Goal: Task Accomplishment & Management: Manage account settings

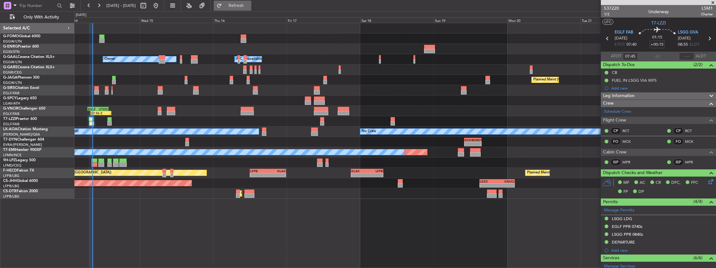
click at [247, 6] on span "Refresh" at bounding box center [236, 5] width 26 height 4
click at [265, 117] on link "RCT" at bounding box center [692, 131] width 14 height 6
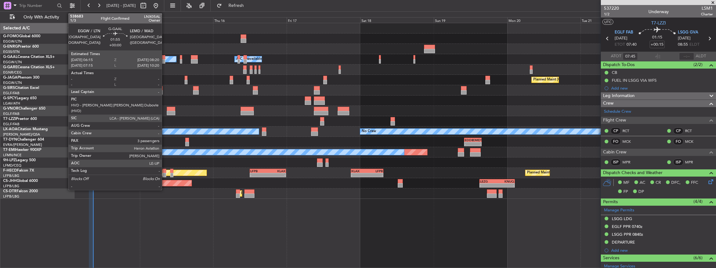
click at [165, 57] on div at bounding box center [162, 57] width 7 height 4
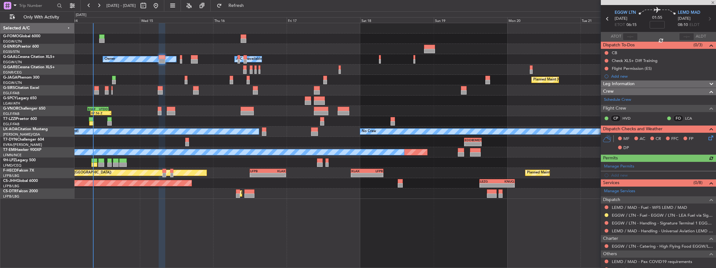
scroll to position [42, 0]
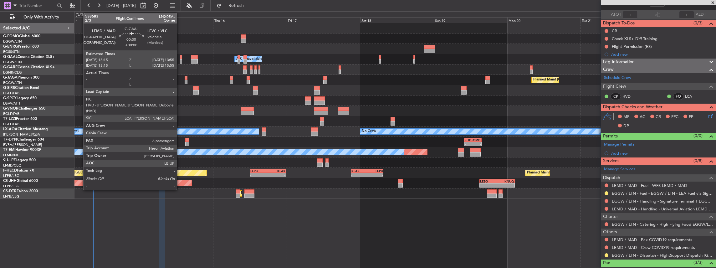
click at [180, 62] on div at bounding box center [181, 61] width 2 height 4
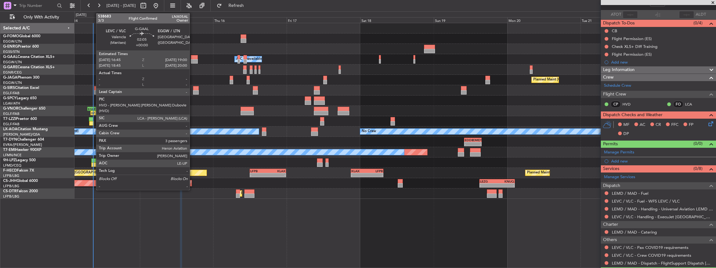
click at [194, 58] on div at bounding box center [194, 57] width 7 height 4
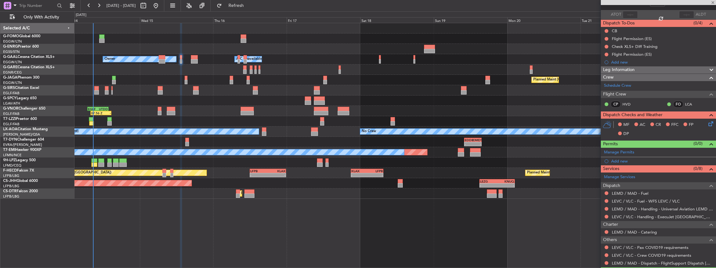
type input "3"
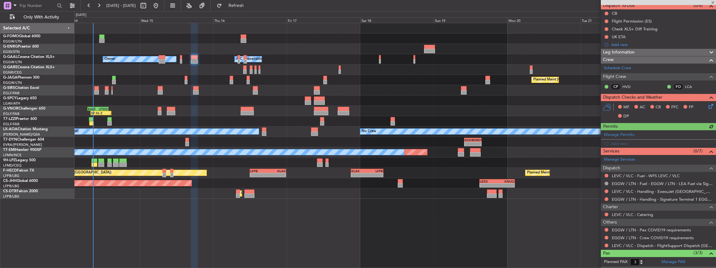
scroll to position [63, 0]
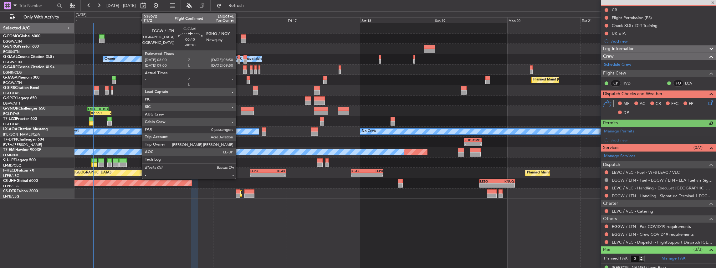
click at [239, 60] on div at bounding box center [238, 61] width 3 height 4
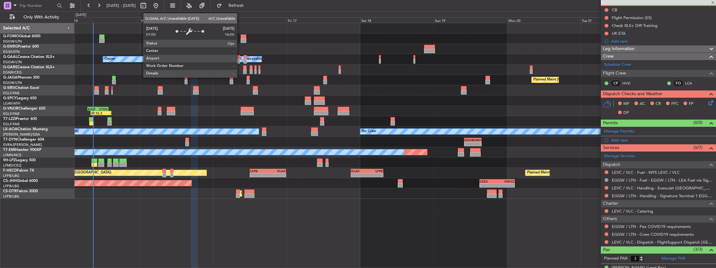
type input "-00:10"
type input "0"
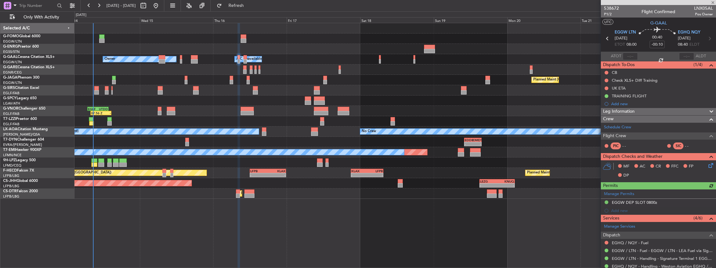
scroll to position [21, 0]
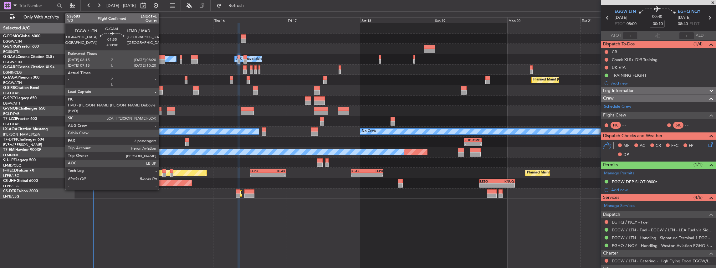
click at [162, 61] on div at bounding box center [162, 61] width 7 height 4
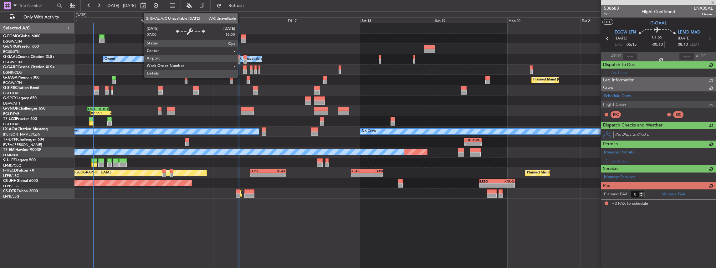
type input "3"
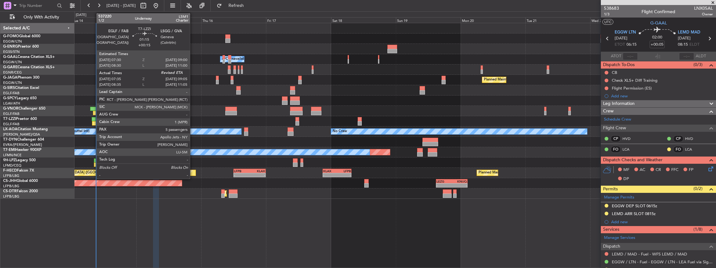
click at [93, 117] on div at bounding box center [94, 123] width 4 height 4
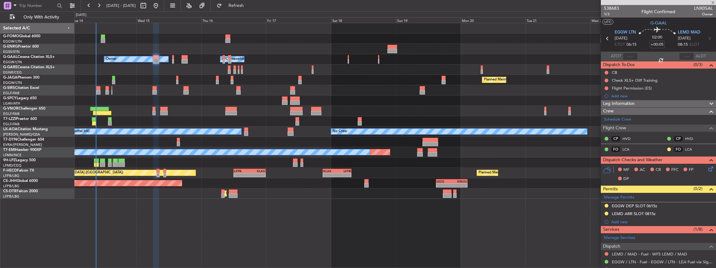
type input "+00:15"
type input "07:45"
type input "5"
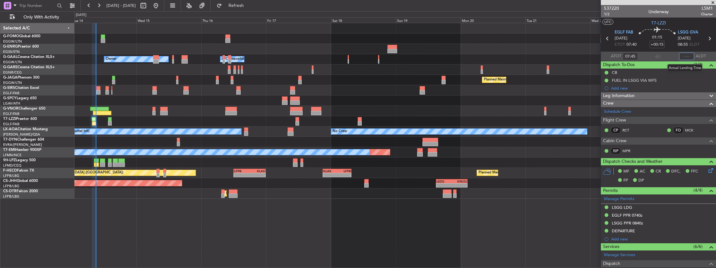
click at [265, 55] on input "text" at bounding box center [686, 57] width 15 height 8
type input "08:57"
type input "08:45"
type input "10:57"
type input "07:45"
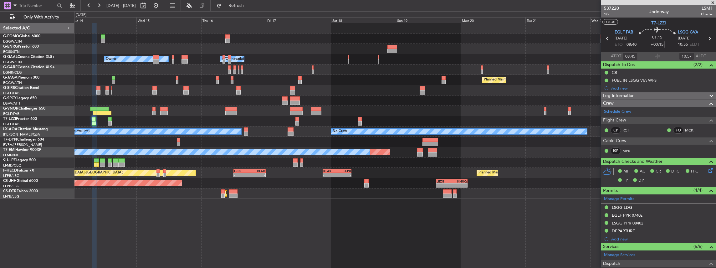
type input "08:57"
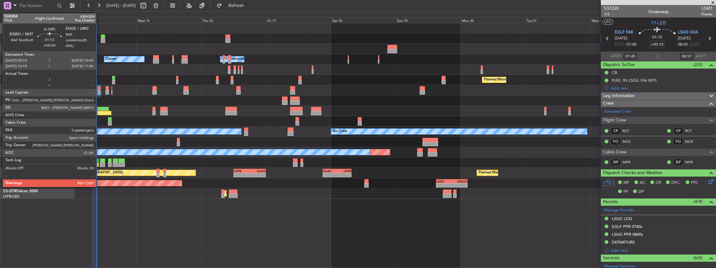
click at [99, 90] on div at bounding box center [98, 92] width 4 height 4
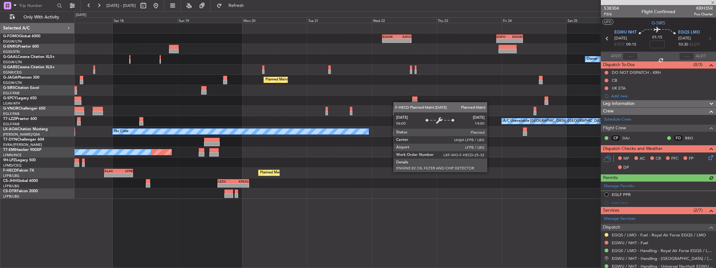
click at [265, 117] on div "- - LEZG 15:00 Z KNUQ 02:35 Z Planned Maint Paris (Le Bourget)" at bounding box center [394, 183] width 641 height 10
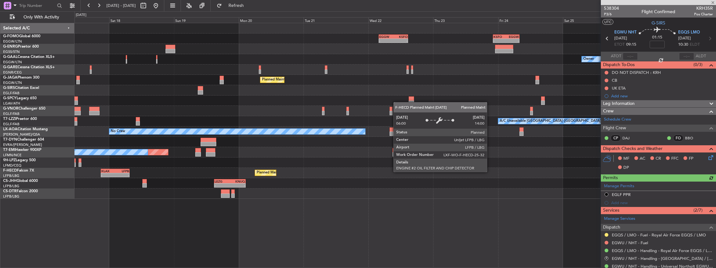
click at [265, 117] on div "- - EGGW 03:55 Z KSFO 14:45 Z - - KSFO 22:15 Z EGGW 08:00 Z Owner Owner A/C Una…" at bounding box center [395, 145] width 642 height 245
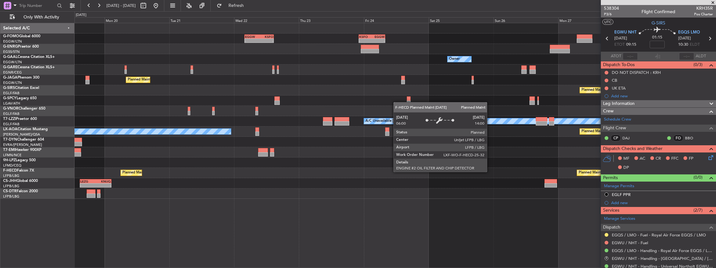
click at [265, 117] on div "- - EGGW 03:55 Z KSFO 14:45 Z - - KSFO 22:15 Z EGGW 08:00 Z Owner Planned Maint…" at bounding box center [395, 145] width 642 height 245
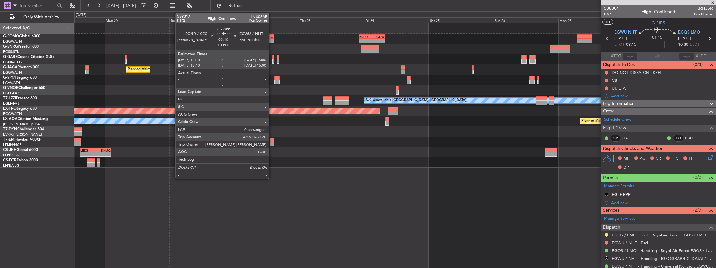
click at [265, 60] on div at bounding box center [273, 61] width 3 height 4
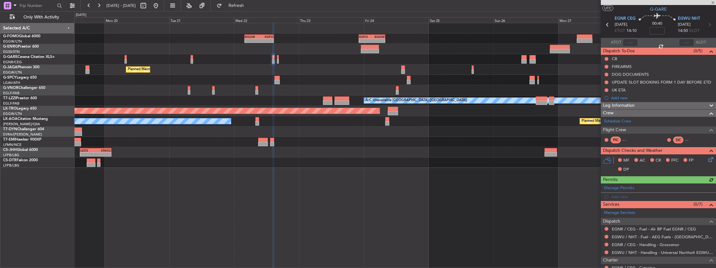
scroll to position [21, 0]
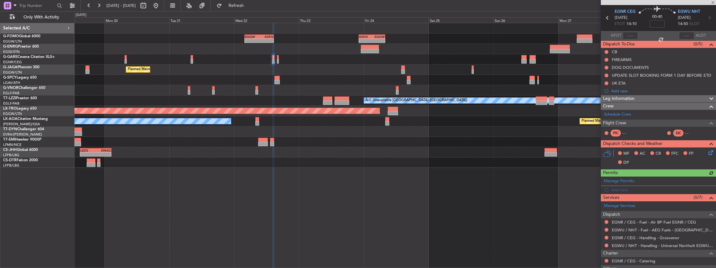
click at [193, 61] on div at bounding box center [192, 61] width 3 height 4
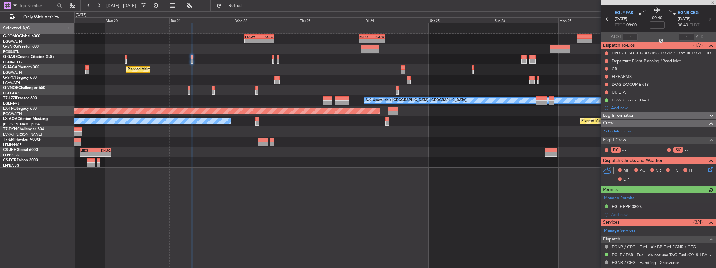
scroll to position [42, 0]
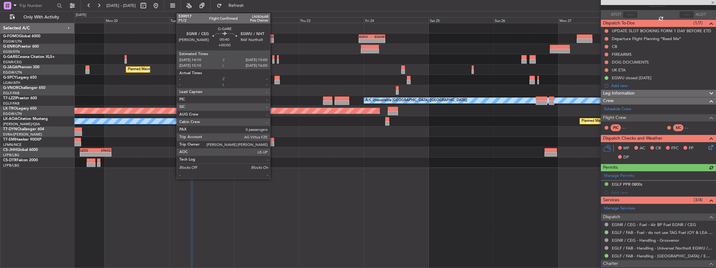
click at [265, 61] on div at bounding box center [273, 61] width 3 height 4
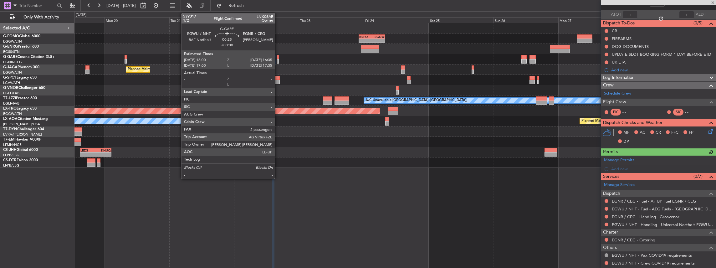
click at [265, 60] on div at bounding box center [278, 61] width 2 height 4
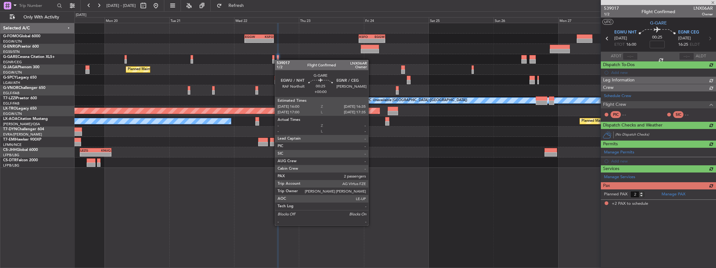
scroll to position [0, 0]
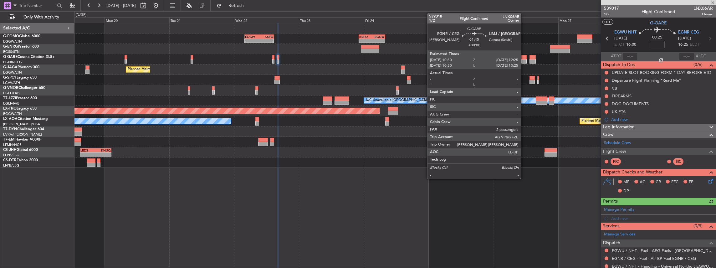
click at [265, 58] on div at bounding box center [523, 57] width 5 height 4
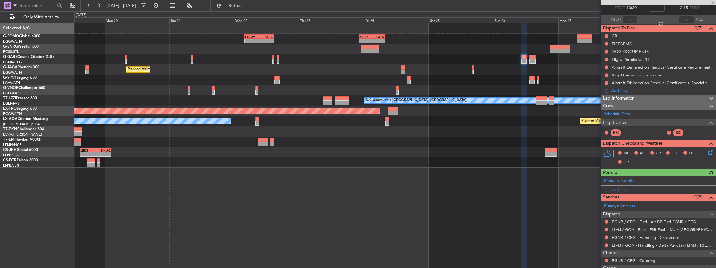
scroll to position [63, 0]
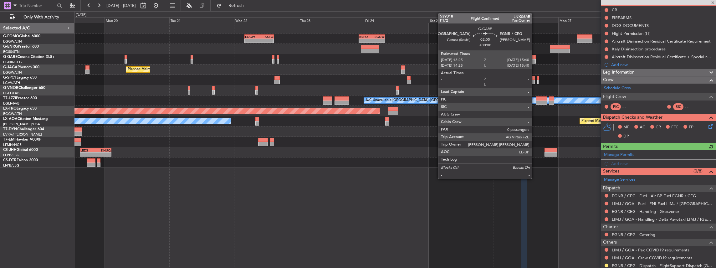
click at [265, 59] on div at bounding box center [532, 61] width 6 height 4
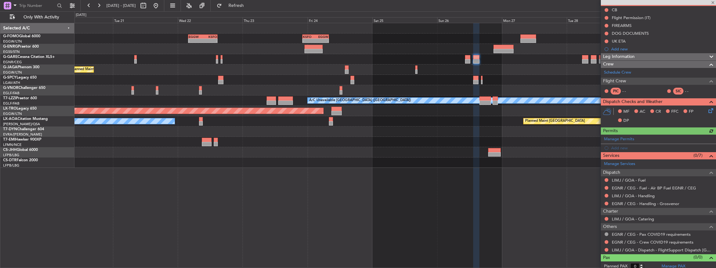
click at [265, 87] on div "- - EGGW 03:55 Z KSFO 14:45 Z - - KSFO 22:15 Z EGGW 08:00 Z Planned Maint Paris…" at bounding box center [394, 95] width 641 height 145
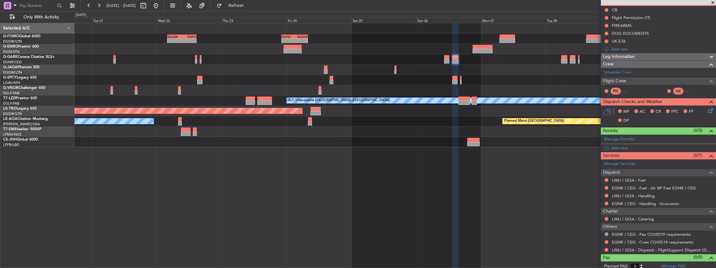
scroll to position [0, 0]
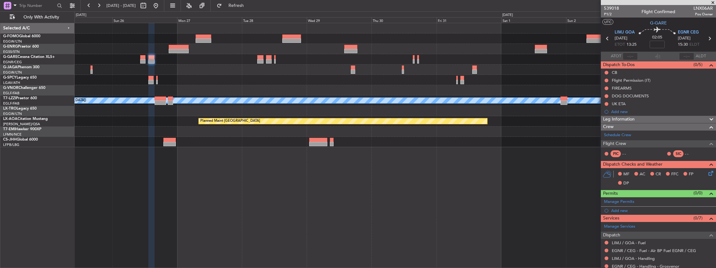
click at [231, 117] on div "KSFO 22:15 Z EGGW 08:00 Z - - A/C Unavailable London (Luton) Planned Maint Riga…" at bounding box center [395, 145] width 642 height 245
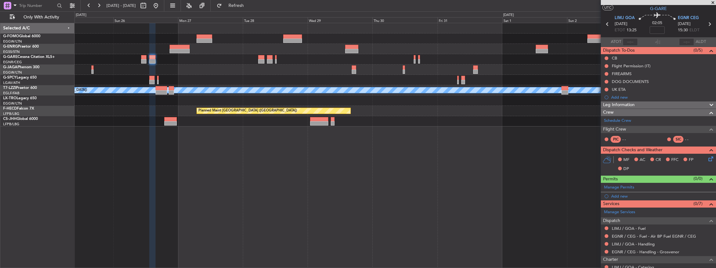
scroll to position [21, 0]
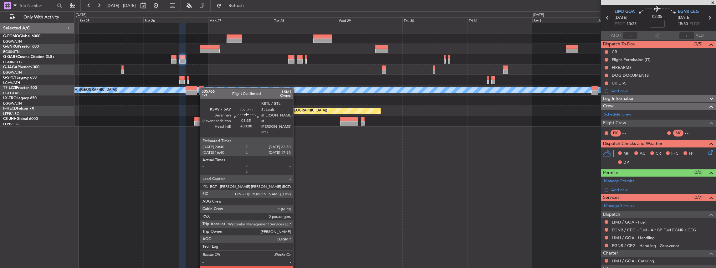
click at [203, 88] on div "KSFO 22:15 Z EGGW 08:00 Z - - EGGW 03:55 Z KSFO 14:45 Z - - A/C Unavailable Lon…" at bounding box center [394, 74] width 641 height 103
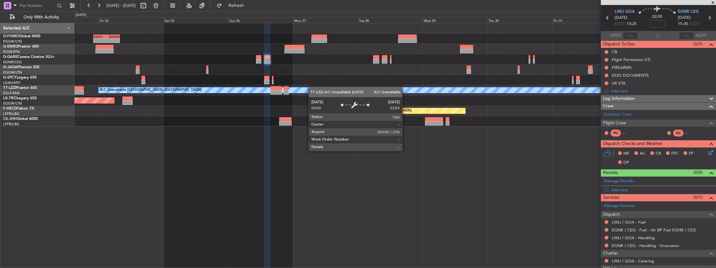
click at [265, 88] on div "KSFO 22:15 Z EGGW 08:00 Z - - EGGW 03:55 Z KSFO 14:45 Z - - A/C Unavailable Lon…" at bounding box center [394, 74] width 641 height 103
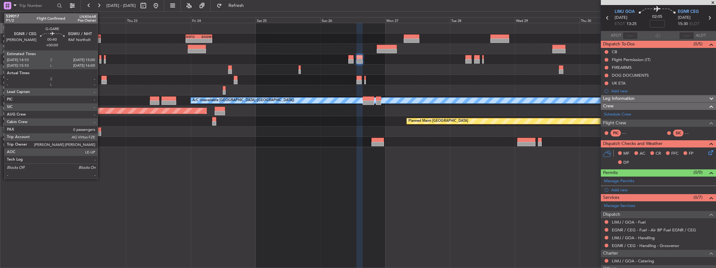
click at [101, 60] on div at bounding box center [100, 61] width 3 height 4
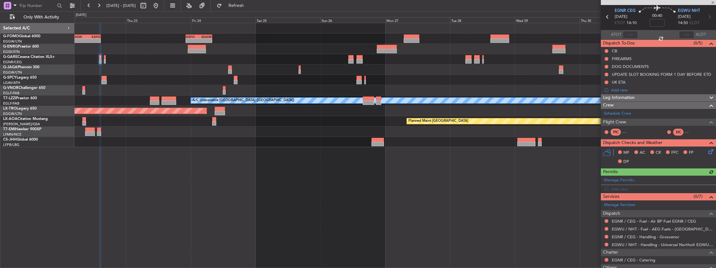
scroll to position [42, 0]
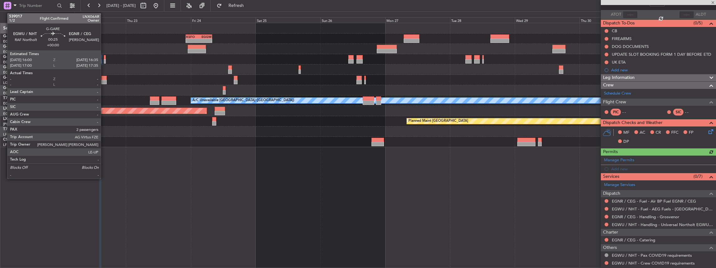
click at [104, 60] on div at bounding box center [105, 61] width 2 height 4
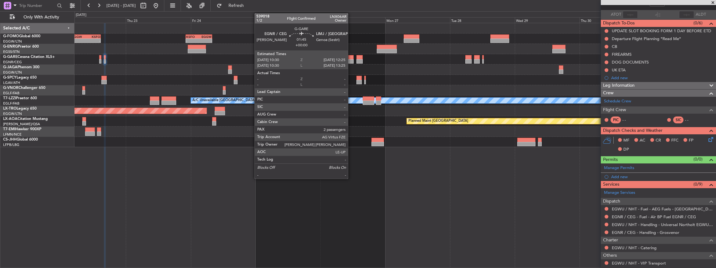
click at [265, 59] on div at bounding box center [350, 61] width 5 height 4
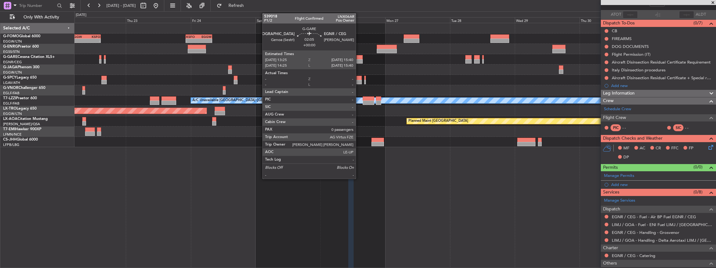
click at [265, 59] on div at bounding box center [359, 57] width 6 height 4
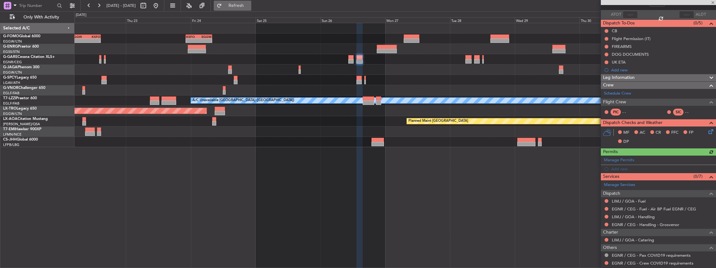
click at [249, 7] on span "Refresh" at bounding box center [236, 5] width 26 height 4
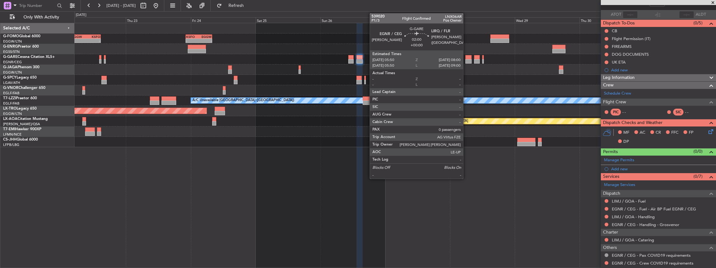
click at [265, 60] on div at bounding box center [468, 61] width 6 height 4
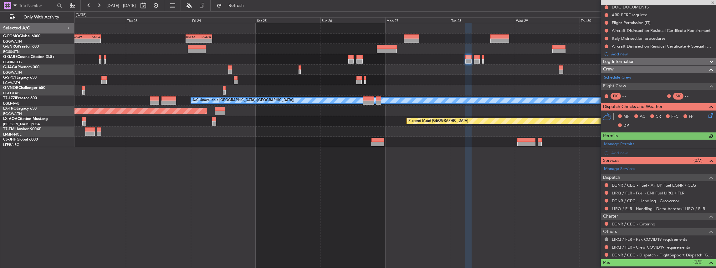
scroll to position [83, 0]
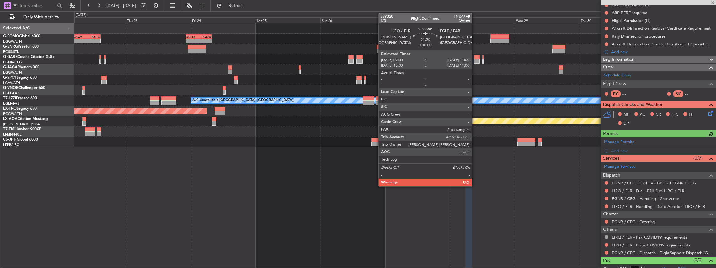
click at [265, 58] on div at bounding box center [477, 57] width 6 height 4
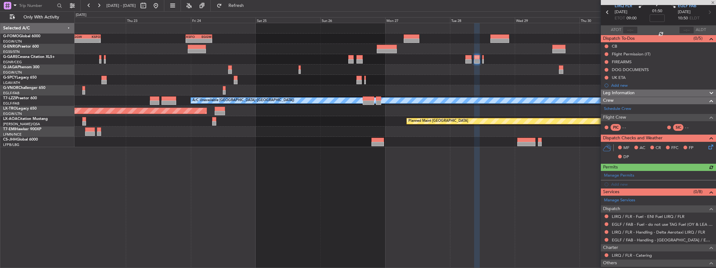
scroll to position [42, 0]
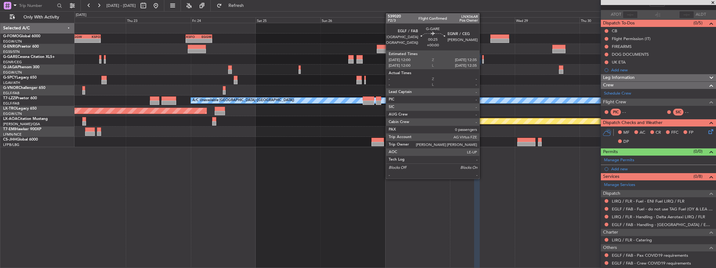
click at [265, 59] on div at bounding box center [483, 61] width 2 height 4
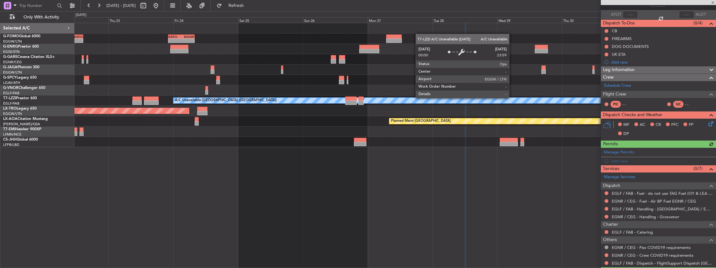
click at [265, 98] on div "A/C Unavailable [GEOGRAPHIC_DATA] ([GEOGRAPHIC_DATA])" at bounding box center [561, 101] width 777 height 6
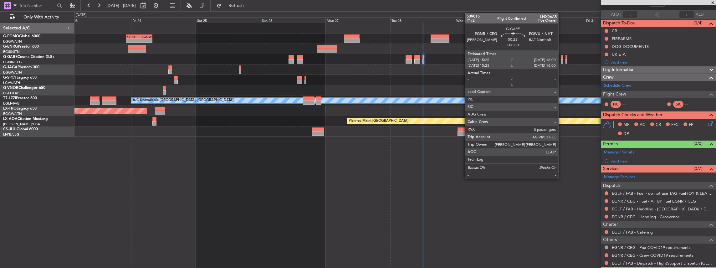
click at [265, 61] on div at bounding box center [562, 61] width 2 height 4
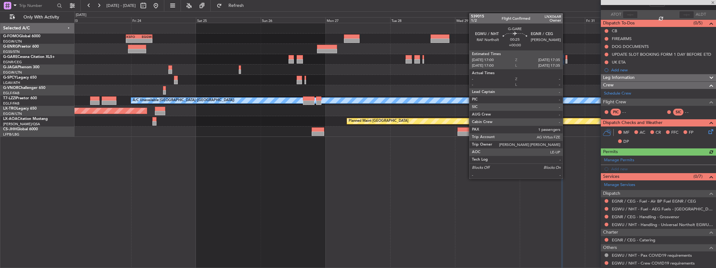
click at [265, 61] on div at bounding box center [566, 61] width 2 height 4
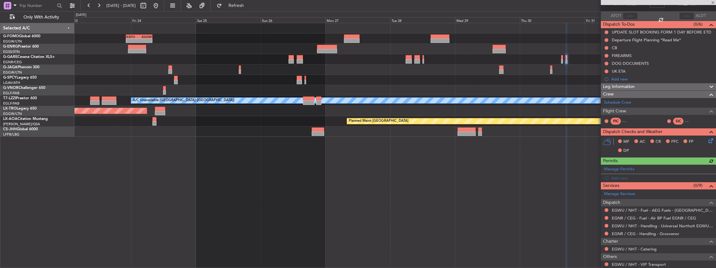
scroll to position [63, 0]
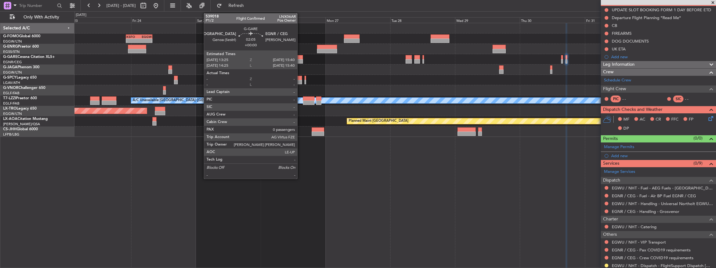
click at [265, 59] on div at bounding box center [300, 61] width 6 height 4
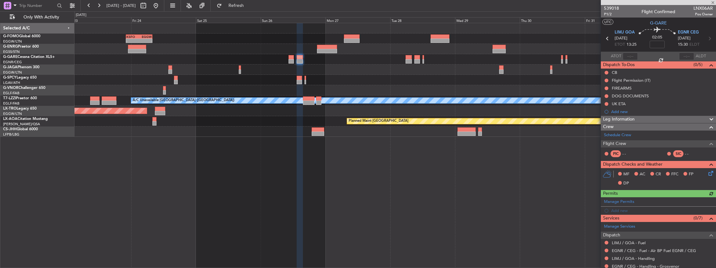
scroll to position [21, 0]
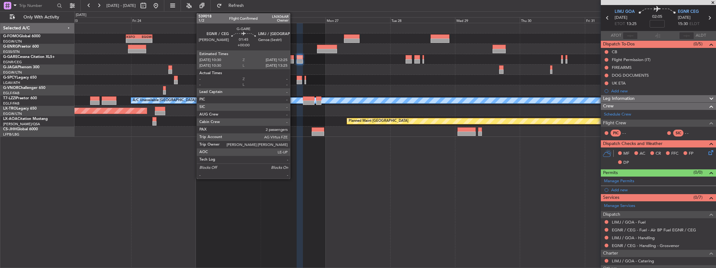
click at [265, 61] on div at bounding box center [290, 61] width 5 height 4
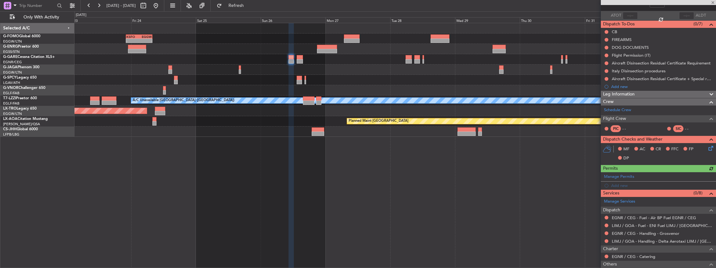
scroll to position [42, 0]
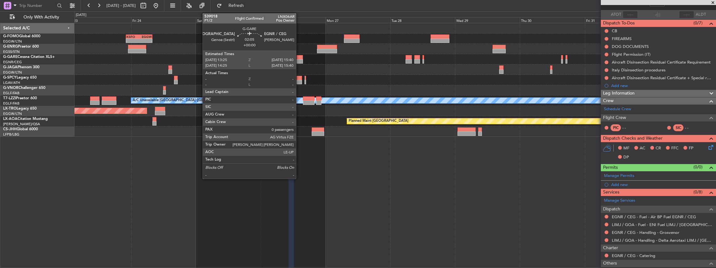
click at [265, 59] on div at bounding box center [300, 61] width 6 height 4
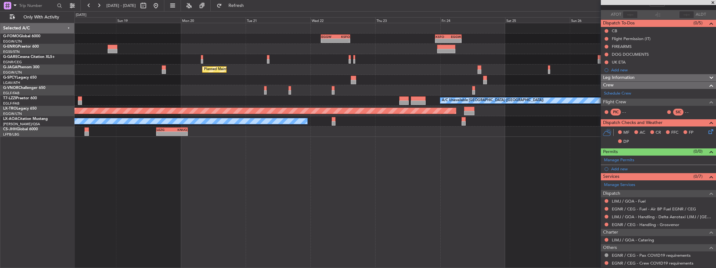
click at [265, 117] on div "- - KSFO 22:15 Z EGGW 08:00 Z EGGW 03:55 Z KSFO 14:45 Z - - Planned Maint Paris…" at bounding box center [395, 145] width 642 height 245
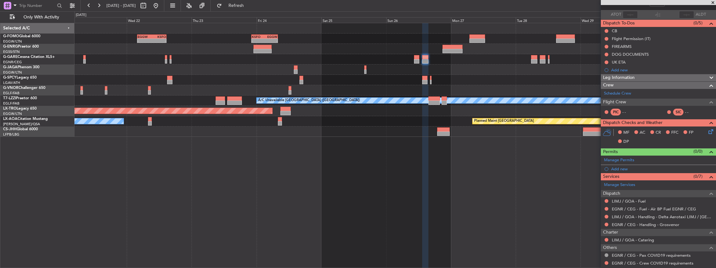
click at [164, 114] on div "- - KSFO 22:15 Z EGGW 08:00 Z EGGW 03:55 Z KSFO 14:45 Z - - Planned Maint [GEOG…" at bounding box center [394, 80] width 641 height 114
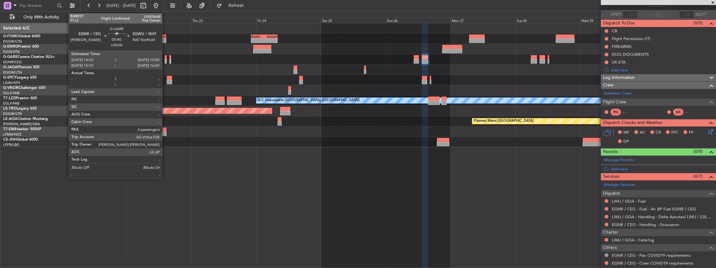
click at [165, 59] on div at bounding box center [166, 61] width 3 height 4
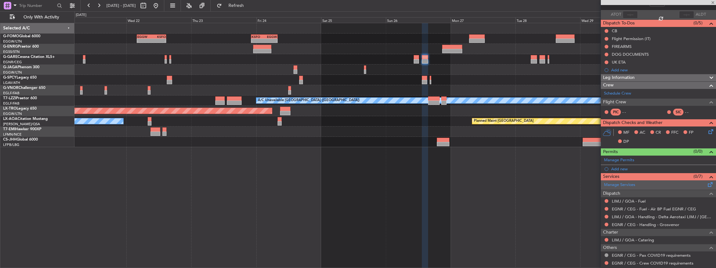
scroll to position [0, 0]
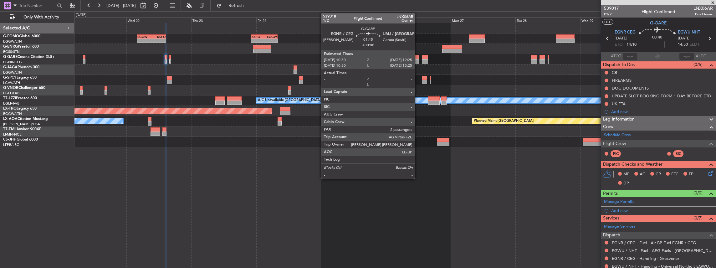
click at [265, 59] on div at bounding box center [416, 61] width 5 height 4
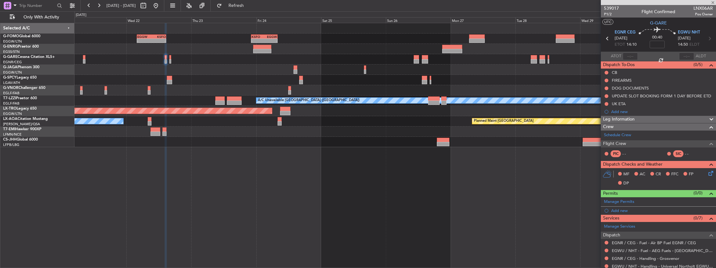
type input "2"
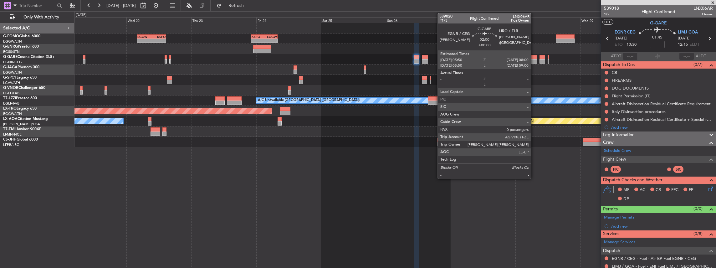
click at [265, 60] on div at bounding box center [534, 61] width 6 height 4
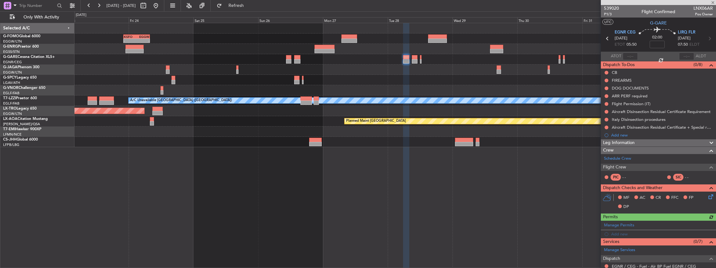
click at [423, 86] on div "- - KSFO 22:15 Z EGGW 08:00 Z EGGW 03:55 Z KSFO 14:45 Z - - Planned Maint [GEOG…" at bounding box center [394, 85] width 641 height 124
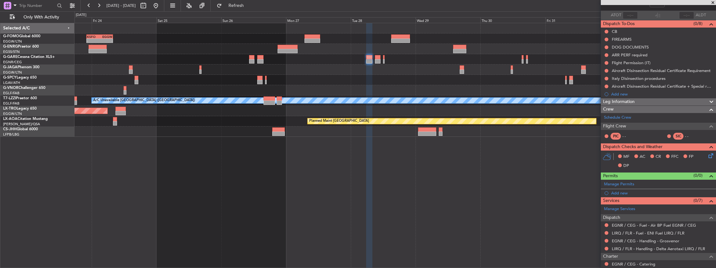
scroll to position [42, 0]
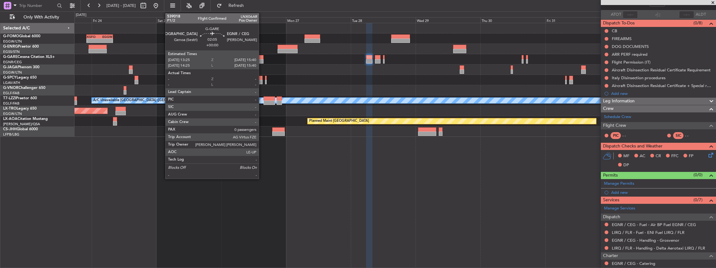
click at [262, 61] on div at bounding box center [260, 61] width 6 height 4
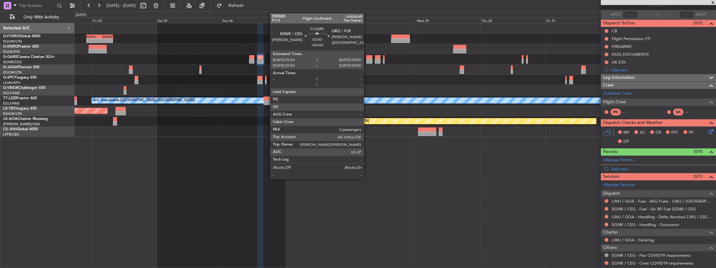
click at [367, 60] on div at bounding box center [369, 61] width 6 height 4
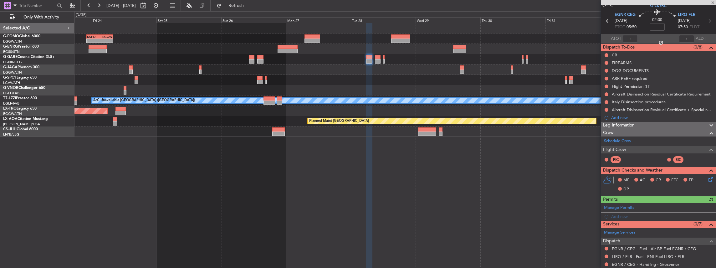
scroll to position [0, 0]
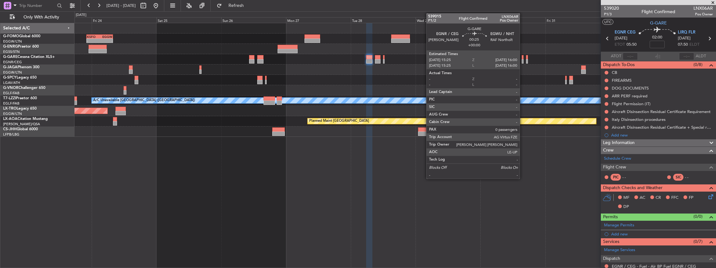
click at [523, 61] on div at bounding box center [523, 61] width 2 height 4
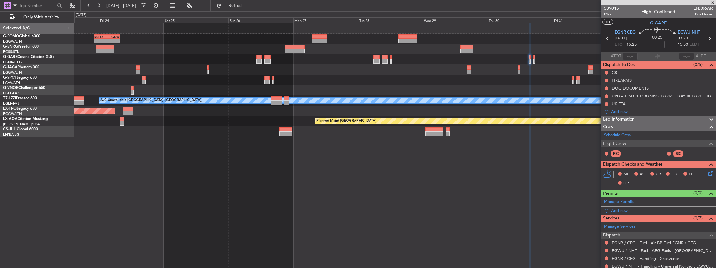
click at [125, 77] on div "- - KSFO 22:15 Z EGGW 08:00 Z EGGW 03:55 Z KSFO 14:45 Z - - A/C Unavailable [GE…" at bounding box center [394, 80] width 641 height 114
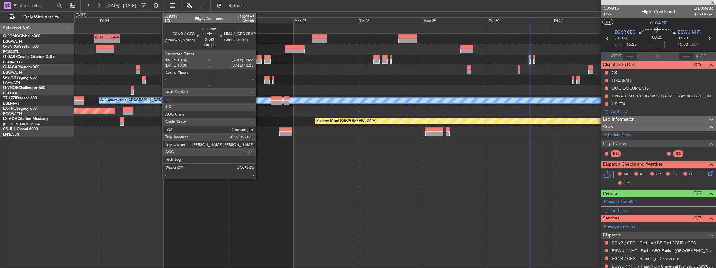
click at [259, 60] on div at bounding box center [258, 61] width 5 height 4
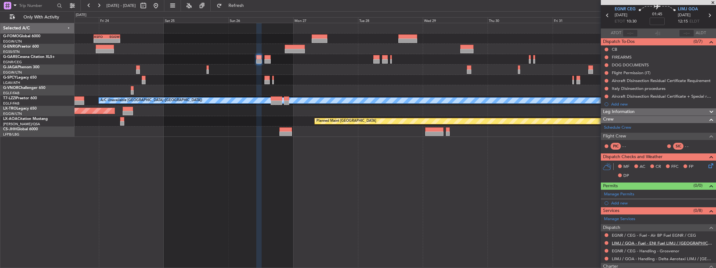
scroll to position [42, 0]
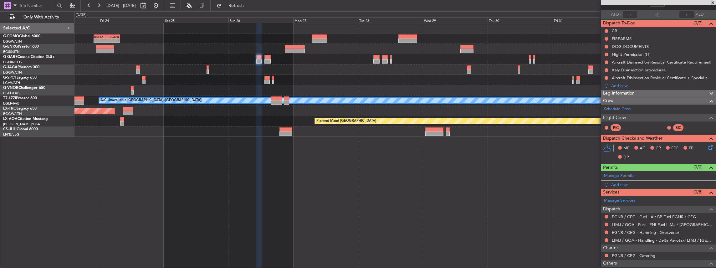
click at [604, 215] on div at bounding box center [606, 216] width 5 height 5
click at [606, 215] on button at bounding box center [606, 217] width 4 height 4
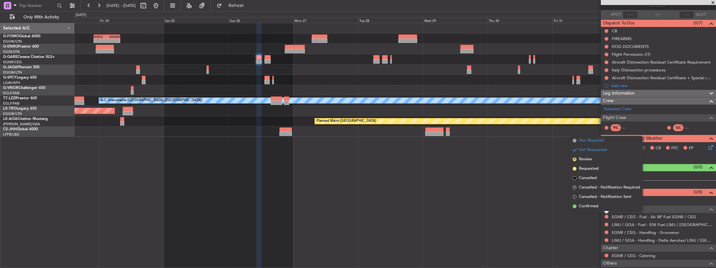
click at [595, 141] on span "Not Required" at bounding box center [591, 140] width 25 height 6
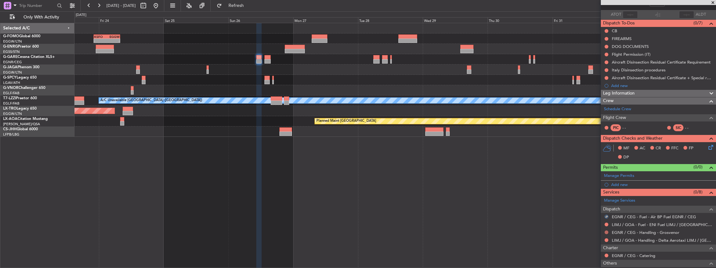
click at [606, 231] on button at bounding box center [606, 232] width 4 height 4
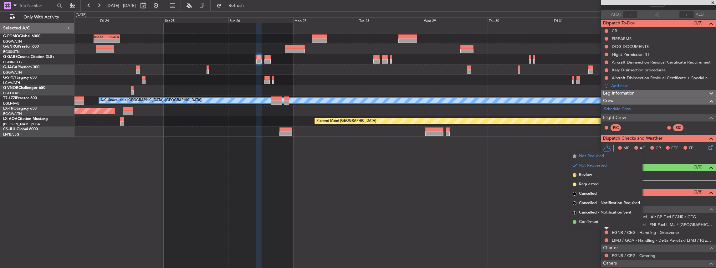
click at [596, 155] on span "Not Required" at bounding box center [591, 156] width 25 height 6
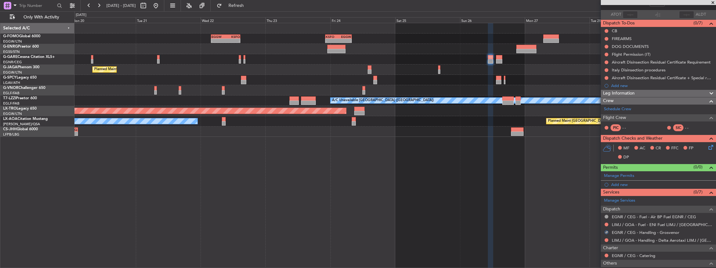
click at [440, 110] on div "- - KSFO 22:15 Z EGGW 08:00 Z EGGW 03:55 Z KSFO 14:45 Z - - Planned Maint [GEOG…" at bounding box center [394, 80] width 641 height 114
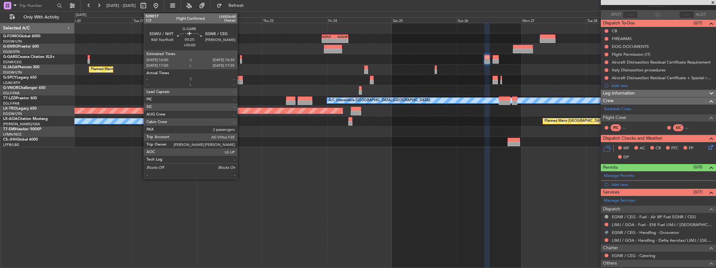
click at [240, 58] on div at bounding box center [241, 57] width 2 height 4
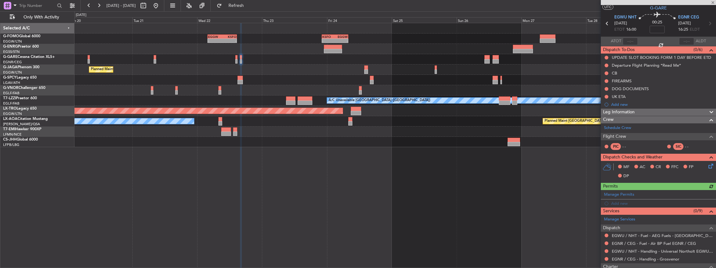
scroll to position [21, 0]
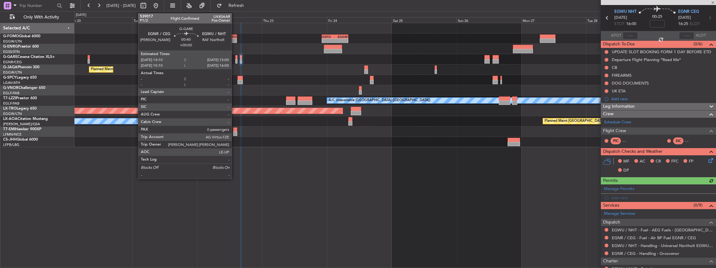
click at [235, 57] on div at bounding box center [236, 57] width 3 height 4
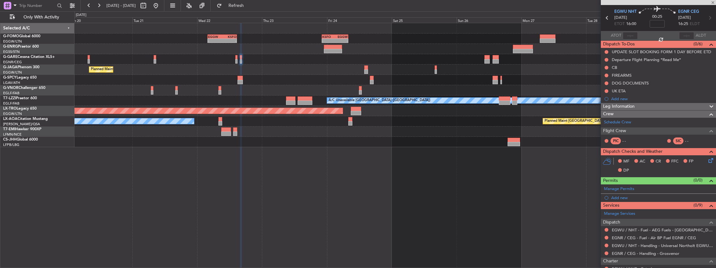
scroll to position [0, 0]
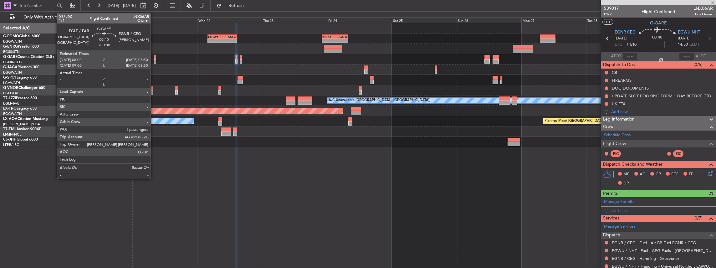
click at [154, 59] on div at bounding box center [155, 61] width 3 height 4
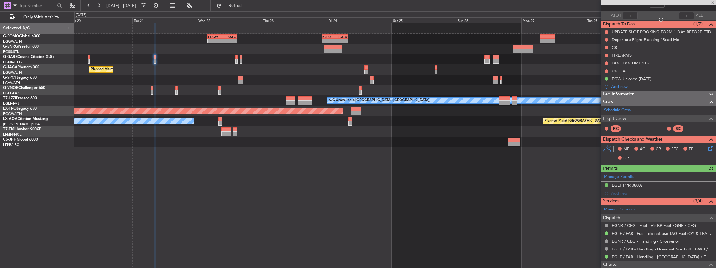
scroll to position [42, 0]
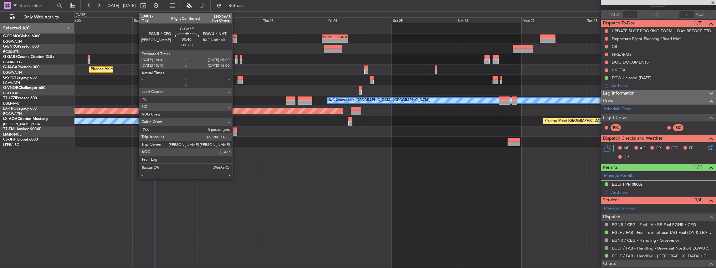
click at [235, 61] on div at bounding box center [236, 61] width 3 height 4
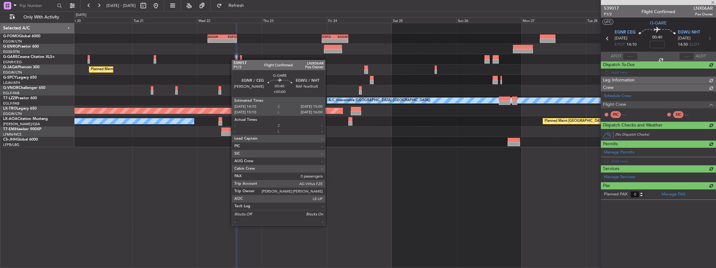
scroll to position [0, 0]
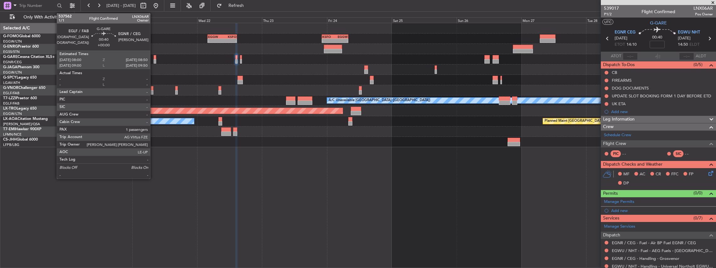
click at [153, 60] on div at bounding box center [394, 59] width 641 height 10
click at [155, 59] on div at bounding box center [155, 61] width 3 height 4
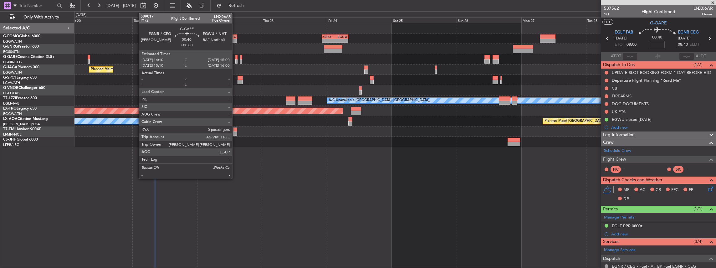
click at [235, 61] on div at bounding box center [236, 61] width 3 height 4
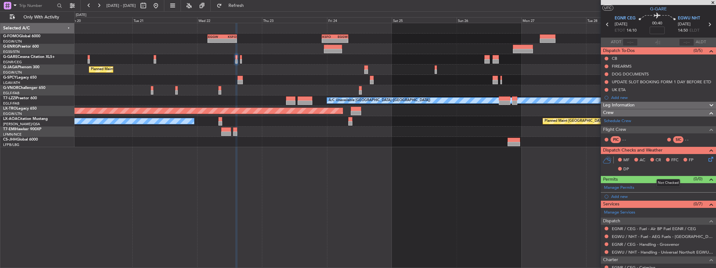
scroll to position [21, 0]
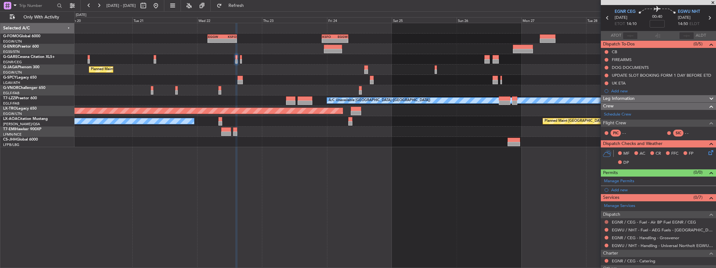
click at [607, 220] on button at bounding box center [606, 222] width 4 height 4
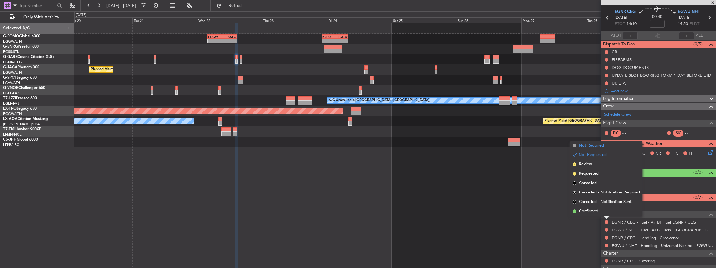
click at [601, 145] on span "Not Required" at bounding box center [591, 145] width 25 height 6
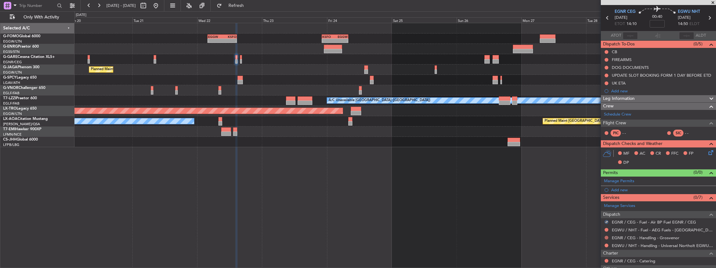
click at [606, 237] on button at bounding box center [606, 238] width 4 height 4
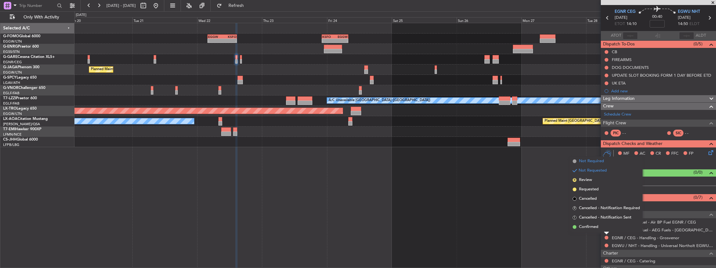
click at [603, 163] on span "Not Required" at bounding box center [591, 161] width 25 height 6
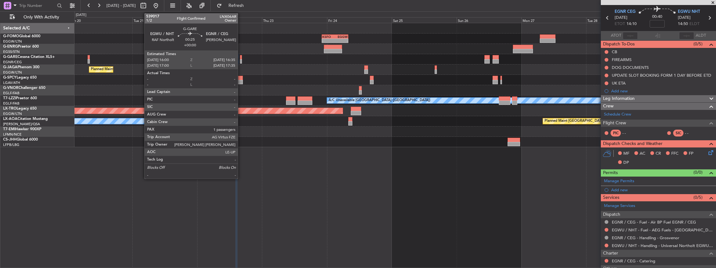
click at [241, 60] on div at bounding box center [241, 61] width 2 height 4
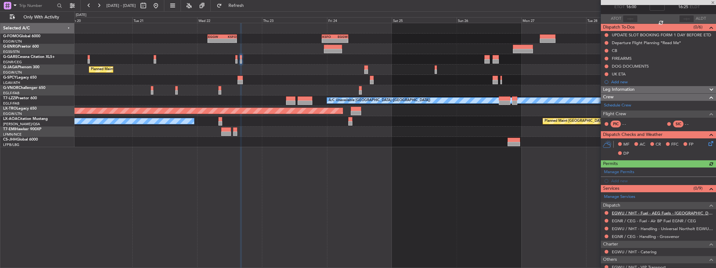
scroll to position [42, 0]
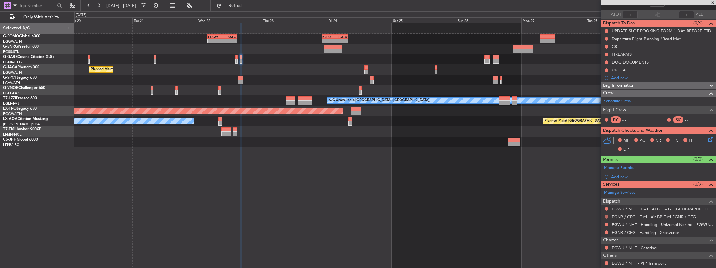
click at [607, 216] on button at bounding box center [606, 217] width 4 height 4
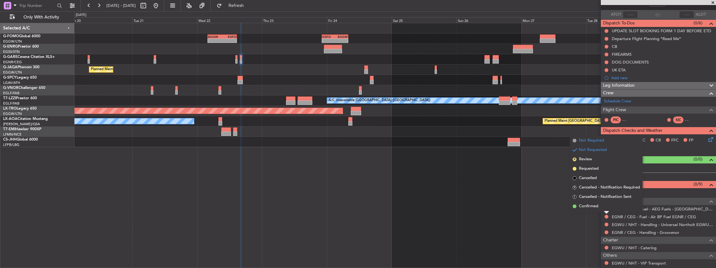
click at [596, 139] on span "Not Required" at bounding box center [591, 140] width 25 height 6
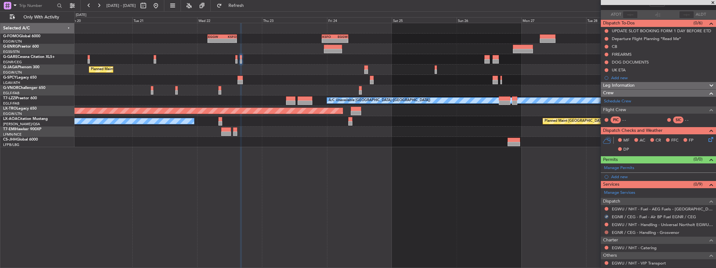
click at [607, 232] on button at bounding box center [606, 232] width 4 height 4
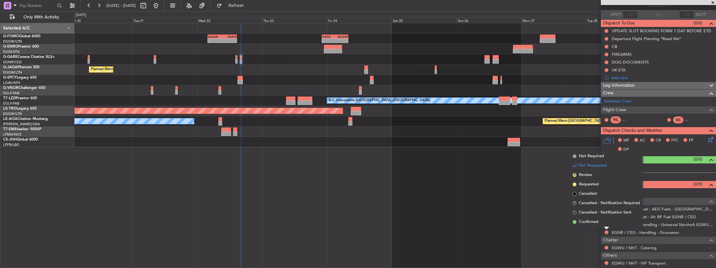
click at [594, 153] on span "Not Required" at bounding box center [591, 156] width 25 height 6
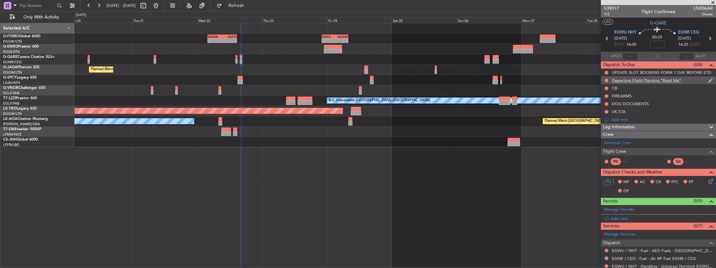
scroll to position [0, 0]
click at [707, 38] on icon at bounding box center [709, 38] width 8 height 8
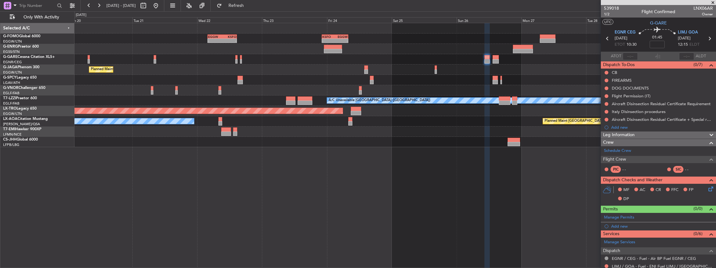
click at [707, 38] on icon at bounding box center [709, 38] width 8 height 8
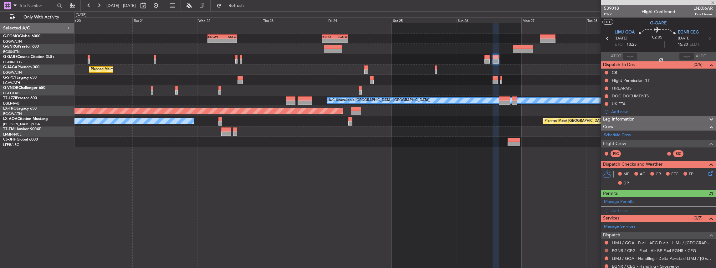
click at [605, 248] on button at bounding box center [606, 250] width 4 height 4
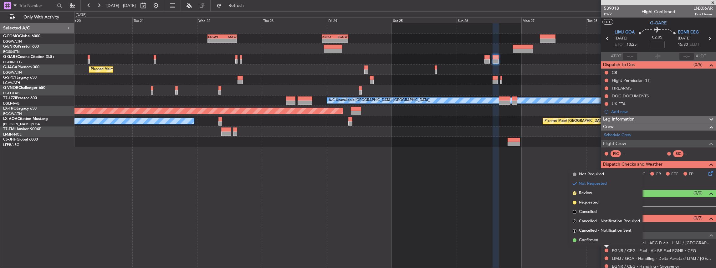
click at [591, 175] on span "Not Required" at bounding box center [591, 174] width 25 height 6
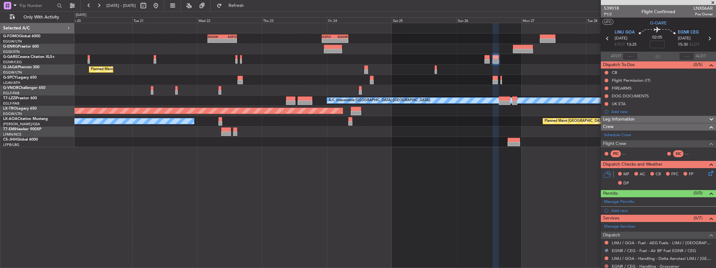
click at [606, 264] on button at bounding box center [606, 266] width 4 height 4
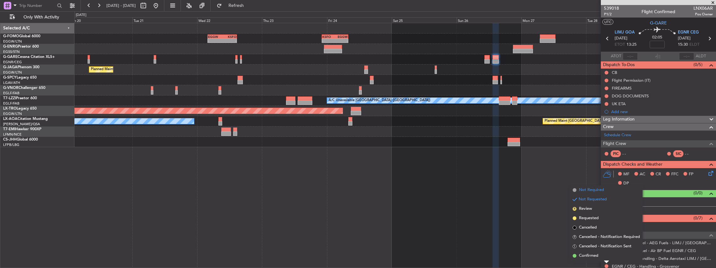
click at [599, 192] on span "Not Required" at bounding box center [591, 190] width 25 height 6
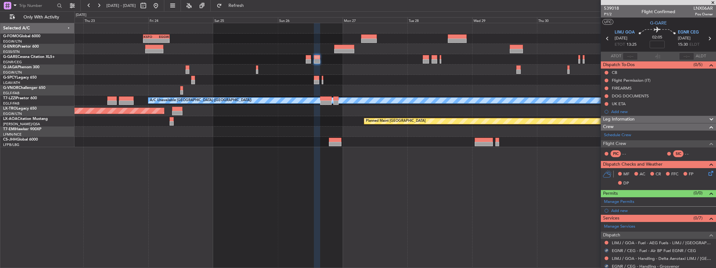
click at [369, 172] on div "- - KSFO 22:15 Z EGGW 08:00 Z EGGW 03:55 Z KSFO 14:45 Z - - Planned Maint [GEOG…" at bounding box center [395, 145] width 642 height 245
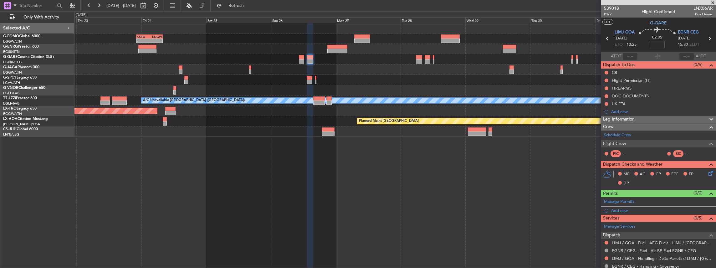
click at [707, 39] on icon at bounding box center [709, 38] width 8 height 8
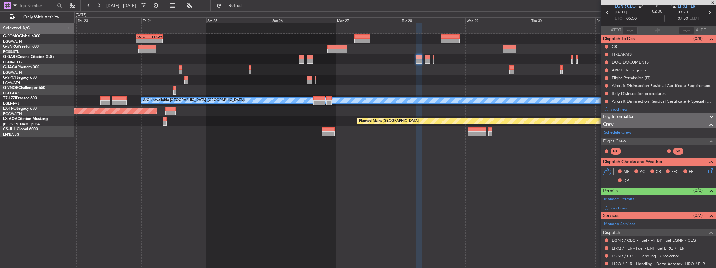
scroll to position [63, 0]
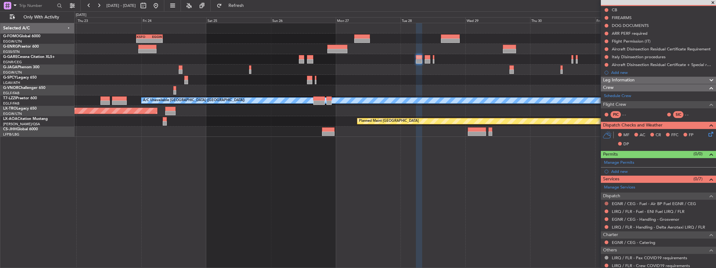
click at [605, 201] on button at bounding box center [606, 203] width 4 height 4
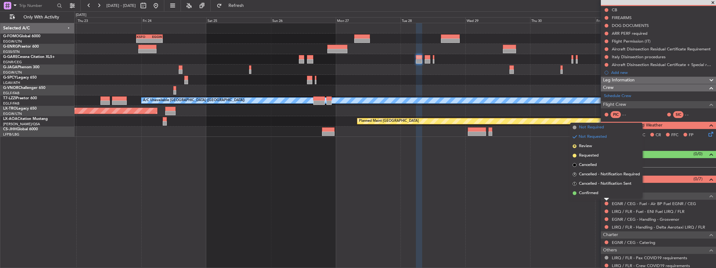
click at [602, 128] on span "Not Required" at bounding box center [591, 127] width 25 height 6
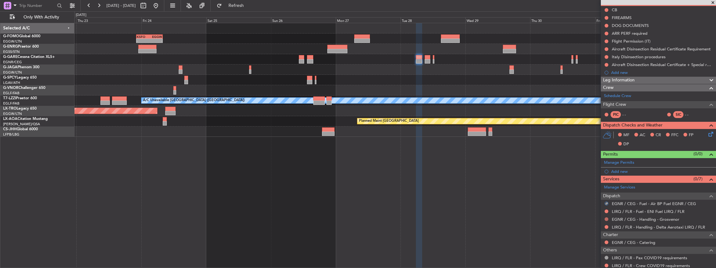
click at [607, 217] on button at bounding box center [606, 219] width 4 height 4
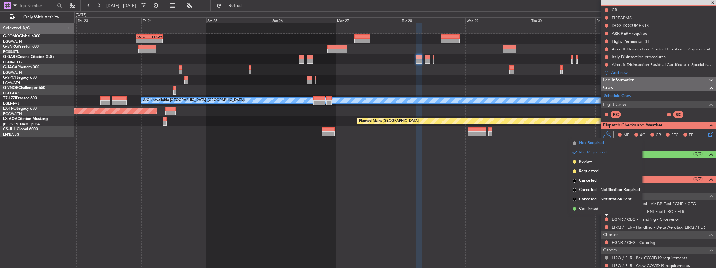
click at [606, 143] on li "Not Required" at bounding box center [606, 142] width 72 height 9
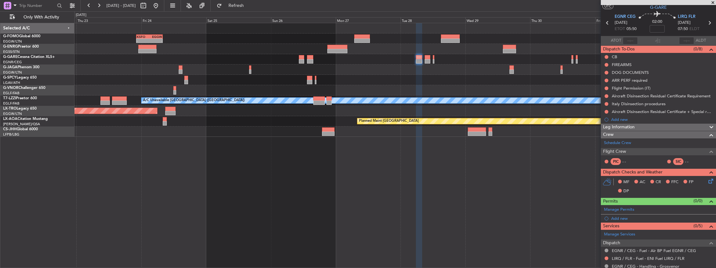
scroll to position [42, 0]
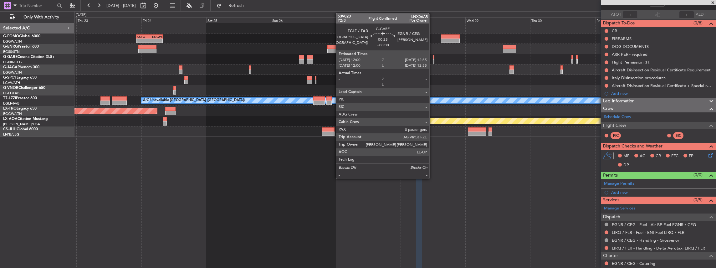
click at [433, 59] on div at bounding box center [434, 61] width 2 height 4
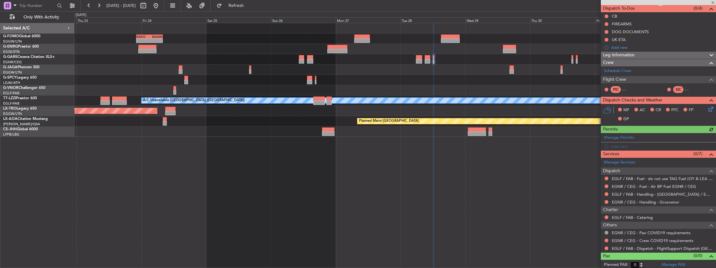
scroll to position [57, 0]
click at [605, 185] on button at bounding box center [606, 186] width 4 height 4
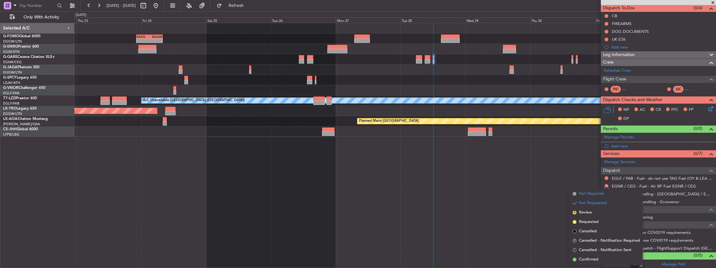
click at [595, 192] on span "Not Required" at bounding box center [591, 194] width 25 height 6
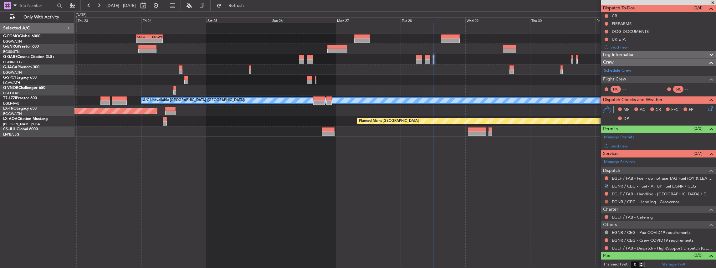
click at [606, 201] on button at bounding box center [606, 202] width 4 height 4
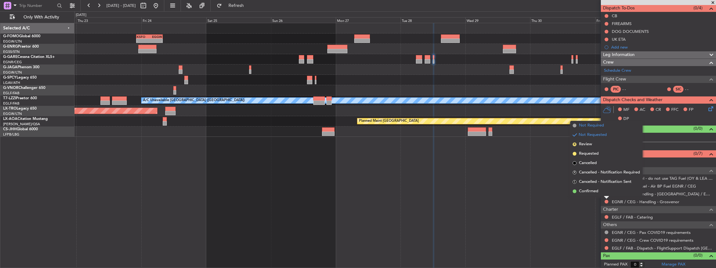
click at [602, 126] on span "Not Required" at bounding box center [591, 125] width 25 height 6
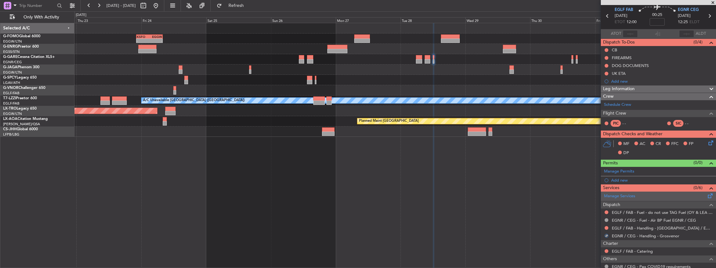
scroll to position [0, 0]
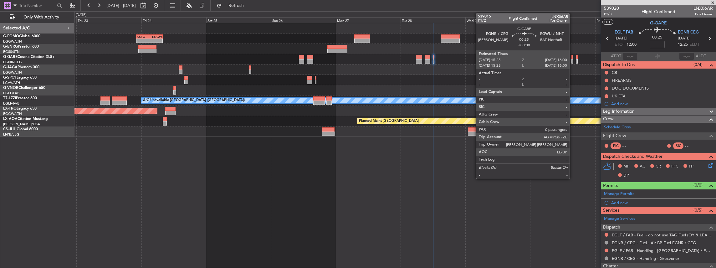
click at [572, 60] on div at bounding box center [572, 61] width 2 height 4
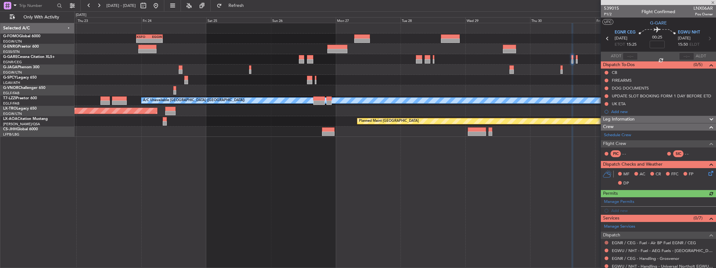
click at [605, 242] on button at bounding box center [606, 243] width 4 height 4
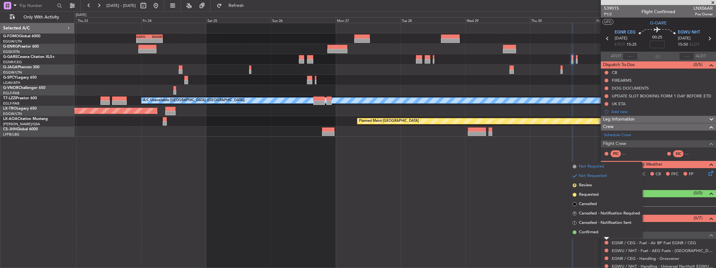
click at [594, 165] on span "Not Required" at bounding box center [591, 166] width 25 height 6
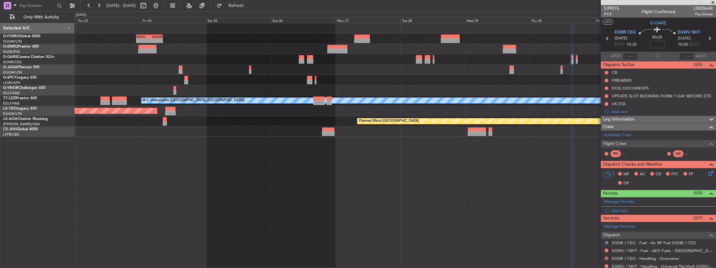
click at [606, 257] on button at bounding box center [606, 258] width 4 height 4
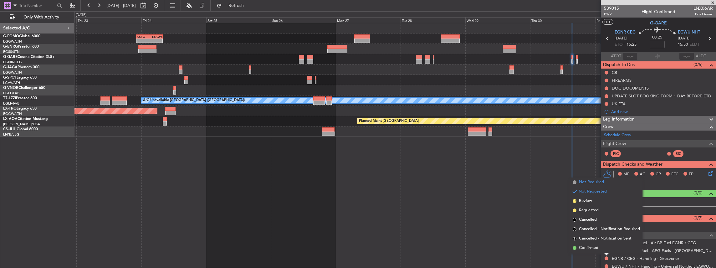
click at [600, 185] on span "Not Required" at bounding box center [591, 182] width 25 height 6
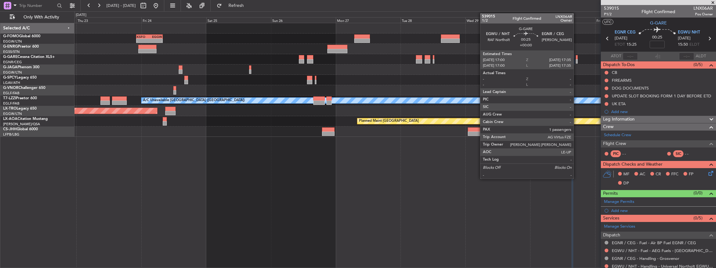
click at [577, 59] on div at bounding box center [577, 61] width 2 height 4
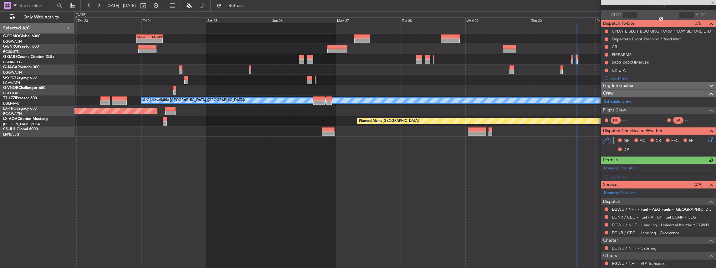
scroll to position [42, 0]
click at [608, 215] on button at bounding box center [606, 217] width 4 height 4
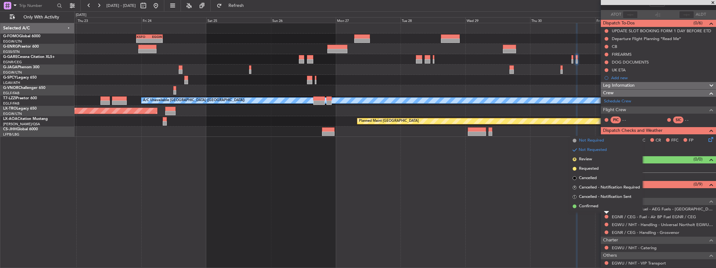
click at [602, 141] on span "Not Required" at bounding box center [591, 140] width 25 height 6
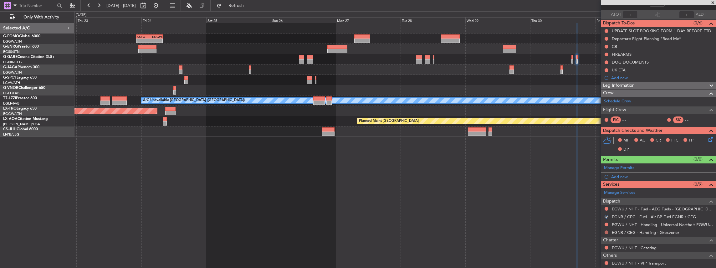
click at [605, 232] on button at bounding box center [606, 232] width 4 height 4
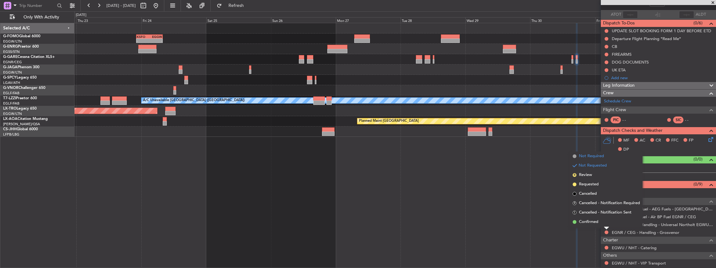
click at [593, 156] on span "Not Required" at bounding box center [591, 156] width 25 height 6
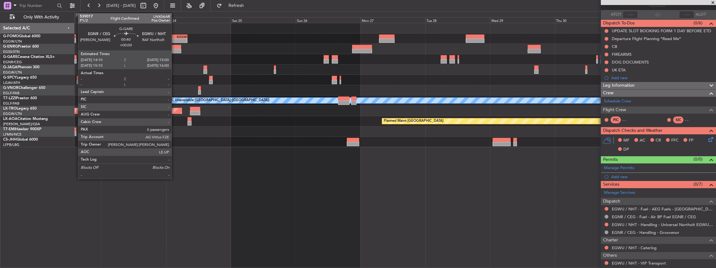
click at [75, 61] on div at bounding box center [75, 61] width 3 height 4
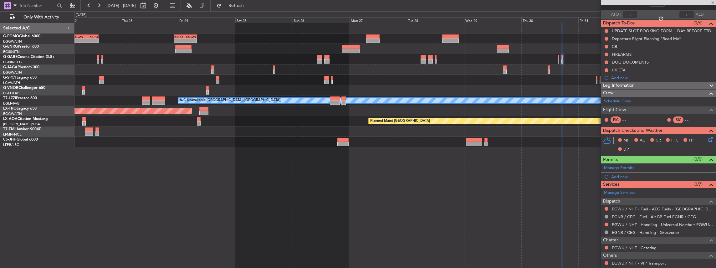
type input "0"
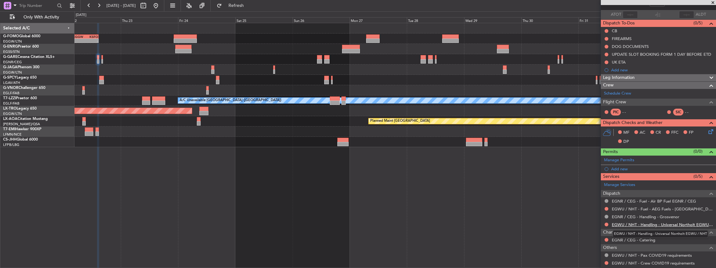
click at [632, 222] on link "EGWU / NHT - Handling - Universal Northolt EGWU / NHT" at bounding box center [662, 224] width 101 height 5
click at [233, 8] on button "Refresh" at bounding box center [233, 6] width 38 height 10
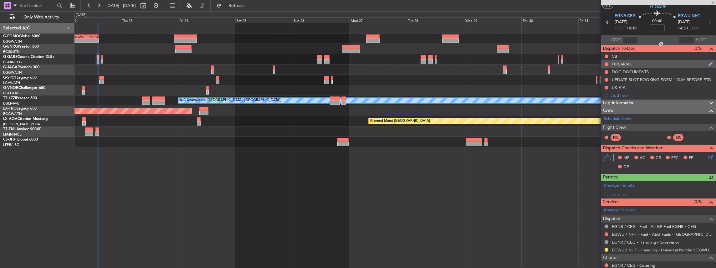
scroll to position [0, 0]
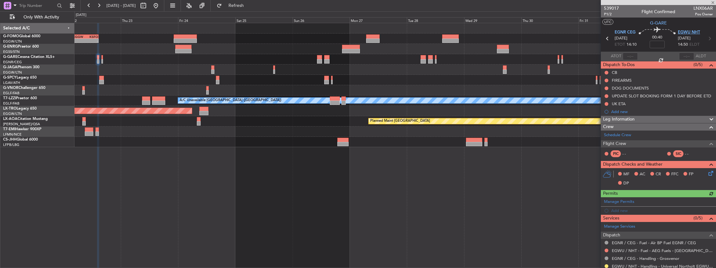
click at [685, 34] on span "EGWU NHT" at bounding box center [689, 32] width 22 height 6
click at [654, 201] on div "Manage Permits" at bounding box center [658, 201] width 115 height 9
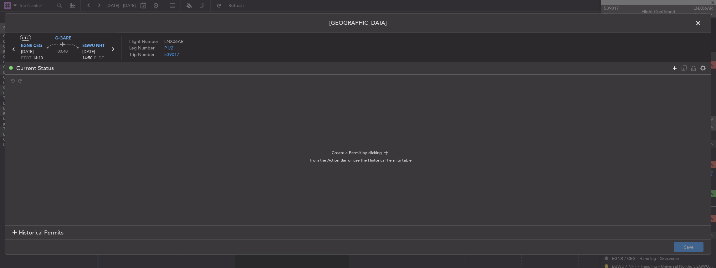
click at [674, 69] on icon at bounding box center [675, 68] width 8 height 8
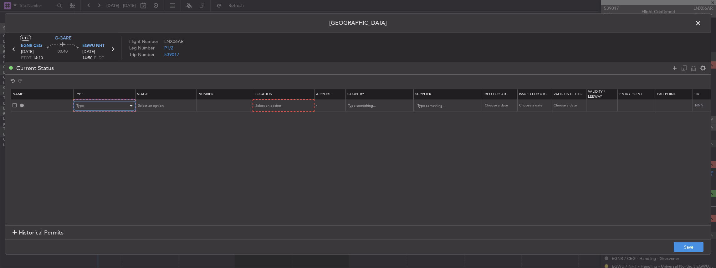
click at [101, 105] on div "Type" at bounding box center [102, 105] width 52 height 9
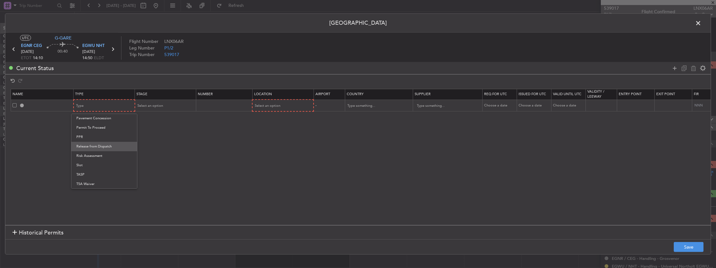
click at [91, 142] on span "Release from Dispatch" at bounding box center [104, 146] width 56 height 9
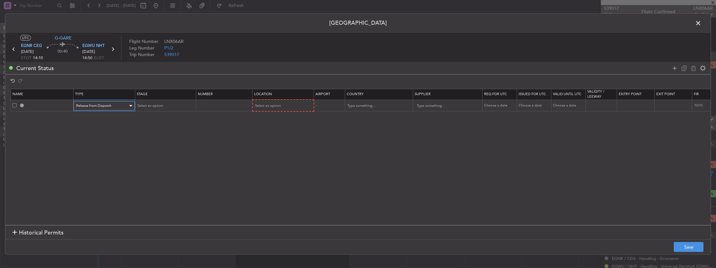
click at [97, 103] on div "Release from Dispatch" at bounding box center [102, 105] width 52 height 9
click at [91, 136] on span "PPR" at bounding box center [104, 136] width 56 height 9
click at [176, 107] on div "Select an option" at bounding box center [163, 105] width 52 height 9
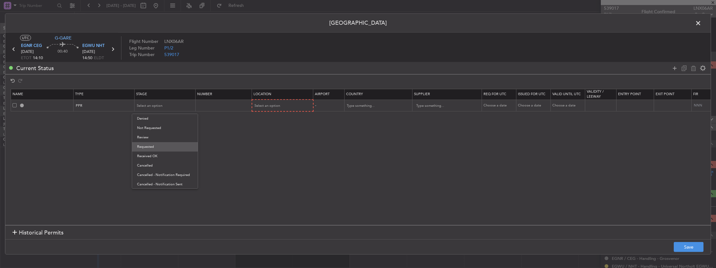
click at [152, 148] on span "Requested" at bounding box center [165, 146] width 56 height 9
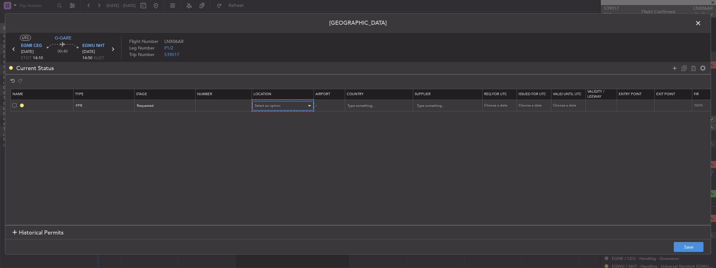
click at [303, 104] on div "Select an option" at bounding box center [281, 105] width 52 height 9
click at [267, 136] on span "Arrival" at bounding box center [282, 137] width 56 height 9
click at [688, 250] on button "Save" at bounding box center [689, 247] width 30 height 10
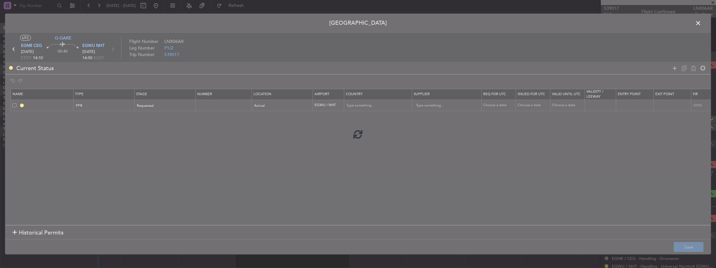
type input "EGWU PPR"
type input "[GEOGRAPHIC_DATA]"
type input "NNN"
type input "2"
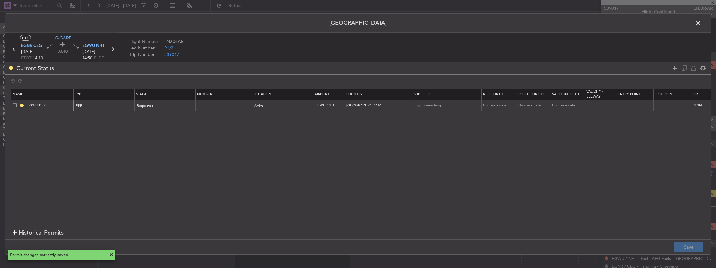
click at [59, 104] on input "EGWU PPR" at bounding box center [49, 105] width 47 height 5
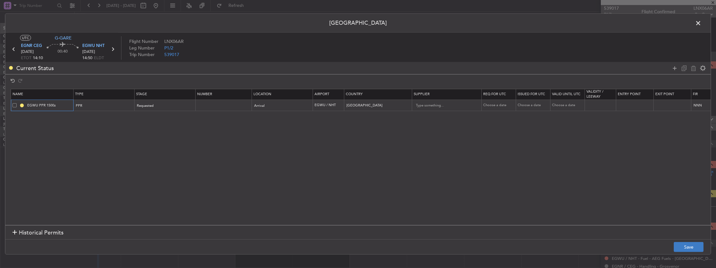
type input "EGWU PPR 1500z"
click at [690, 248] on button "Save" at bounding box center [689, 247] width 30 height 10
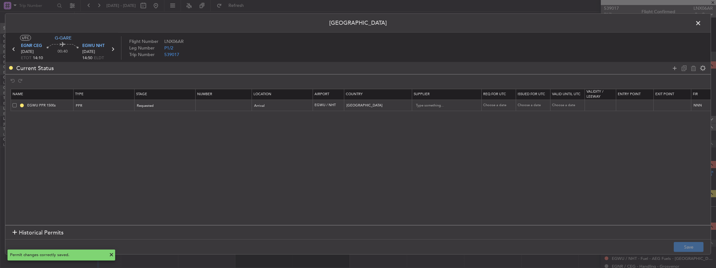
click at [701, 23] on span at bounding box center [701, 24] width 0 height 13
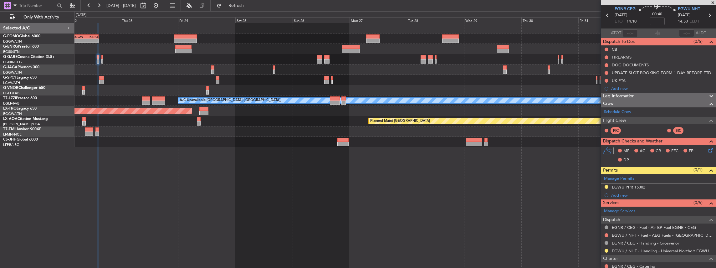
scroll to position [10, 0]
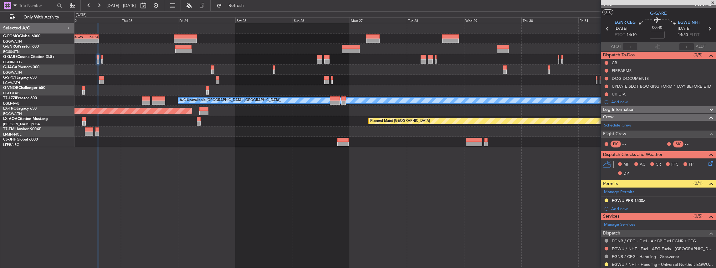
click at [706, 26] on icon at bounding box center [709, 29] width 8 height 8
type input "2"
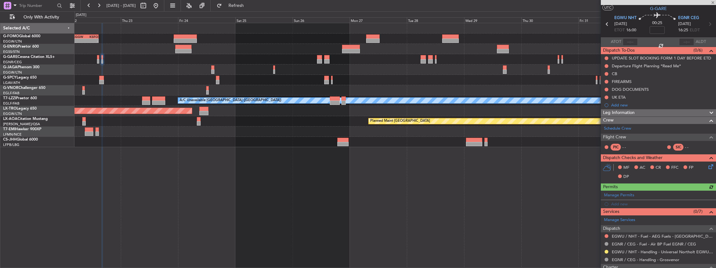
scroll to position [21, 0]
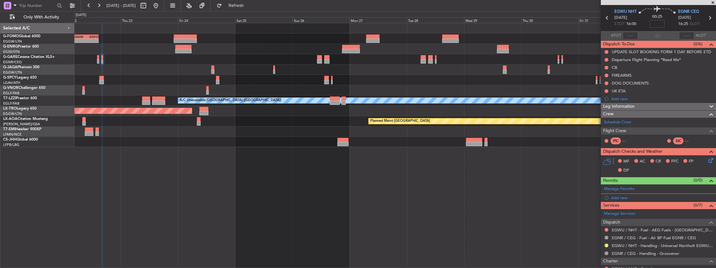
click at [629, 187] on link "Manage Permits" at bounding box center [619, 189] width 30 height 6
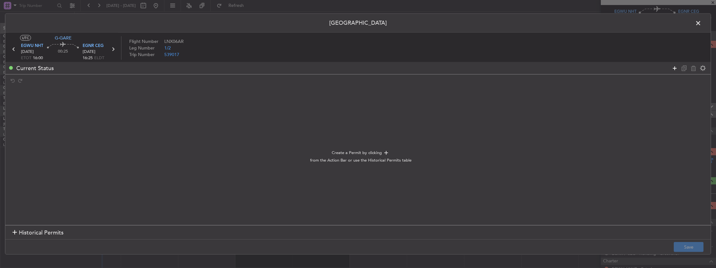
click at [677, 66] on icon at bounding box center [675, 68] width 8 height 8
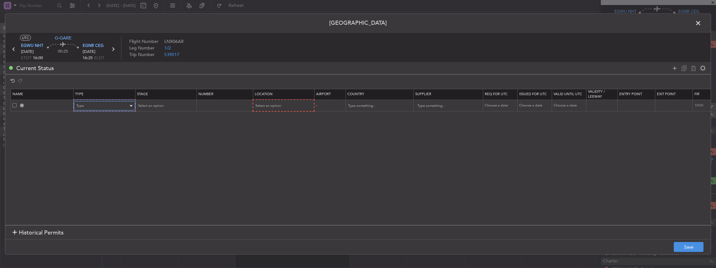
click at [97, 104] on div "Type" at bounding box center [102, 105] width 52 height 9
click at [98, 139] on span "PPR" at bounding box center [104, 137] width 56 height 9
click at [165, 108] on div "Select an option" at bounding box center [163, 105] width 52 height 9
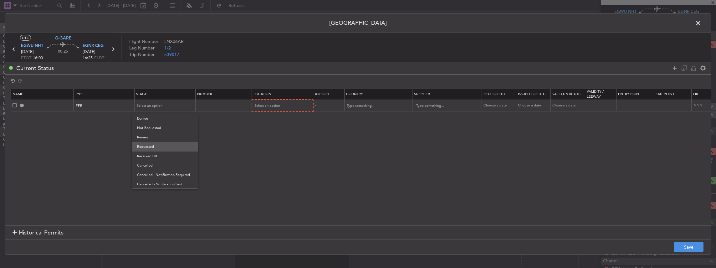
click at [156, 146] on span "Requested" at bounding box center [165, 146] width 56 height 9
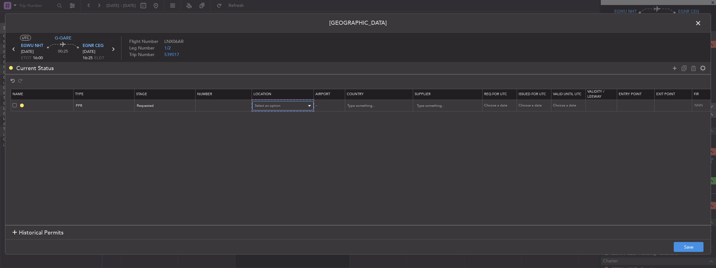
click at [268, 107] on span "Select an option" at bounding box center [268, 105] width 26 height 5
click at [265, 121] on span "Departure" at bounding box center [282, 118] width 56 height 9
click at [689, 246] on button "Save" at bounding box center [689, 247] width 30 height 10
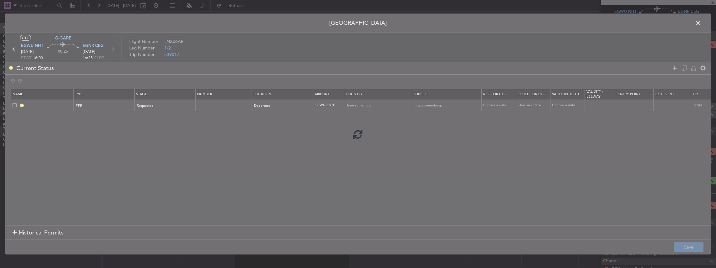
type input "EGWU PPR"
type input "[GEOGRAPHIC_DATA]"
type input "NNN"
type input "2"
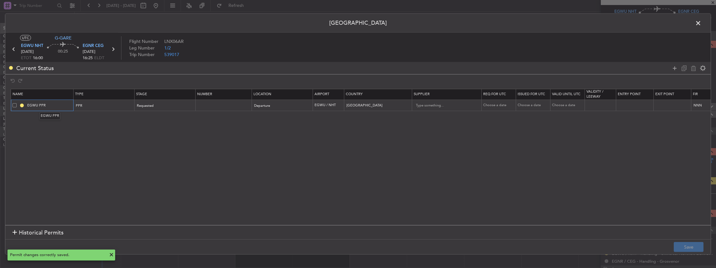
click at [52, 106] on input "EGWU PPR" at bounding box center [49, 105] width 47 height 5
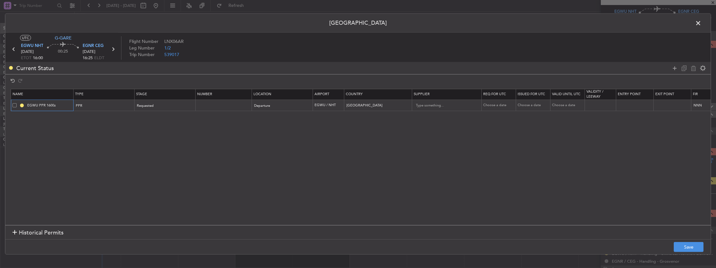
type input "EGWU PPR 1600z"
click at [694, 245] on button "Save" at bounding box center [689, 247] width 30 height 10
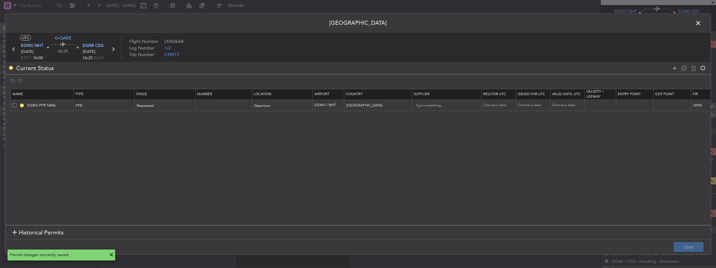
click at [701, 23] on span at bounding box center [701, 24] width 0 height 13
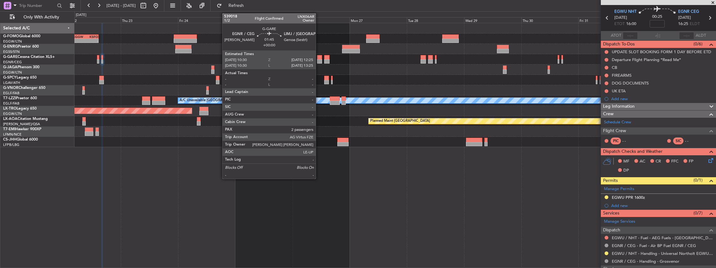
click at [319, 59] on div at bounding box center [319, 61] width 5 height 4
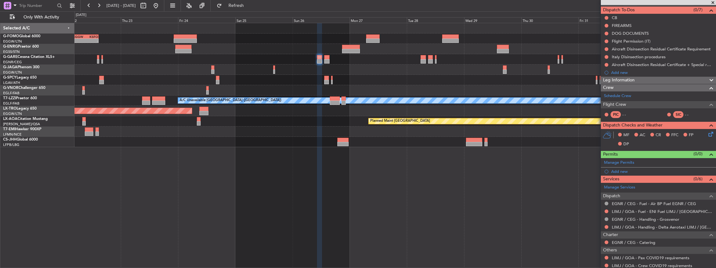
scroll to position [83, 0]
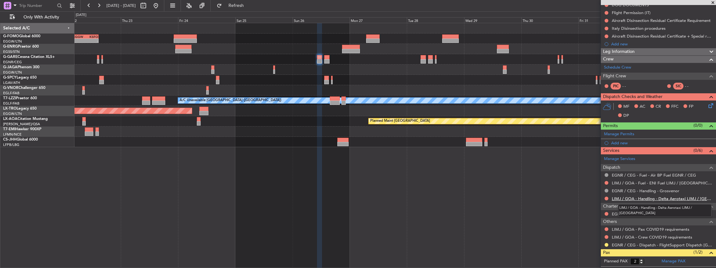
click at [649, 198] on link "LIMJ / GOA - Handling - Delta Aerotaxi LIMJ / GOA" at bounding box center [662, 198] width 101 height 5
click at [249, 3] on span "Refresh" at bounding box center [236, 5] width 26 height 4
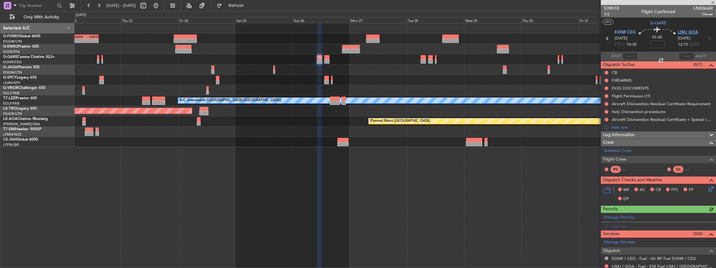
click at [692, 33] on span "LIMJ GOA" at bounding box center [688, 32] width 20 height 6
click at [644, 216] on div "Manage Permits" at bounding box center [658, 217] width 115 height 9
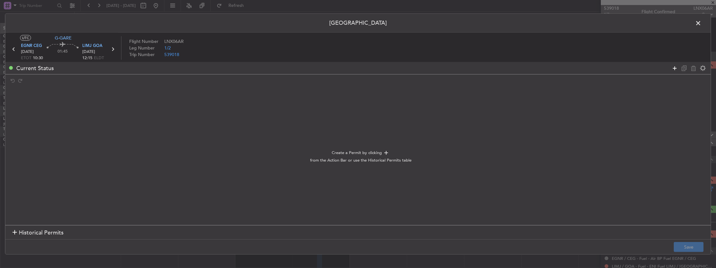
click at [675, 69] on icon at bounding box center [675, 68] width 8 height 8
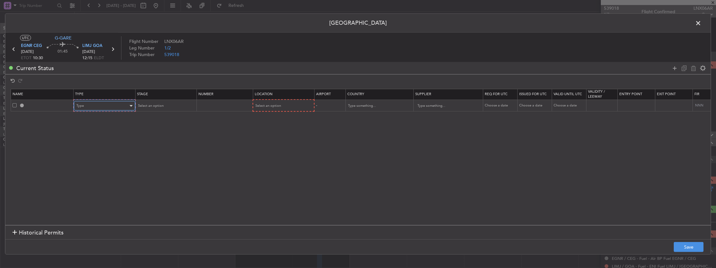
click at [90, 105] on div "Type" at bounding box center [102, 105] width 52 height 9
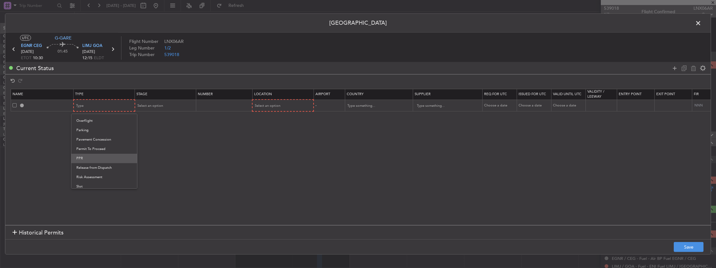
click at [89, 157] on span "PPR" at bounding box center [104, 158] width 56 height 9
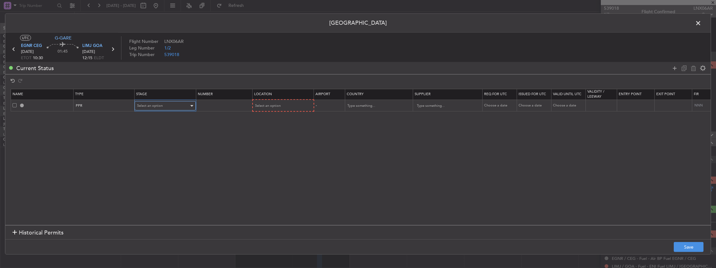
click at [173, 103] on div "Select an option" at bounding box center [163, 105] width 52 height 9
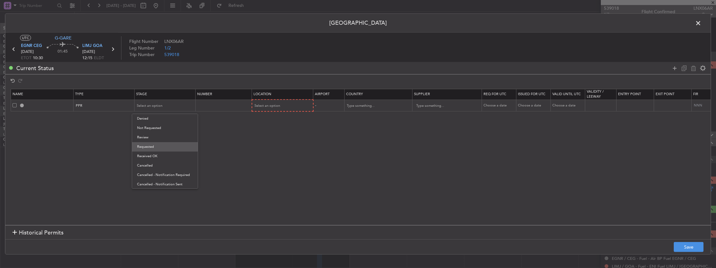
click at [153, 145] on span "Requested" at bounding box center [165, 146] width 56 height 9
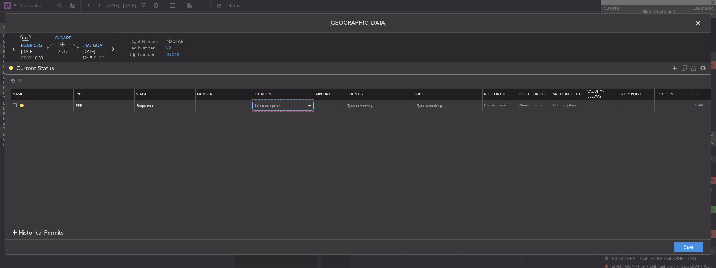
click at [276, 101] on div "Select an option" at bounding box center [281, 105] width 52 height 9
click at [269, 140] on span "Arrival" at bounding box center [282, 137] width 56 height 9
click at [693, 245] on button "Save" at bounding box center [689, 247] width 30 height 10
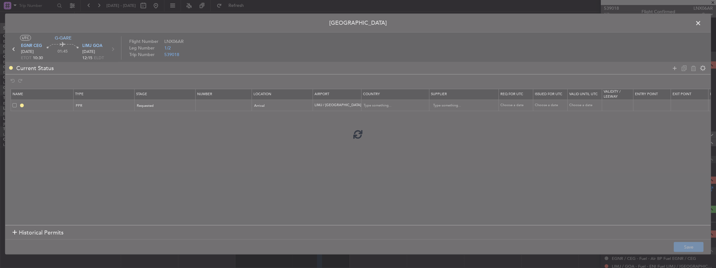
type input "LIMJ PPR"
type input "Italy"
type input "NNN"
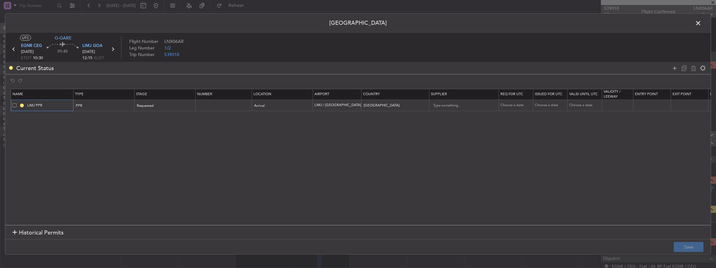
click at [43, 106] on input "LIMJ PPR" at bounding box center [49, 105] width 47 height 5
type input "LIMJ PPR 1225z"
click at [683, 247] on button "Save" at bounding box center [689, 247] width 30 height 10
click at [701, 23] on span at bounding box center [701, 24] width 0 height 13
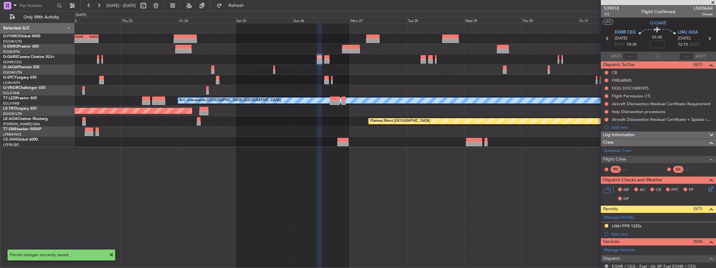
scroll to position [104, 0]
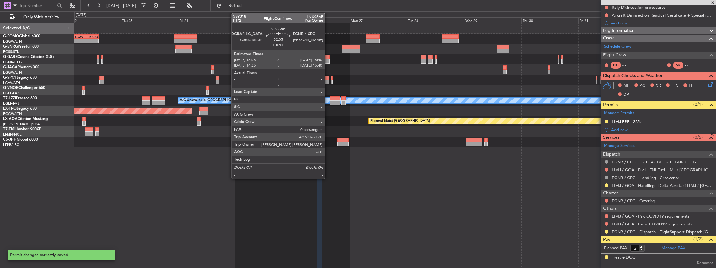
click at [327, 59] on div at bounding box center [327, 61] width 6 height 4
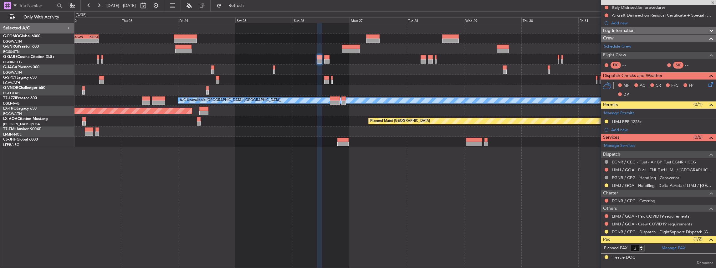
type input "0"
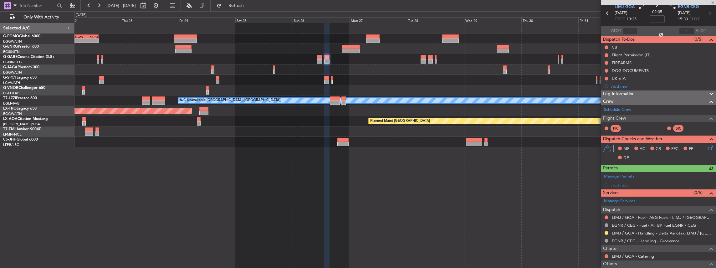
scroll to position [63, 0]
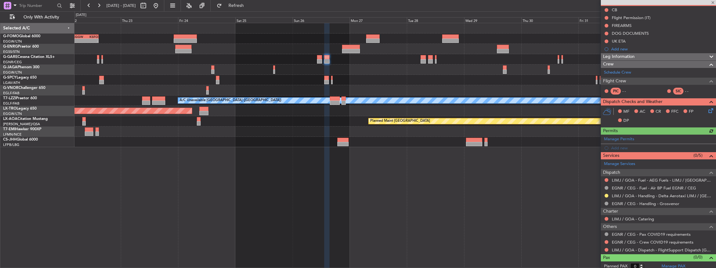
click at [660, 137] on div "Manage Permits Add new" at bounding box center [658, 144] width 115 height 18
drag, startPoint x: 613, startPoint y: 137, endPoint x: 623, endPoint y: 137, distance: 10.0
click at [618, 137] on div "Manage Permits Add new" at bounding box center [658, 144] width 115 height 18
click at [649, 137] on div "Manage Permits" at bounding box center [658, 139] width 115 height 9
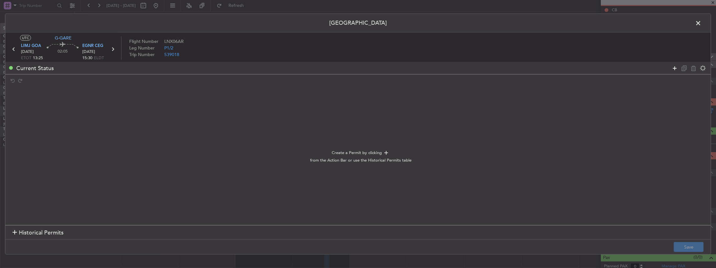
click at [675, 68] on icon at bounding box center [675, 68] width 8 height 8
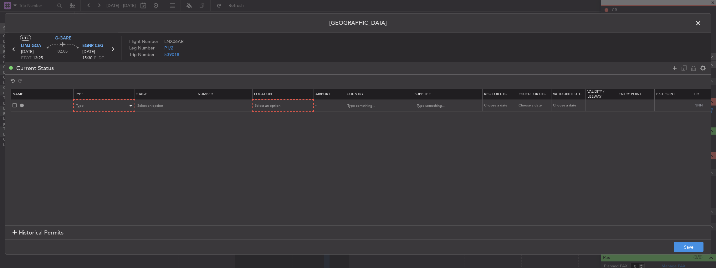
click at [128, 102] on div "Type" at bounding box center [104, 105] width 61 height 9
click at [86, 137] on span "PPR" at bounding box center [104, 137] width 56 height 9
click at [169, 109] on div "Select an option" at bounding box center [163, 105] width 52 height 9
click at [151, 146] on span "Requested" at bounding box center [165, 146] width 56 height 9
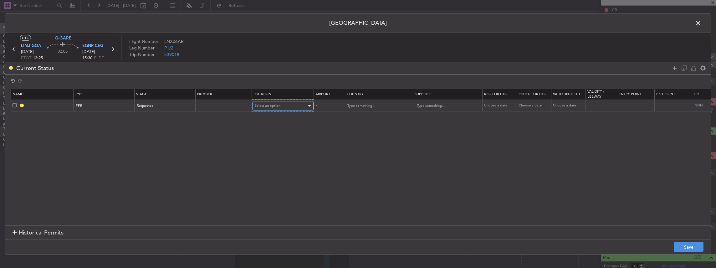
click at [290, 105] on div "Select an option" at bounding box center [281, 105] width 52 height 9
click at [267, 121] on span "Departure" at bounding box center [282, 118] width 56 height 9
click at [690, 249] on button "Save" at bounding box center [689, 247] width 30 height 10
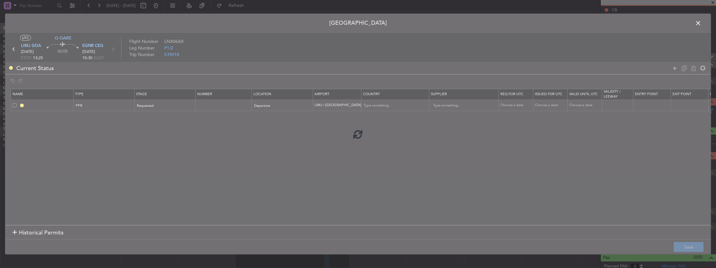
type input "LIMJ PPR"
type input "Italy"
type input "NNN"
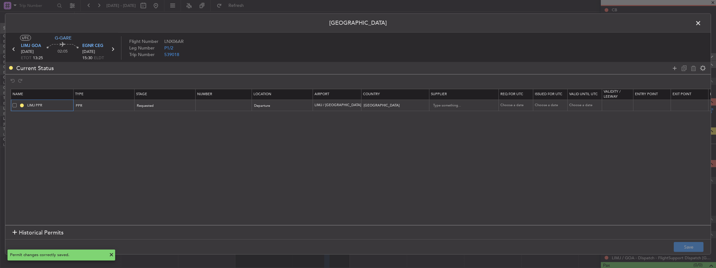
click at [49, 105] on input "LIMJ PPR" at bounding box center [49, 105] width 47 height 5
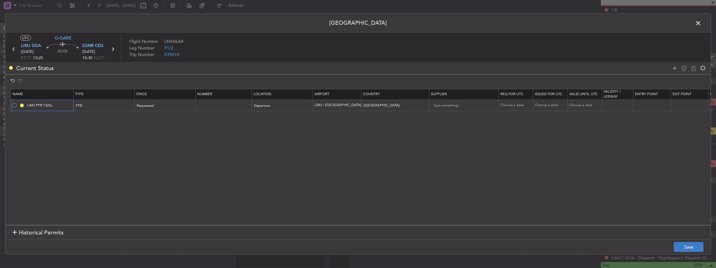
type input "LIMJ PPR 1325z"
click at [691, 246] on button "Save" at bounding box center [689, 247] width 30 height 10
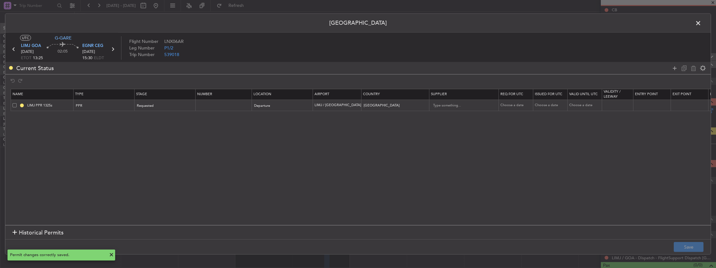
click at [701, 20] on span at bounding box center [701, 24] width 0 height 13
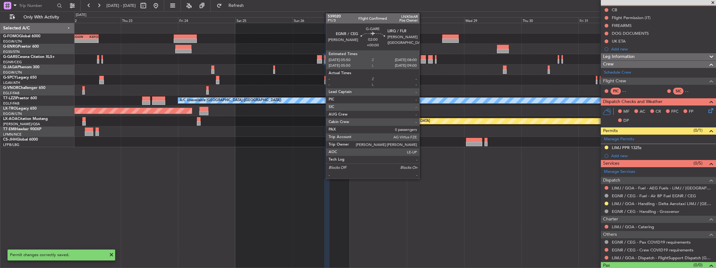
click at [422, 59] on div at bounding box center [422, 61] width 5 height 4
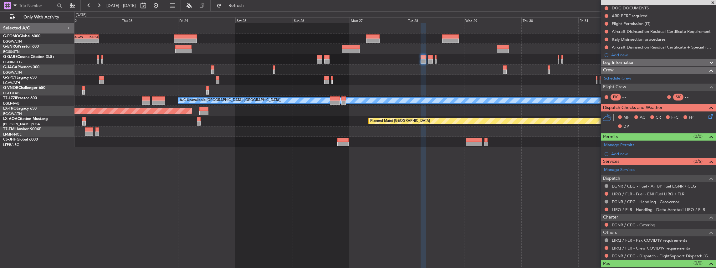
scroll to position [83, 0]
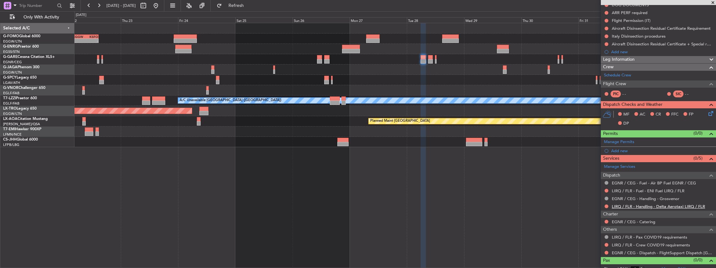
click at [626, 205] on link "LIRQ / FLR - Handling - Delta Aerotaxi LIRQ / FLR" at bounding box center [658, 206] width 93 height 5
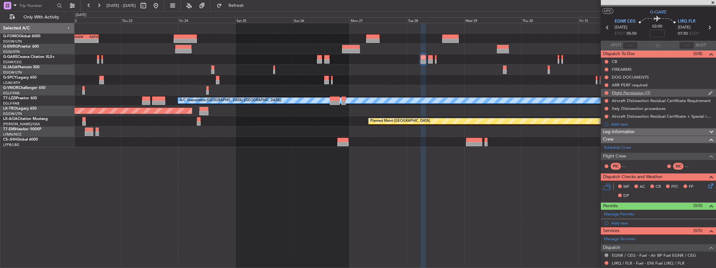
scroll to position [0, 0]
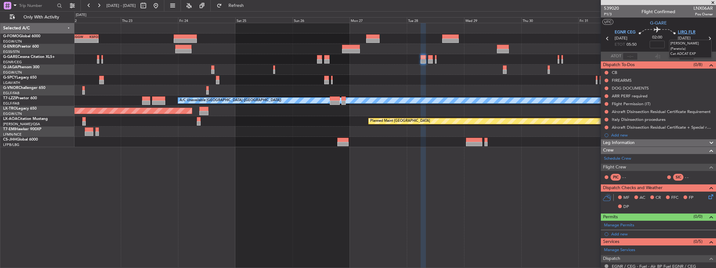
click at [679, 33] on span "LIRQ FLR" at bounding box center [687, 32] width 18 height 6
click at [637, 221] on div "Manage Permits" at bounding box center [658, 225] width 115 height 9
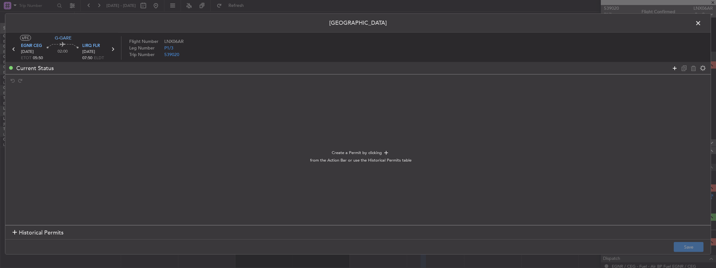
click at [674, 66] on icon at bounding box center [675, 68] width 8 height 8
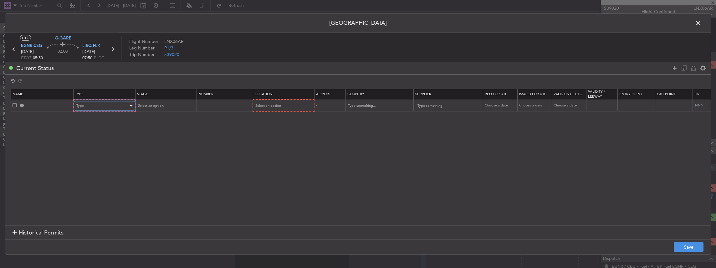
click at [98, 108] on div "Type" at bounding box center [102, 105] width 52 height 9
click at [82, 134] on span "PPR" at bounding box center [104, 137] width 56 height 9
click at [154, 103] on div "Select an option" at bounding box center [163, 105] width 52 height 9
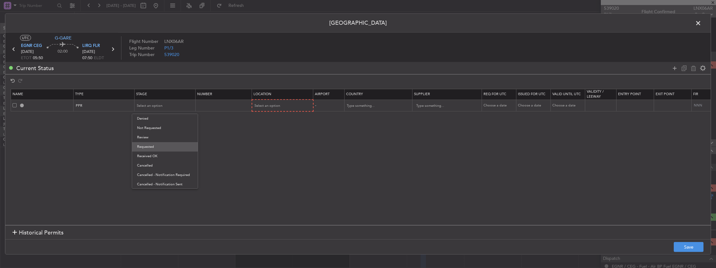
click at [148, 149] on span "Requested" at bounding box center [165, 146] width 56 height 9
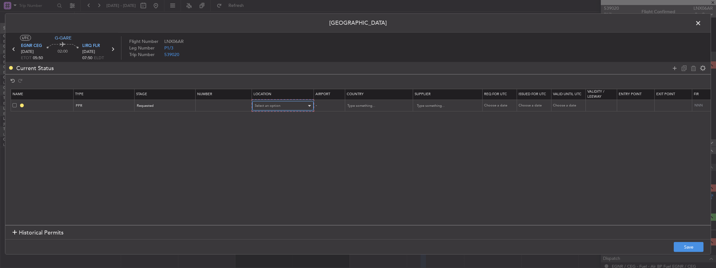
click at [272, 101] on div "Select an option" at bounding box center [281, 105] width 52 height 9
click at [267, 139] on span "Arrival" at bounding box center [282, 137] width 56 height 9
click at [693, 248] on button "Save" at bounding box center [689, 247] width 30 height 10
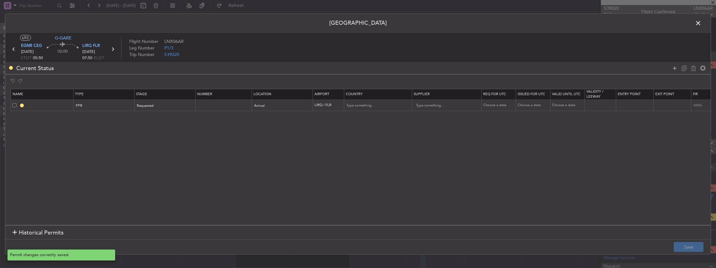
type input "LIRQ PPR"
type input "Italy"
type input "NNN"
click at [54, 107] on input "LIRQ PPR" at bounding box center [49, 105] width 47 height 5
type input "LIRQ PPR 0800z"
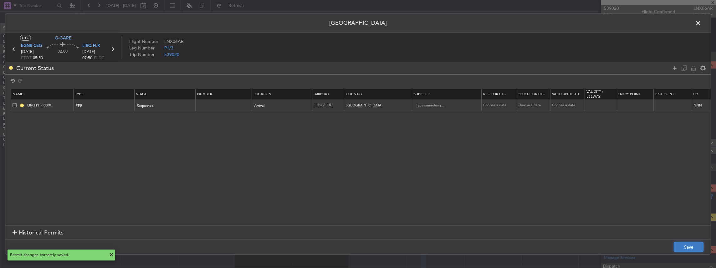
click at [680, 244] on button "Save" at bounding box center [689, 247] width 30 height 10
click at [701, 23] on span at bounding box center [701, 24] width 0 height 13
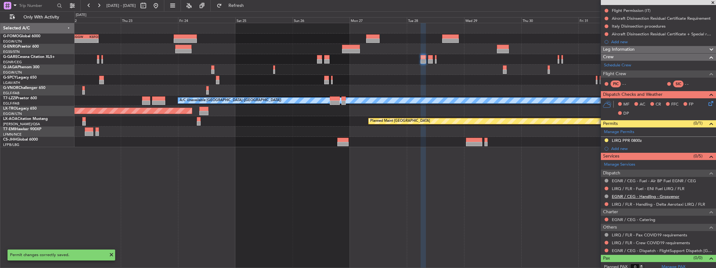
scroll to position [96, 0]
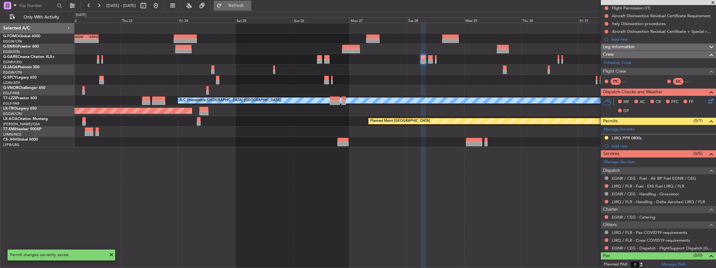
click at [249, 8] on span "Refresh" at bounding box center [236, 5] width 26 height 4
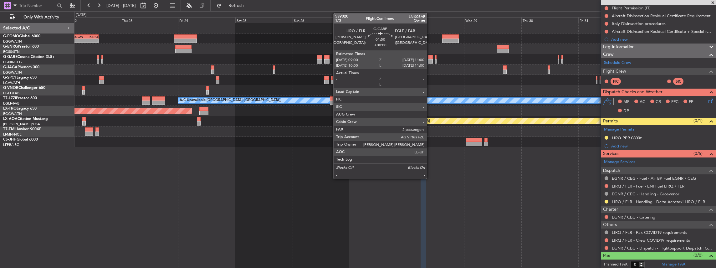
click at [430, 60] on div at bounding box center [430, 61] width 5 height 4
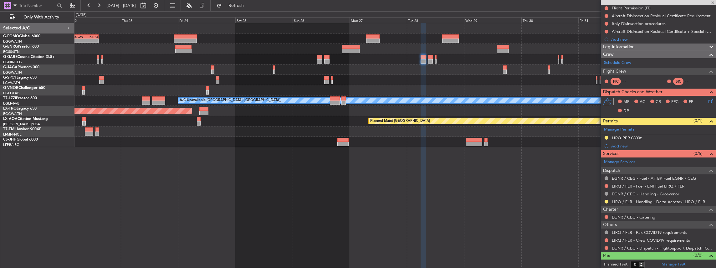
type input "2"
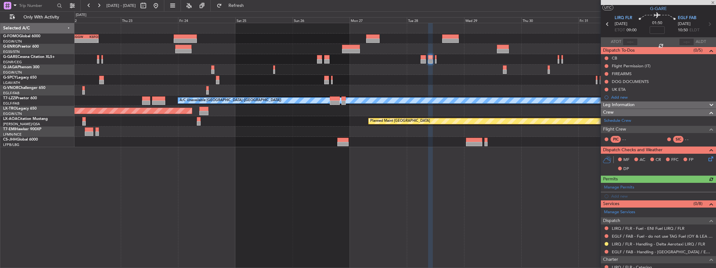
scroll to position [21, 0]
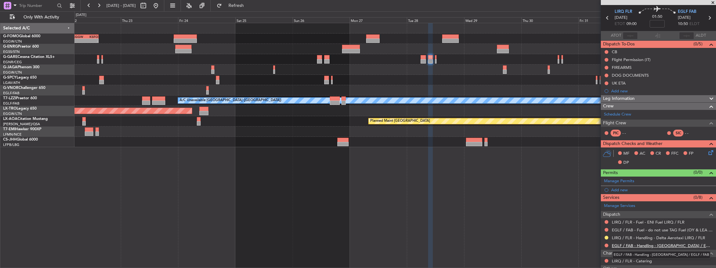
click at [635, 244] on link "EGLF / FAB - Handling - Farnborough Airport / EGLF / FAB" at bounding box center [662, 245] width 101 height 5
click at [251, 9] on button "Refresh" at bounding box center [233, 6] width 38 height 10
click at [605, 243] on button at bounding box center [606, 245] width 4 height 4
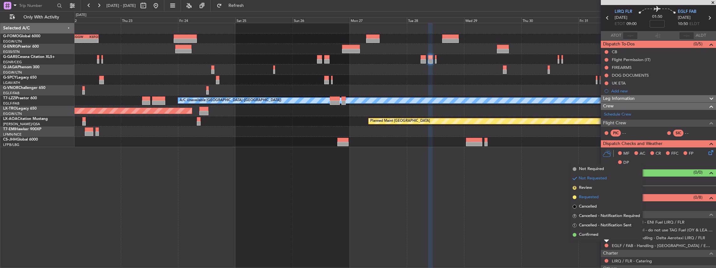
click at [588, 197] on span "Requested" at bounding box center [589, 197] width 20 height 6
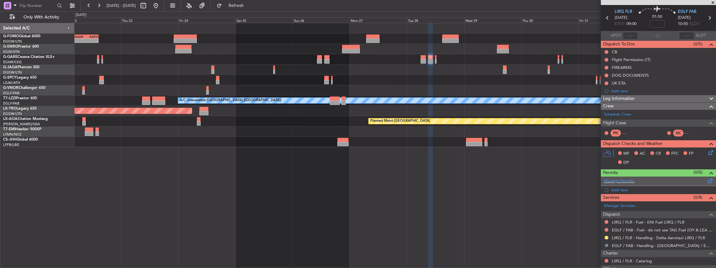
click at [639, 180] on div "Manage Permits" at bounding box center [658, 180] width 115 height 9
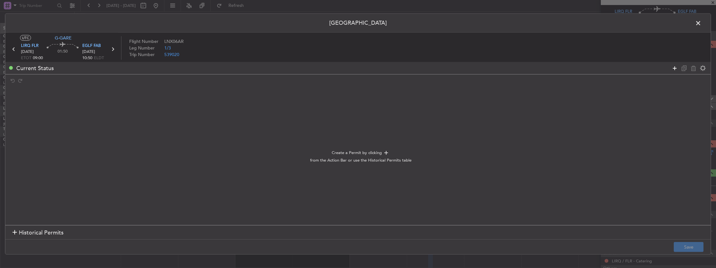
click at [677, 66] on icon at bounding box center [675, 68] width 8 height 8
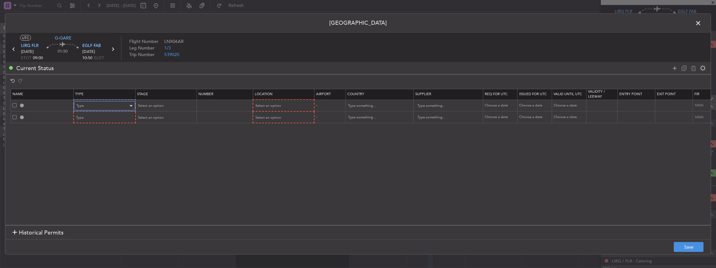
click at [89, 108] on div "Type" at bounding box center [102, 105] width 52 height 9
click at [83, 137] on span "PPR" at bounding box center [104, 136] width 56 height 9
click at [88, 119] on div "Type" at bounding box center [102, 117] width 52 height 9
drag, startPoint x: 83, startPoint y: 147, endPoint x: 104, endPoint y: 134, distance: 24.0
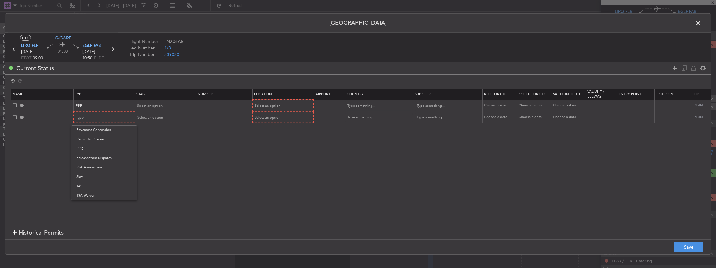
click at [84, 147] on span "PPR" at bounding box center [104, 148] width 56 height 9
click at [149, 101] on div "Select an option" at bounding box center [163, 105] width 52 height 9
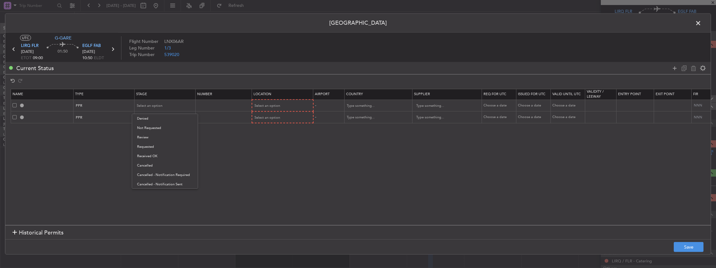
drag, startPoint x: 148, startPoint y: 145, endPoint x: 147, endPoint y: 122, distance: 22.6
click at [148, 144] on span "Requested" at bounding box center [165, 146] width 56 height 9
click at [147, 118] on span "Select an option" at bounding box center [150, 117] width 26 height 5
click at [150, 158] on span "Requested" at bounding box center [165, 158] width 56 height 9
click at [275, 107] on span "Select an option" at bounding box center [268, 105] width 26 height 5
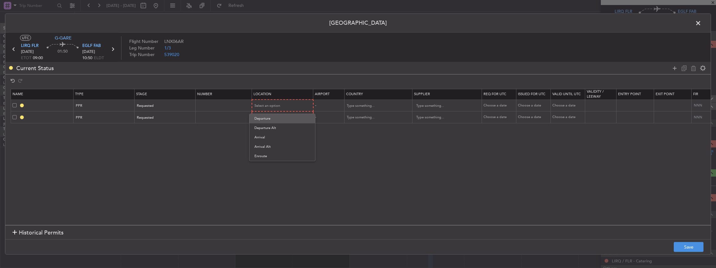
click at [273, 121] on span "Departure" at bounding box center [282, 118] width 56 height 9
drag, startPoint x: 265, startPoint y: 124, endPoint x: 264, endPoint y: 118, distance: 5.8
click at [265, 123] on section "Name Type Stage Number Location Airport Country Supplier Req For Utc Issued For…" at bounding box center [357, 156] width 705 height 138
click at [264, 119] on span "Select an option" at bounding box center [268, 117] width 26 height 5
click at [266, 150] on span "Arrival" at bounding box center [282, 148] width 56 height 9
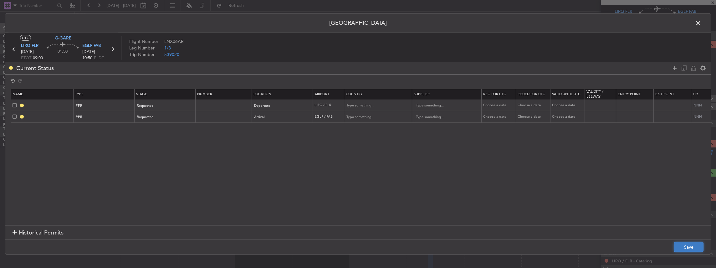
click at [690, 245] on button "Save" at bounding box center [689, 247] width 30 height 10
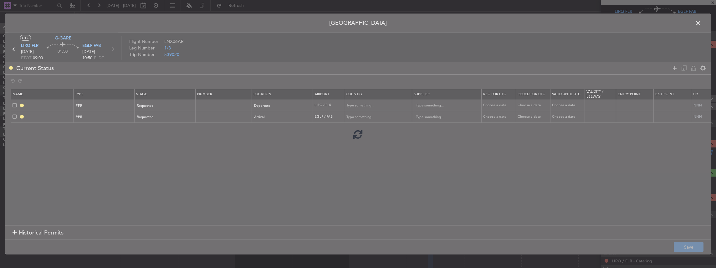
type input "LIRQ PPR"
type input "Italy"
type input "NNN"
type input "EGLF PPR"
type input "United Kingdom"
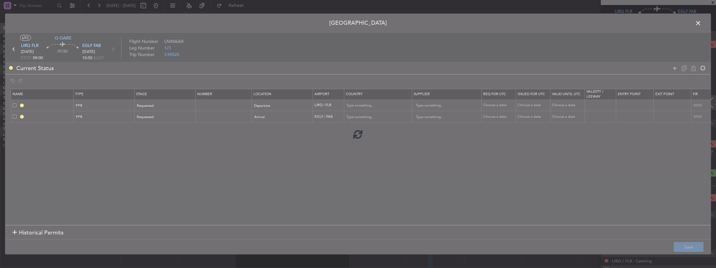
type input "NNN"
type input "2"
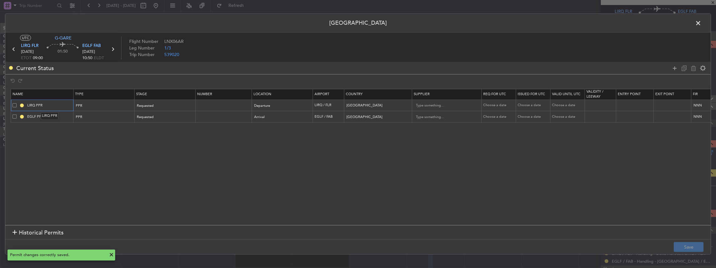
click at [53, 105] on input "LIRQ PPR" at bounding box center [49, 105] width 47 height 5
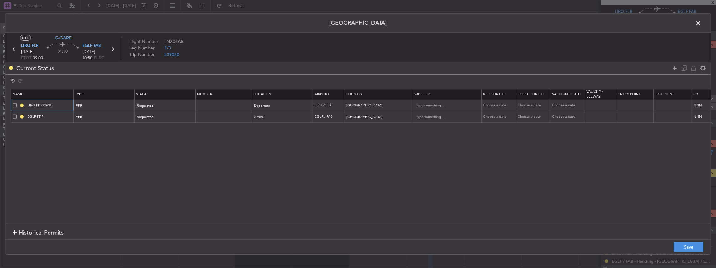
type input "LIRQ PPR 0900z"
click at [51, 114] on input "EGLF PPR" at bounding box center [49, 116] width 47 height 5
type input "EGLF PPR 1100z"
click at [690, 244] on button "Save" at bounding box center [689, 247] width 30 height 10
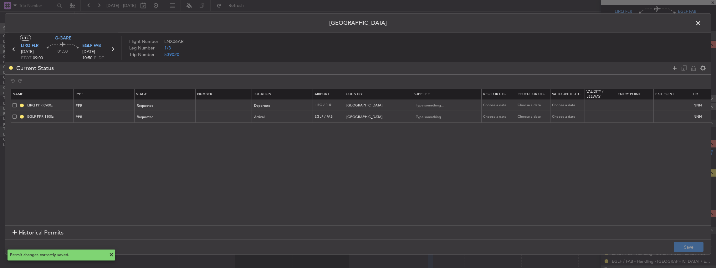
click at [701, 23] on span at bounding box center [701, 24] width 0 height 13
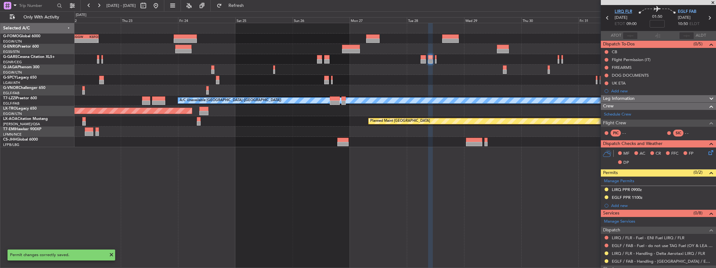
click at [616, 9] on span "LIRQ FLR" at bounding box center [623, 12] width 18 height 6
click at [684, 11] on span "EGLF FAB" at bounding box center [687, 12] width 18 height 6
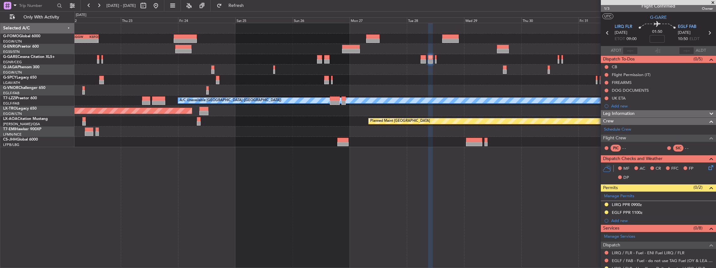
scroll to position [0, 0]
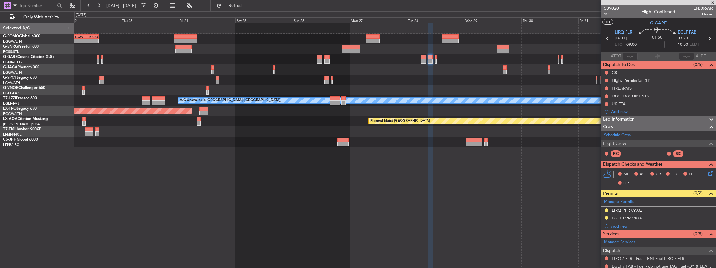
click at [706, 37] on icon at bounding box center [709, 38] width 8 height 8
type input "0"
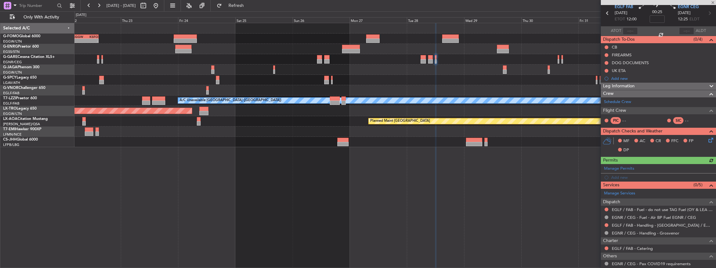
scroll to position [57, 0]
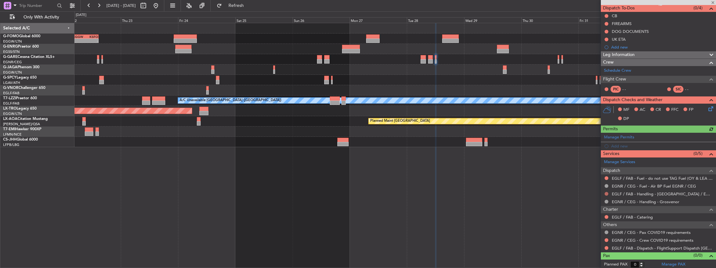
click at [607, 192] on button at bounding box center [606, 194] width 4 height 4
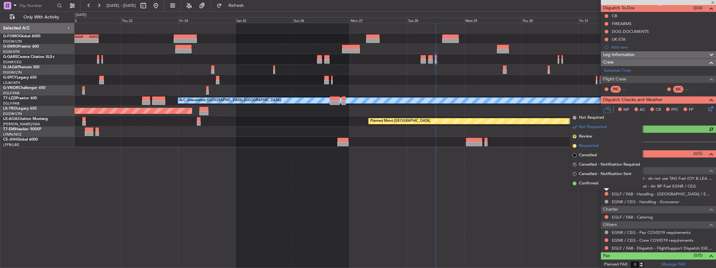
click at [596, 145] on span "Requested" at bounding box center [589, 146] width 20 height 6
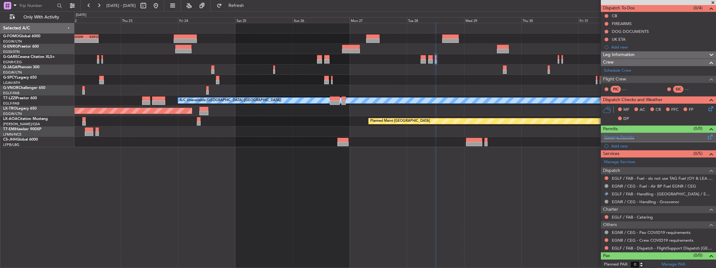
click at [635, 136] on div "Manage Permits" at bounding box center [658, 137] width 115 height 9
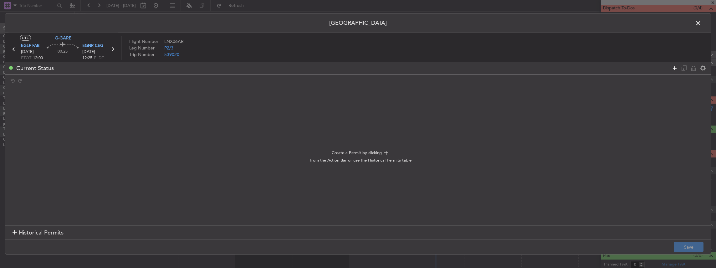
click at [674, 66] on icon at bounding box center [675, 68] width 8 height 8
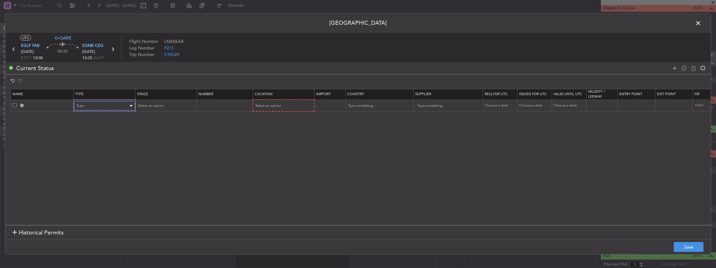
click at [92, 107] on div "Type" at bounding box center [102, 105] width 52 height 9
click at [80, 139] on span "PPR" at bounding box center [104, 137] width 56 height 9
click at [159, 106] on span "Select an option" at bounding box center [150, 105] width 26 height 5
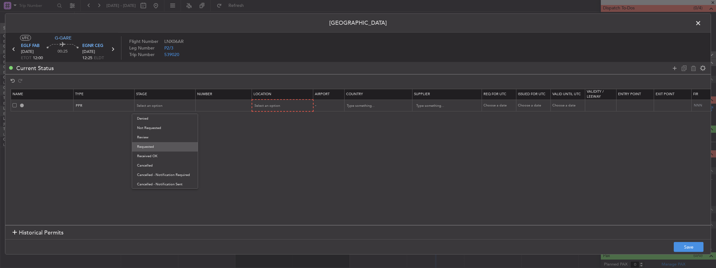
click at [156, 146] on span "Requested" at bounding box center [165, 146] width 56 height 9
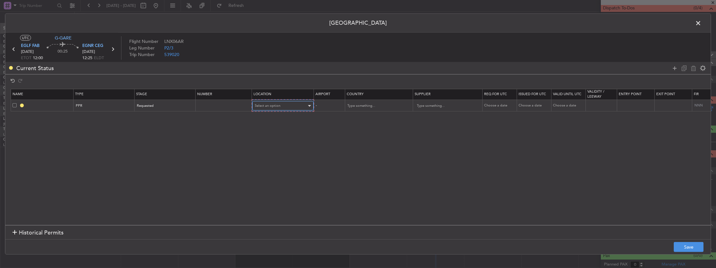
click at [262, 109] on div "Select an option" at bounding box center [281, 105] width 52 height 9
click at [271, 119] on span "Departure" at bounding box center [282, 118] width 56 height 9
click at [685, 244] on button "Save" at bounding box center [689, 247] width 30 height 10
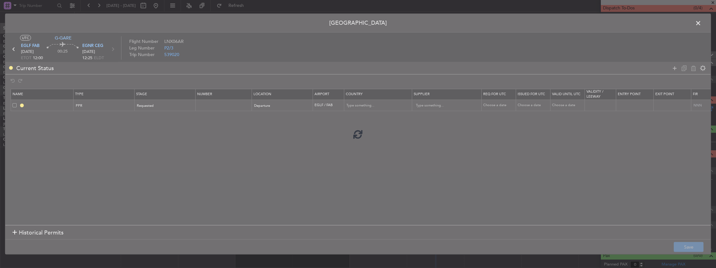
type input "EGLF PPR"
type input "United Kingdom"
type input "NNN"
type input "2"
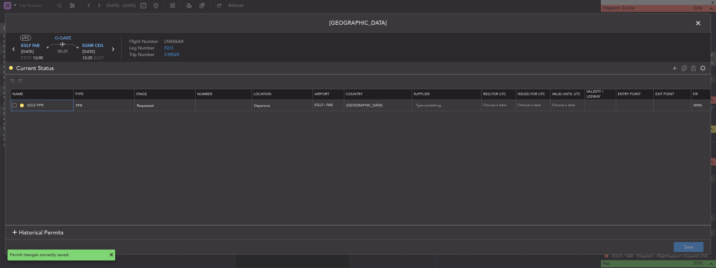
click at [53, 106] on input "EGLF PPR" at bounding box center [49, 105] width 47 height 5
type input "EGLF PPR 1200z"
click at [688, 248] on button "Save" at bounding box center [689, 247] width 30 height 10
click at [701, 21] on span at bounding box center [701, 24] width 0 height 13
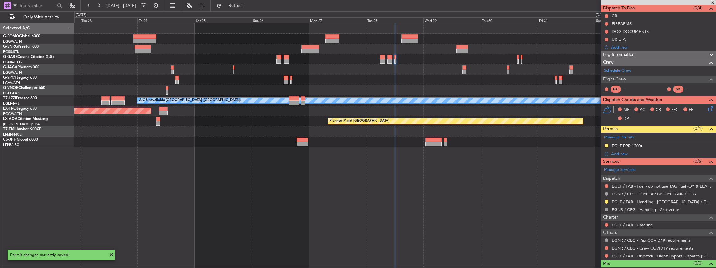
click at [476, 126] on div "EGGW 03:55 Z KSFO 14:45 Z - - Planned Maint Paris (Le Bourget) A/C Unavailable …" at bounding box center [394, 85] width 641 height 124
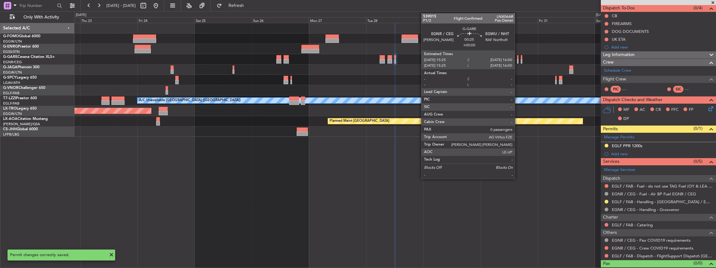
click at [518, 60] on div at bounding box center [518, 61] width 2 height 4
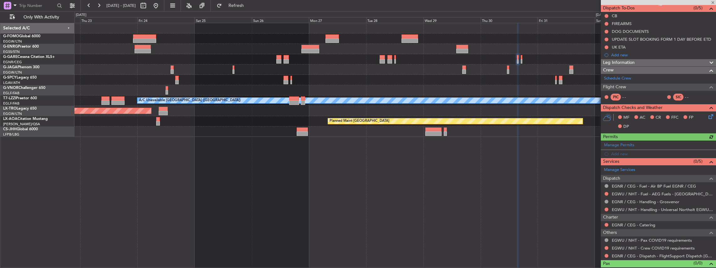
scroll to position [63, 0]
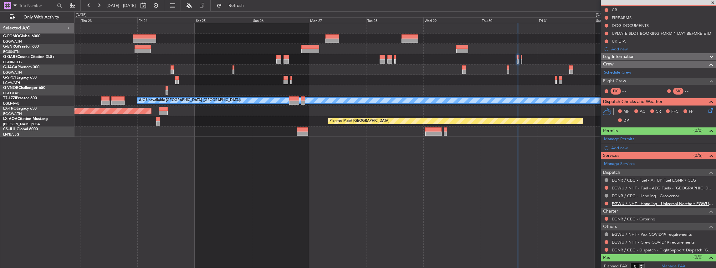
click at [639, 203] on link "EGWU / NHT - Handling - Universal Northolt EGWU / NHT" at bounding box center [662, 203] width 101 height 5
click at [251, 10] on button "Refresh" at bounding box center [233, 6] width 38 height 10
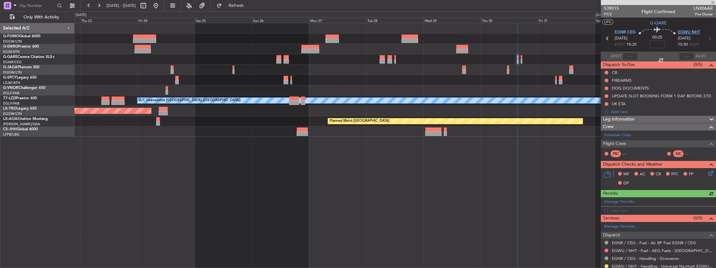
click at [688, 33] on span "EGWU NHT" at bounding box center [689, 32] width 22 height 6
click at [640, 201] on div "Manage Permits" at bounding box center [658, 201] width 115 height 9
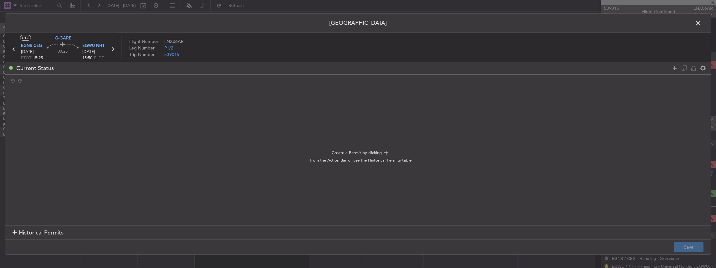
click at [675, 69] on icon at bounding box center [675, 68] width 8 height 8
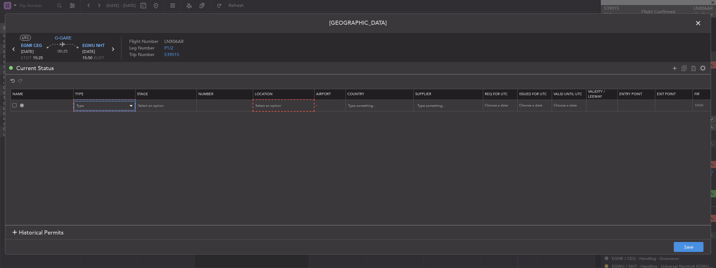
click at [84, 104] on div "Type" at bounding box center [102, 105] width 52 height 9
click at [85, 156] on span "PPR" at bounding box center [104, 158] width 56 height 9
click at [188, 104] on div "Select an option" at bounding box center [163, 105] width 52 height 9
click at [156, 146] on span "Requested" at bounding box center [165, 146] width 56 height 9
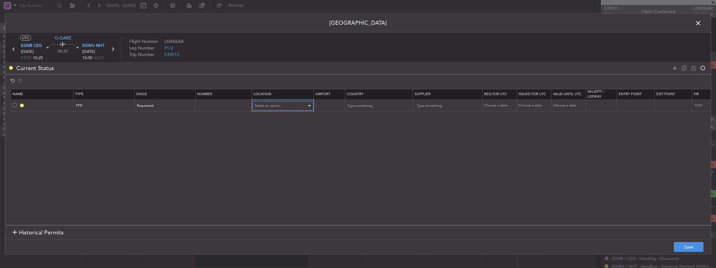
click at [288, 104] on div "Select an option" at bounding box center [281, 105] width 52 height 9
click at [262, 120] on span "Departure" at bounding box center [282, 118] width 56 height 9
click at [268, 104] on span "Departure" at bounding box center [262, 105] width 16 height 5
click at [267, 135] on span "Arrival" at bounding box center [282, 136] width 56 height 9
click at [689, 246] on button "Save" at bounding box center [689, 247] width 30 height 10
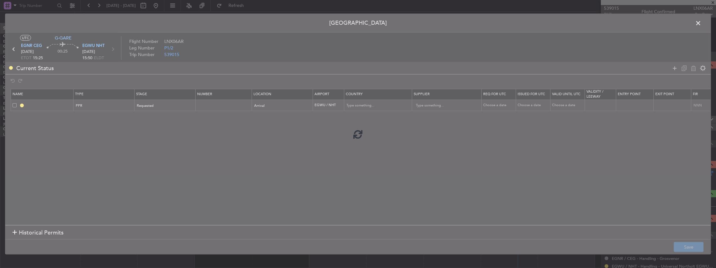
type input "EGWU PPR"
type input "United Kingdom"
type input "NNN"
type input "2"
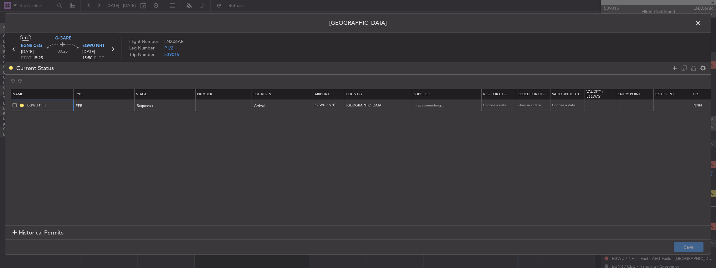
click at [55, 104] on input "EGWU PPR" at bounding box center [49, 105] width 47 height 5
click at [701, 26] on span at bounding box center [701, 24] width 0 height 13
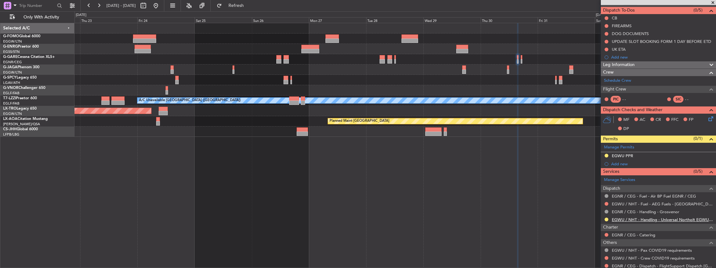
scroll to position [63, 0]
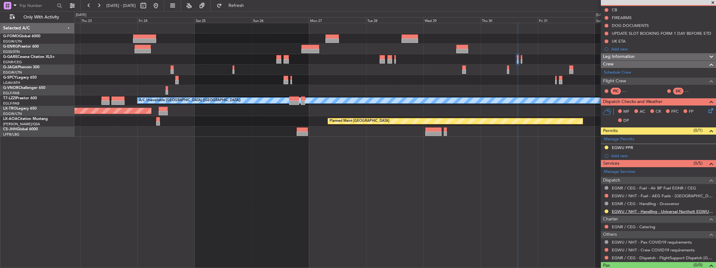
click at [635, 209] on link "EGWU / NHT - Handling - Universal Northolt EGWU / NHT" at bounding box center [662, 211] width 101 height 5
click at [249, 4] on span "Refresh" at bounding box center [236, 5] width 26 height 4
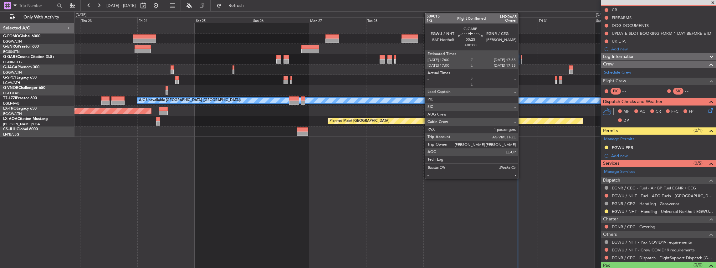
click at [521, 60] on div at bounding box center [522, 61] width 2 height 4
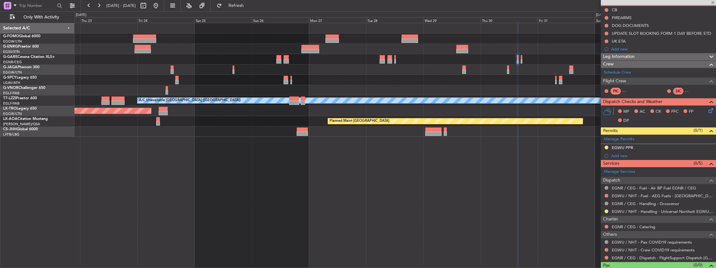
type input "1"
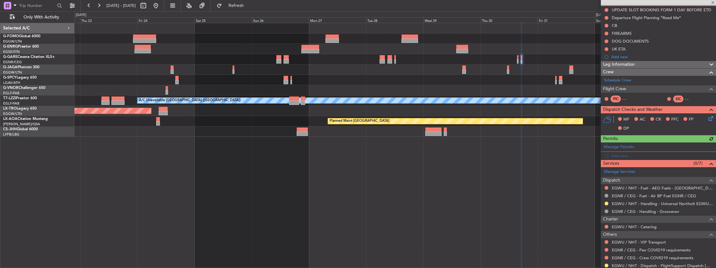
click at [670, 146] on div "Manage Permits Add new" at bounding box center [658, 151] width 115 height 18
click at [646, 146] on div "Manage Permits" at bounding box center [658, 146] width 115 height 9
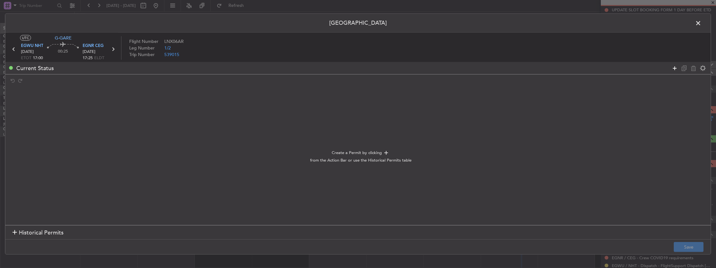
click at [672, 68] on icon at bounding box center [675, 68] width 8 height 8
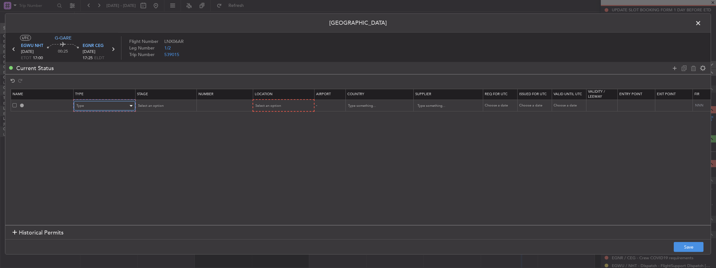
click at [113, 103] on div "Type" at bounding box center [102, 105] width 52 height 9
click at [86, 133] on span "PPR" at bounding box center [104, 137] width 56 height 9
click at [152, 104] on span "Select an option" at bounding box center [150, 105] width 26 height 5
drag, startPoint x: 153, startPoint y: 145, endPoint x: 218, endPoint y: 117, distance: 70.7
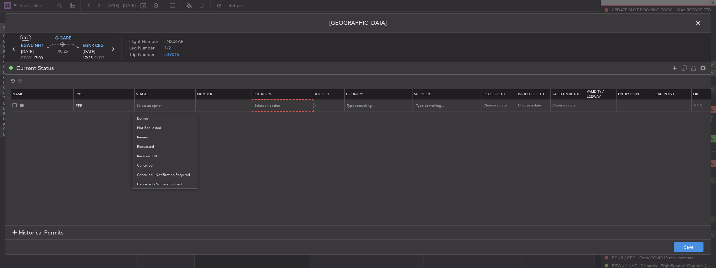
click at [153, 144] on span "Requested" at bounding box center [165, 146] width 56 height 9
click at [285, 103] on div "Select an option" at bounding box center [281, 105] width 52 height 9
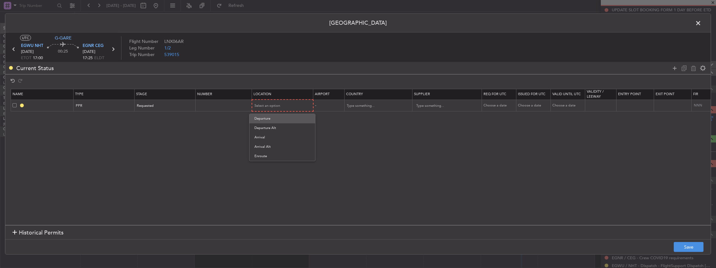
click at [266, 119] on span "Departure" at bounding box center [282, 118] width 56 height 9
click at [689, 245] on button "Save" at bounding box center [689, 247] width 30 height 10
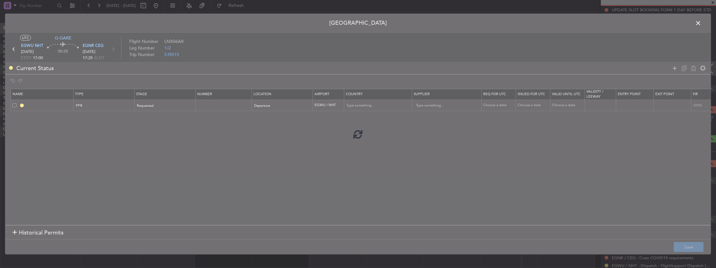
type input "EGWU PPR"
type input "United Kingdom"
type input "NNN"
type input "2"
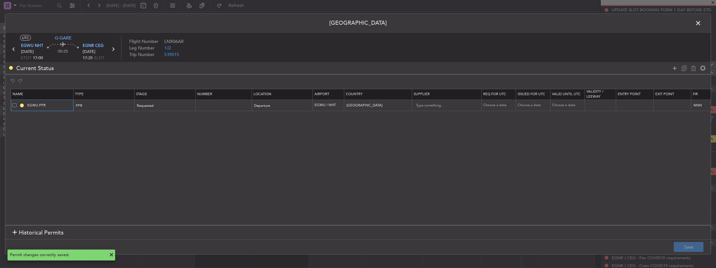
click at [57, 105] on input "EGWU PPR" at bounding box center [49, 105] width 47 height 5
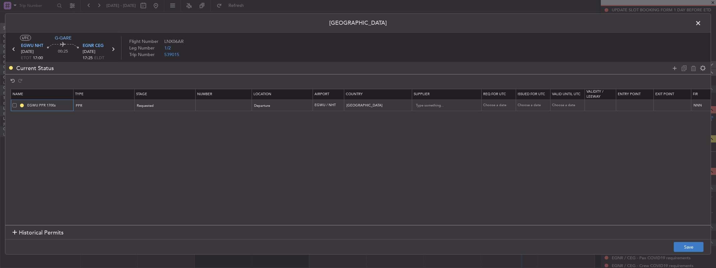
type input "EGWU PPR 1700z"
click at [691, 244] on button "Save" at bounding box center [689, 247] width 30 height 10
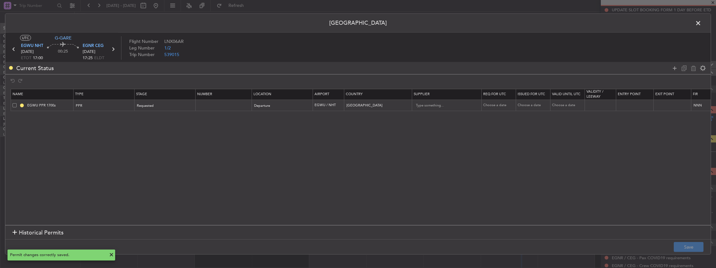
click at [701, 22] on span at bounding box center [701, 24] width 0 height 13
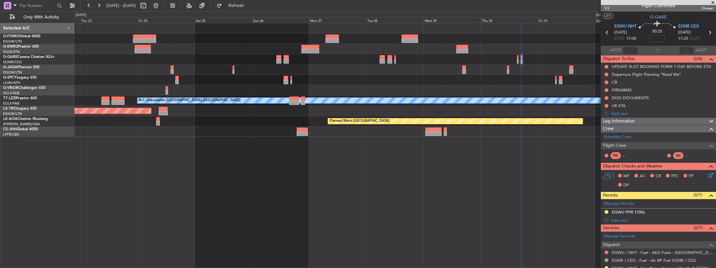
scroll to position [0, 0]
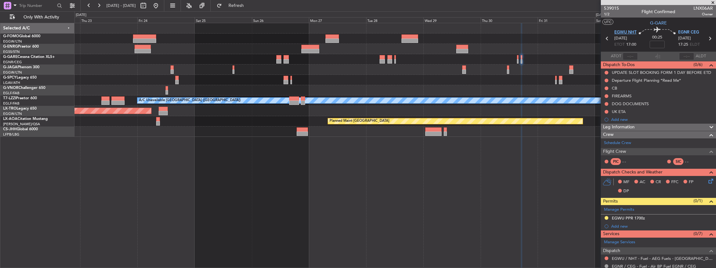
click at [629, 30] on span "EGWU NHT" at bounding box center [625, 32] width 22 height 6
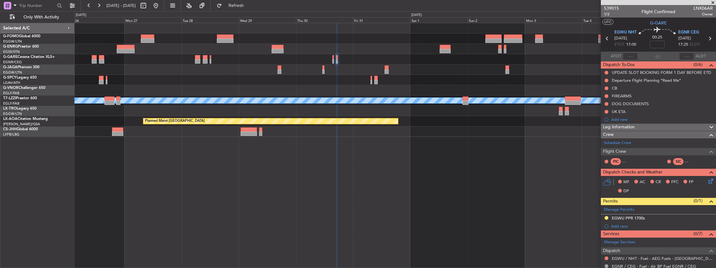
click at [280, 156] on div "- - RKSI 08:00 Z KLAX 18:50 Z A/C Unavailable London (Luton) Planned Maint Riga…" at bounding box center [395, 145] width 642 height 245
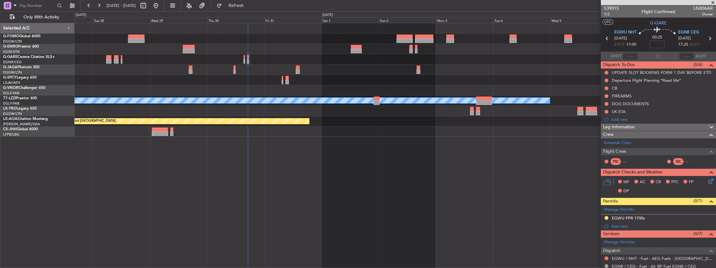
click at [446, 149] on div "- - RKSI 08:00 Z KLAX 18:50 Z A/C Unavailable London (Luton) Planned Maint Monc…" at bounding box center [395, 145] width 642 height 245
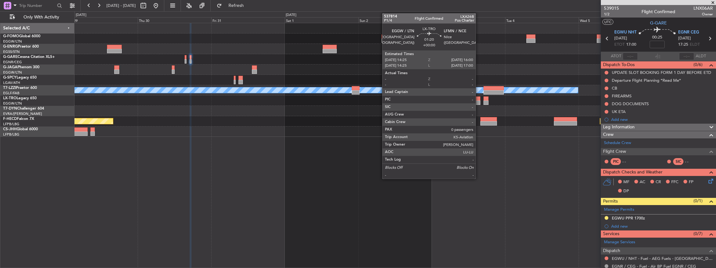
click at [479, 101] on div at bounding box center [478, 102] width 5 height 4
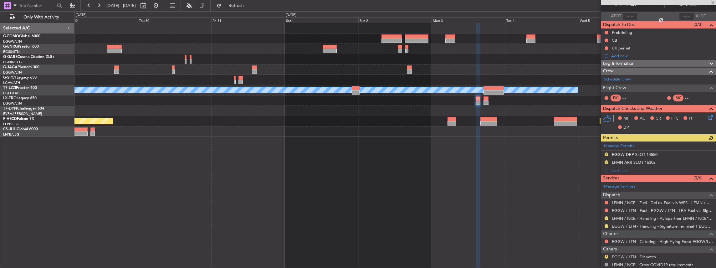
scroll to position [42, 0]
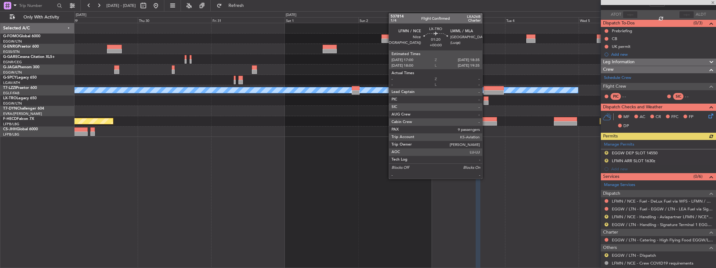
click at [485, 102] on div at bounding box center [485, 102] width 5 height 4
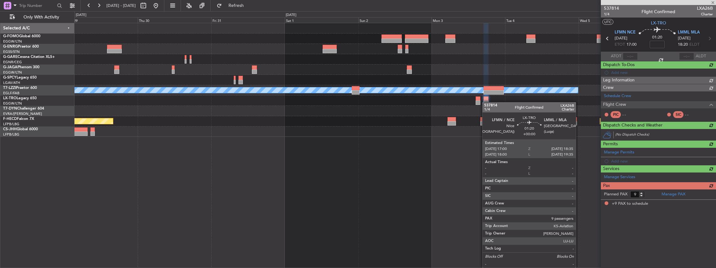
scroll to position [0, 0]
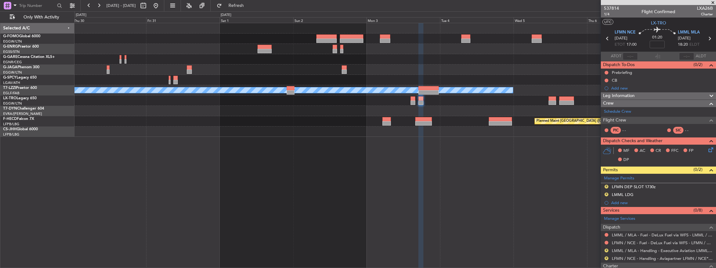
click at [488, 189] on div "- - RKSI 08:00 Z KLAX 18:50 Z A/C Unavailable London (Luton) - - TBPB 13:15 Z E…" at bounding box center [395, 145] width 642 height 245
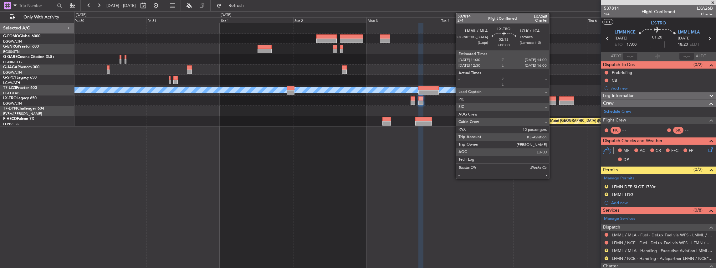
click at [552, 102] on div at bounding box center [552, 102] width 8 height 4
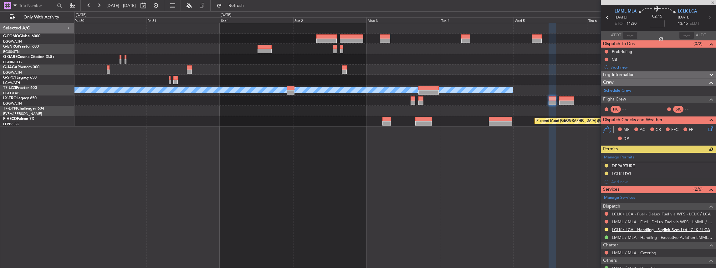
scroll to position [42, 0]
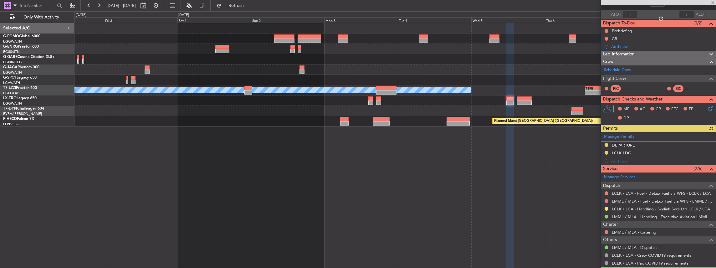
click at [316, 160] on div "- - RKSI 08:00 Z KLAX 18:50 Z A/C Unavailable London (Luton) - - TBPB 13:15 Z E…" at bounding box center [395, 145] width 642 height 245
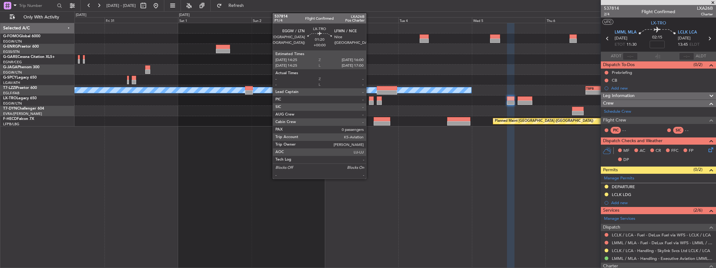
click at [369, 99] on div at bounding box center [371, 98] width 5 height 4
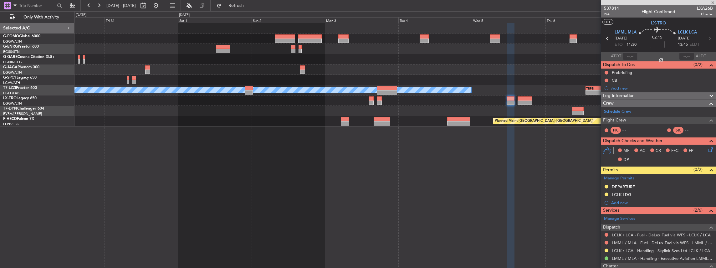
type input "0"
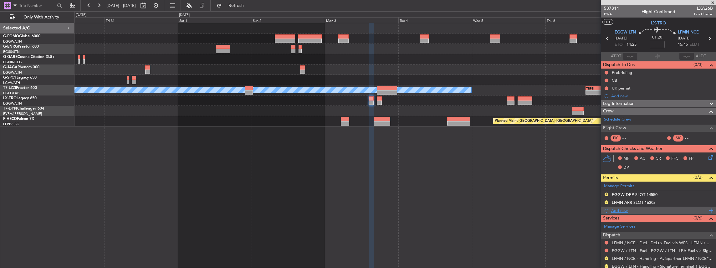
scroll to position [21, 0]
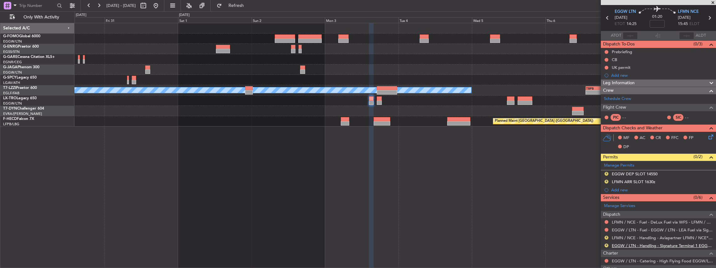
click at [631, 244] on link "EGGW / LTN - Handling - Signature Terminal 1 EGGW / LTN" at bounding box center [662, 245] width 101 height 5
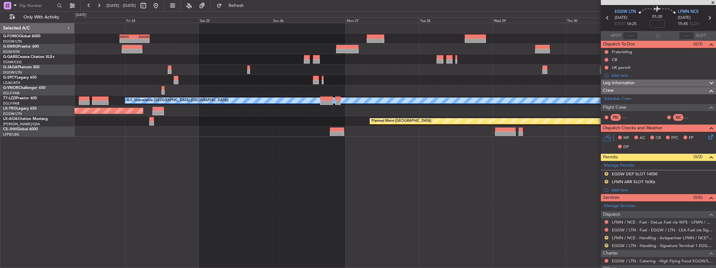
click at [715, 193] on html "23 Oct 2025 - 01 Nov 2025 Refresh Quick Links Only With Activity KSFO 22:15 Z E…" at bounding box center [358, 134] width 716 height 268
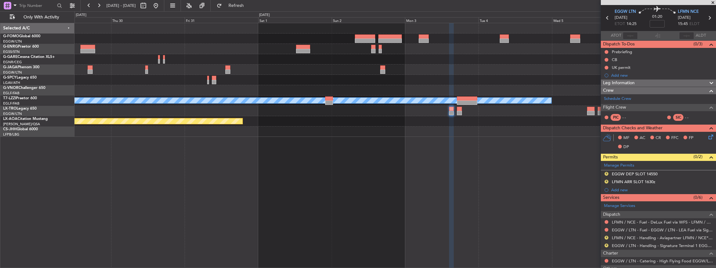
click at [31, 188] on div "- - RKSI 08:00 Z KLAX 18:50 Z A/C Unavailable London (Luton) - - TBPB 13:15 Z E…" at bounding box center [358, 139] width 716 height 257
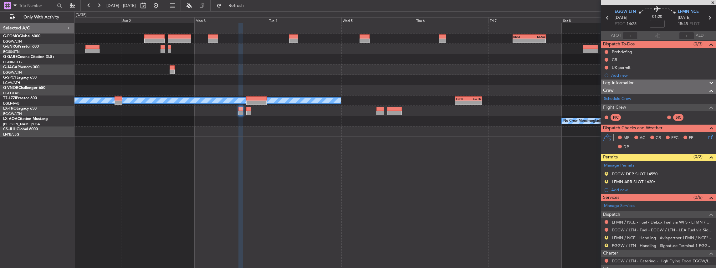
click at [196, 182] on div "- - RKSI 08:00 Z KLAX 18:50 Z A/C Unavailable London (Luton) - - TBPB 13:15 Z E…" at bounding box center [395, 145] width 642 height 245
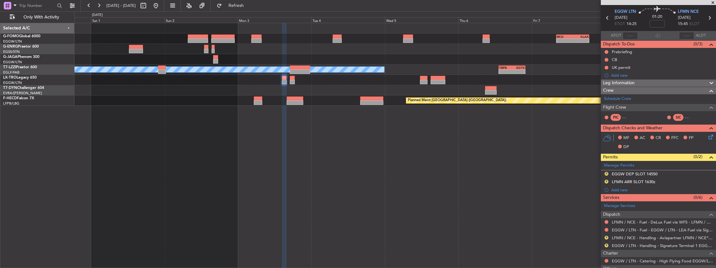
click at [264, 186] on div "- - RKSI 08:00 Z KLAX 18:50 Z A/C Unavailable London (Luton) - - TBPB 13:15 Z E…" at bounding box center [395, 145] width 642 height 245
click at [249, 7] on span "Refresh" at bounding box center [236, 5] width 26 height 4
click at [607, 243] on button "R" at bounding box center [606, 245] width 4 height 4
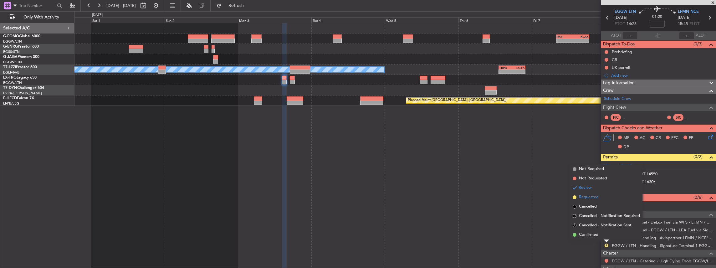
click at [595, 194] on span "Requested" at bounding box center [589, 197] width 20 height 6
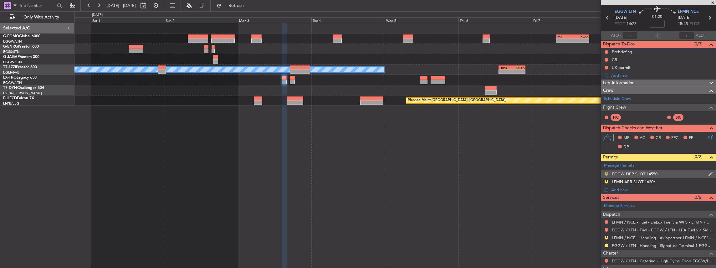
click at [605, 173] on button "R" at bounding box center [606, 174] width 4 height 4
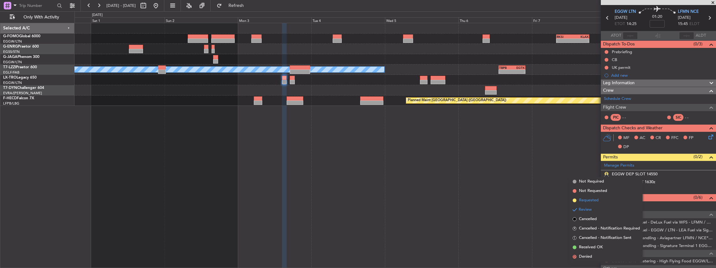
click at [598, 197] on span "Requested" at bounding box center [589, 200] width 20 height 6
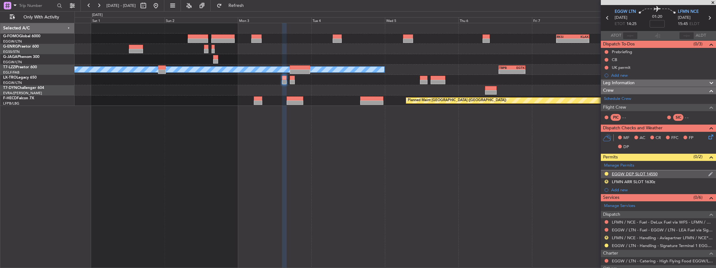
click at [672, 171] on div "EGGW DEP SLOT 14550" at bounding box center [658, 174] width 115 height 8
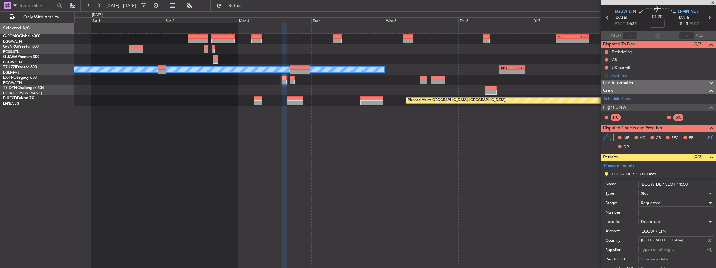
click at [687, 182] on input "EGGW DEP SLOT 14550" at bounding box center [676, 185] width 76 height 8
click at [695, 184] on input "EGGW DEP SLOT 1425" at bounding box center [676, 185] width 76 height 8
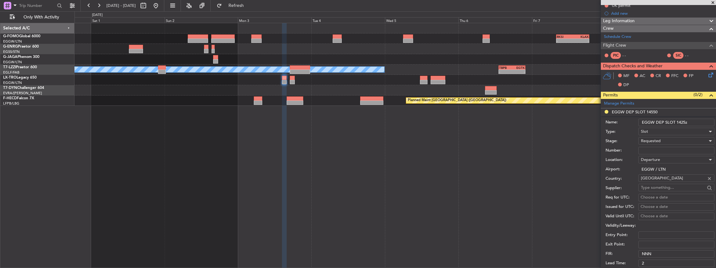
scroll to position [125, 0]
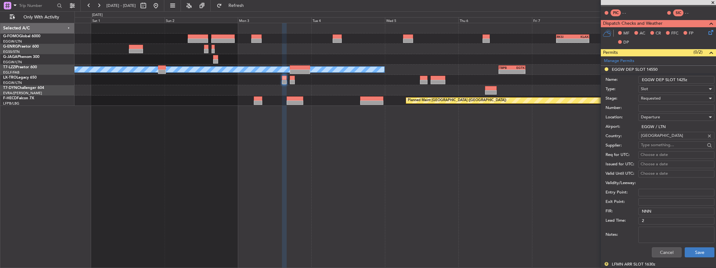
type input "EGGW DEP SLOT 1425z"
click at [697, 252] on button "Save" at bounding box center [700, 252] width 30 height 10
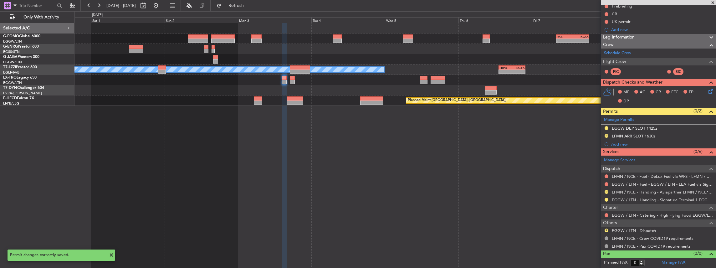
scroll to position [64, 0]
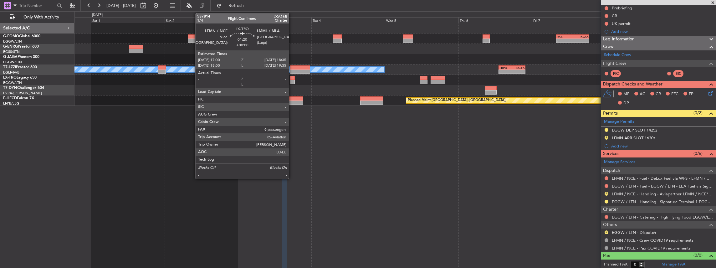
click at [292, 78] on div at bounding box center [292, 78] width 5 height 4
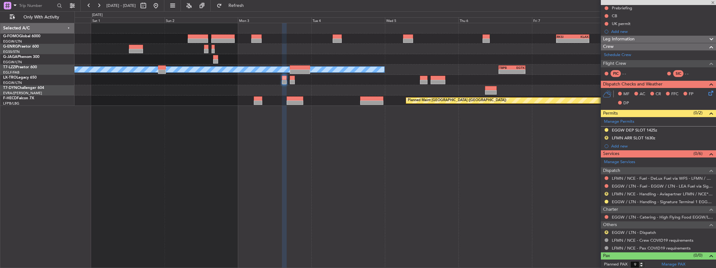
scroll to position [0, 0]
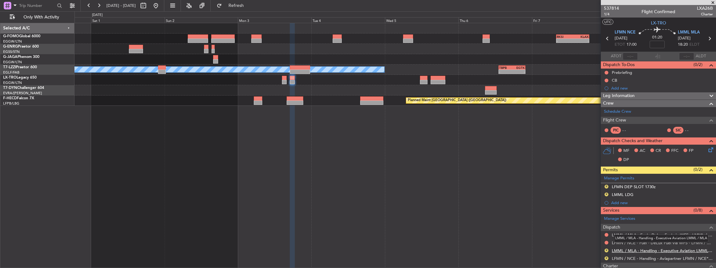
click at [637, 248] on link "LMML / MLA - Handling - Executive Aviation LMML / MLA" at bounding box center [662, 250] width 101 height 5
click at [251, 10] on button "Refresh" at bounding box center [233, 6] width 38 height 10
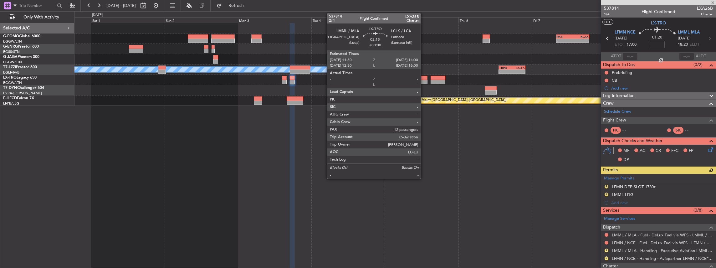
click at [424, 82] on div at bounding box center [424, 82] width 8 height 4
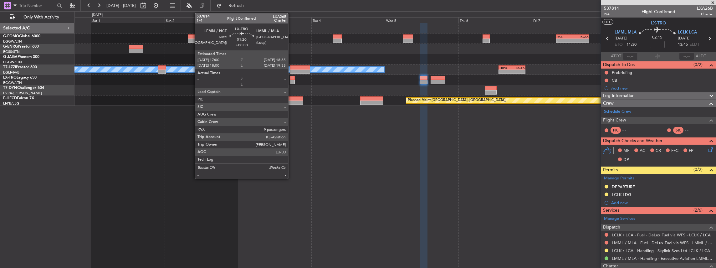
click at [291, 79] on div at bounding box center [292, 78] width 5 height 4
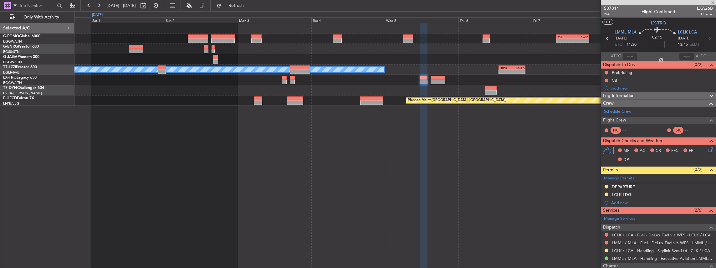
type input "9"
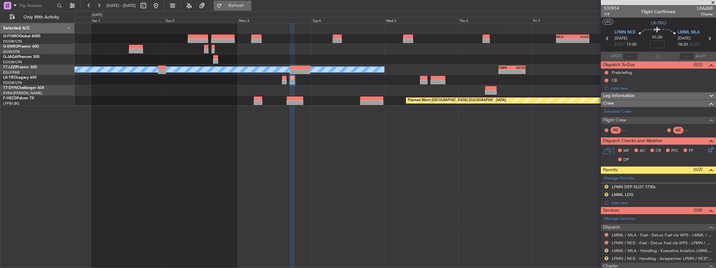
click at [247, 8] on button "Refresh" at bounding box center [233, 6] width 38 height 10
click at [619, 257] on link "LFMN / NCE - Handling - Aviapartner LFMN / NCE*****MY HANDLING****" at bounding box center [662, 258] width 101 height 5
click at [249, 5] on span "Refresh" at bounding box center [236, 5] width 26 height 4
click at [249, 4] on span "Refresh" at bounding box center [236, 5] width 26 height 4
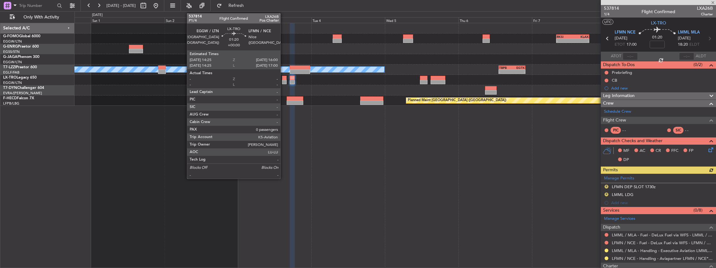
click at [283, 80] on div at bounding box center [284, 82] width 5 height 4
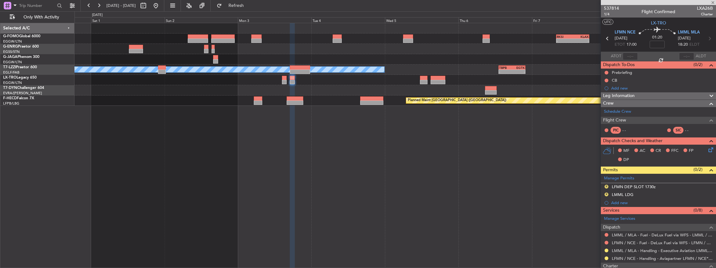
type input "0"
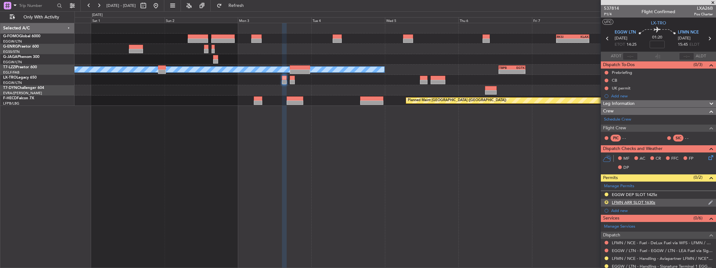
click at [678, 204] on div "R LFMN ARR SLOT 1630z" at bounding box center [658, 203] width 115 height 8
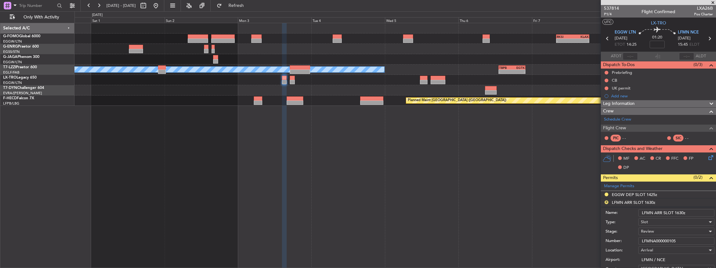
click at [682, 211] on input "LFMN ARR SLOT 1630z" at bounding box center [676, 213] width 76 height 8
type input "LFMN ARR SLOT 1600z"
click at [656, 232] on div "Review" at bounding box center [674, 231] width 67 height 9
click at [658, 263] on span "Requested" at bounding box center [675, 261] width 68 height 9
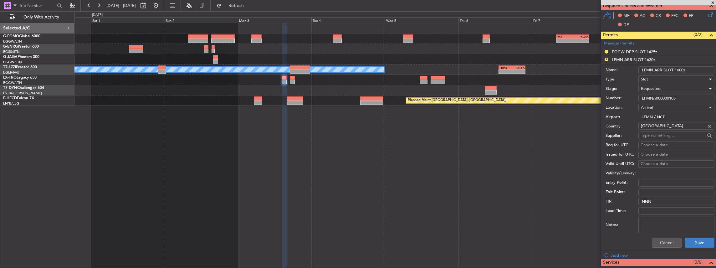
scroll to position [146, 0]
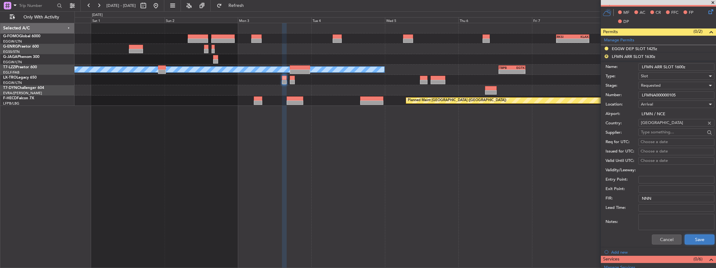
click at [695, 239] on button "Save" at bounding box center [700, 239] width 30 height 10
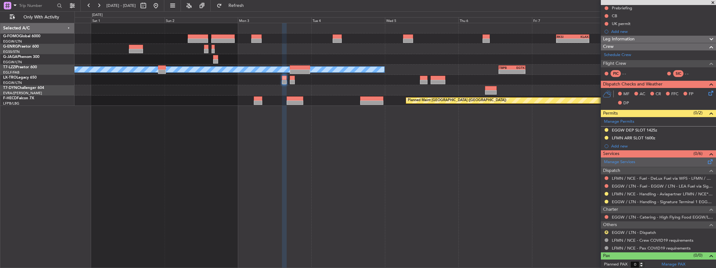
scroll to position [0, 0]
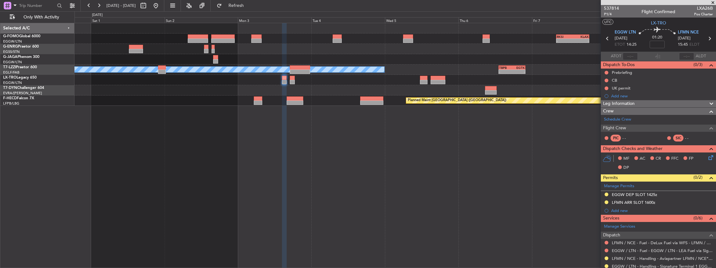
click at [706, 37] on icon at bounding box center [709, 38] width 8 height 8
type input "9"
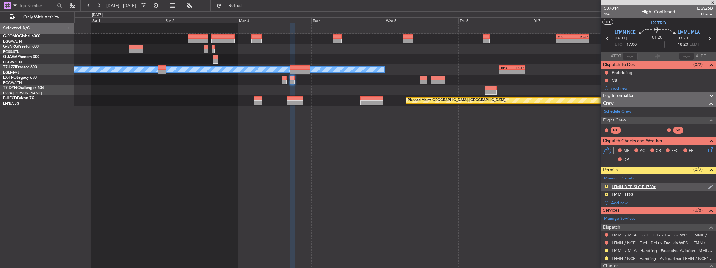
click at [669, 187] on div "R LFMN DEP SLOT 1730z" at bounding box center [658, 187] width 115 height 8
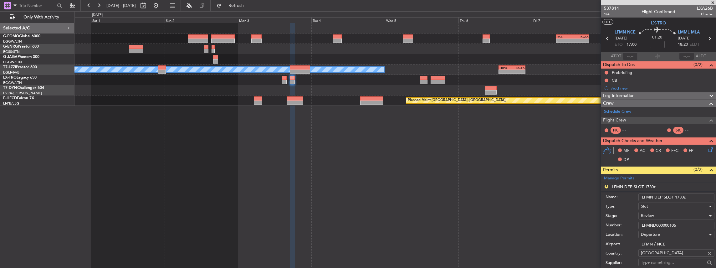
click at [680, 196] on input "LFMN DEP SLOT 1730z" at bounding box center [676, 197] width 76 height 8
type input "LFMN DEP SLOT 1700z"
click at [675, 215] on div "Review" at bounding box center [674, 215] width 67 height 9
click at [660, 256] on span "Requested" at bounding box center [675, 255] width 68 height 9
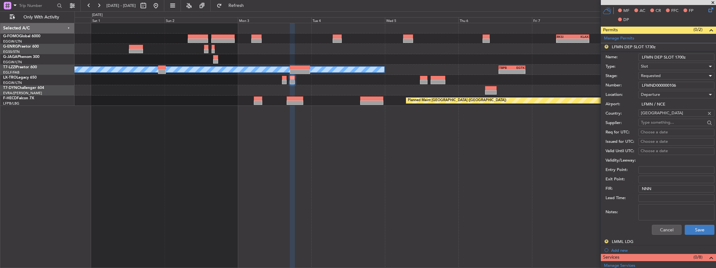
scroll to position [146, 0]
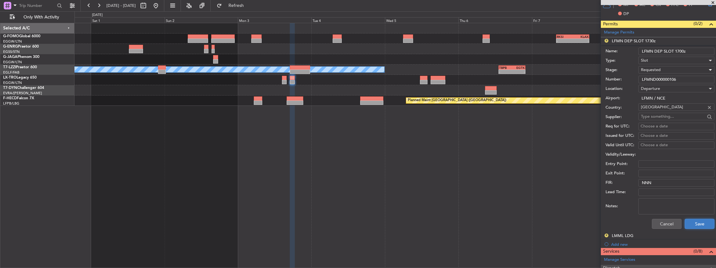
click at [697, 225] on button "Save" at bounding box center [700, 224] width 30 height 10
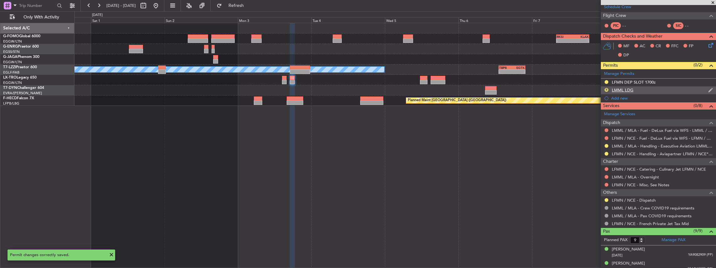
scroll to position [104, 0]
click at [606, 90] on button "R" at bounding box center [606, 90] width 4 height 4
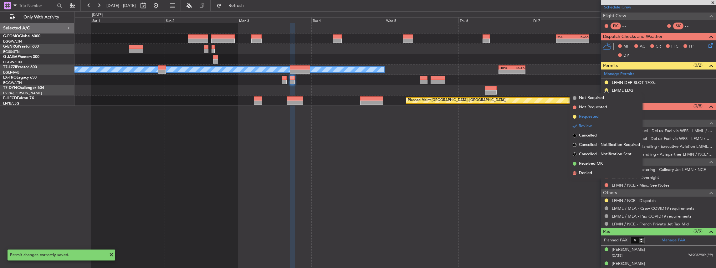
click at [592, 116] on span "Requested" at bounding box center [589, 117] width 20 height 6
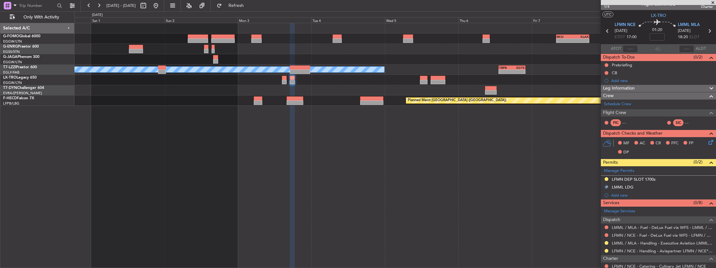
scroll to position [0, 0]
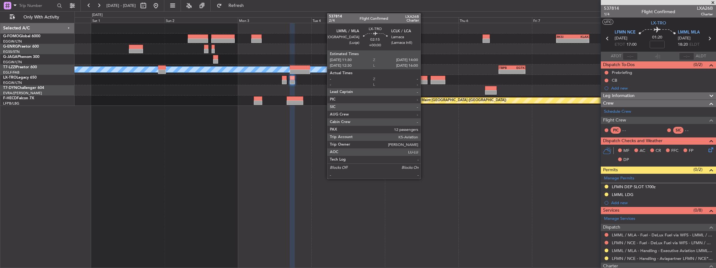
click at [423, 80] on div at bounding box center [424, 82] width 8 height 4
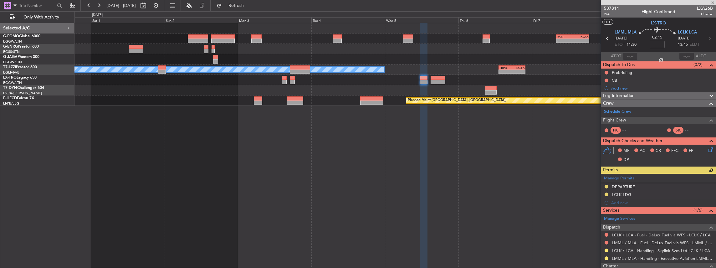
scroll to position [21, 0]
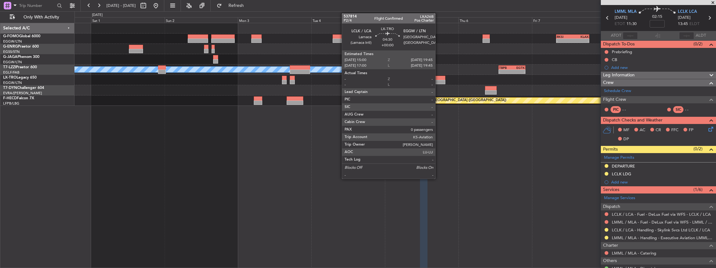
click at [438, 77] on div at bounding box center [437, 78] width 15 height 4
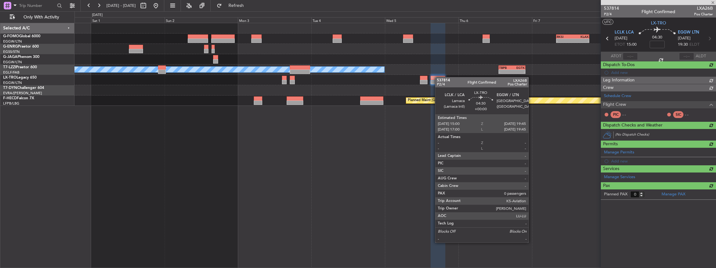
scroll to position [0, 0]
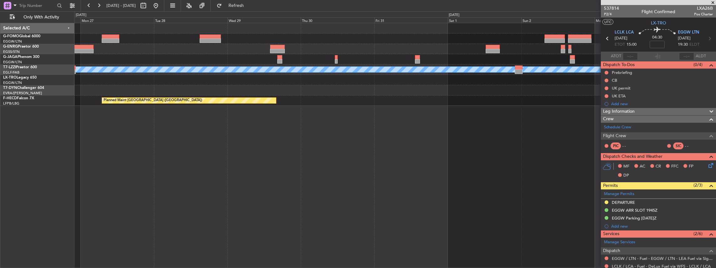
click at [544, 145] on div "A/C Unavailable London (Luton) - - TBPB 13:15 Z EGTK 22:00 Z Planned Maint Pari…" at bounding box center [395, 145] width 642 height 245
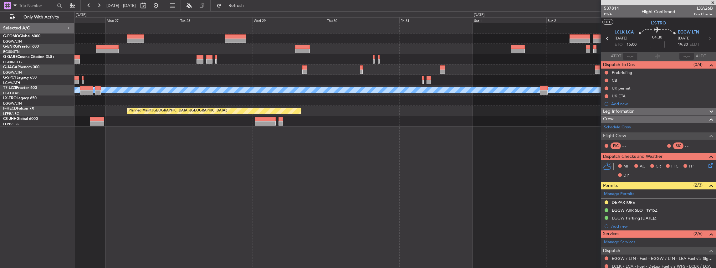
click at [221, 70] on div "A/C Unavailable London (Luton) Planned Maint Paris (Le Bourget) Planned Maint P…" at bounding box center [394, 74] width 641 height 103
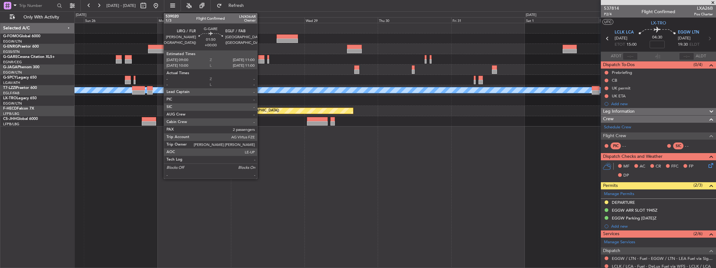
click at [260, 59] on div at bounding box center [261, 61] width 6 height 4
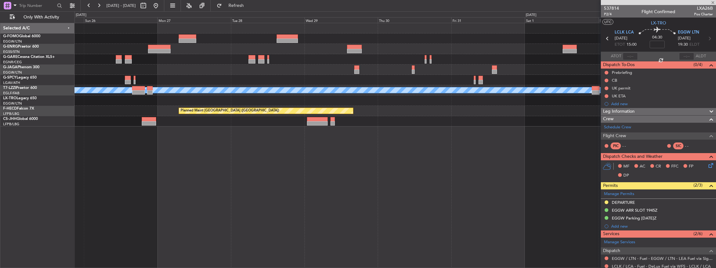
type input "2"
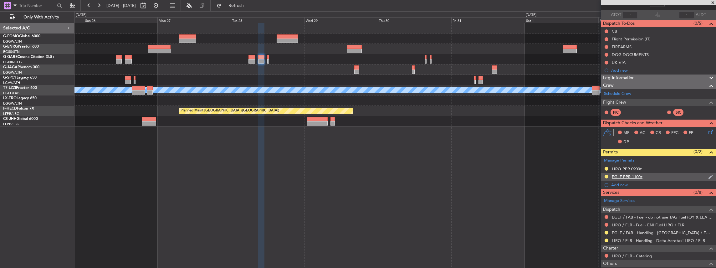
scroll to position [42, 0]
click at [606, 232] on button at bounding box center [606, 232] width 4 height 4
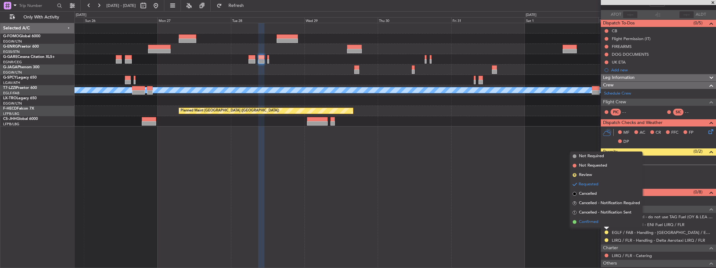
click at [589, 224] on span "Confirmed" at bounding box center [588, 222] width 19 height 6
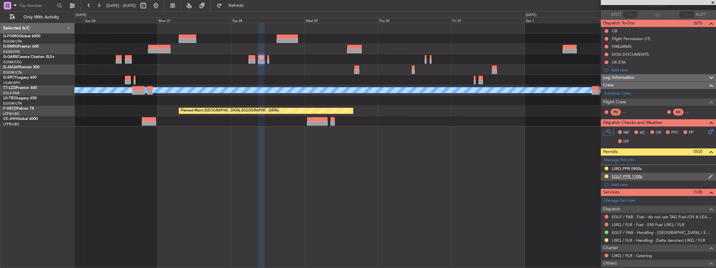
click at [648, 176] on div "EGLF PPR 1100z" at bounding box center [658, 177] width 115 height 8
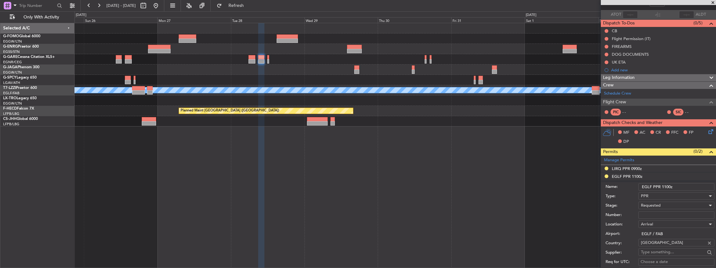
click at [650, 217] on input "Number:" at bounding box center [676, 215] width 76 height 8
paste input "379341"
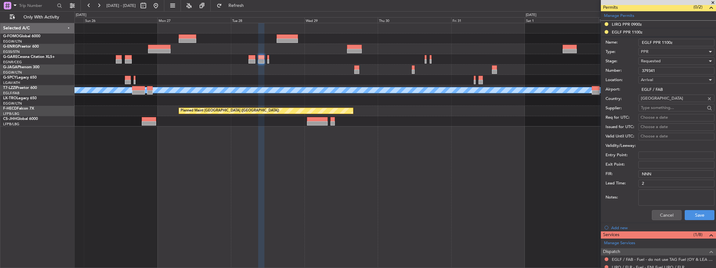
scroll to position [167, 0]
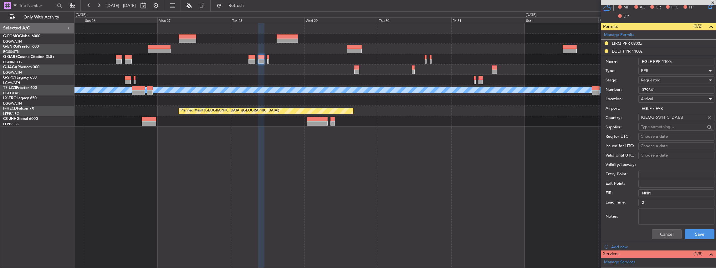
type input "379341"
click at [650, 79] on span "Requested" at bounding box center [651, 80] width 20 height 6
click at [666, 127] on span "Received OK" at bounding box center [675, 126] width 68 height 9
click at [699, 233] on button "Save" at bounding box center [700, 234] width 30 height 10
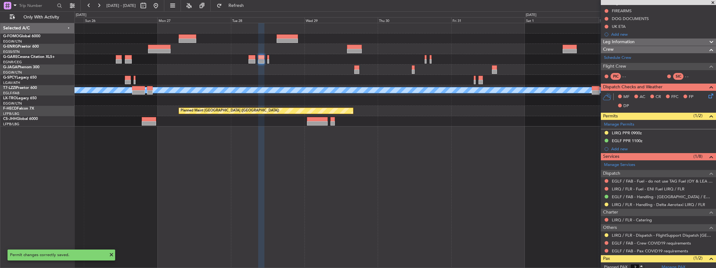
scroll to position [24, 0]
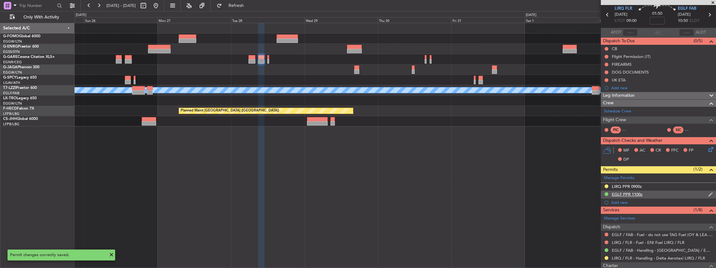
click at [658, 195] on div "EGLF PPR 1100z" at bounding box center [658, 195] width 115 height 8
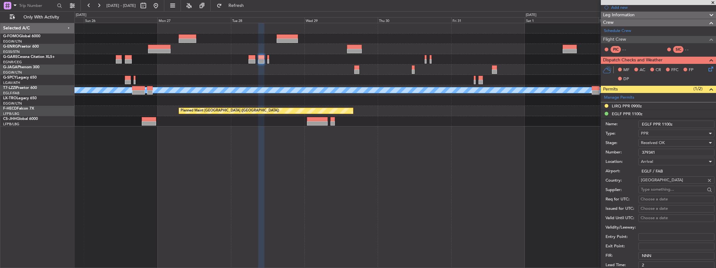
scroll to position [188, 0]
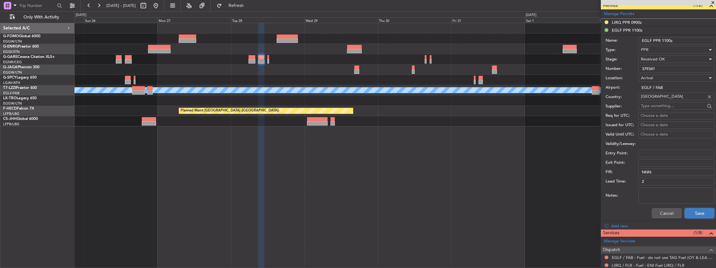
click at [688, 211] on button "Save" at bounding box center [700, 213] width 30 height 10
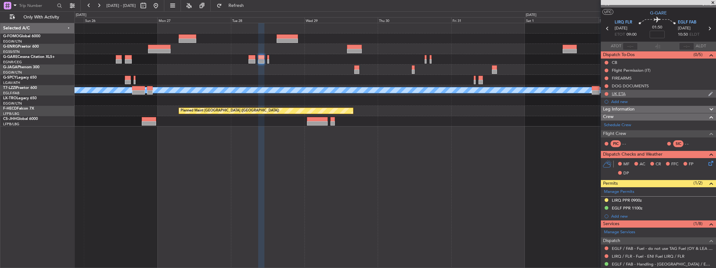
scroll to position [0, 0]
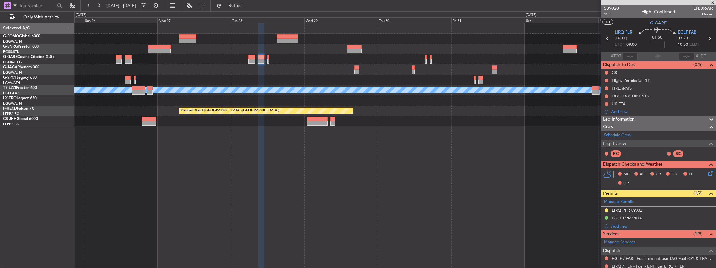
click at [707, 39] on icon at bounding box center [709, 38] width 8 height 8
type input "0"
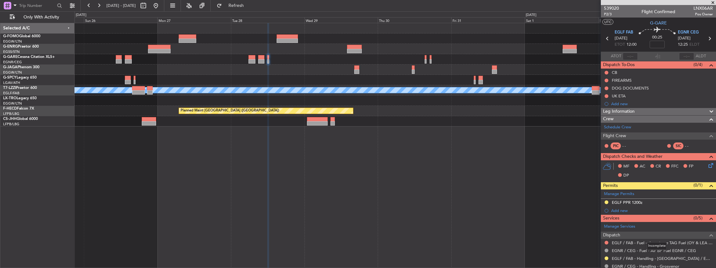
scroll to position [21, 0]
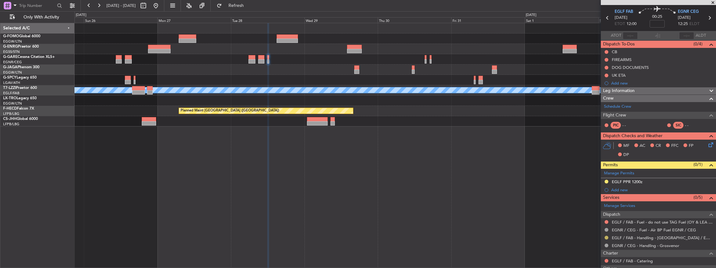
click at [607, 236] on button at bounding box center [606, 238] width 4 height 4
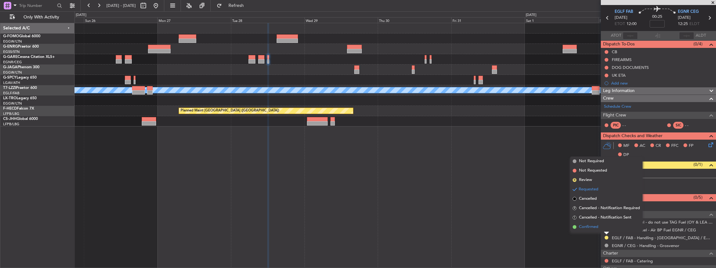
click at [601, 229] on li "Confirmed" at bounding box center [606, 226] width 72 height 9
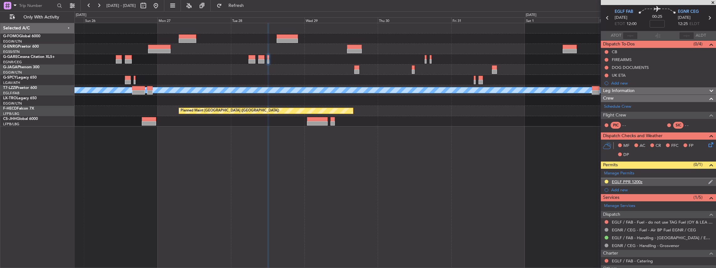
click at [653, 180] on div "EGLF PPR 1200z" at bounding box center [658, 182] width 115 height 8
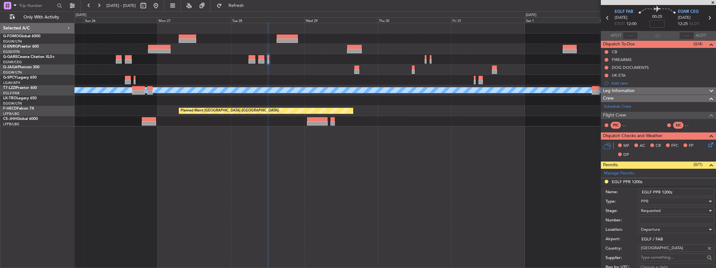
click at [664, 208] on div "Requested" at bounding box center [674, 210] width 67 height 9
click at [654, 258] on span "Received OK" at bounding box center [675, 259] width 68 height 9
click at [654, 223] on div "Number:" at bounding box center [659, 220] width 109 height 9
click at [652, 220] on input "Number:" at bounding box center [676, 220] width 76 height 8
paste input "379342"
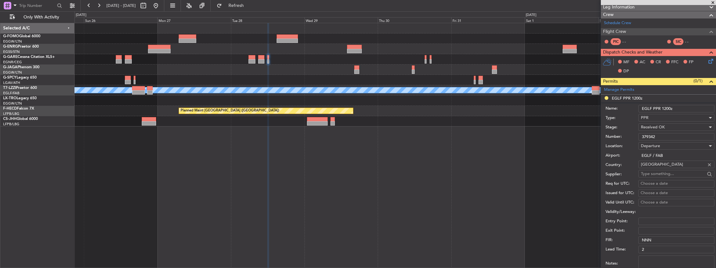
scroll to position [167, 0]
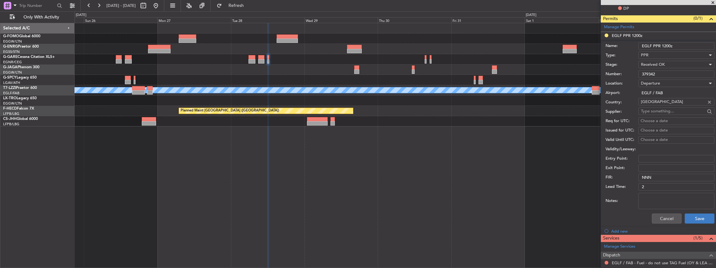
type input "379342"
click at [696, 219] on button "Save" at bounding box center [700, 218] width 30 height 10
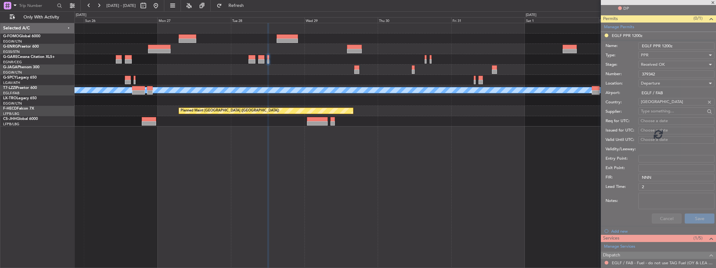
scroll to position [64, 0]
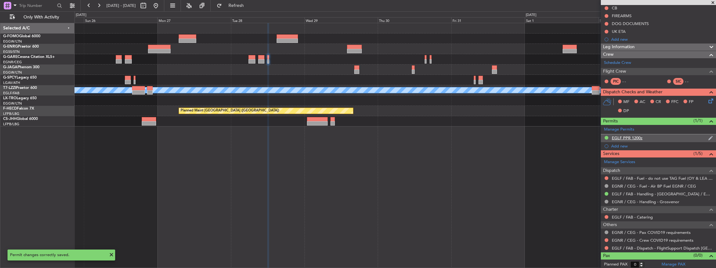
click at [657, 136] on div "EGLF PPR 1200z" at bounding box center [658, 138] width 115 height 8
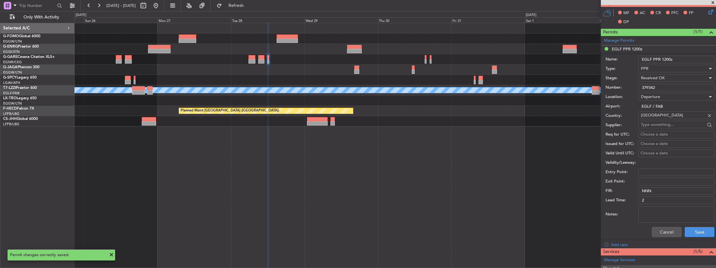
scroll to position [146, 0]
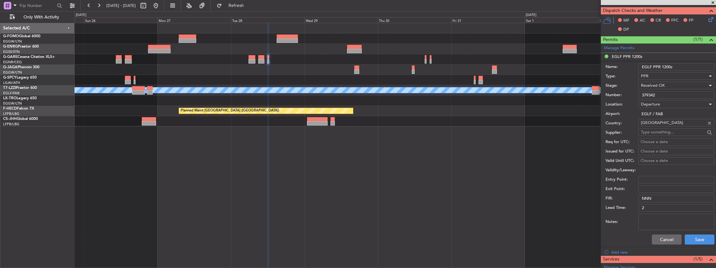
click at [669, 244] on div "Cancel Save" at bounding box center [659, 239] width 109 height 16
click at [668, 238] on button "Cancel" at bounding box center [667, 239] width 30 height 10
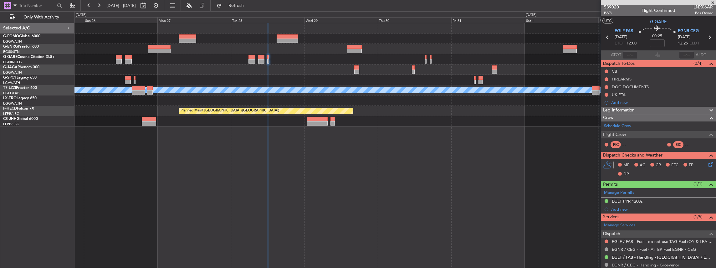
scroll to position [0, 0]
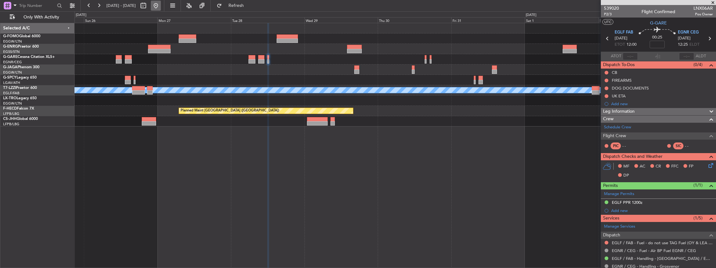
click at [161, 6] on button at bounding box center [156, 6] width 10 height 10
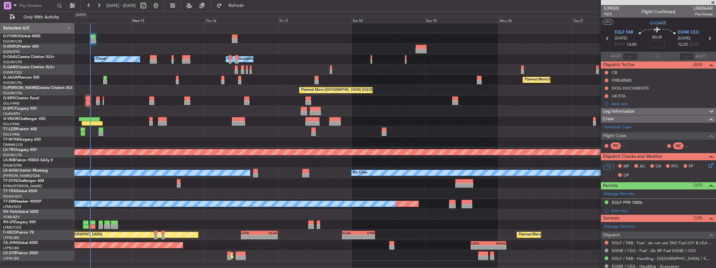
click at [243, 176] on div "- - EGGW 03:55 Z KSFO 14:45 Z - - KSFO 22:15 Z EGGW 08:00 Z Owner A/C Unavailab…" at bounding box center [394, 141] width 641 height 237
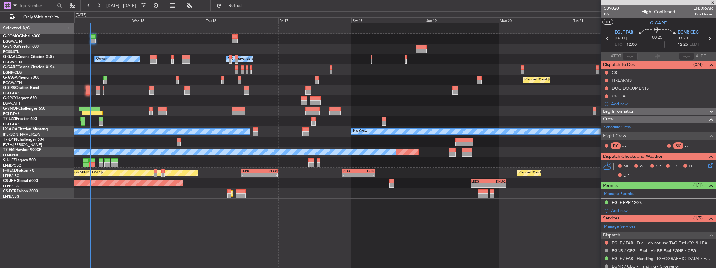
click at [244, 71] on div at bounding box center [394, 69] width 641 height 10
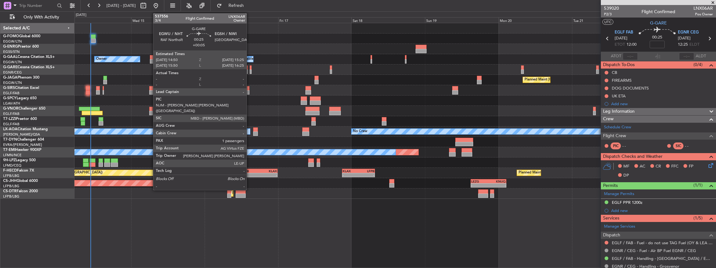
click at [250, 71] on div at bounding box center [251, 71] width 2 height 4
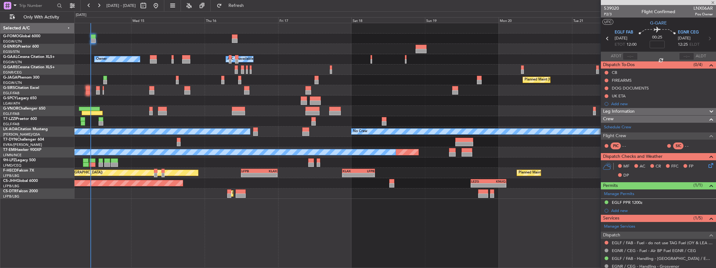
type input "+00:05"
type input "1"
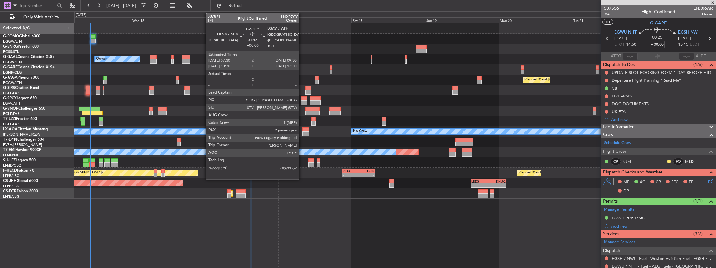
click at [302, 103] on div at bounding box center [304, 102] width 6 height 4
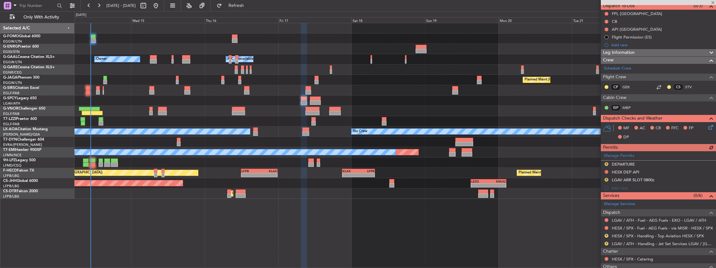
scroll to position [83, 0]
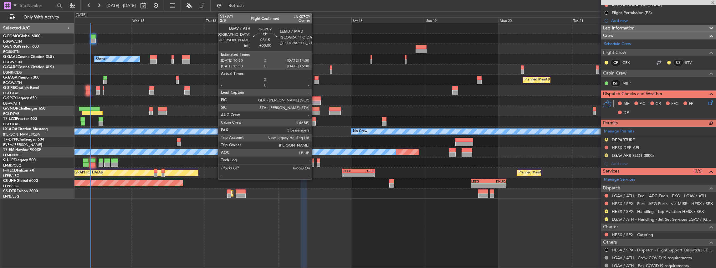
click at [315, 99] on div at bounding box center [315, 98] width 11 height 4
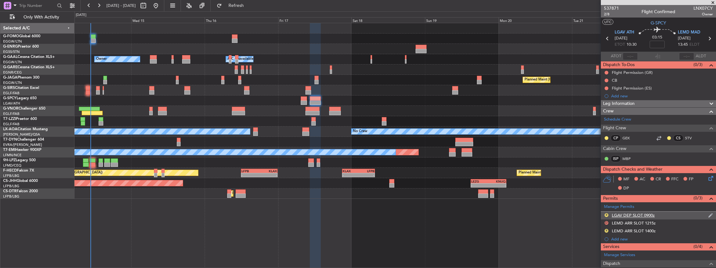
scroll to position [63, 0]
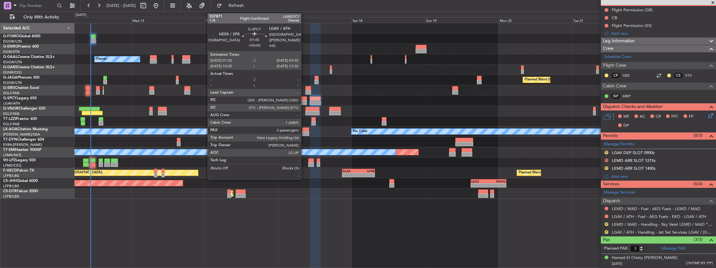
click at [304, 101] on div at bounding box center [304, 102] width 6 height 4
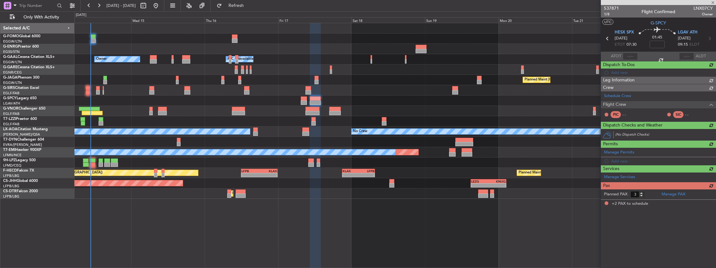
type input "2"
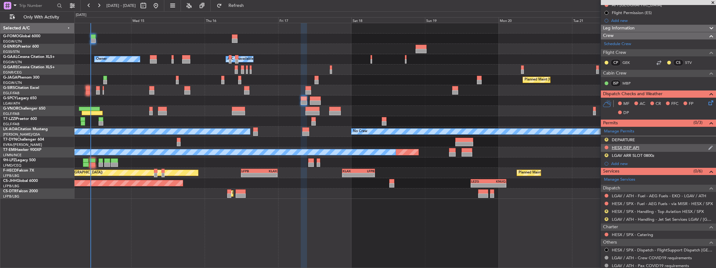
scroll to position [0, 0]
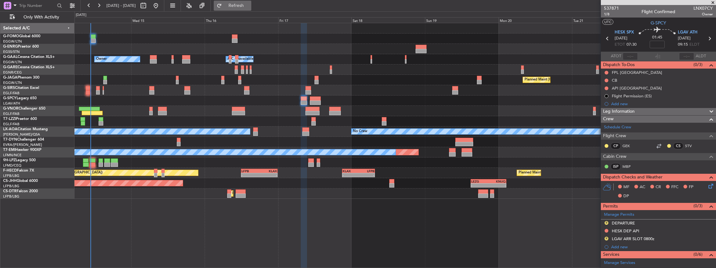
click at [249, 4] on span "Refresh" at bounding box center [236, 5] width 26 height 4
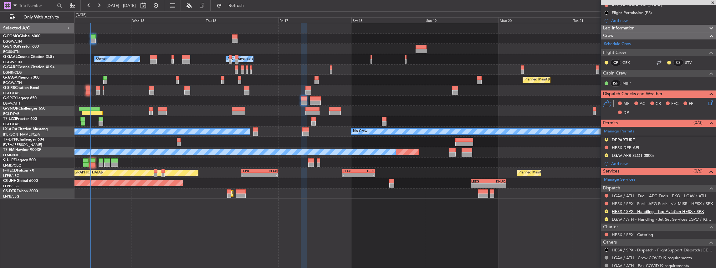
click at [629, 210] on link "HESX / SPX - Handling - Top Aviation HESX / SPX" at bounding box center [658, 211] width 92 height 5
click at [249, 6] on span "Refresh" at bounding box center [236, 5] width 26 height 4
click at [622, 216] on link "LGAV / ATH - Handling - Jet Set Services LGAV / ATH" at bounding box center [662, 218] width 101 height 5
click at [249, 5] on span "Refresh" at bounding box center [236, 5] width 26 height 4
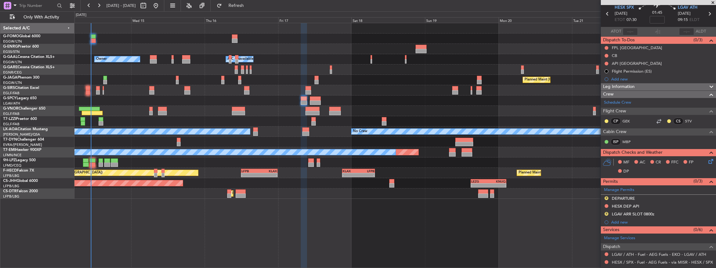
scroll to position [0, 0]
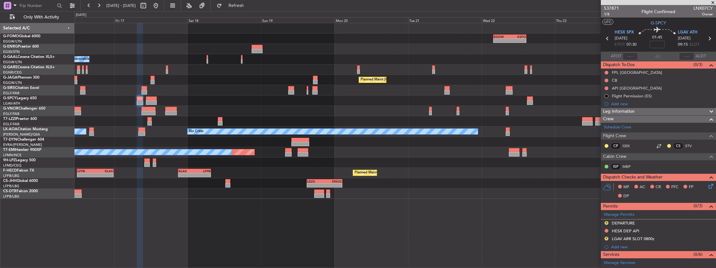
click at [388, 126] on div "- - EGGW 03:55 Z KSFO 14:45 Z - - KSFO 22:15 Z EGGW 08:00 Z Owner A/C Unavailab…" at bounding box center [394, 111] width 641 height 176
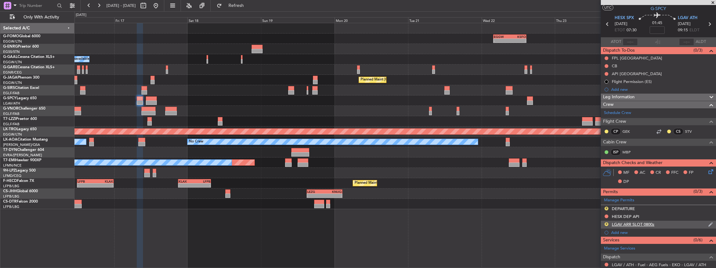
scroll to position [21, 0]
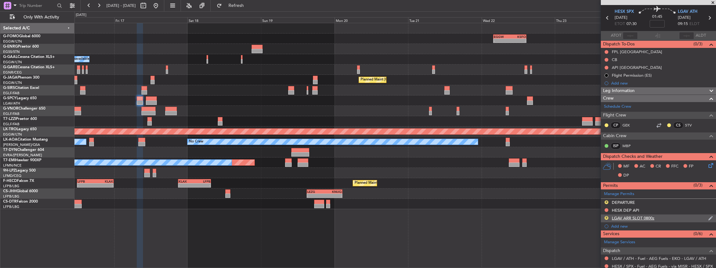
click at [662, 216] on div "R LGAV ARR SLOT 0800z" at bounding box center [658, 218] width 115 height 8
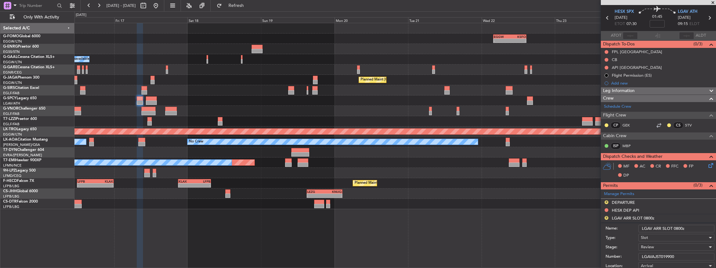
click at [677, 227] on input "LGAV ARR SLOT 0800z" at bounding box center [676, 229] width 76 height 8
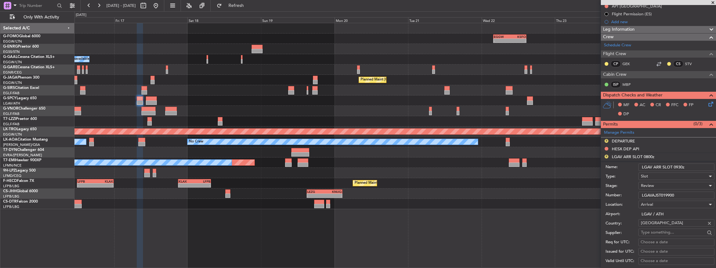
scroll to position [83, 0]
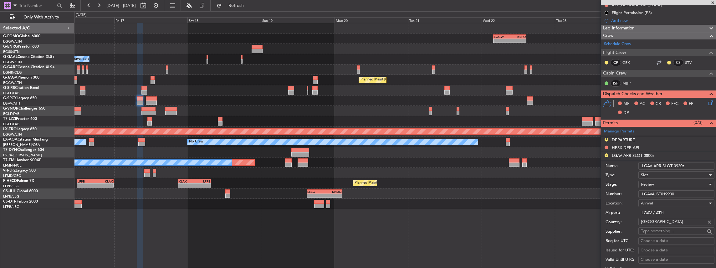
type input "LGAV ARR SLOT 0930z"
click at [661, 184] on div "Review" at bounding box center [674, 184] width 67 height 9
click at [655, 224] on span "Requested" at bounding box center [675, 223] width 68 height 9
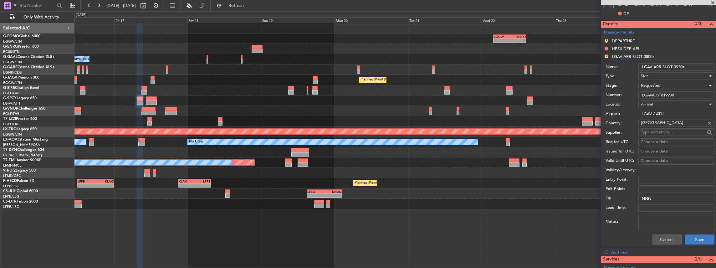
scroll to position [188, 0]
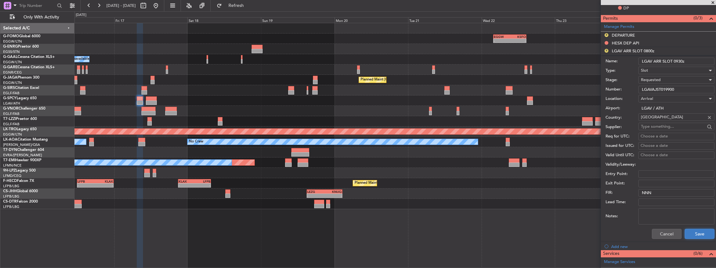
click at [694, 232] on button "Save" at bounding box center [700, 234] width 30 height 10
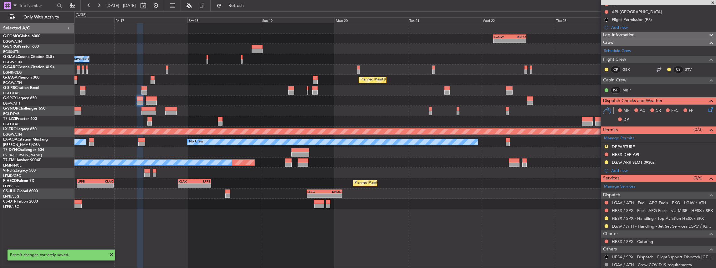
scroll to position [74, 0]
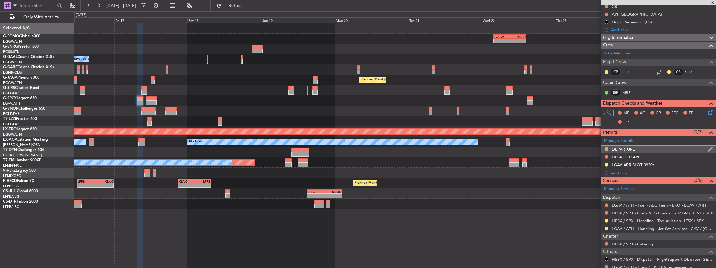
click at [605, 147] on button "R" at bounding box center [606, 149] width 4 height 4
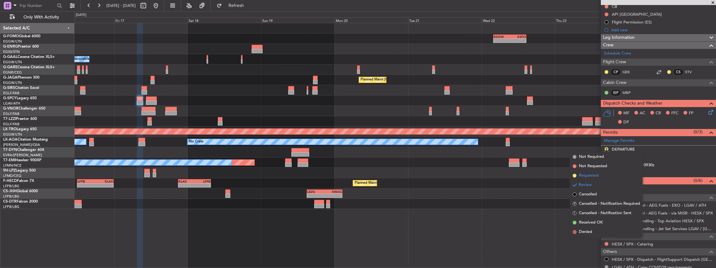
click at [581, 176] on span "Requested" at bounding box center [589, 175] width 20 height 6
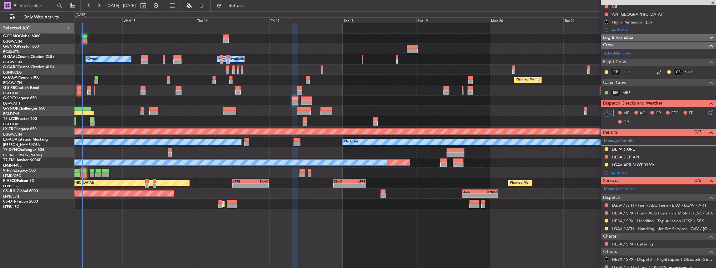
click at [425, 188] on div "- - EGGW 03:55 Z KSFO 14:45 Z - - KSFO 22:15 Z EGGW 08:00 Z Owner A/C Unavailab…" at bounding box center [394, 116] width 641 height 186
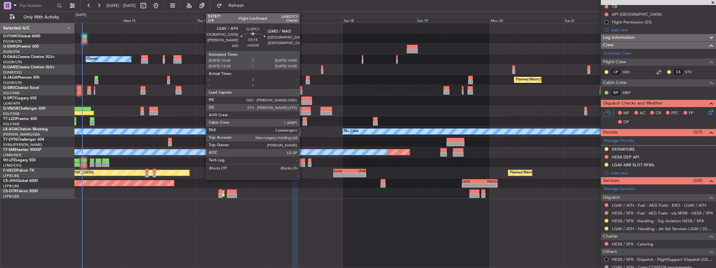
click at [303, 100] on div at bounding box center [306, 98] width 11 height 4
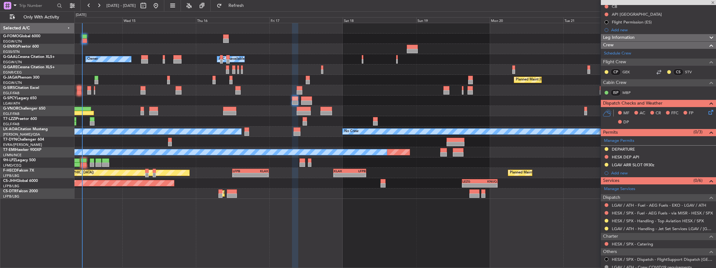
type input "3"
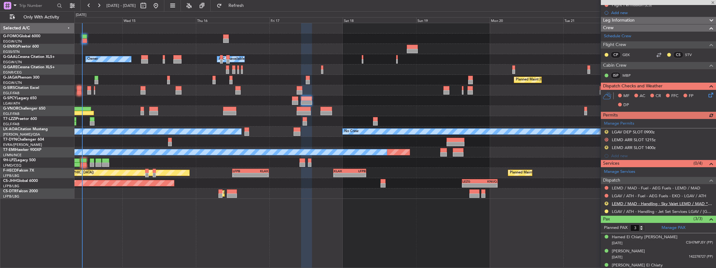
scroll to position [83, 0]
click at [607, 201] on div "R" at bounding box center [606, 203] width 5 height 5
click at [605, 201] on button "R" at bounding box center [606, 203] width 4 height 4
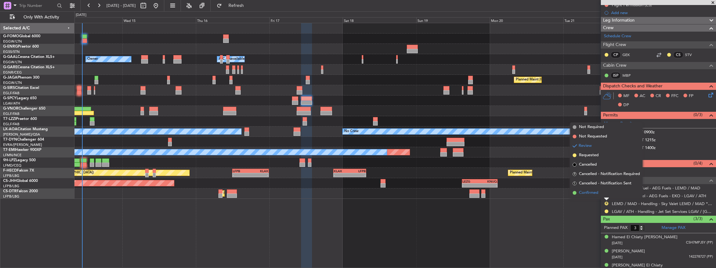
click at [598, 194] on span "Confirmed" at bounding box center [588, 193] width 19 height 6
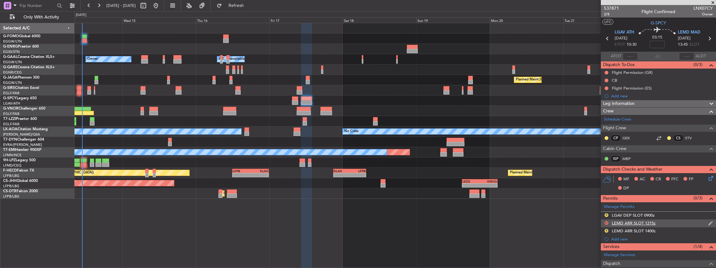
scroll to position [21, 0]
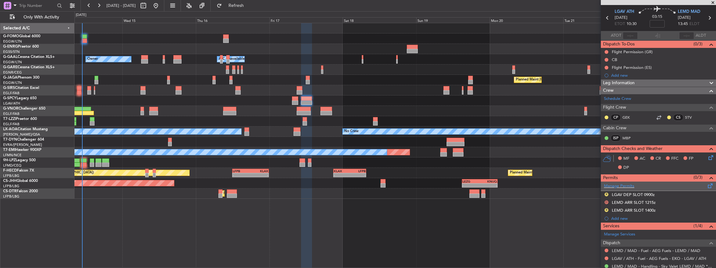
click at [706, 184] on span at bounding box center [710, 184] width 8 height 5
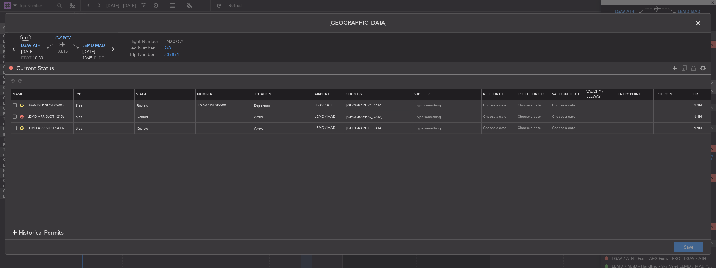
click at [14, 116] on span at bounding box center [15, 117] width 4 height 4
click at [17, 115] on input "checkbox" at bounding box center [17, 115] width 0 height 0
click at [693, 68] on icon at bounding box center [694, 68] width 8 height 8
type input "LEMD ARR SLOT 1400z"
click at [177, 119] on div "Review" at bounding box center [163, 116] width 52 height 9
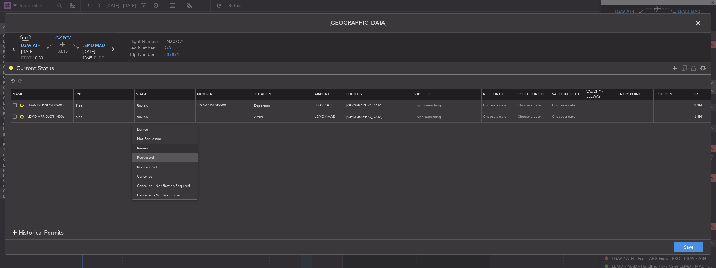
drag, startPoint x: 150, startPoint y: 160, endPoint x: 145, endPoint y: 154, distance: 8.5
click at [150, 160] on span "Requested" at bounding box center [165, 157] width 56 height 9
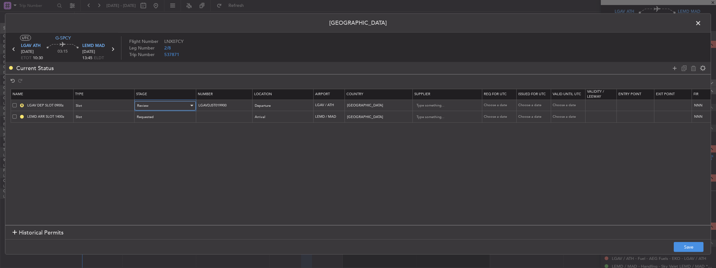
click at [146, 108] on div "Review" at bounding box center [163, 105] width 52 height 9
click at [148, 145] on span "Requested" at bounding box center [165, 146] width 56 height 9
drag, startPoint x: 54, startPoint y: 104, endPoint x: 62, endPoint y: 104, distance: 7.8
click at [62, 104] on input "LGAV DEP SLOT 0900z" at bounding box center [49, 105] width 47 height 5
type input "LGAV DEP SLOT 1030z"
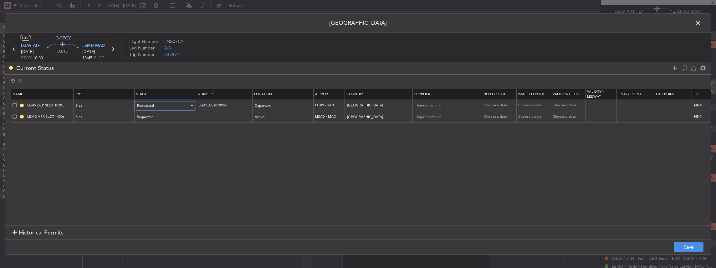
click at [166, 107] on div "Requested" at bounding box center [163, 105] width 52 height 9
click at [110, 121] on div at bounding box center [358, 134] width 716 height 268
click at [149, 117] on span "Requested" at bounding box center [145, 117] width 17 height 5
click at [150, 161] on span "Requested" at bounding box center [165, 157] width 56 height 9
click at [148, 115] on span "Requested" at bounding box center [145, 117] width 17 height 5
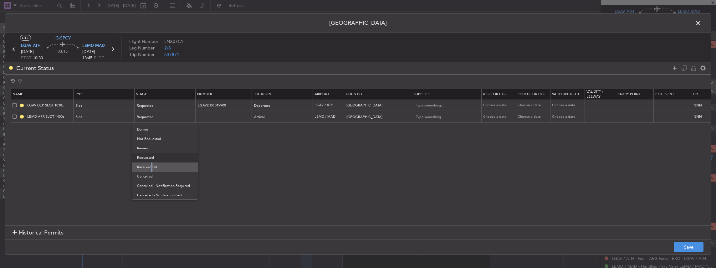
click at [150, 166] on span "Received OK" at bounding box center [165, 166] width 56 height 9
click at [685, 241] on footer "Save" at bounding box center [357, 246] width 705 height 15
click at [685, 243] on button "Save" at bounding box center [689, 247] width 30 height 10
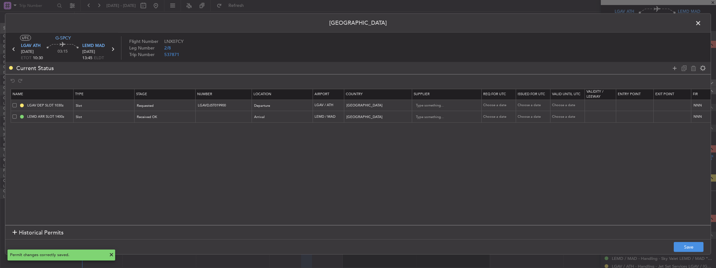
click at [701, 23] on span at bounding box center [701, 24] width 0 height 13
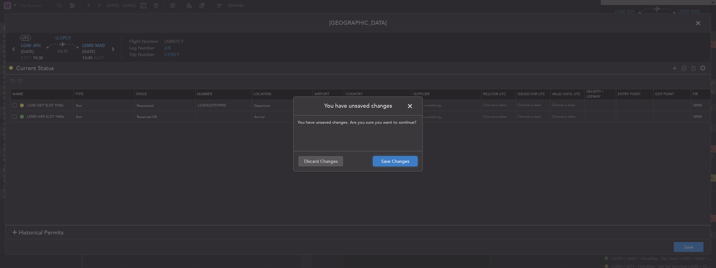
click at [389, 159] on button "Save Changes" at bounding box center [395, 161] width 44 height 10
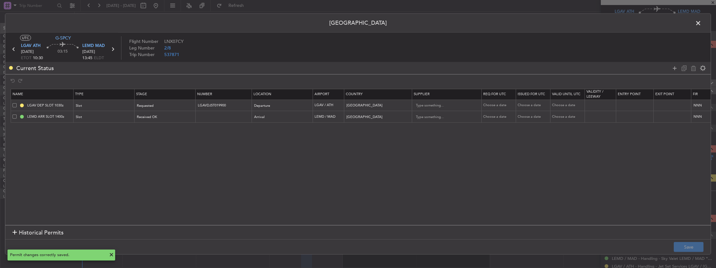
click at [701, 21] on span at bounding box center [701, 24] width 0 height 13
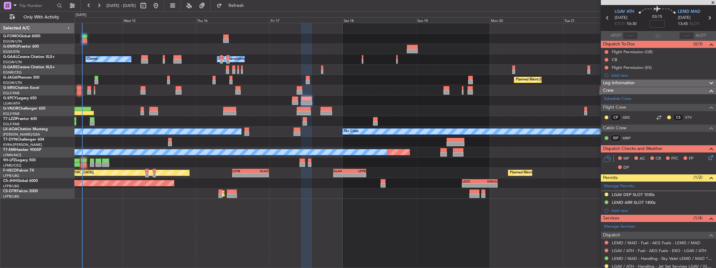
click at [515, 218] on div "- - EGGW 03:55 Z KSFO 14:45 Z - - KSFO 22:15 Z EGGW 08:00 Z Owner A/C Unavailab…" at bounding box center [395, 145] width 642 height 245
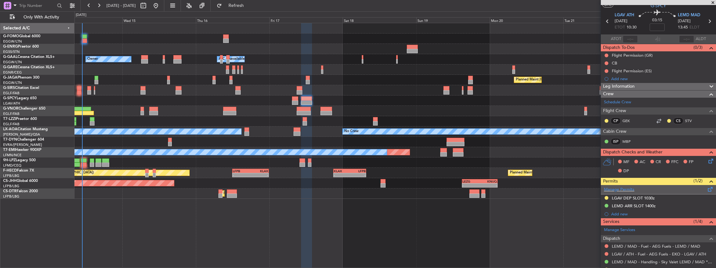
scroll to position [0, 0]
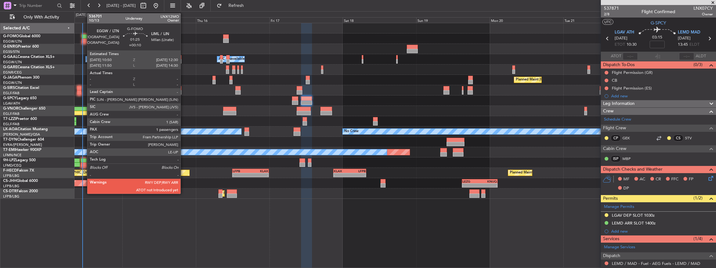
click at [84, 36] on div at bounding box center [84, 36] width 5 height 4
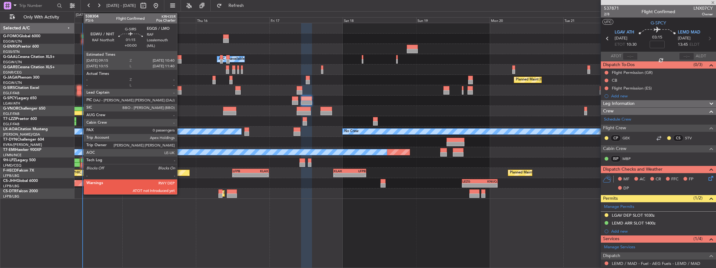
type input "+00:10"
type input "1"
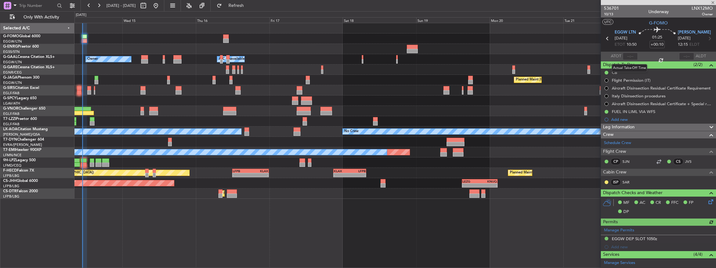
click at [630, 57] on div at bounding box center [630, 57] width 15 height 8
click at [629, 56] on input "text" at bounding box center [630, 57] width 15 height 8
click at [628, 57] on input "text" at bounding box center [630, 57] width 15 height 8
click at [632, 55] on input "text" at bounding box center [630, 57] width 15 height 8
click at [647, 57] on section "ATOT 1058 ALDT" at bounding box center [658, 56] width 115 height 9
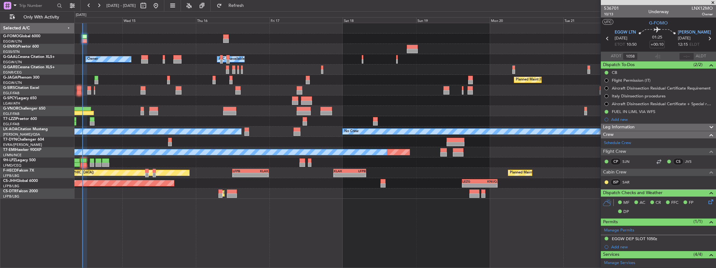
type input "10:58"
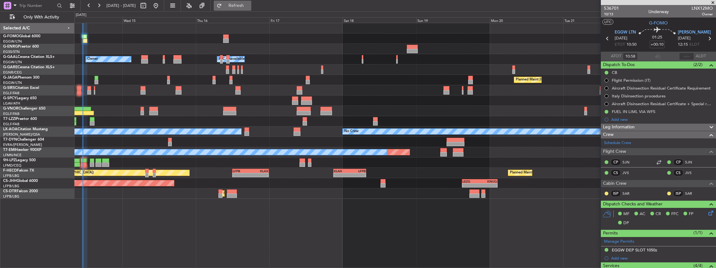
click at [249, 7] on span "Refresh" at bounding box center [236, 5] width 26 height 4
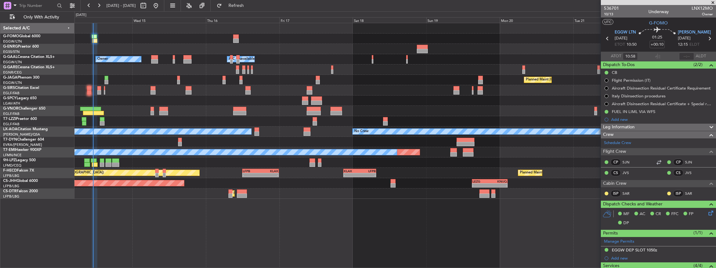
click at [379, 172] on div "- - EGGW 03:55 Z KSFO 14:45 Z - - KSFO 22:15 Z EGGW 08:00 Z Owner A/C Unavailab…" at bounding box center [394, 111] width 641 height 176
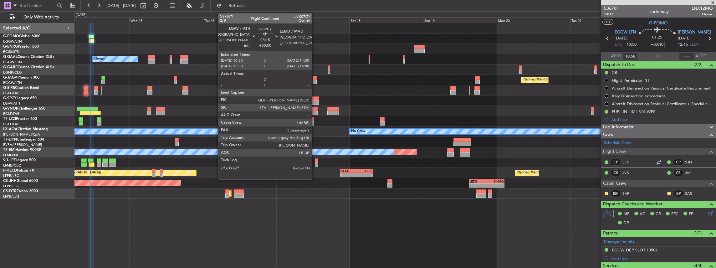
click at [312, 102] on div at bounding box center [313, 102] width 11 height 4
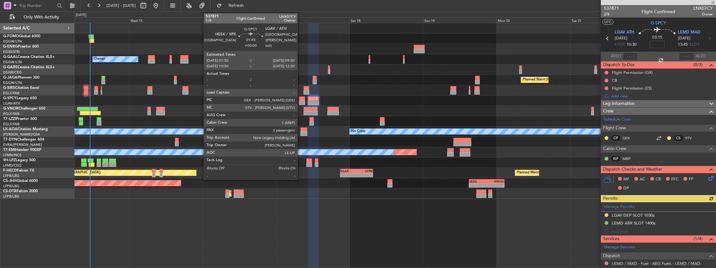
click at [300, 99] on div at bounding box center [302, 98] width 6 height 4
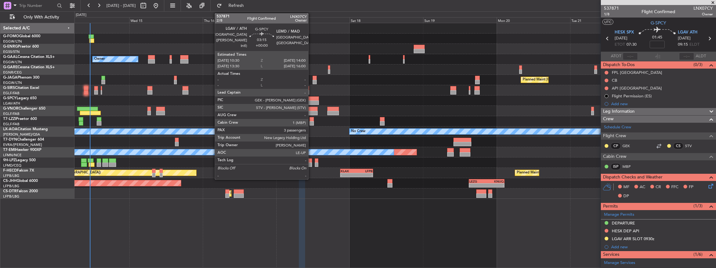
click at [311, 99] on div at bounding box center [313, 98] width 11 height 4
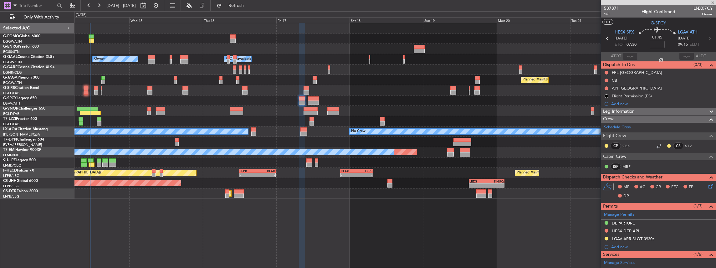
type input "3"
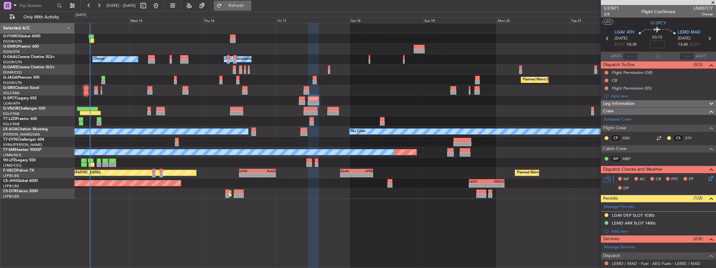
click at [249, 5] on span "Refresh" at bounding box center [236, 5] width 26 height 4
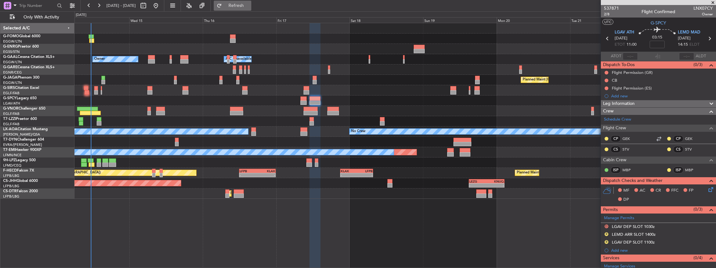
click at [249, 5] on span "Refresh" at bounding box center [236, 5] width 26 height 4
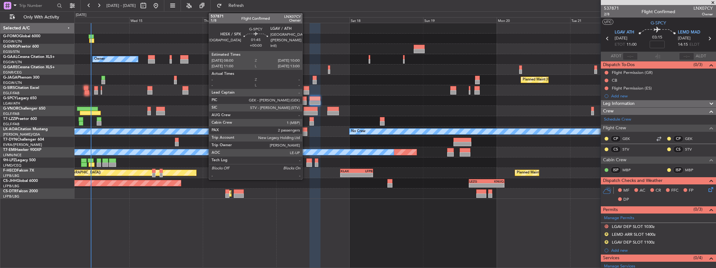
click at [305, 99] on div at bounding box center [303, 98] width 6 height 4
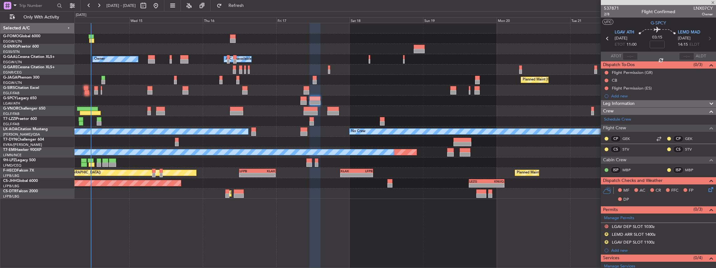
type input "2"
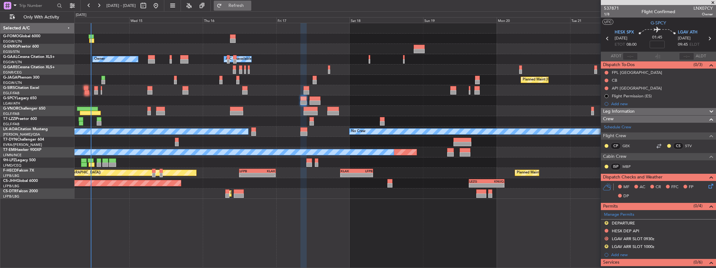
click at [251, 2] on button "Refresh" at bounding box center [233, 6] width 38 height 10
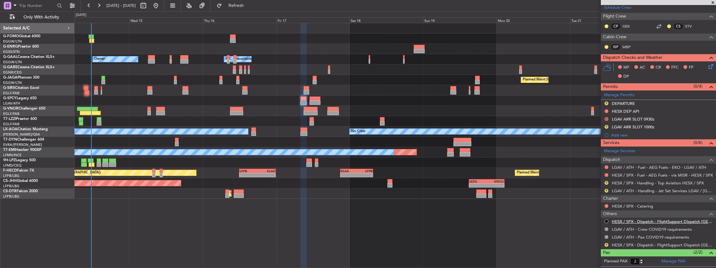
scroll to position [125, 0]
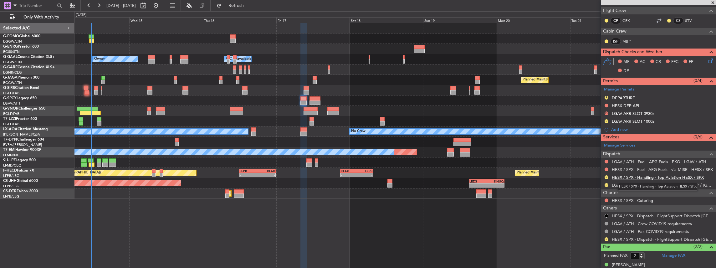
click at [642, 175] on link "HESX / SPX - Handling - Top Aviation HESX / SPX" at bounding box center [658, 177] width 92 height 5
click at [249, 6] on span "Refresh" at bounding box center [236, 5] width 26 height 4
click at [605, 183] on button "R" at bounding box center [606, 185] width 4 height 4
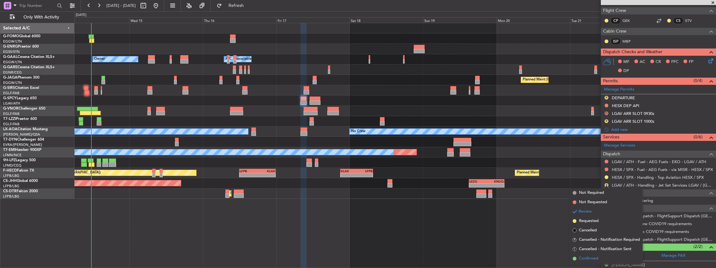
click at [584, 261] on span "Confirmed" at bounding box center [588, 258] width 19 height 6
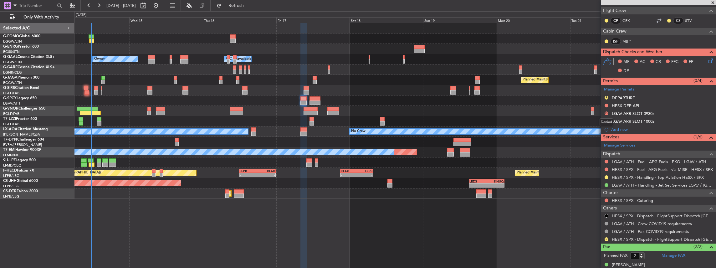
click at [606, 120] on div "Denied" at bounding box center [606, 122] width 14 height 8
click at [606, 120] on button "R" at bounding box center [606, 121] width 4 height 4
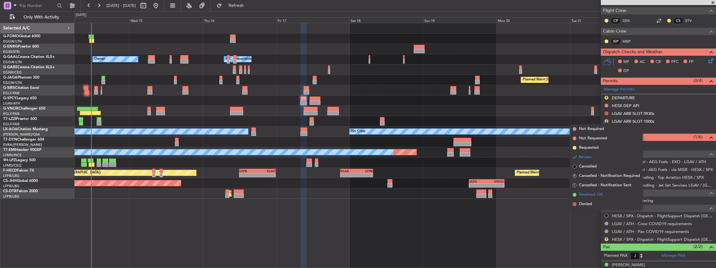
click at [587, 197] on span "Received OK" at bounding box center [591, 194] width 24 height 6
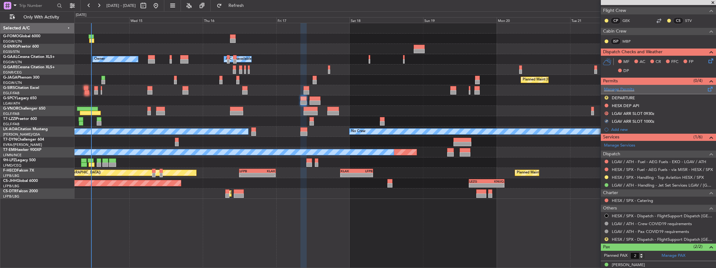
click at [694, 89] on div "Manage Permits" at bounding box center [658, 89] width 115 height 9
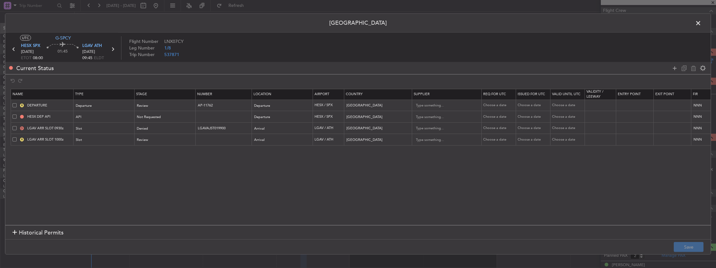
click at [14, 127] on span at bounding box center [15, 128] width 4 height 4
click at [17, 126] on input "checkbox" at bounding box center [17, 126] width 0 height 0
click at [693, 67] on icon at bounding box center [694, 68] width 8 height 8
type input "LGAV ARR SLOT 1000z"
click at [691, 244] on button "Save" at bounding box center [689, 247] width 30 height 10
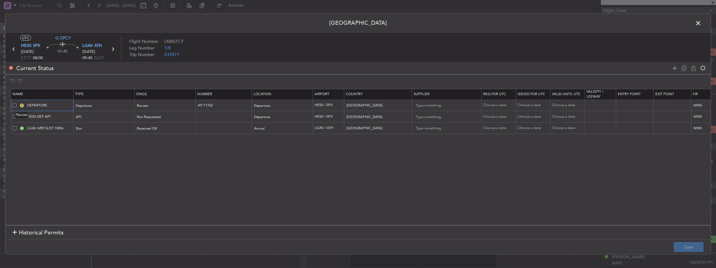
click at [21, 104] on button "R" at bounding box center [22, 105] width 4 height 4
click at [157, 109] on div "Review" at bounding box center [163, 105] width 52 height 9
click at [157, 149] on span "Requested" at bounding box center [165, 146] width 56 height 9
click at [690, 250] on button "Save" at bounding box center [689, 247] width 30 height 10
click at [701, 23] on span at bounding box center [701, 24] width 0 height 13
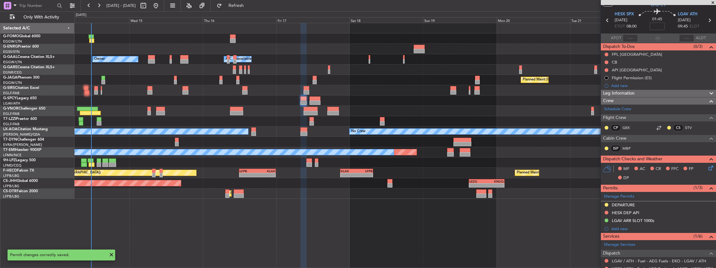
scroll to position [0, 0]
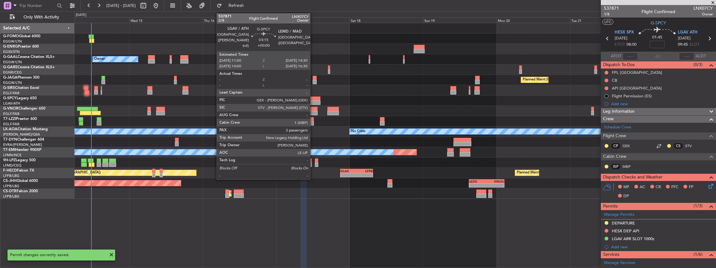
click at [313, 98] on div at bounding box center [314, 98] width 11 height 4
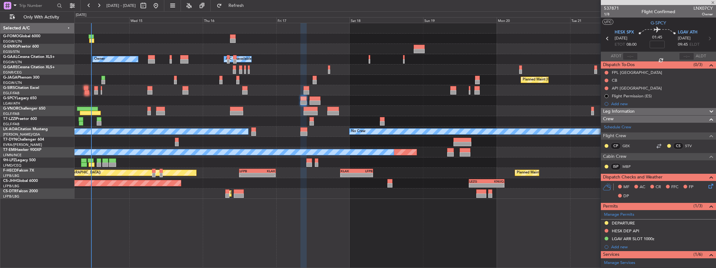
type input "3"
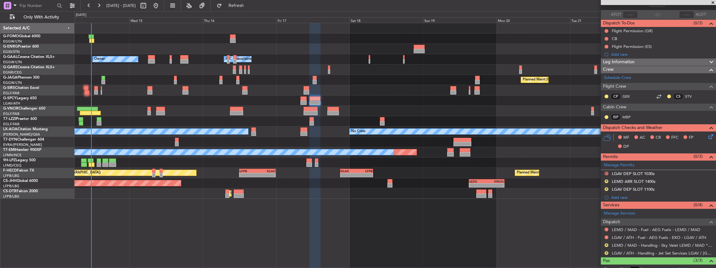
scroll to position [83, 0]
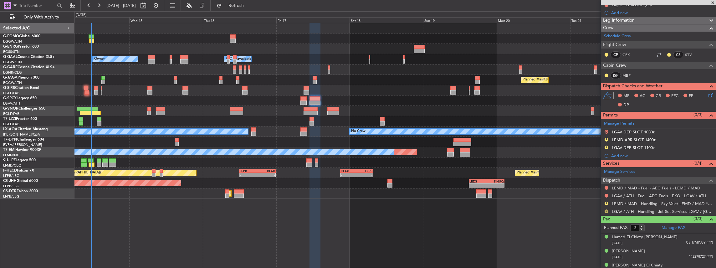
click at [606, 209] on button "R" at bounding box center [606, 211] width 4 height 4
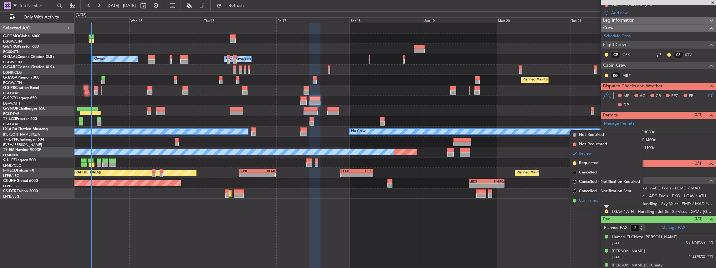
click at [601, 200] on li "Confirmed" at bounding box center [606, 200] width 72 height 9
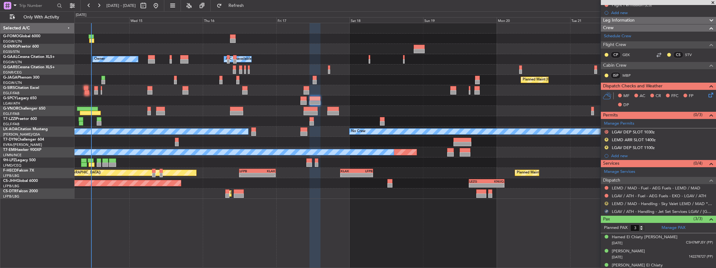
click at [605, 202] on button "R" at bounding box center [606, 203] width 4 height 4
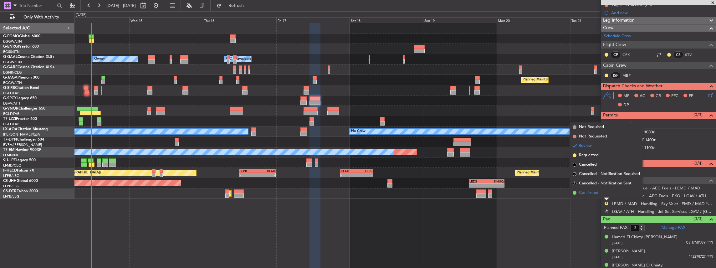
click at [597, 194] on span "Confirmed" at bounding box center [588, 193] width 19 height 6
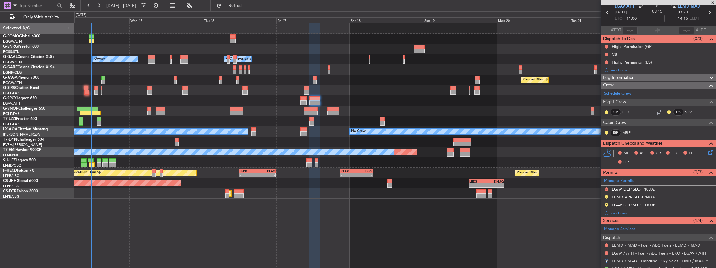
scroll to position [0, 0]
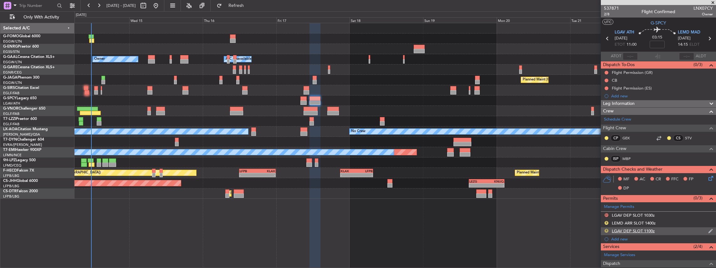
click at [605, 230] on button "R" at bounding box center [606, 231] width 4 height 4
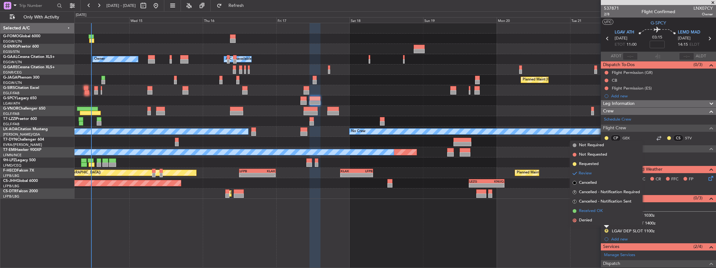
click at [599, 211] on span "Received OK" at bounding box center [591, 211] width 24 height 6
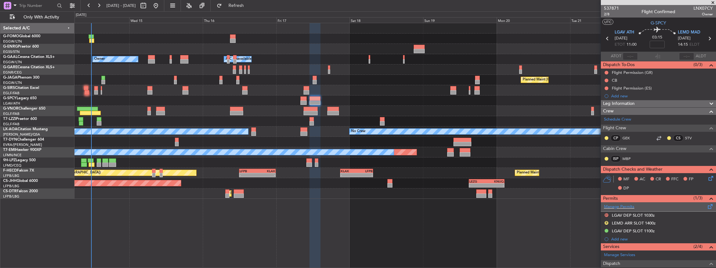
click at [706, 204] on span at bounding box center [710, 205] width 8 height 5
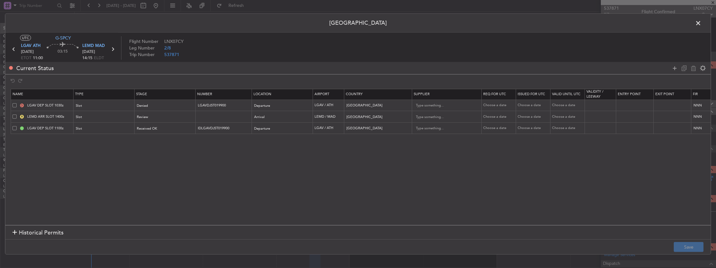
click at [13, 104] on span at bounding box center [15, 105] width 4 height 4
click at [17, 103] on input "checkbox" at bounding box center [17, 103] width 0 height 0
click at [690, 68] on icon at bounding box center [694, 68] width 8 height 8
type input "LEMD ARR SLOT 1400z"
type input "Spain"
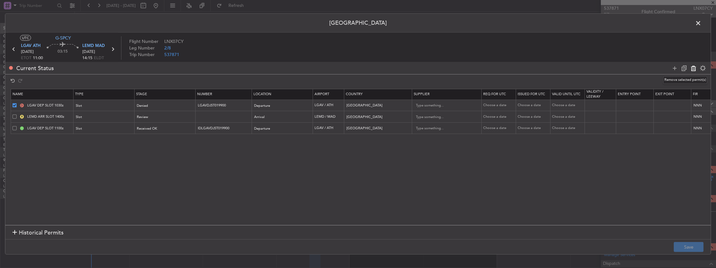
type input "LGAV DEP SLOT 1100z"
type input "IDLGAVDJST019900"
type input "Greece"
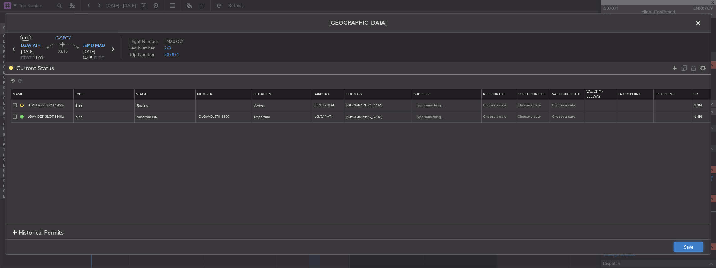
click at [686, 248] on button "Save" at bounding box center [689, 247] width 30 height 10
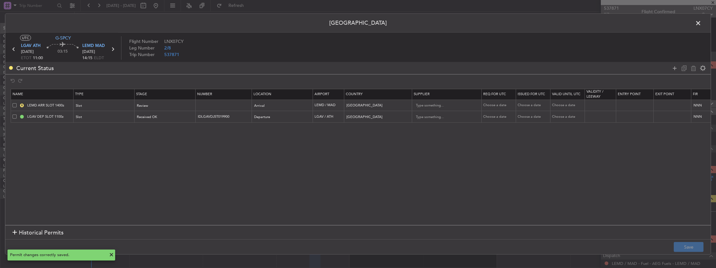
click at [701, 23] on span at bounding box center [701, 24] width 0 height 13
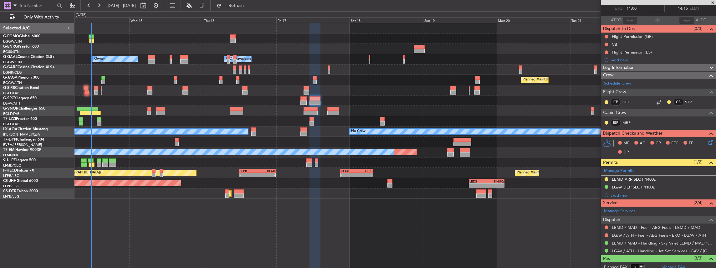
scroll to position [63, 0]
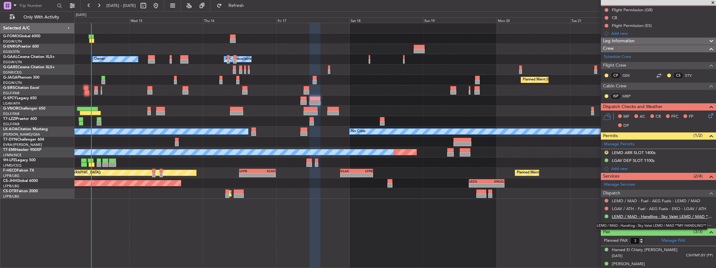
click at [643, 215] on link "LEMD / MAD - Handling - Sky Valet LEMD / MAD **MY HANDLING**" at bounding box center [662, 216] width 101 height 5
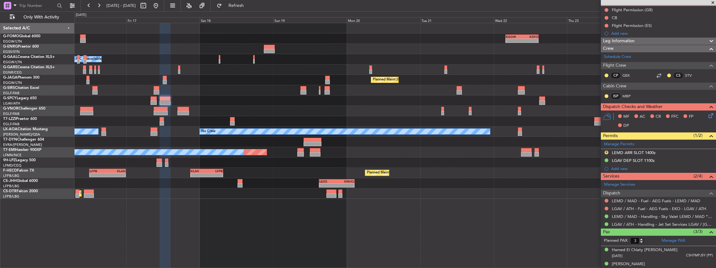
click at [431, 117] on div "- - EGGW 03:55 Z KSFO 14:45 Z - - KSFO 22:15 Z EGGW 08:00 Z Owner A/C Unavailab…" at bounding box center [394, 111] width 641 height 176
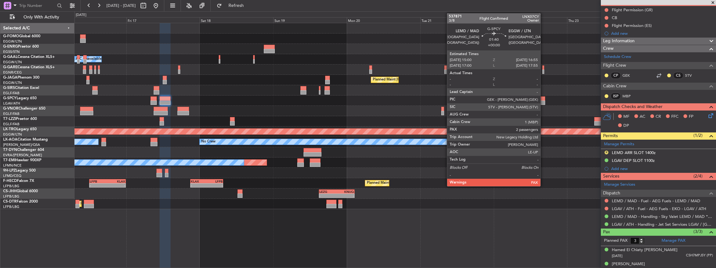
click at [544, 99] on div at bounding box center [542, 98] width 6 height 4
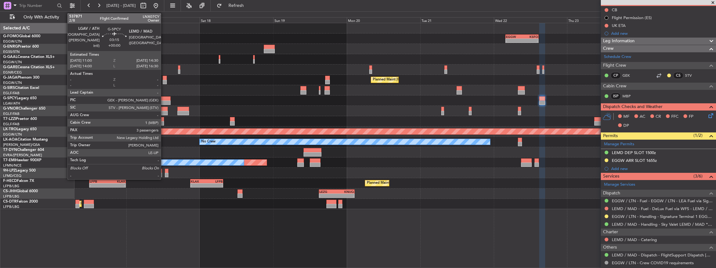
click at [164, 100] on div at bounding box center [165, 102] width 11 height 4
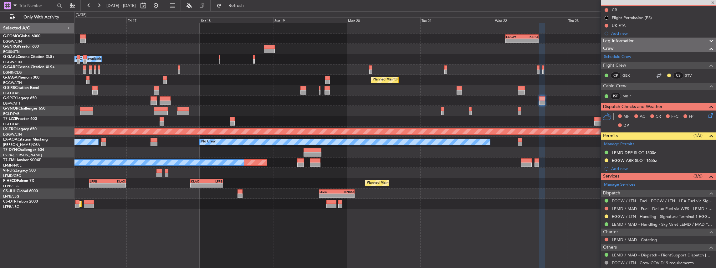
type input "3"
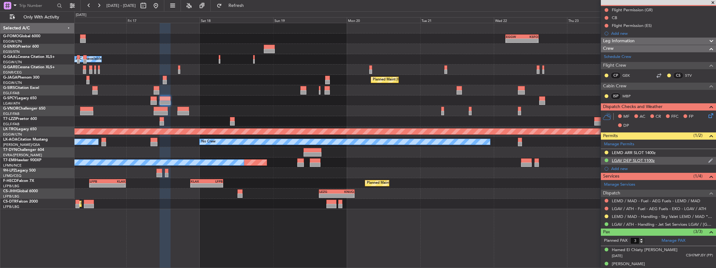
click at [664, 160] on div "LGAV DEP SLOT 1100z" at bounding box center [658, 161] width 115 height 8
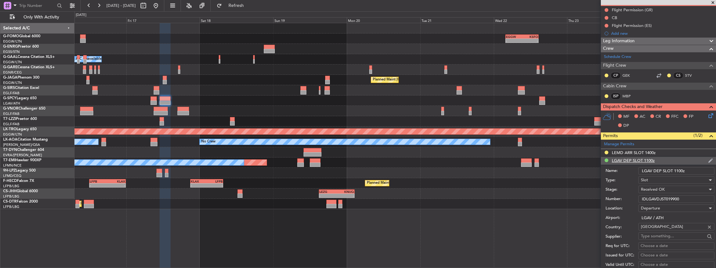
click at [664, 160] on li "LGAV DEP SLOT 1100z Name: LGAV DEP SLOT 1100z Type: Slot Stage: Received OK Num…" at bounding box center [658, 254] width 115 height 195
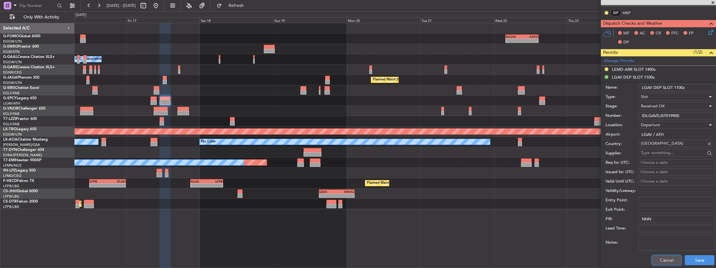
click at [663, 260] on button "Cancel" at bounding box center [667, 260] width 30 height 10
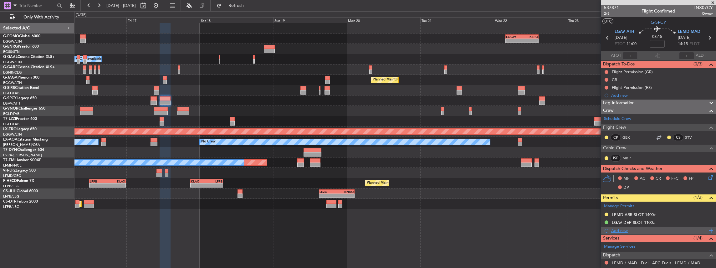
scroll to position [0, 0]
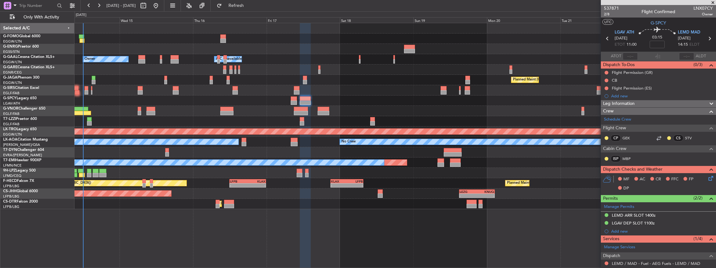
click at [310, 209] on div "- - EGGW 03:55 Z KSFO 14:45 Z - - KSFO 22:15 Z EGGW 08:00 Z Owner A/C Unavailab…" at bounding box center [394, 116] width 641 height 186
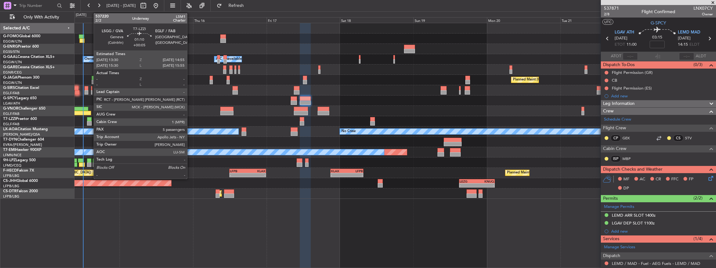
click at [90, 122] on div at bounding box center [89, 123] width 4 height 4
type input "+00:05"
type input "5"
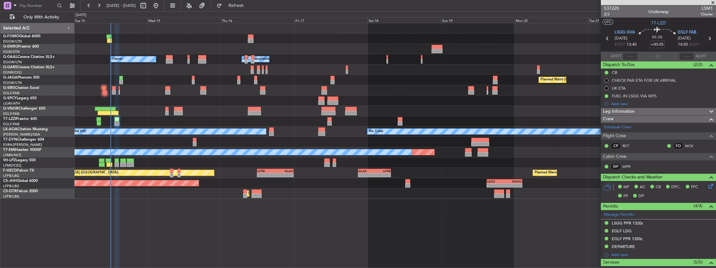
click at [145, 148] on div "- - EGGW 03:55 Z KSFO 14:45 Z - - KSFO 22:15 Z EGGW 08:00 Z Owner A/C Unavailab…" at bounding box center [394, 111] width 641 height 176
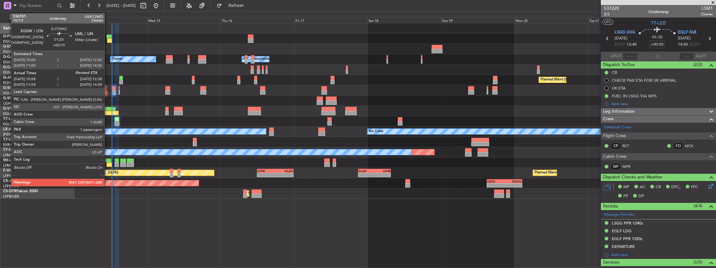
click at [108, 38] on div at bounding box center [108, 36] width 5 height 4
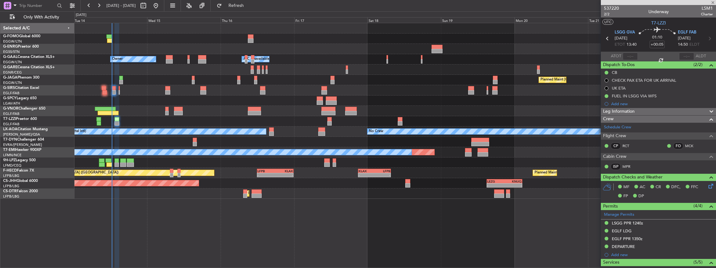
type input "+00:10"
type input "10:58"
type input "1"
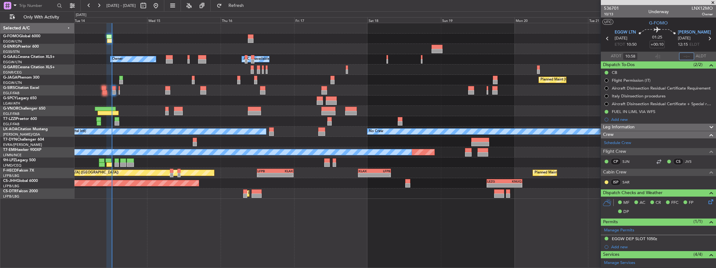
click at [688, 57] on input "text" at bounding box center [686, 57] width 15 height 8
click at [712, 3] on span at bounding box center [713, 3] width 6 height 6
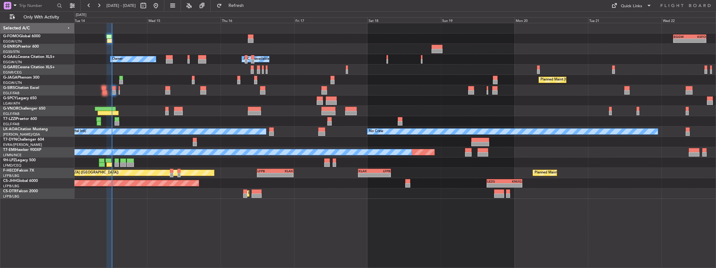
type input "0"
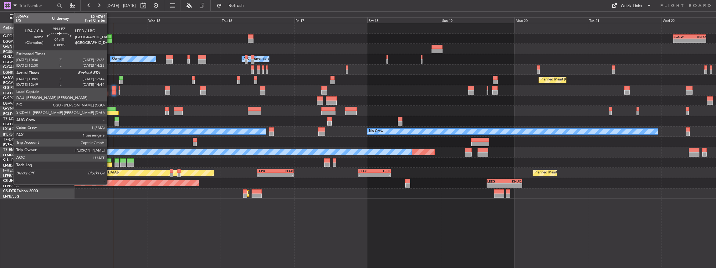
click at [110, 163] on div at bounding box center [109, 164] width 6 height 4
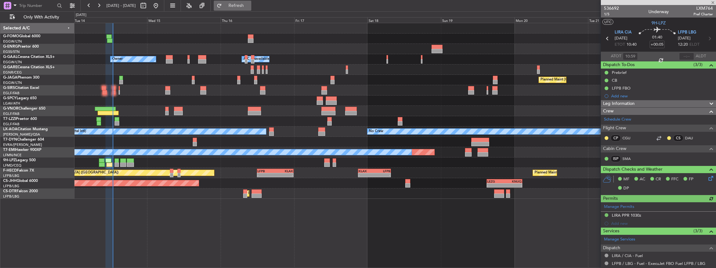
click at [244, 4] on span "Refresh" at bounding box center [236, 5] width 26 height 4
type input "12:44"
click at [701, 6] on span "LXM764" at bounding box center [702, 8] width 19 height 7
copy span "LXM764"
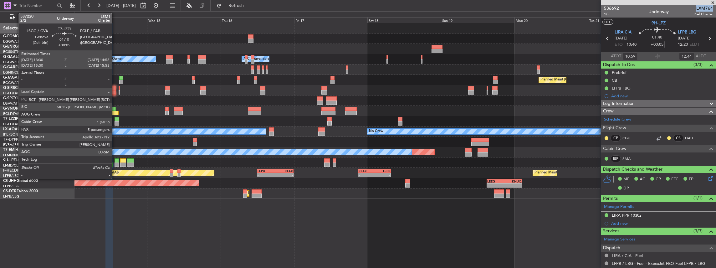
click at [115, 122] on div at bounding box center [117, 123] width 4 height 4
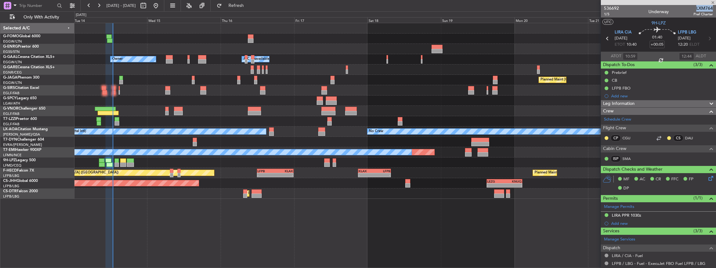
type input "5"
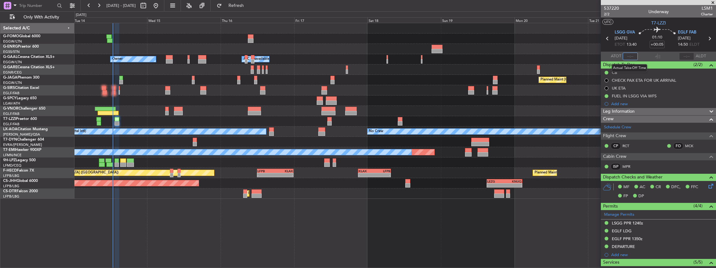
click at [629, 56] on input "text" at bounding box center [630, 57] width 15 height 8
click at [633, 57] on input "text" at bounding box center [630, 57] width 15 height 8
click at [656, 57] on div at bounding box center [658, 57] width 8 height 8
type input "12:48"
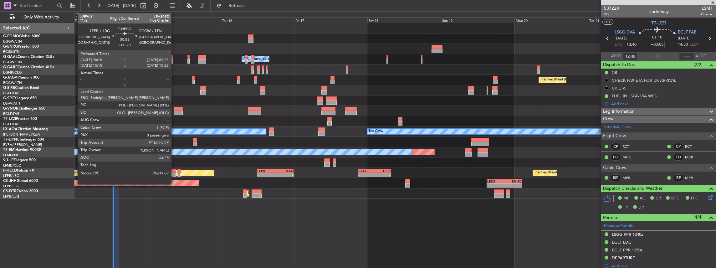
click at [174, 173] on div at bounding box center [174, 175] width 4 height 4
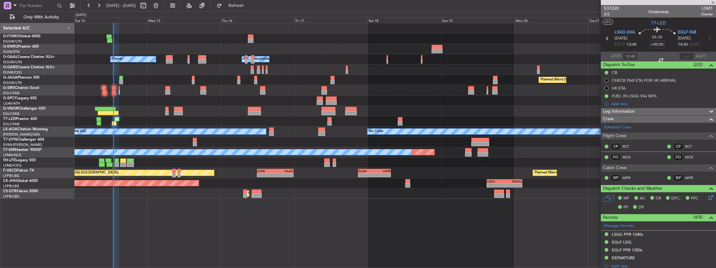
type input "+00:20"
type input "0"
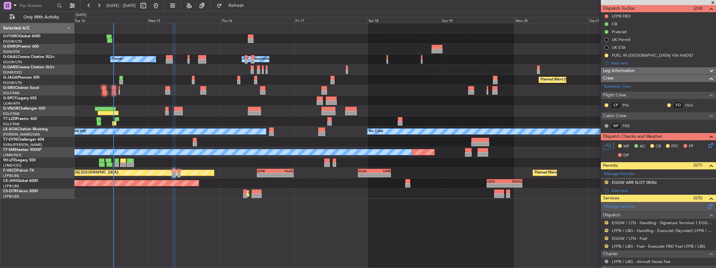
scroll to position [63, 0]
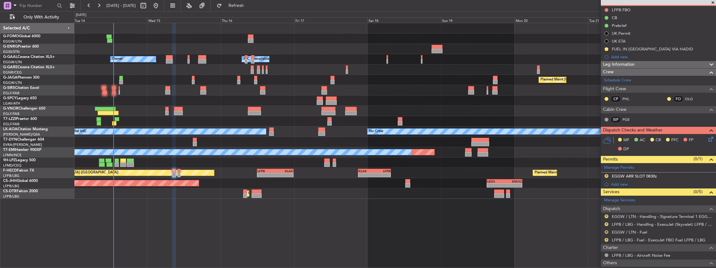
click at [606, 230] on button "R" at bounding box center [606, 232] width 4 height 4
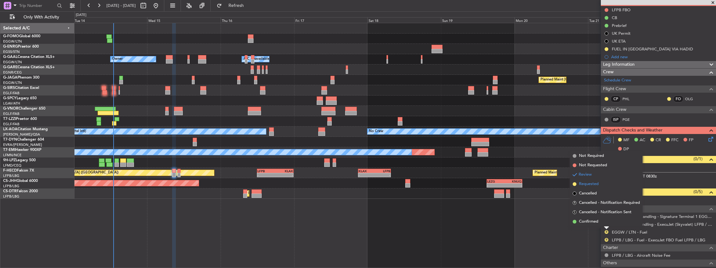
click at [588, 182] on span "Requested" at bounding box center [589, 184] width 20 height 6
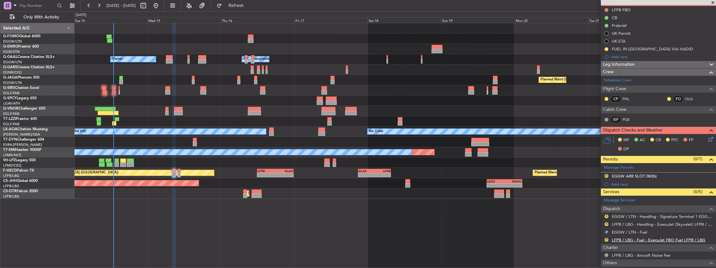
click at [652, 237] on link "LFPB / LBG - Fuel - ExecuJet FBO Fuel LFPB / LBG" at bounding box center [659, 239] width 94 height 5
click at [606, 238] on button "R" at bounding box center [606, 240] width 4 height 4
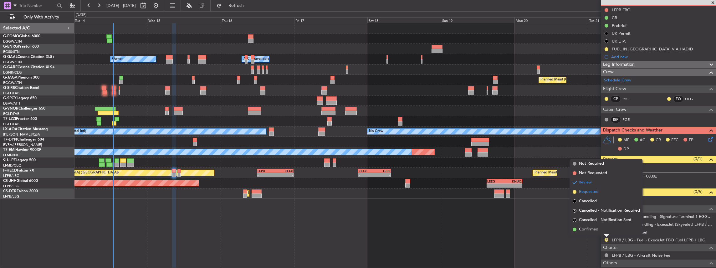
click at [591, 194] on span "Requested" at bounding box center [589, 192] width 20 height 6
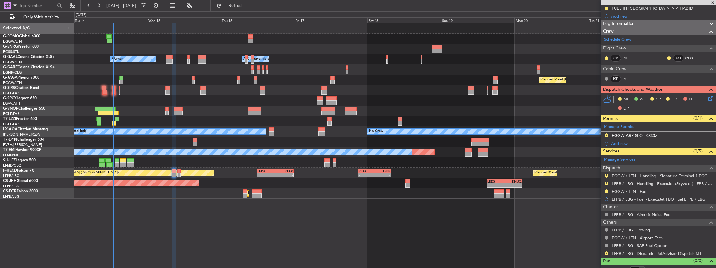
scroll to position [104, 0]
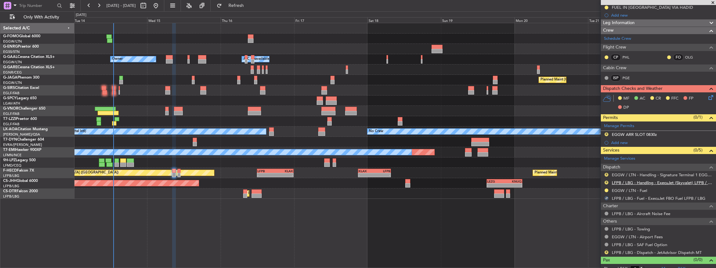
click at [639, 181] on link "LFPB / LBG - Handling - ExecuJet (Skyvalet) LFPB / LBG" at bounding box center [662, 182] width 101 height 5
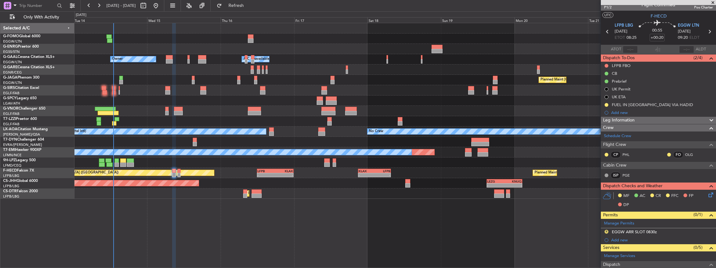
scroll to position [0, 0]
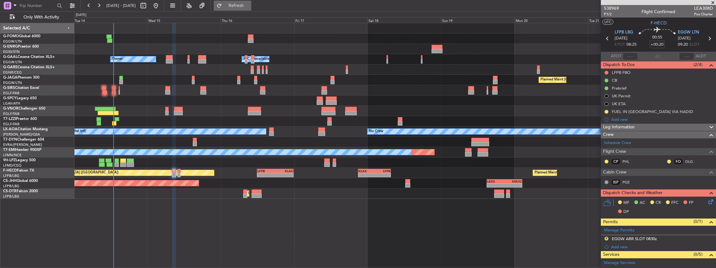
click at [251, 9] on button "Refresh" at bounding box center [233, 6] width 38 height 10
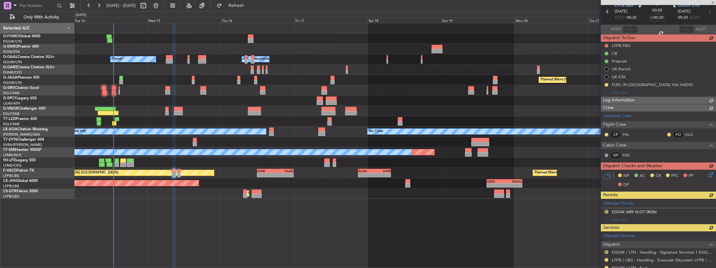
scroll to position [63, 0]
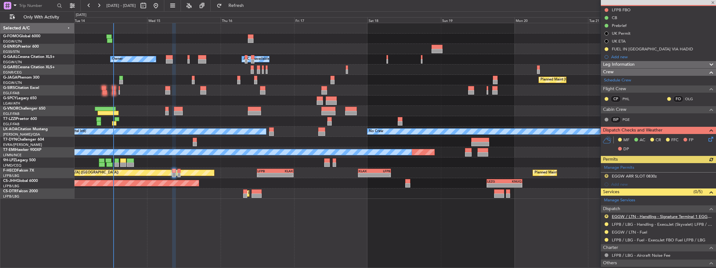
click at [639, 215] on link "EGGW / LTN - Handling - Signature Terminal 1 EGGW / LTN" at bounding box center [662, 216] width 101 height 5
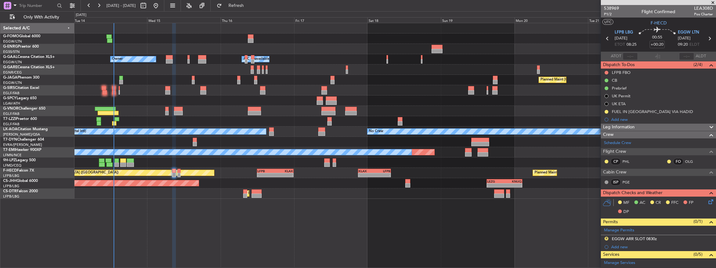
scroll to position [63, 0]
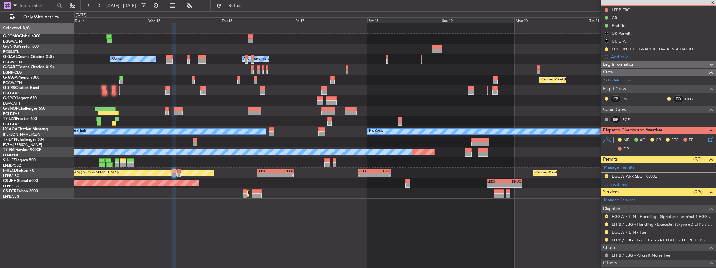
click at [626, 238] on link "LFPB / LBG - Fuel - ExecuJet FBO Fuel LFPB / LBG" at bounding box center [659, 239] width 94 height 5
click at [606, 239] on button at bounding box center [606, 240] width 4 height 4
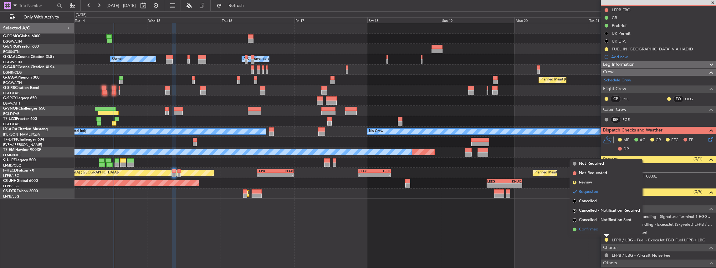
click at [593, 228] on span "Confirmed" at bounding box center [588, 229] width 19 height 6
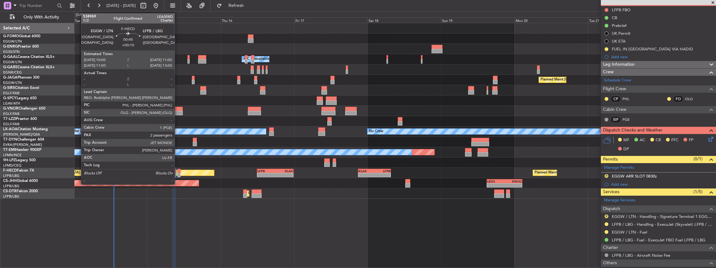
click at [178, 174] on div at bounding box center [178, 175] width 3 height 4
type input "+00:10"
type input "2"
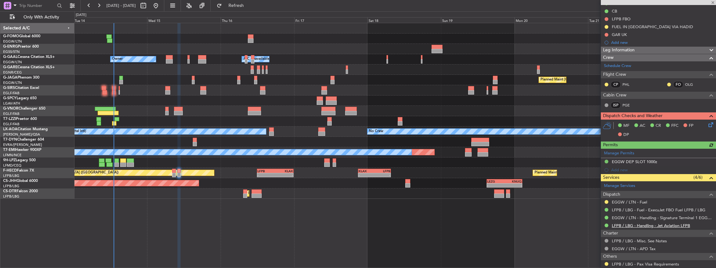
scroll to position [83, 0]
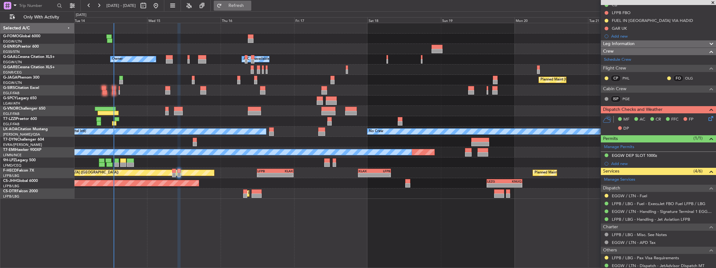
click at [249, 6] on span "Refresh" at bounding box center [236, 5] width 26 height 4
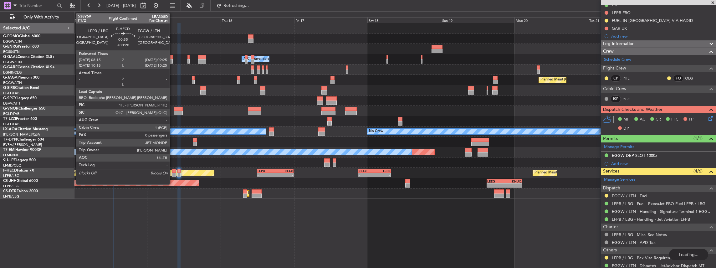
click at [173, 173] on div at bounding box center [174, 175] width 4 height 4
type input "+00:20"
type input "0"
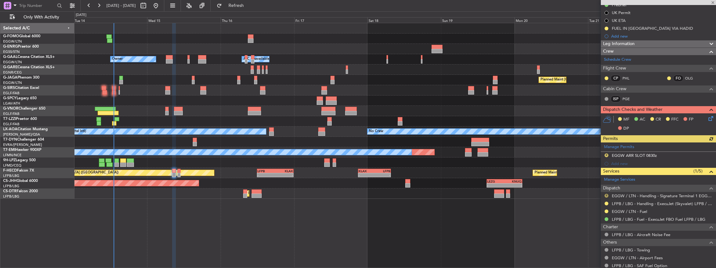
click at [605, 194] on button "R" at bounding box center [606, 196] width 4 height 4
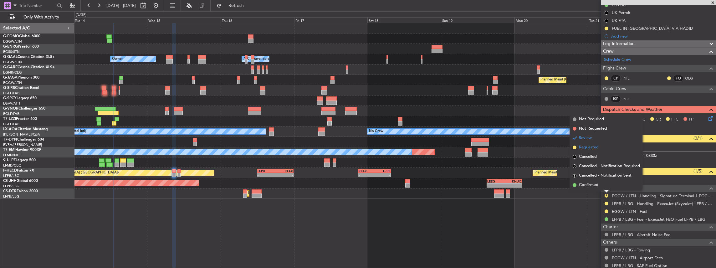
click at [588, 149] on span "Requested" at bounding box center [589, 147] width 20 height 6
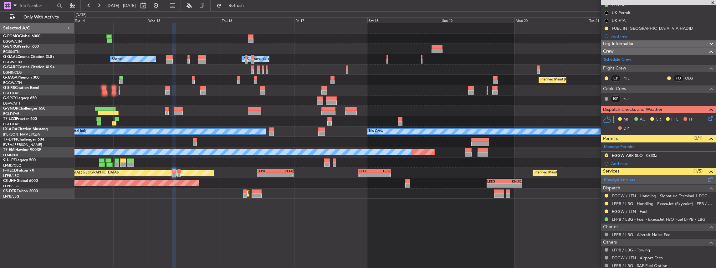
scroll to position [0, 0]
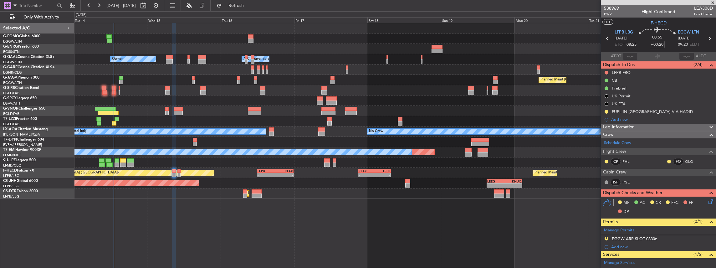
type input "+00:25"
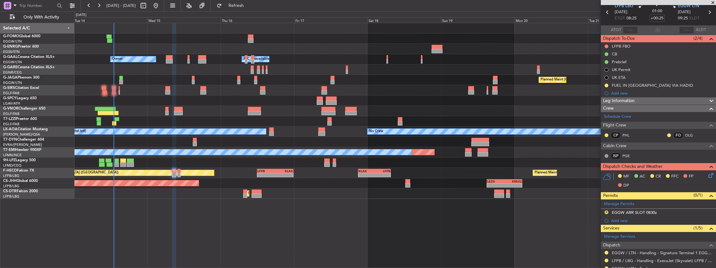
scroll to position [42, 0]
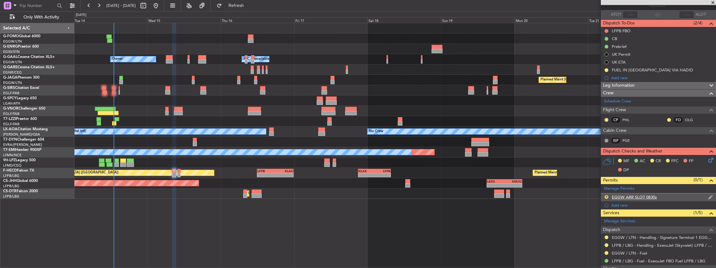
click at [675, 198] on div "R EGGW ARR SLOT 0830z" at bounding box center [658, 197] width 115 height 8
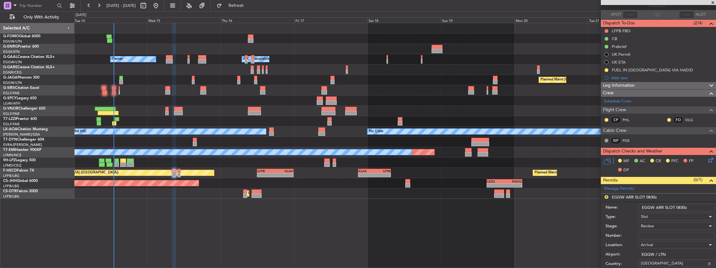
drag, startPoint x: 678, startPoint y: 205, endPoint x: 684, endPoint y: 205, distance: 5.6
click at [684, 205] on input "EGGW ARR SLOT 0830z" at bounding box center [676, 208] width 76 height 8
type input "EGGW ARR SLOT 0925z"
click at [649, 228] on div "Review" at bounding box center [674, 225] width 67 height 9
click at [655, 265] on span "Requested" at bounding box center [675, 265] width 68 height 9
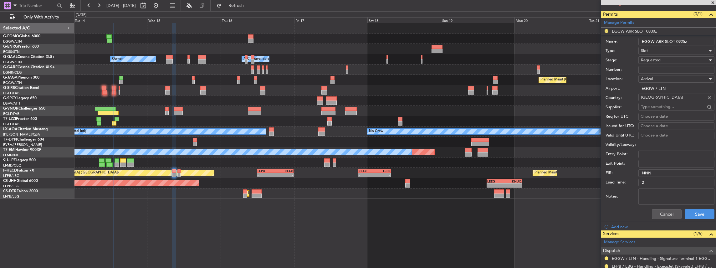
scroll to position [208, 0]
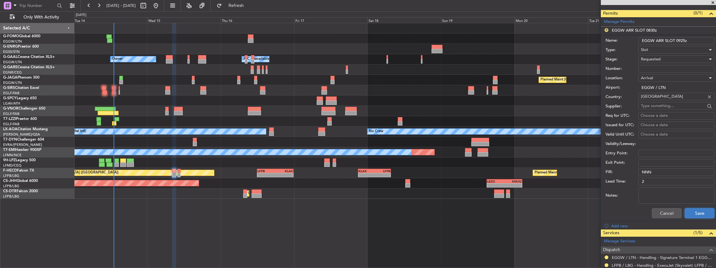
click at [700, 214] on button "Save" at bounding box center [700, 213] width 30 height 10
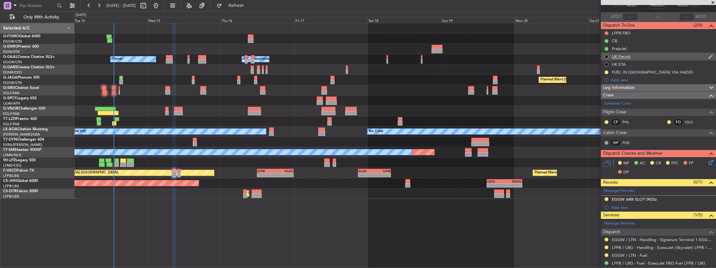
scroll to position [108, 0]
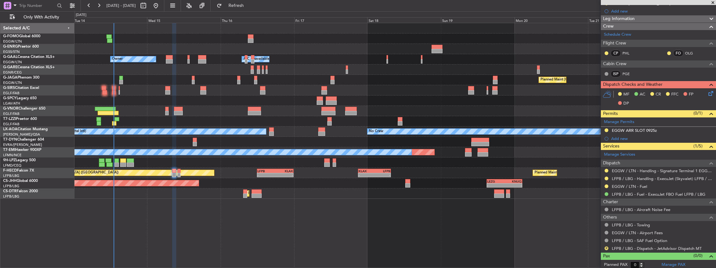
click at [590, 155] on div "Planned Maint No Crew" at bounding box center [394, 152] width 641 height 10
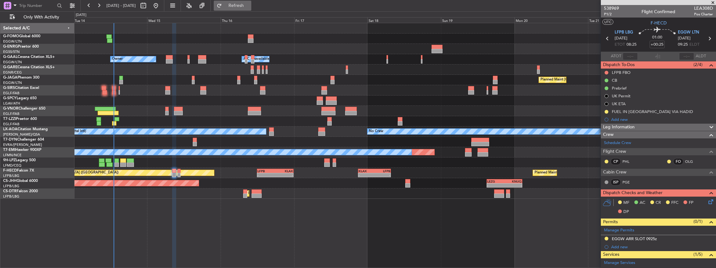
click at [249, 4] on span "Refresh" at bounding box center [236, 5] width 26 height 4
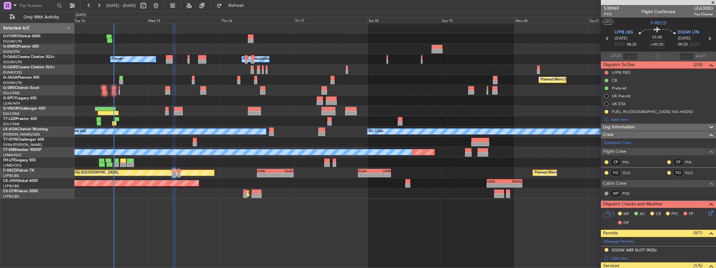
scroll to position [21, 0]
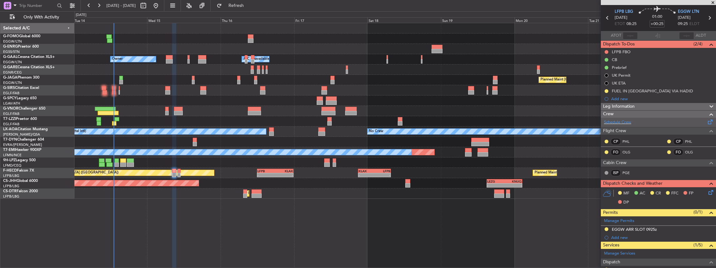
click at [645, 121] on div "Schedule Crew" at bounding box center [658, 122] width 115 height 9
click at [624, 171] on link "PGE" at bounding box center [629, 173] width 14 height 6
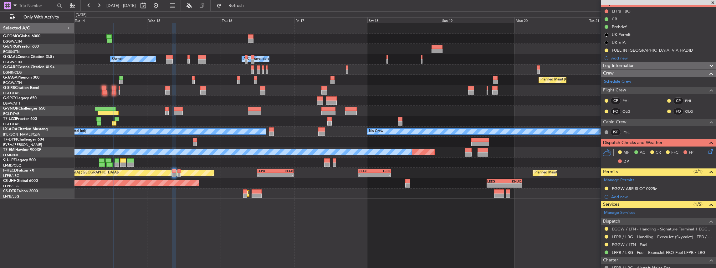
scroll to position [120, 0]
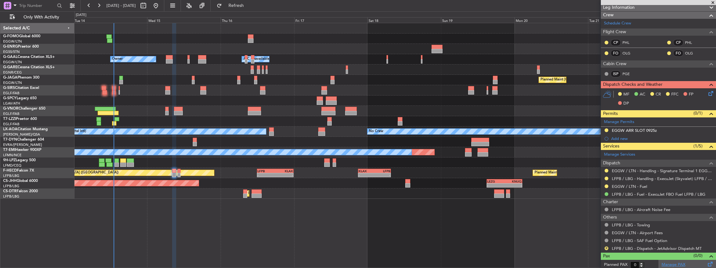
click at [667, 262] on link "Manage PAX" at bounding box center [673, 265] width 24 height 6
click at [625, 72] on link "PGE" at bounding box center [629, 74] width 14 height 6
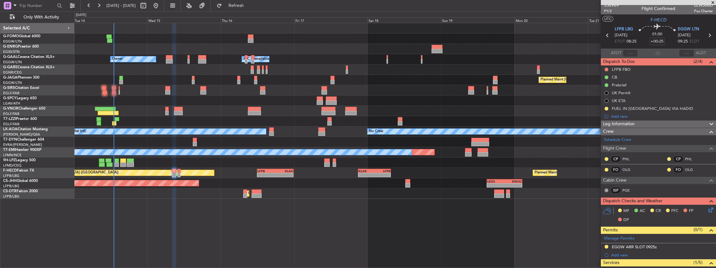
scroll to position [0, 0]
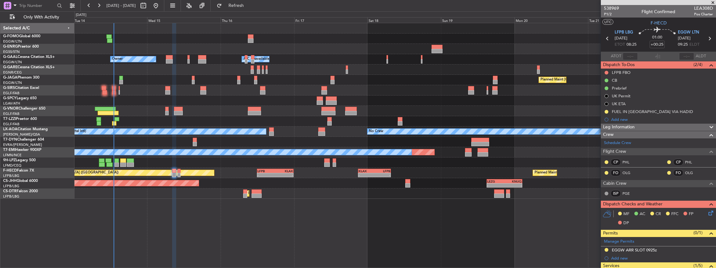
click at [706, 38] on icon at bounding box center [709, 38] width 8 height 8
type input "+00:10"
type input "2"
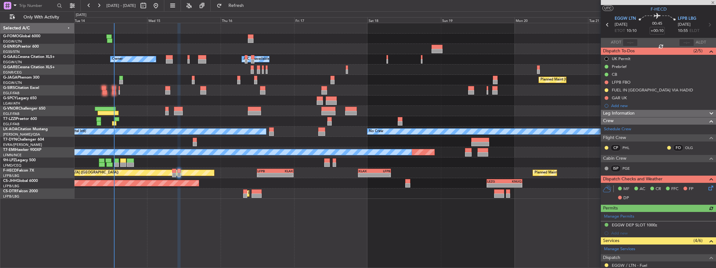
scroll to position [21, 0]
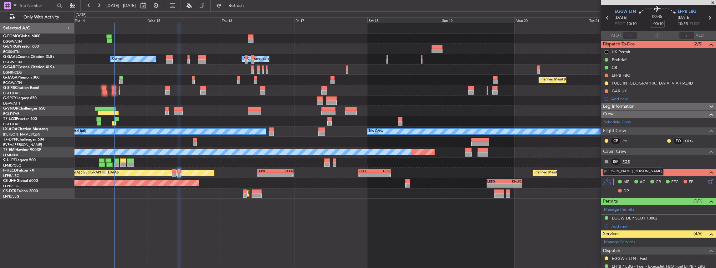
click at [626, 159] on link "PGE" at bounding box center [629, 162] width 14 height 6
click at [275, 8] on div "[DATE] - [DATE] Refresh Quick Links Only With Activity" at bounding box center [358, 5] width 716 height 11
click at [247, 5] on span "Refresh" at bounding box center [236, 5] width 26 height 4
click at [249, 6] on span "Refresh" at bounding box center [236, 5] width 26 height 4
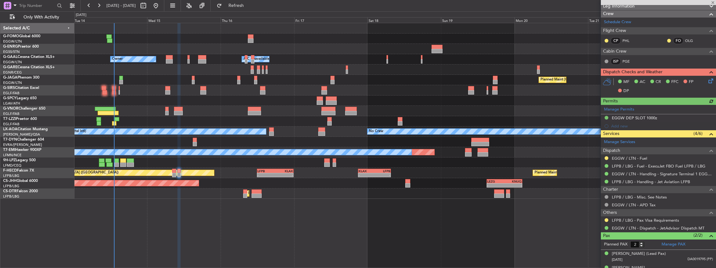
scroll to position [129, 0]
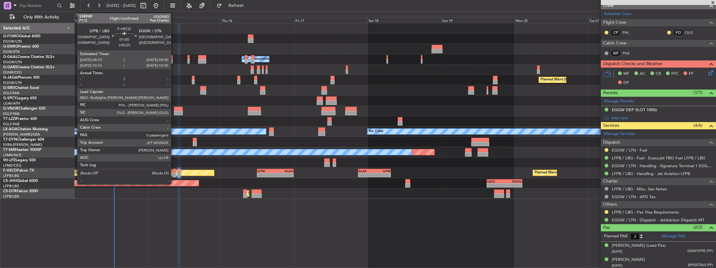
click at [174, 172] on div at bounding box center [174, 171] width 4 height 4
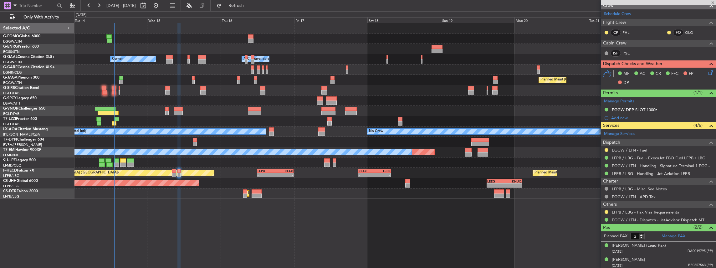
type input "+00:25"
type input "0"
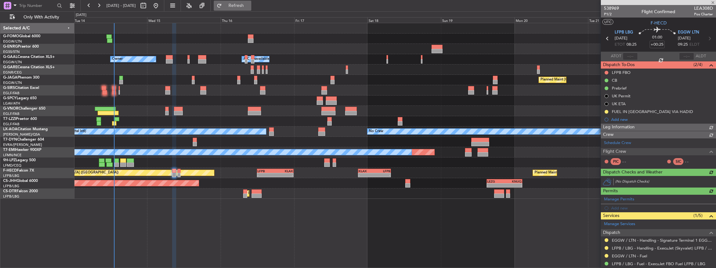
click at [249, 4] on span "Refresh" at bounding box center [236, 5] width 26 height 4
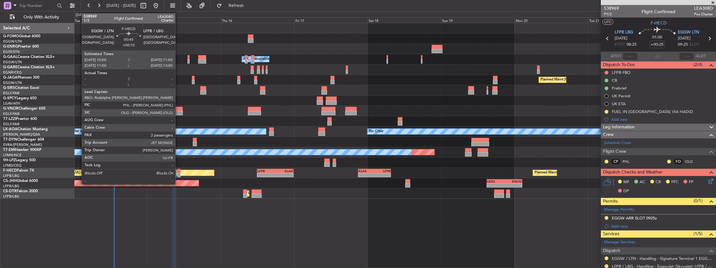
click at [178, 173] on div at bounding box center [178, 175] width 3 height 4
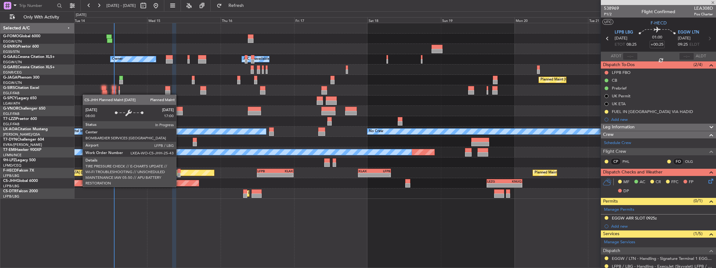
type input "+00:10"
type input "2"
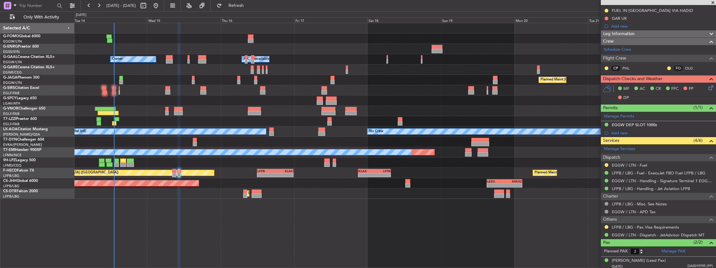
scroll to position [108, 0]
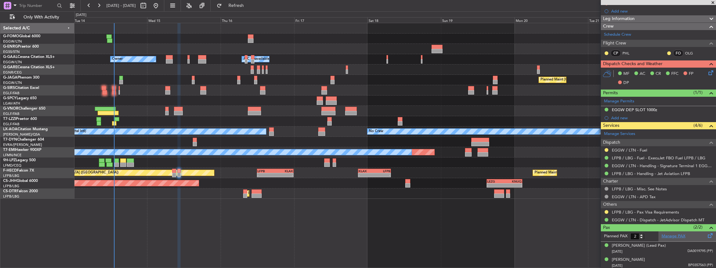
click at [673, 233] on link "Manage PAX" at bounding box center [673, 236] width 24 height 6
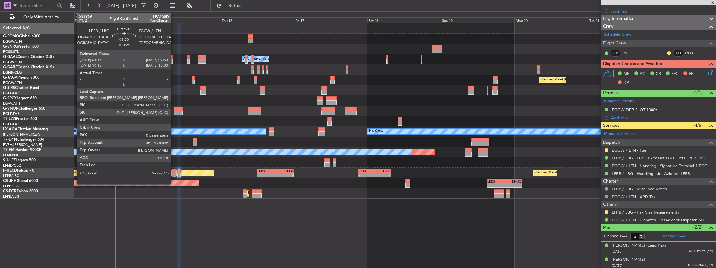
click at [174, 173] on div at bounding box center [174, 175] width 4 height 4
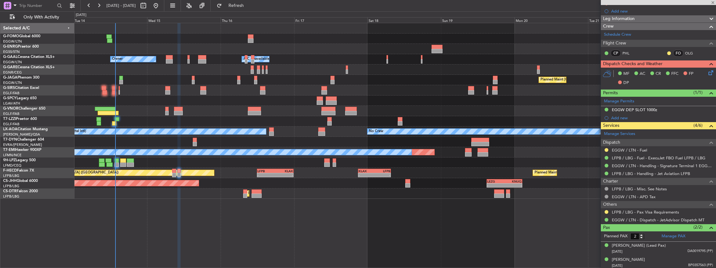
type input "+00:25"
type input "0"
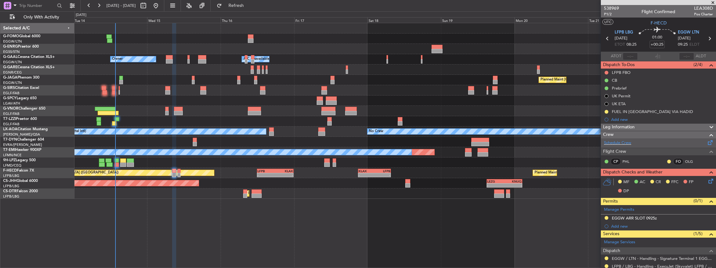
click at [707, 143] on span at bounding box center [710, 141] width 8 height 5
click at [251, 3] on button "Refresh" at bounding box center [233, 6] width 38 height 10
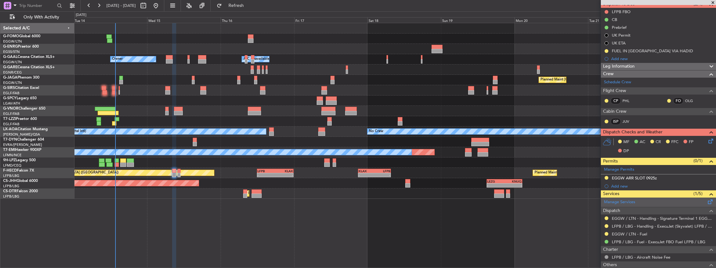
scroll to position [63, 0]
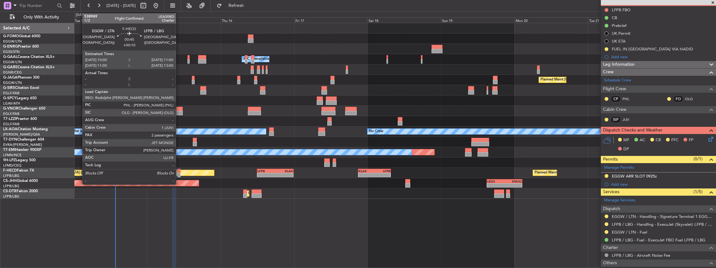
click at [179, 174] on div at bounding box center [178, 175] width 3 height 4
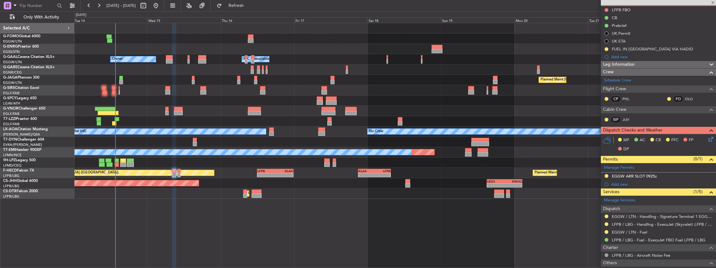
type input "+00:10"
type input "2"
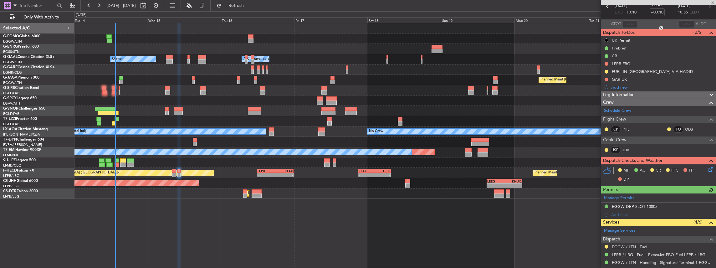
scroll to position [42, 0]
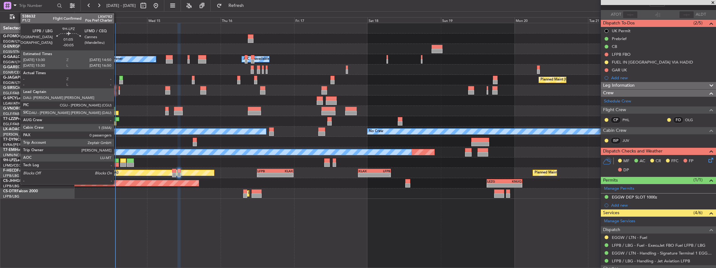
click at [117, 164] on div at bounding box center [117, 164] width 4 height 4
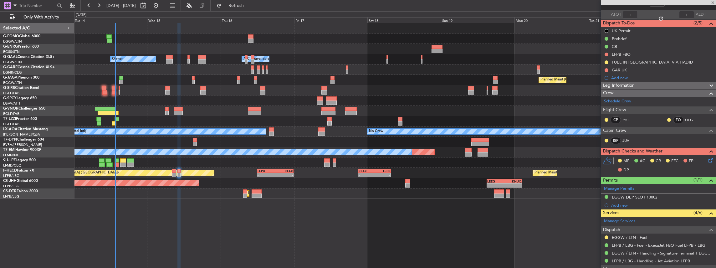
type input "-00:05"
type input "0"
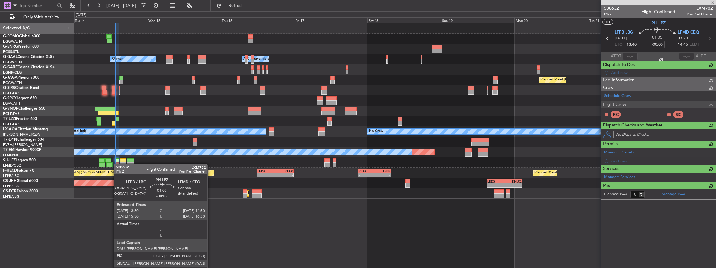
scroll to position [0, 0]
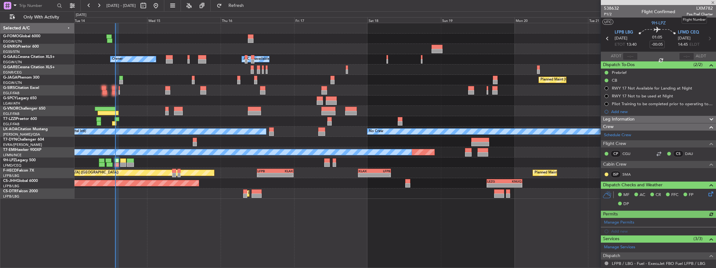
click at [698, 8] on span "LXM782" at bounding box center [699, 8] width 26 height 7
copy span "LXM782"
click at [631, 56] on input "text" at bounding box center [630, 57] width 15 height 8
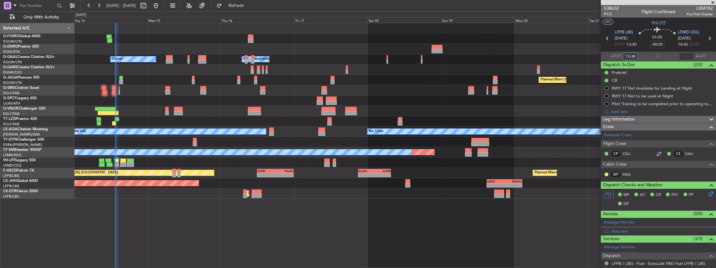
type input "13:38"
click at [651, 54] on section "ATOT 13:38 ALDT" at bounding box center [658, 56] width 115 height 9
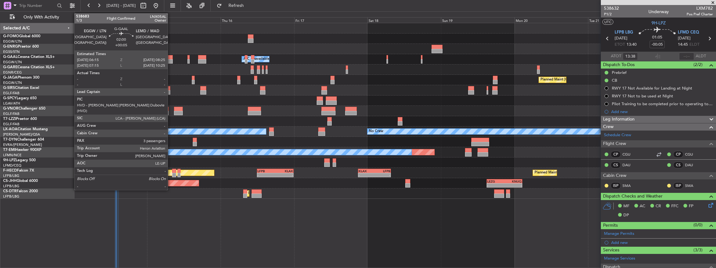
click at [171, 59] on div at bounding box center [169, 61] width 7 height 4
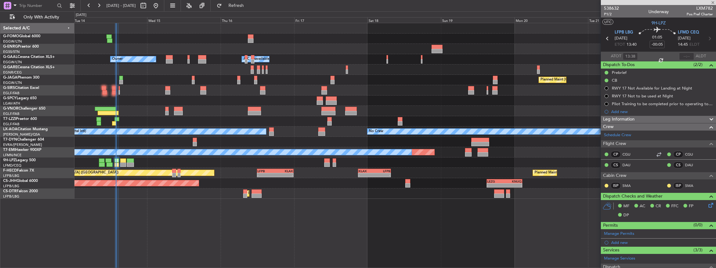
type input "+00:05"
type input "3"
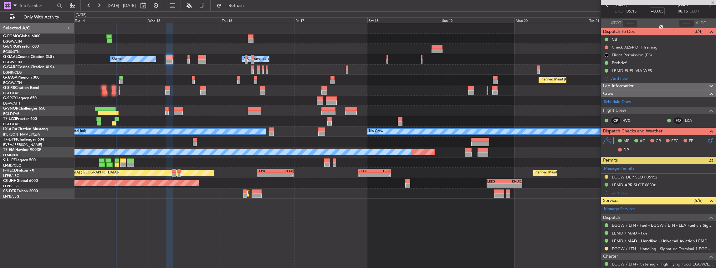
scroll to position [83, 0]
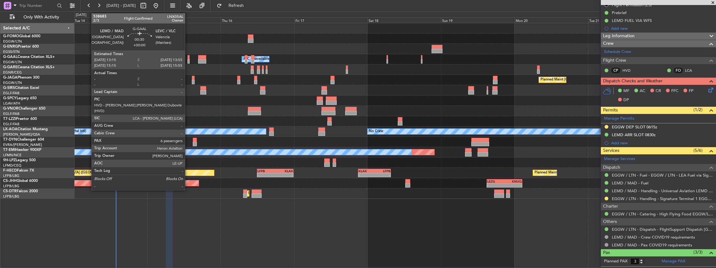
click at [188, 62] on div at bounding box center [188, 61] width 2 height 4
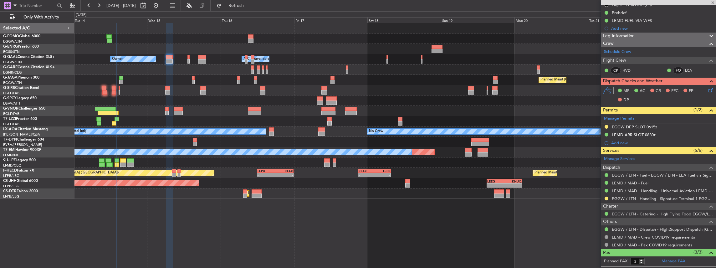
type input "6"
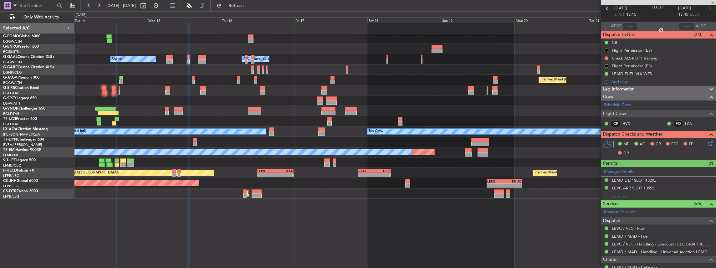
scroll to position [63, 0]
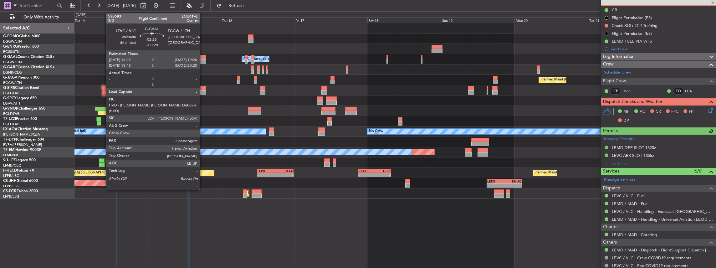
click at [203, 59] on div at bounding box center [202, 61] width 8 height 4
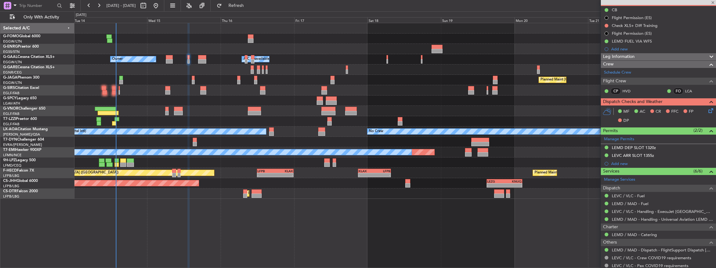
type input "+00:20"
type input "3"
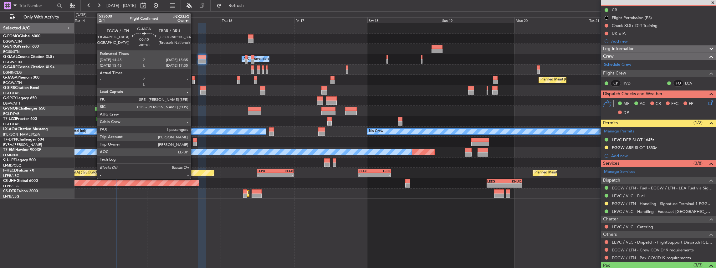
click at [194, 79] on div at bounding box center [193, 78] width 3 height 4
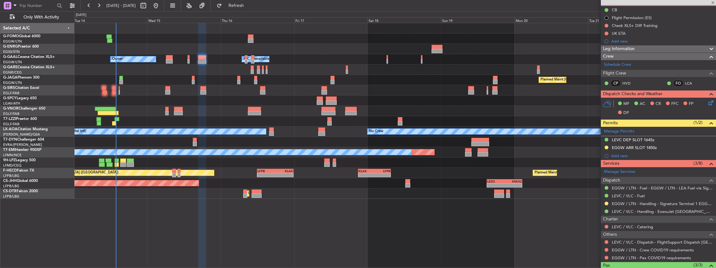
type input "-00:10"
type input "1"
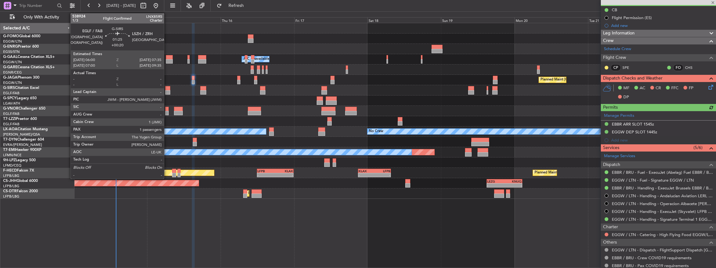
click at [167, 92] on div at bounding box center [167, 92] width 5 height 4
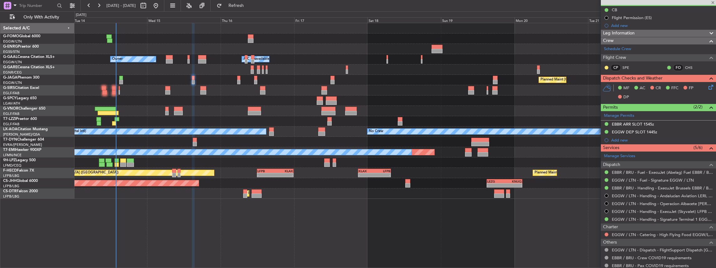
type input "+00:20"
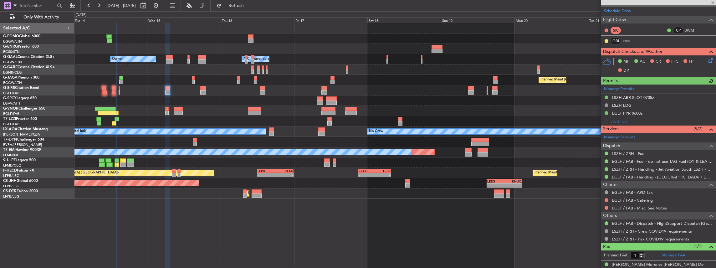
scroll to position [121, 0]
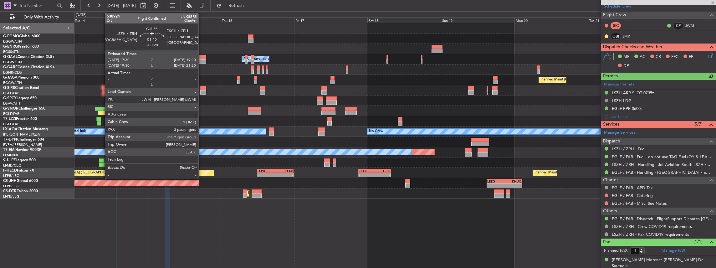
click at [201, 89] on div at bounding box center [203, 88] width 6 height 4
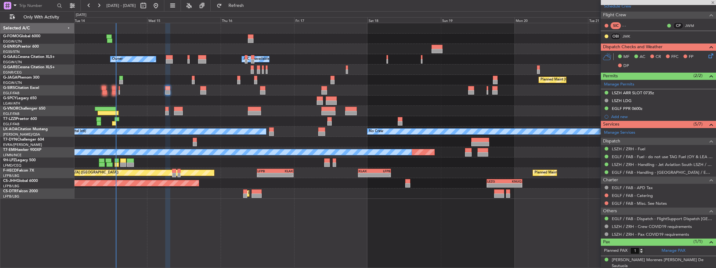
type input "3"
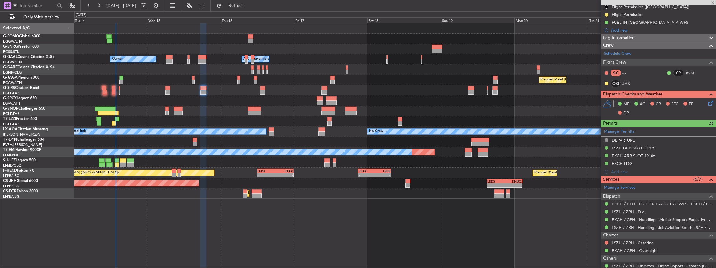
scroll to position [104, 0]
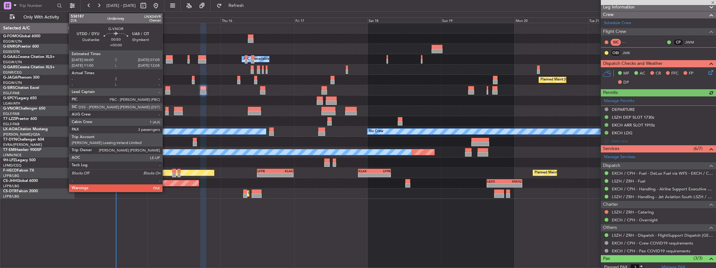
click at [165, 113] on div at bounding box center [166, 113] width 3 height 4
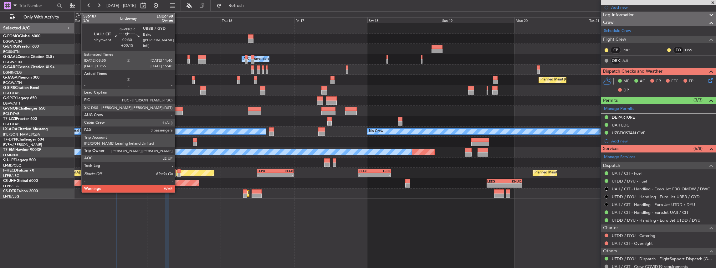
click at [178, 111] on div at bounding box center [178, 113] width 8 height 4
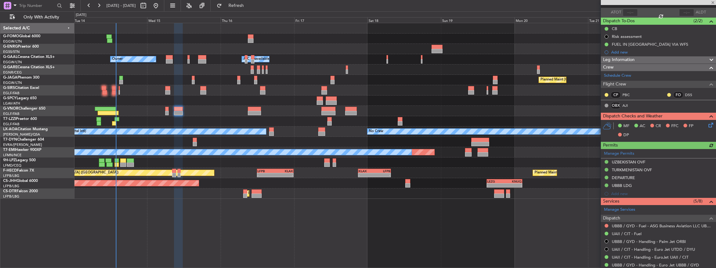
scroll to position [83, 0]
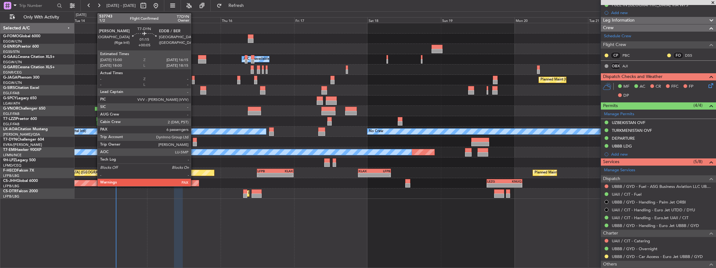
click at [194, 144] on div at bounding box center [195, 144] width 4 height 4
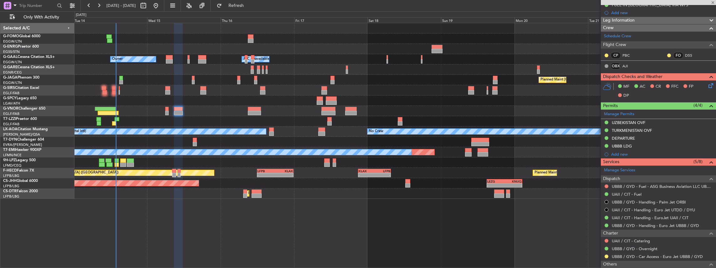
type input "+00:05"
type input "6"
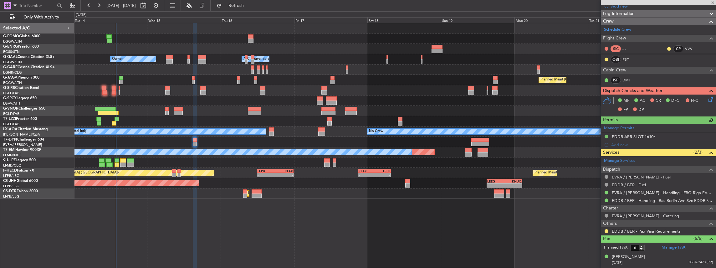
scroll to position [125, 0]
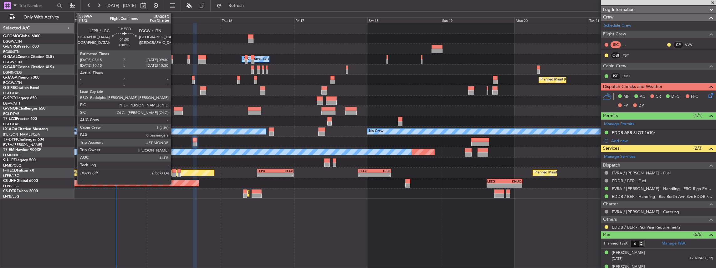
click at [174, 173] on div at bounding box center [174, 175] width 4 height 4
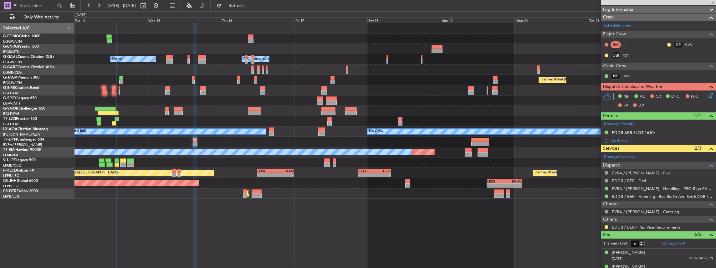
type input "+00:25"
type input "0"
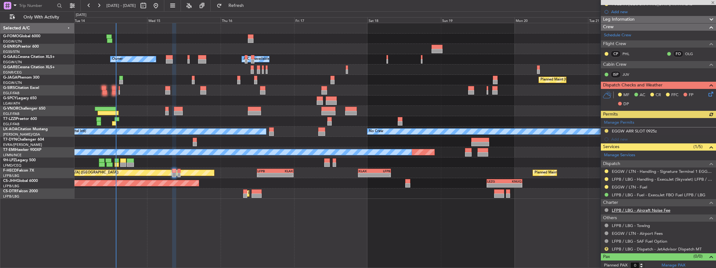
scroll to position [108, 0]
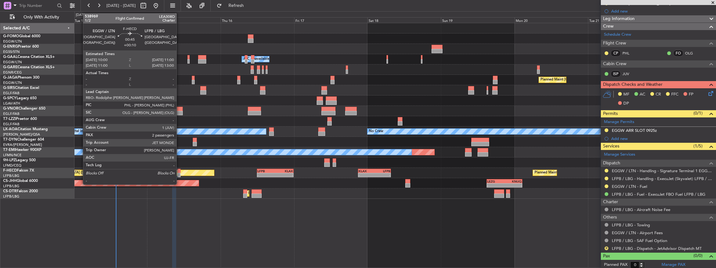
click at [180, 175] on div at bounding box center [178, 175] width 3 height 4
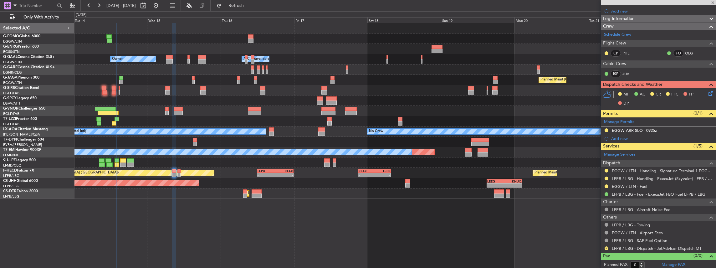
type input "+00:10"
type input "2"
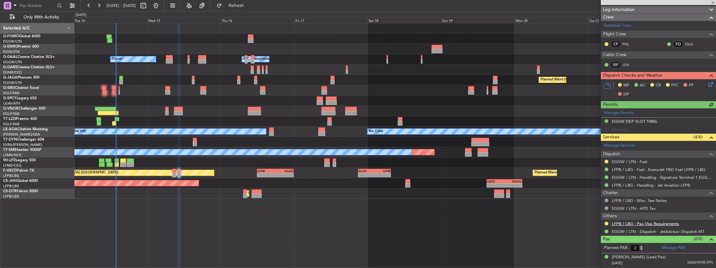
scroll to position [129, 0]
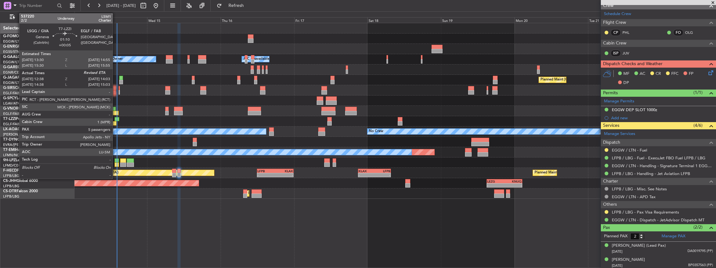
click at [116, 121] on div at bounding box center [114, 123] width 4 height 4
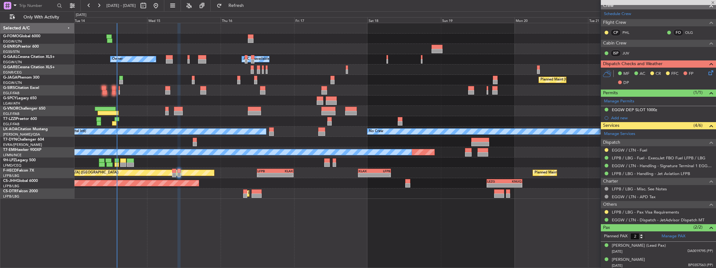
type input "+00:05"
type input "12:48"
type input "5"
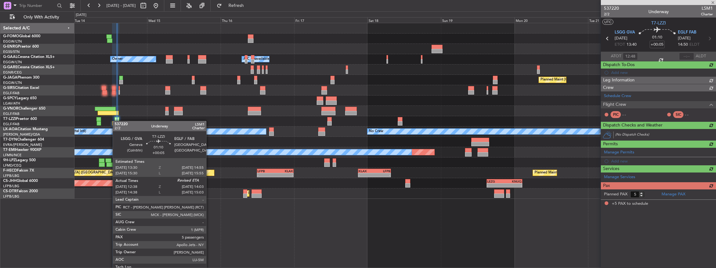
scroll to position [0, 0]
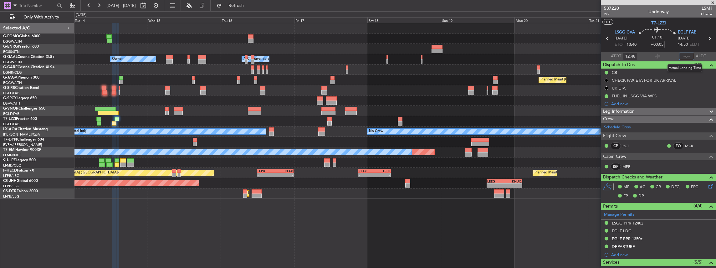
click at [686, 55] on input "text" at bounding box center [686, 57] width 15 height 8
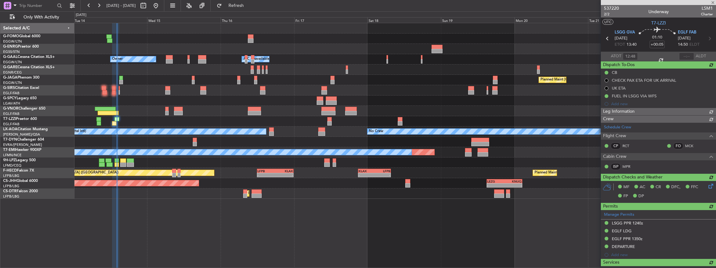
type input "14:01"
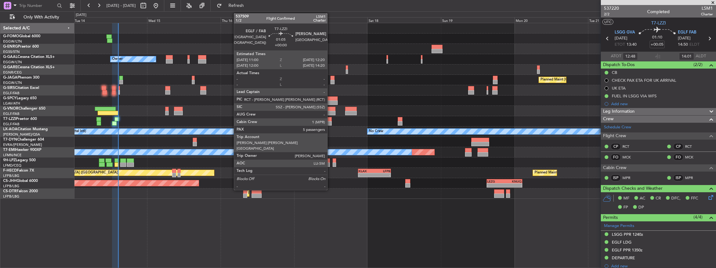
click at [330, 121] on div at bounding box center [329, 123] width 4 height 4
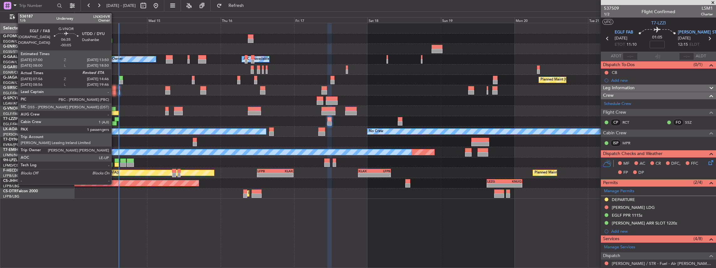
click at [115, 111] on div at bounding box center [108, 113] width 21 height 4
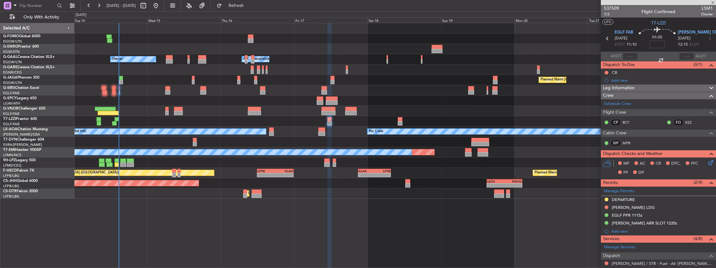
type input "-00:05"
type input "08:06"
type input "1"
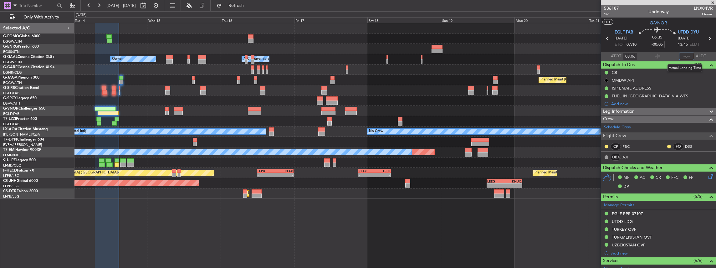
click at [686, 54] on input "text" at bounding box center [686, 57] width 15 height 8
click at [686, 56] on input "text" at bounding box center [686, 57] width 15 height 8
type input "14:44"
click at [660, 56] on section "ATOT 08:06 14:44 ALDT" at bounding box center [658, 56] width 115 height 9
type input "09:06"
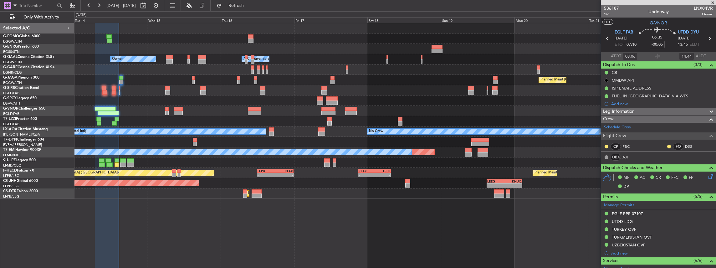
type input "19:44"
type input "08:06"
type input "14:44"
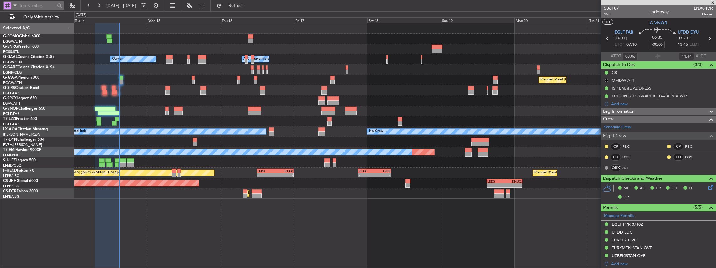
click at [13, 5] on span at bounding box center [15, 5] width 8 height 8
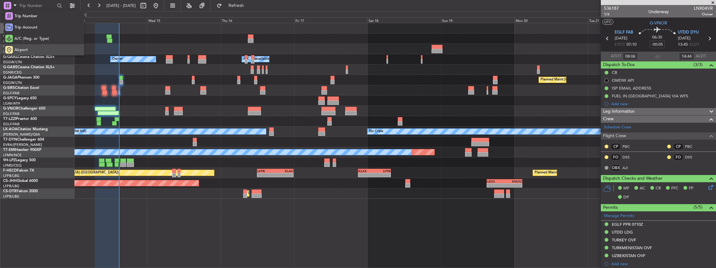
click at [33, 48] on div "Airport" at bounding box center [44, 49] width 80 height 11
click at [38, 7] on input "text" at bounding box center [37, 5] width 36 height 9
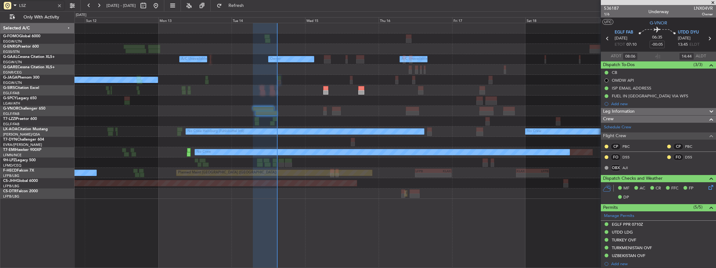
click at [317, 138] on div "- - EGGW 03:55 Z KSFO 14:45 Z Owner A/C Unavailable Owner A/C Unavailable Plann…" at bounding box center [394, 111] width 641 height 176
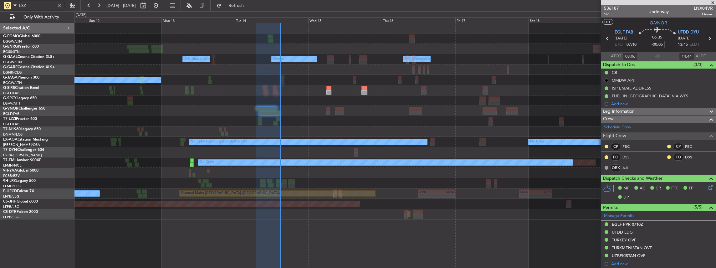
click at [36, 5] on input "LSZ" at bounding box center [37, 5] width 36 height 9
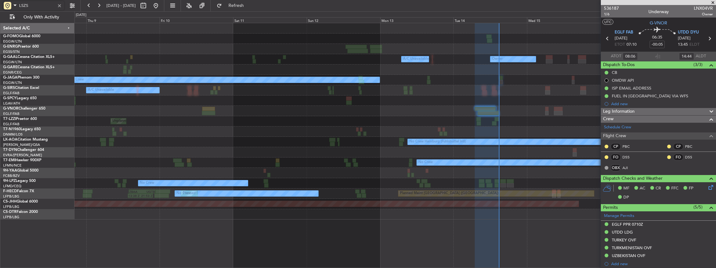
click at [427, 150] on div "Owner A/C Unavailable Owner A/C Unavailable No Crew Planned Maint [GEOGRAPHIC_D…" at bounding box center [394, 121] width 641 height 196
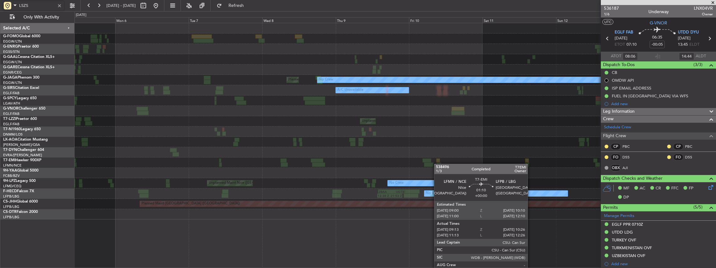
click at [437, 164] on div "A/C Unavailable Owner Owner A/C Unavailable No Crew Planned Maint [GEOGRAPHIC_D…" at bounding box center [394, 121] width 641 height 196
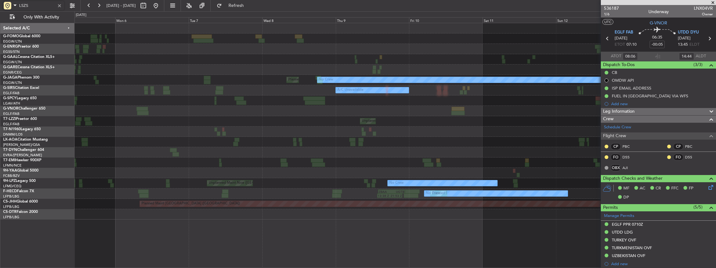
click at [340, 157] on div at bounding box center [394, 152] width 641 height 10
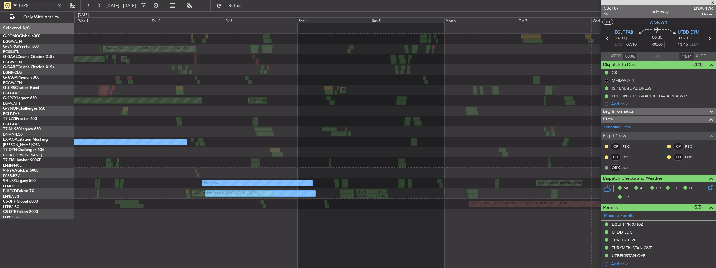
click at [343, 158] on div "Planned Maint [GEOGRAPHIC_DATA] ([GEOGRAPHIC_DATA]) Planned Maint [GEOGRAPHIC_D…" at bounding box center [394, 121] width 641 height 196
click at [285, 148] on div at bounding box center [394, 152] width 641 height 10
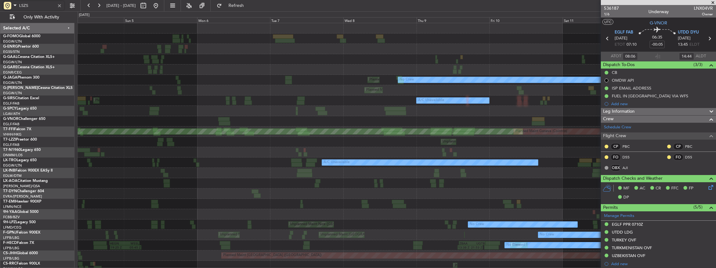
click at [229, 112] on div "Unplanned Maint [GEOGRAPHIC_DATA] Planned Maint [GEOGRAPHIC_DATA]" at bounding box center [397, 111] width 638 height 10
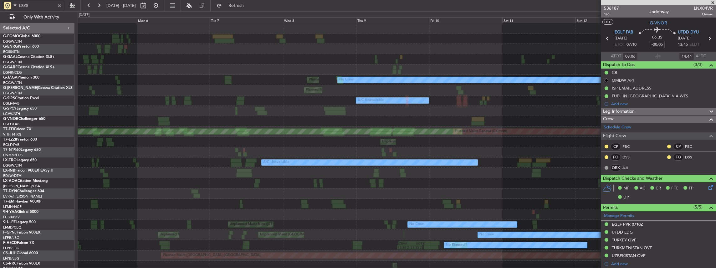
click at [310, 189] on div "A/C Unavailable Owner Planned Maint London (Luton) No Crew Planned Maint London…" at bounding box center [397, 152] width 638 height 258
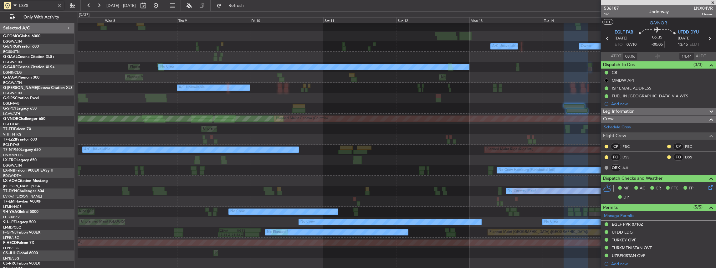
scroll to position [13, 0]
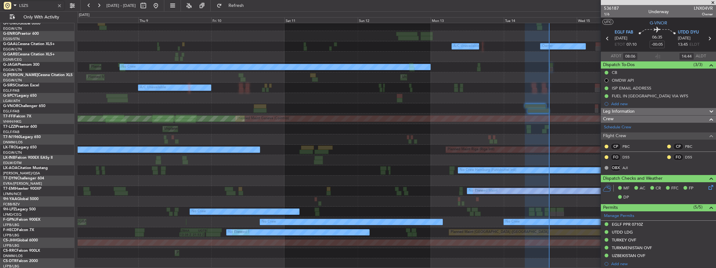
click at [191, 124] on div "A/C Unavailable Owner Owner A/C Unavailable Planned Maint London (Luton) No Cre…" at bounding box center [397, 139] width 638 height 258
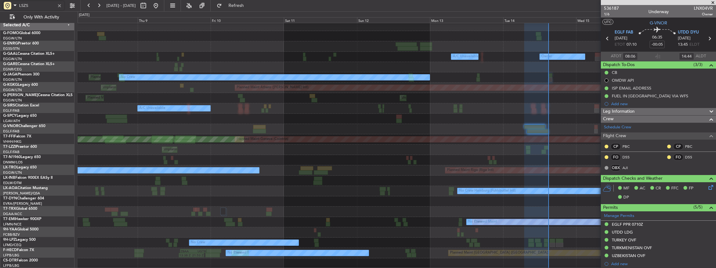
scroll to position [3, 0]
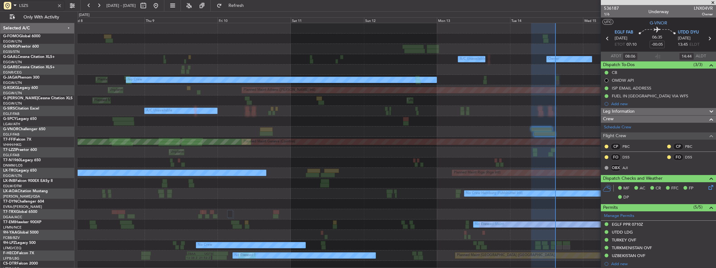
click at [553, 153] on div "Unplanned Maint London (Farnborough)" at bounding box center [397, 152] width 638 height 10
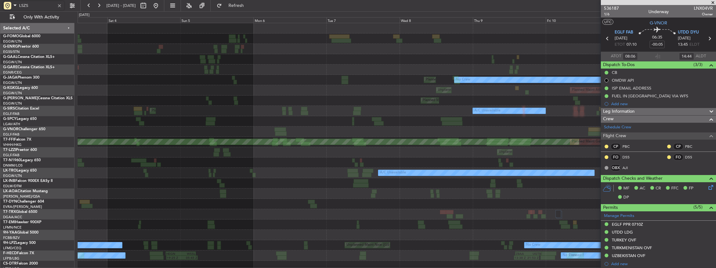
scroll to position [0, 0]
click at [456, 136] on div "Planned Maint London (Stansted) AOG Maint Dusseldorf A/C Unavailable Owner Plan…" at bounding box center [397, 147] width 638 height 248
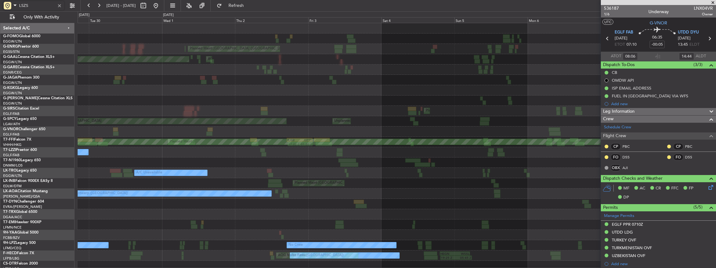
click at [412, 127] on div at bounding box center [397, 131] width 638 height 10
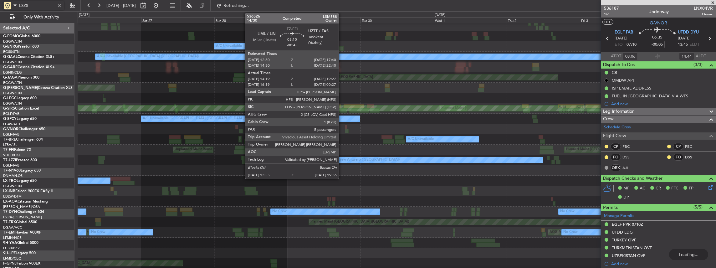
scroll to position [44, 0]
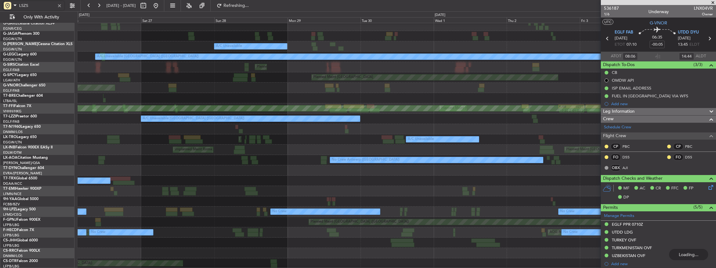
click at [318, 222] on div "Planned Maint Dusseldorf AOG Maint Dusseldorf Planned Maint London (Luton) A/C …" at bounding box center [397, 123] width 638 height 289
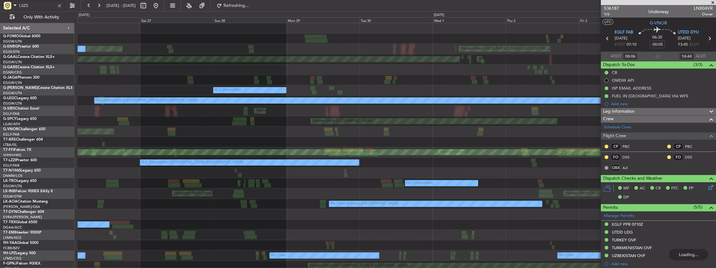
click at [477, 190] on div "Planned Maint London (Luton) Planned Maint London (Stansted) Planned Maint Lond…" at bounding box center [397, 167] width 638 height 289
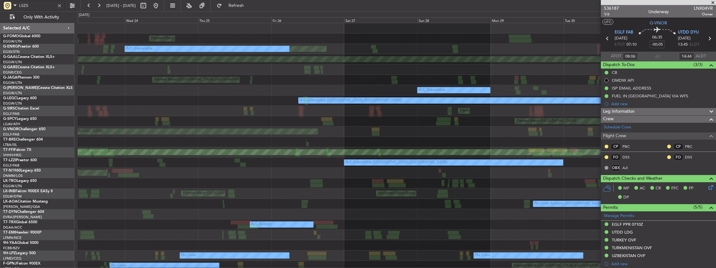
click at [392, 191] on div "Planned Maint London (Luton) Planned Maint London (Stansted) Planned Maint Lond…" at bounding box center [397, 167] width 638 height 289
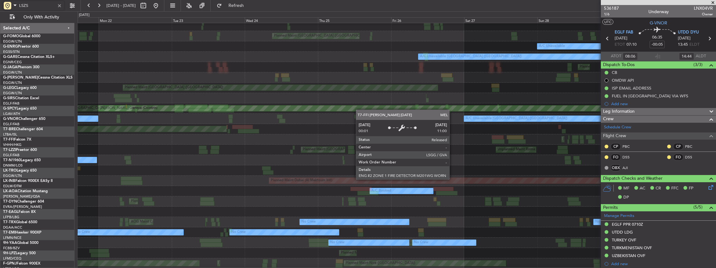
scroll to position [33, 0]
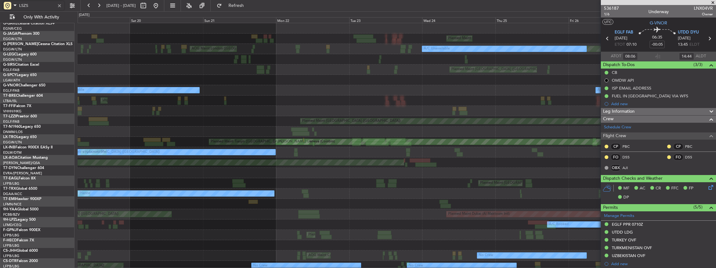
click at [527, 267] on html "LSZS 21 Sep 2025 - 30 Sep 2025 Refresh Quick Links Only With Activity Planned M…" at bounding box center [358, 134] width 716 height 268
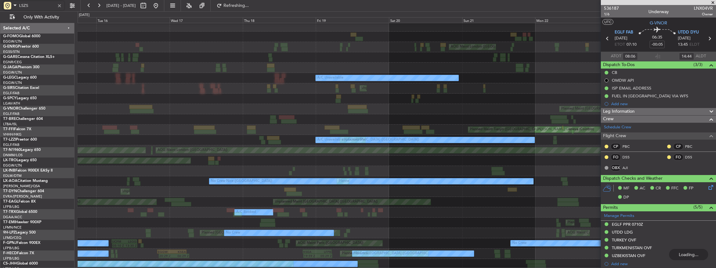
scroll to position [2, 0]
click at [466, 175] on div "Planned Maint London (Farnborough)" at bounding box center [397, 171] width 638 height 10
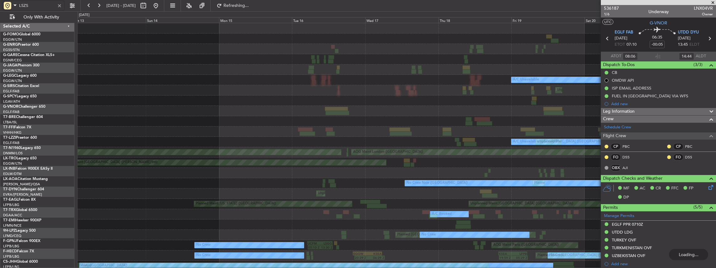
scroll to position [0, 0]
click at [442, 181] on div "AOG Maint London (Stansted) A/C Unavailable Unplanned Maint London (Luton) Plan…" at bounding box center [397, 157] width 638 height 268
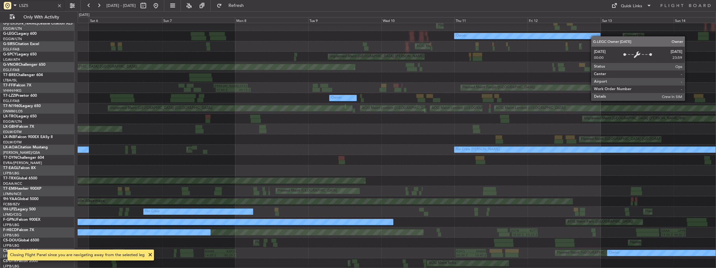
click at [591, 5] on fb-flight-board "LSZS 10 Sep 2025 - 19 Sep 2025 Refresh Quick Links Only With Activity Planned M…" at bounding box center [358, 136] width 716 height 263
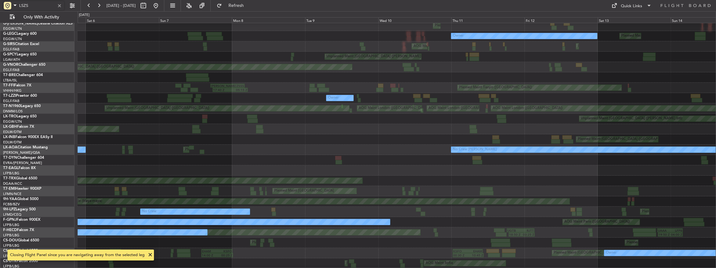
scroll to position [64, 0]
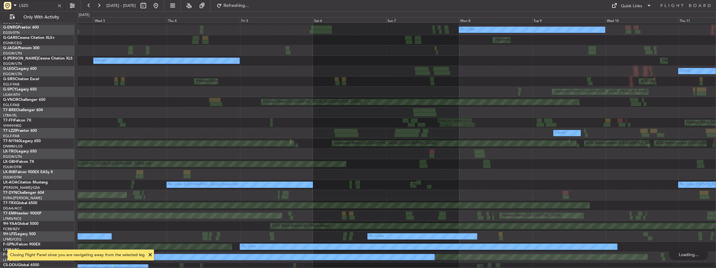
click at [417, 119] on div at bounding box center [413, 120] width 7 height 4
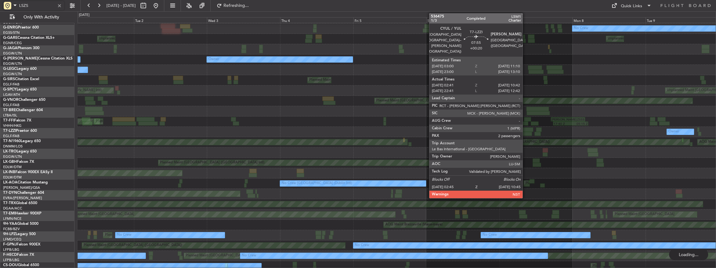
scroll to position [20, 0]
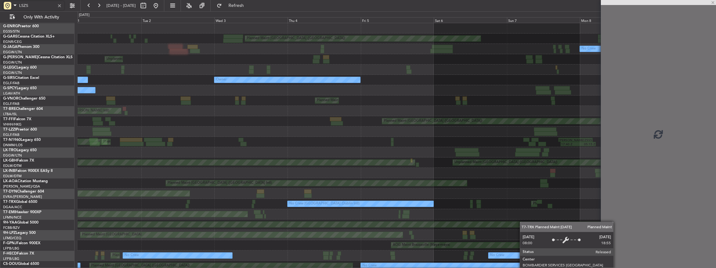
click at [522, 222] on div "Planned Maint London (Luton) Planned Maint London (Luton) Planned Maint London …" at bounding box center [397, 167] width 638 height 289
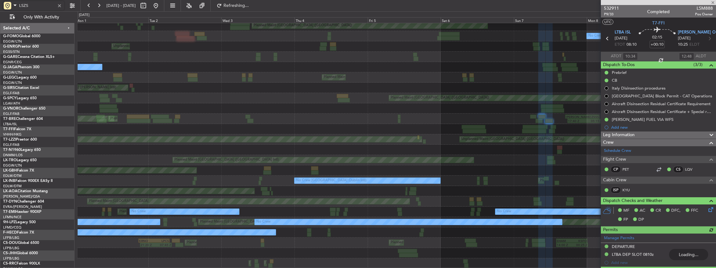
scroll to position [13, 0]
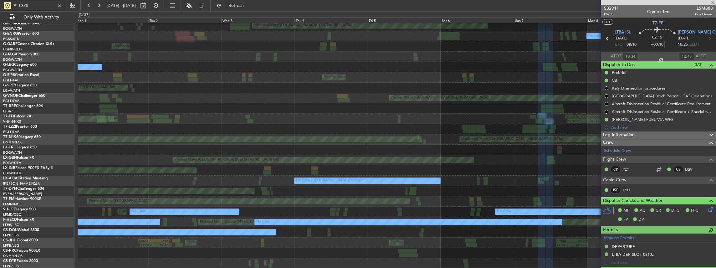
type input "LSZS"
click at [61, 5] on div at bounding box center [59, 5] width 7 height 7
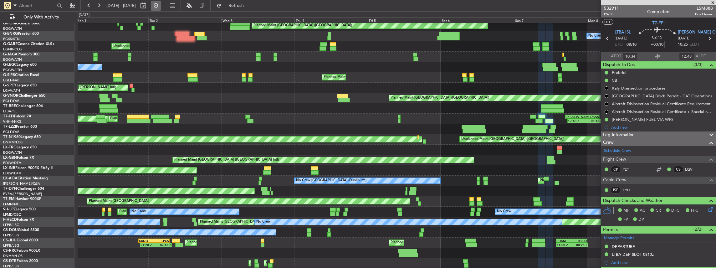
click at [161, 5] on button at bounding box center [156, 6] width 10 height 10
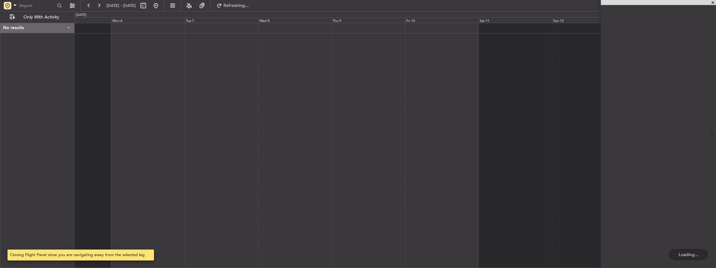
scroll to position [0, 0]
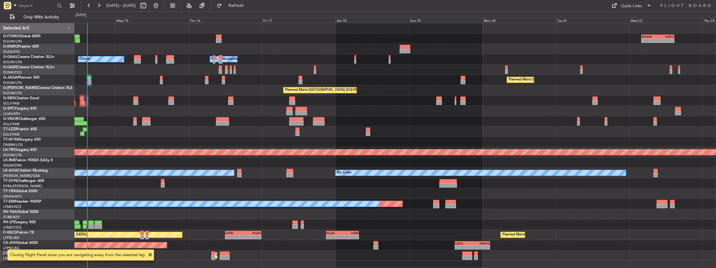
click at [205, 168] on div "- - EGGW 03:55 Z KSFO 14:45 Z - - KSFO 22:15 Z EGGW 08:00 Z Owner Owner A/C Una…" at bounding box center [395, 145] width 642 height 245
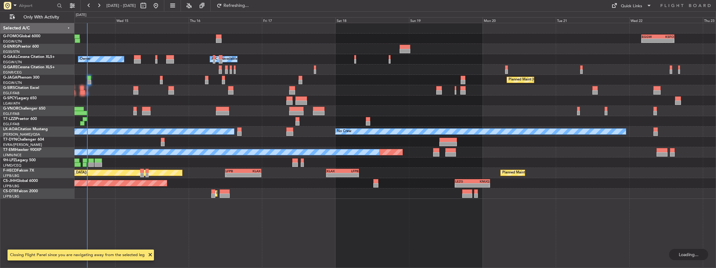
click at [146, 256] on span at bounding box center [150, 255] width 8 height 8
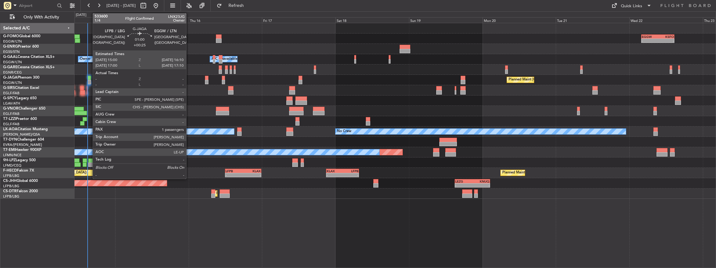
click at [89, 80] on div at bounding box center [89, 82] width 4 height 4
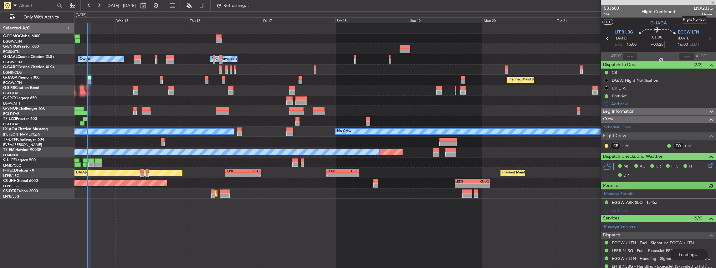
click at [695, 8] on span "LNX23JG" at bounding box center [703, 8] width 19 height 7
copy span "LNX23JG"
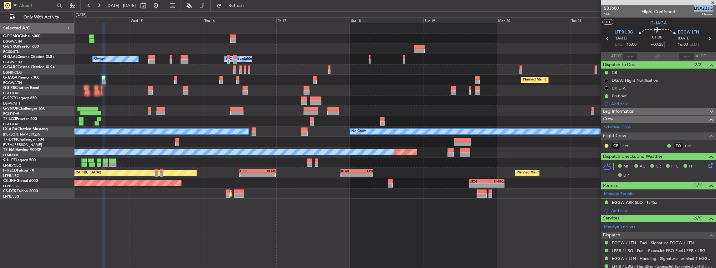
click at [130, 110] on div "- - EGGW 03:55 Z KSFO 14:45 Z - - KSFO 22:15 Z EGGW 08:00 Z Owner A/C Unavailab…" at bounding box center [394, 111] width 641 height 176
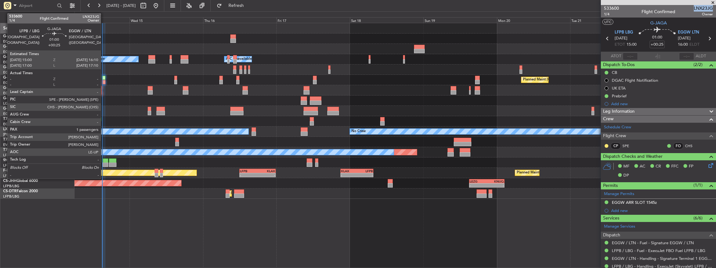
click at [103, 79] on div at bounding box center [104, 78] width 4 height 4
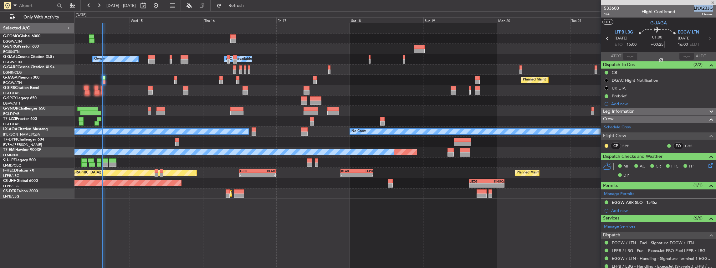
click at [698, 7] on span "LNX23JG" at bounding box center [703, 8] width 19 height 7
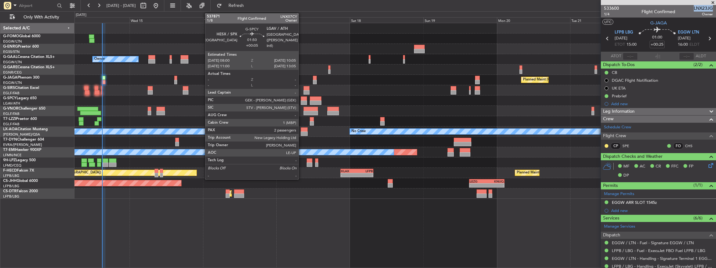
click at [302, 100] on div at bounding box center [304, 98] width 7 height 4
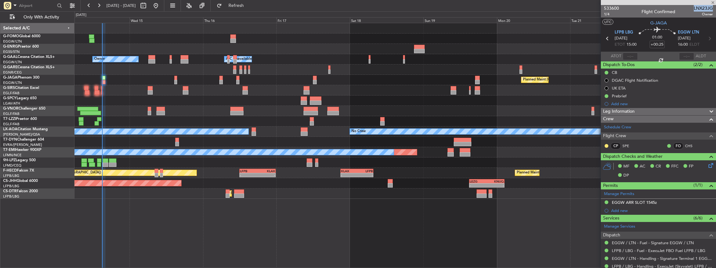
type input "+00:05"
type input "2"
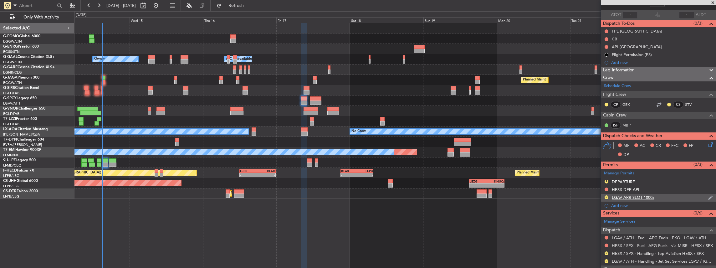
scroll to position [42, 0]
click at [606, 195] on button "R" at bounding box center [606, 197] width 4 height 4
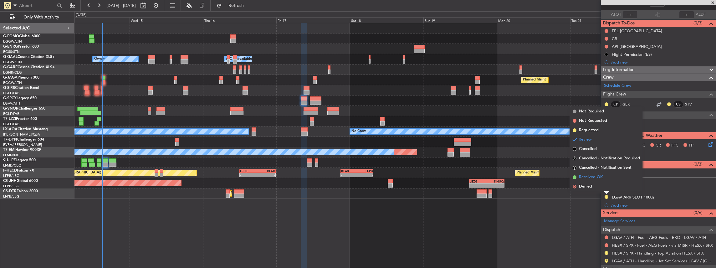
click at [598, 176] on span "Received OK" at bounding box center [591, 177] width 24 height 6
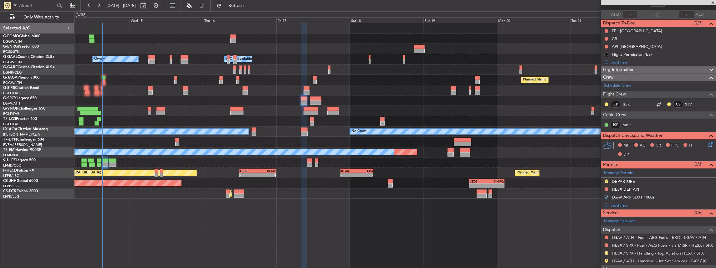
scroll to position [136, 0]
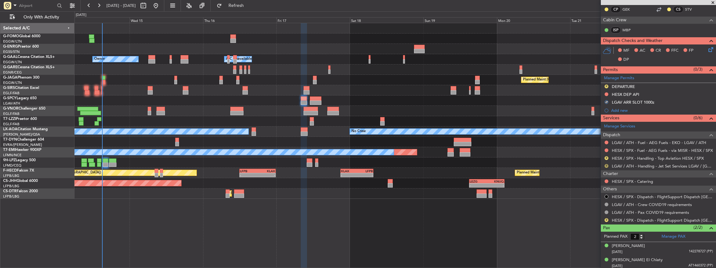
click at [605, 164] on button "R" at bounding box center [606, 166] width 4 height 4
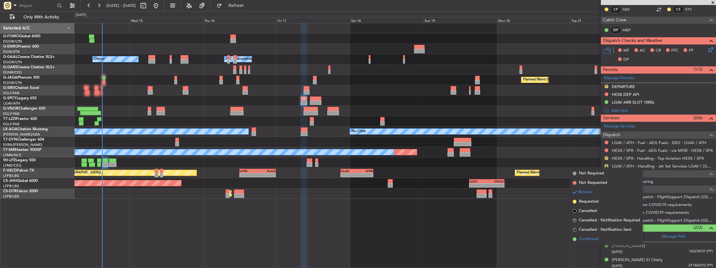
click at [594, 238] on span "Confirmed" at bounding box center [588, 239] width 19 height 6
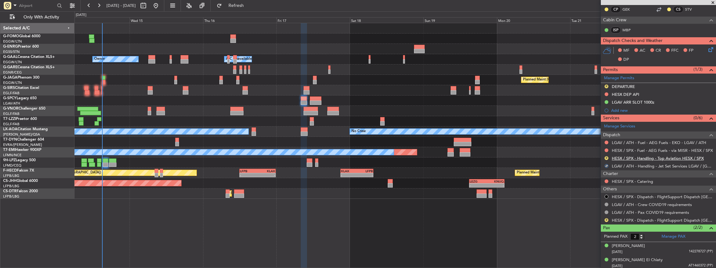
click at [644, 157] on link "HESX / SPX - Handling - Top Aviation HESX / SPX" at bounding box center [658, 157] width 92 height 5
click at [249, 7] on span "Refresh" at bounding box center [236, 5] width 26 height 4
click at [607, 86] on div "Manage Permits R DEPARTURE HESX DEP API LGAV ARR SLOT 1000z Add new" at bounding box center [658, 94] width 115 height 41
click at [606, 84] on button "R" at bounding box center [606, 86] width 4 height 4
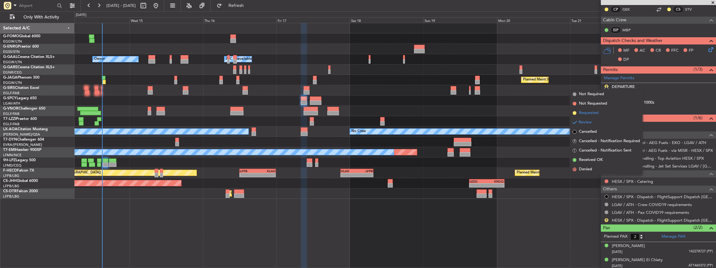
click at [588, 114] on span "Requested" at bounding box center [589, 113] width 20 height 6
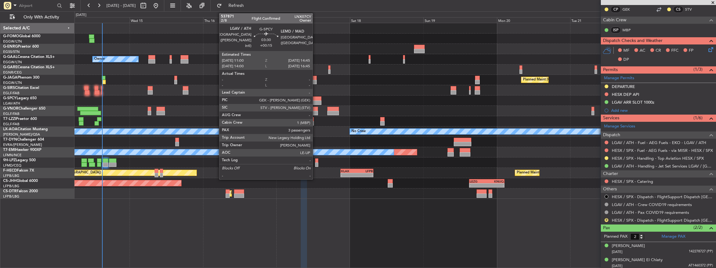
click at [316, 99] on div at bounding box center [316, 98] width 12 height 4
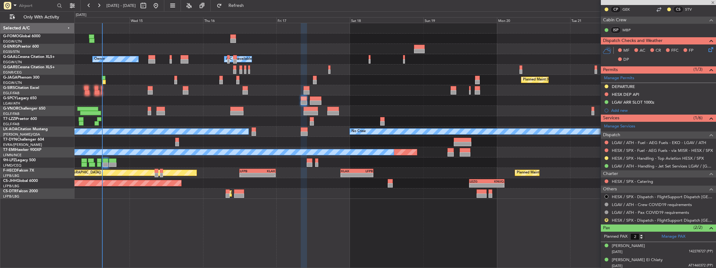
type input "+00:15"
type input "3"
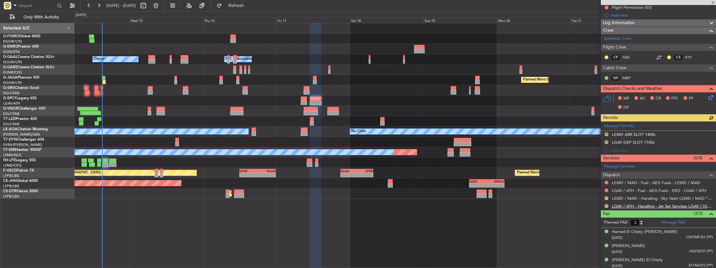
scroll to position [81, 0]
click at [606, 204] on button "R" at bounding box center [606, 206] width 4 height 4
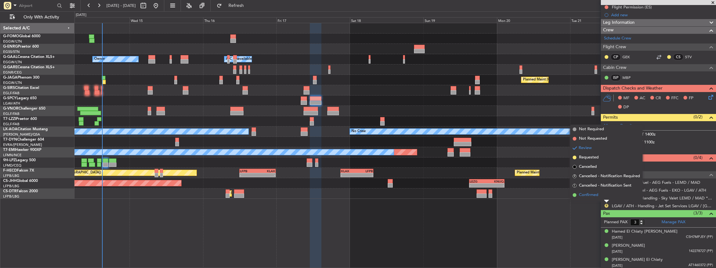
click at [596, 195] on span "Confirmed" at bounding box center [588, 195] width 19 height 6
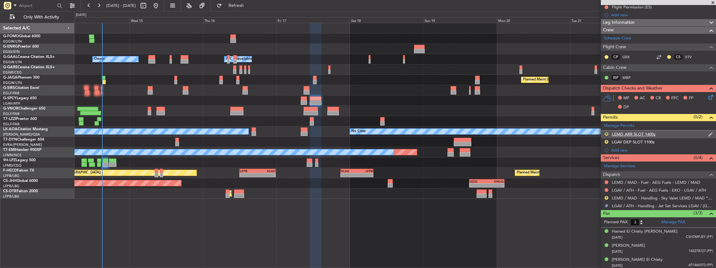
click at [606, 132] on button "R" at bounding box center [606, 134] width 4 height 4
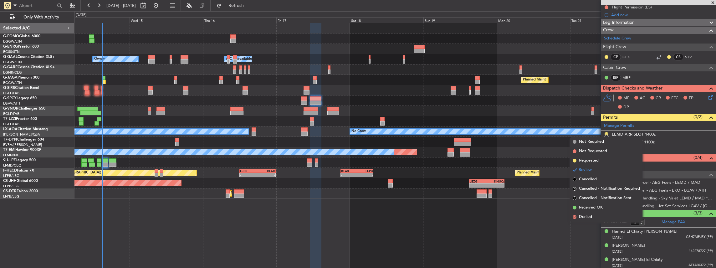
click at [565, 117] on div "A/C Unavailable [GEOGRAPHIC_DATA] ([GEOGRAPHIC_DATA])" at bounding box center [394, 121] width 641 height 10
click at [563, 110] on div at bounding box center [394, 111] width 641 height 10
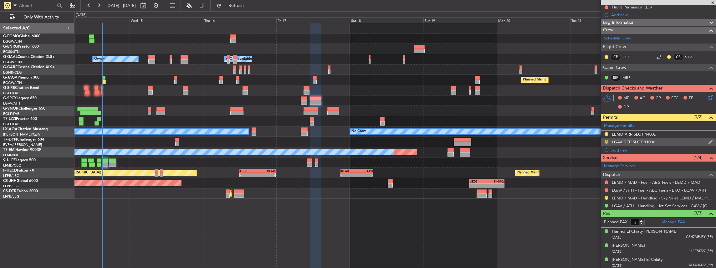
click at [606, 140] on button "R" at bounding box center [606, 142] width 4 height 4
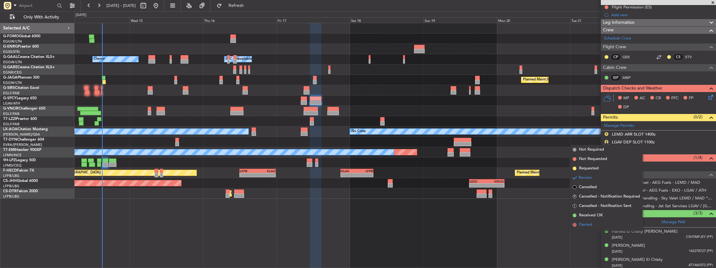
click at [588, 221] on li "D Denied" at bounding box center [606, 224] width 72 height 9
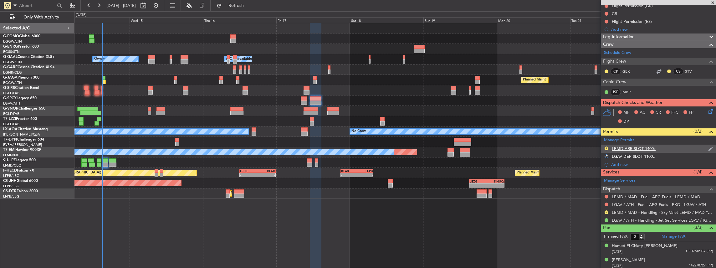
scroll to position [60, 0]
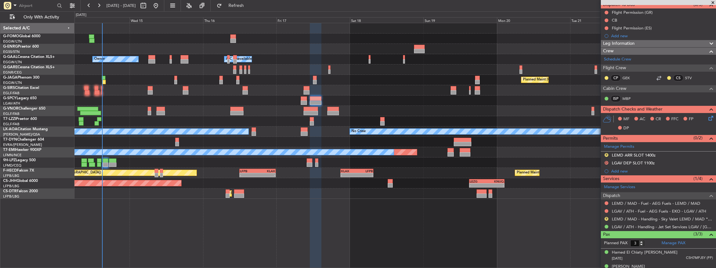
click at [605, 162] on button "D" at bounding box center [606, 163] width 4 height 4
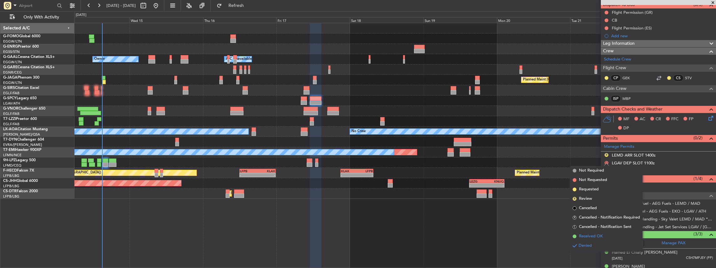
click at [597, 235] on span "Received OK" at bounding box center [591, 236] width 24 height 6
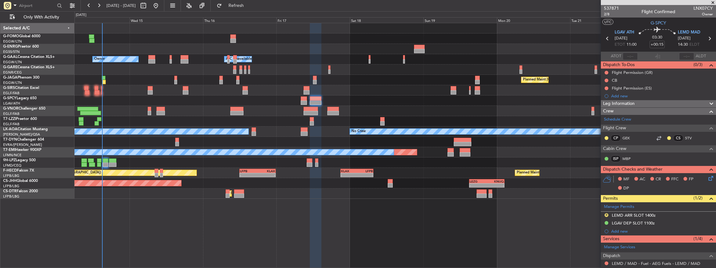
scroll to position [63, 0]
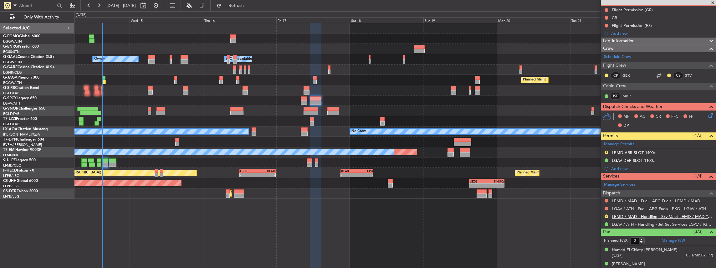
click at [651, 214] on link "LEMD / MAD - Handling - Sky Valet LEMD / MAD **MY HANDLING**" at bounding box center [662, 216] width 101 height 5
click at [249, 8] on span "Refresh" at bounding box center [236, 5] width 26 height 4
click at [607, 150] on button "R" at bounding box center [606, 152] width 4 height 4
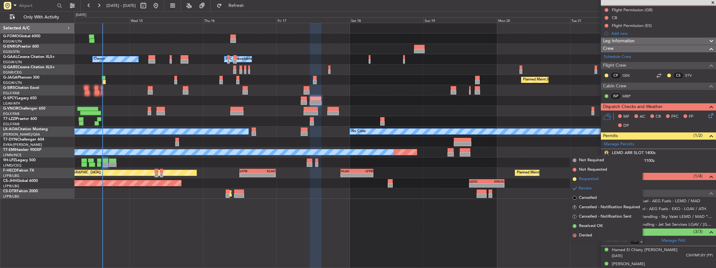
click at [582, 177] on span "Requested" at bounding box center [589, 179] width 20 height 6
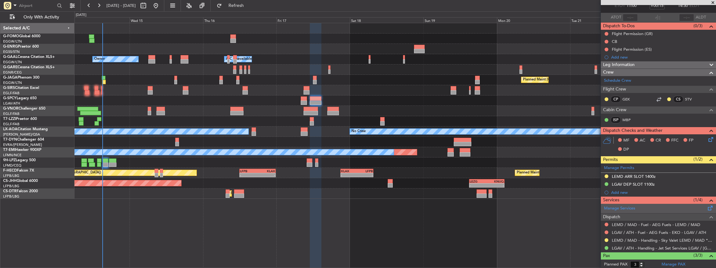
scroll to position [0, 0]
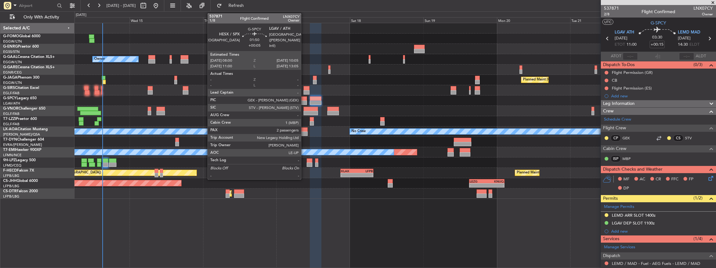
click at [304, 99] on div at bounding box center [304, 98] width 7 height 4
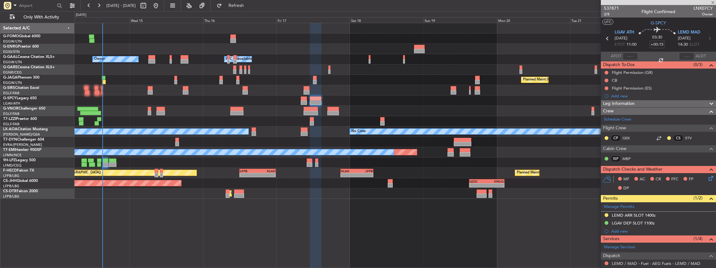
type input "+00:05"
type input "2"
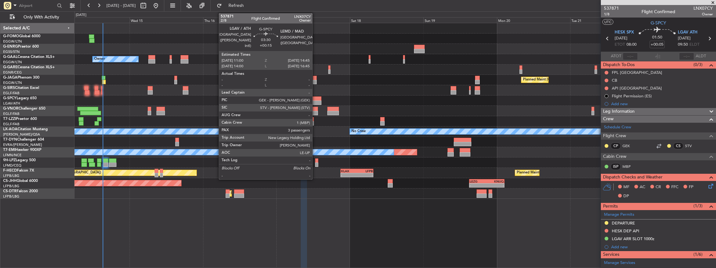
click at [315, 97] on div at bounding box center [316, 98] width 12 height 4
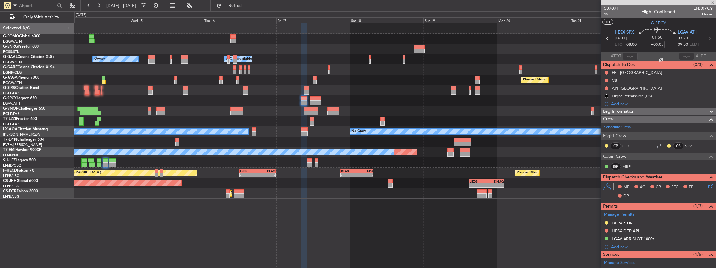
type input "+00:15"
type input "3"
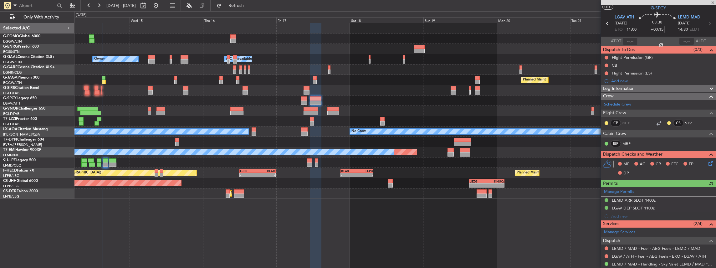
scroll to position [21, 0]
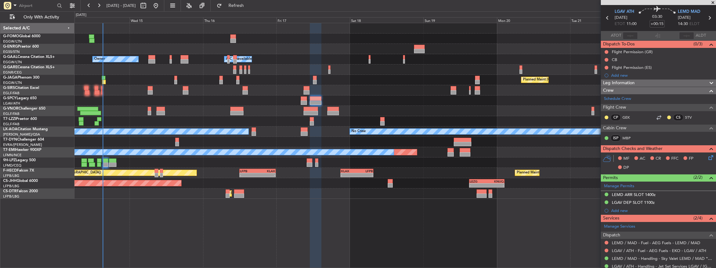
click at [675, 192] on div "LEMD ARR SLOT 1400z" at bounding box center [658, 195] width 115 height 8
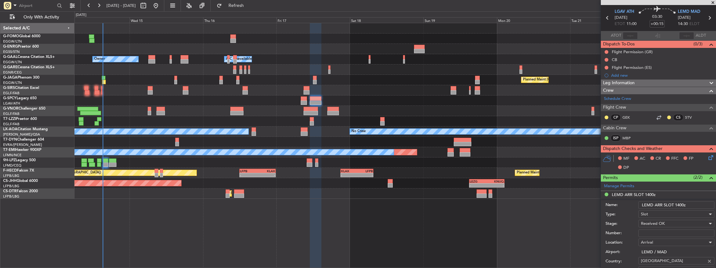
drag, startPoint x: 679, startPoint y: 203, endPoint x: 682, endPoint y: 202, distance: 3.1
click at [682, 202] on input "LEMD ARR SLOT 1400z" at bounding box center [676, 205] width 76 height 8
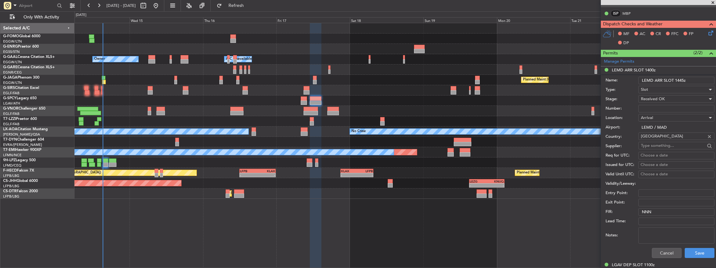
scroll to position [146, 0]
type input "LEMD ARR SLOT 1445z"
click at [652, 98] on span "Received OK" at bounding box center [653, 98] width 24 height 6
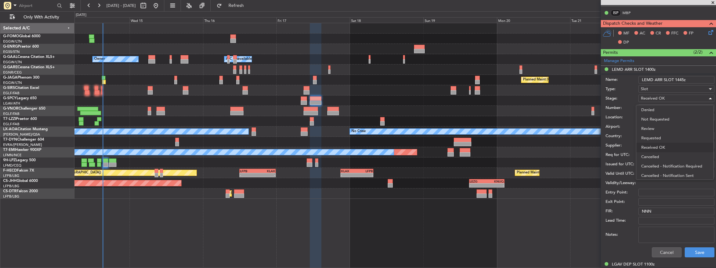
scroll to position [10, 0]
click at [664, 129] on span "Requested" at bounding box center [675, 128] width 68 height 9
click at [693, 252] on button "Save" at bounding box center [700, 252] width 30 height 10
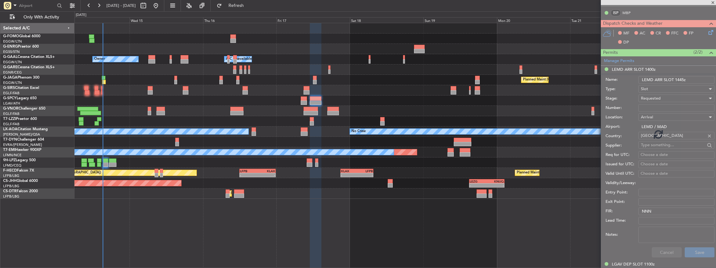
scroll to position [81, 0]
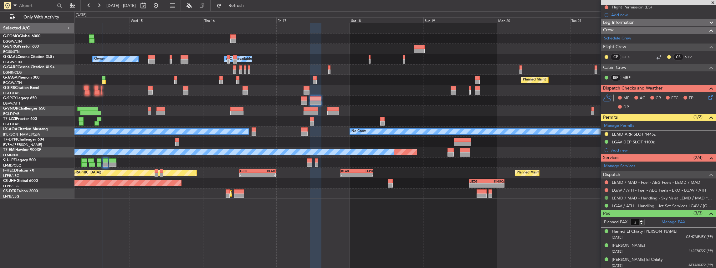
click at [604, 197] on button at bounding box center [606, 198] width 4 height 4
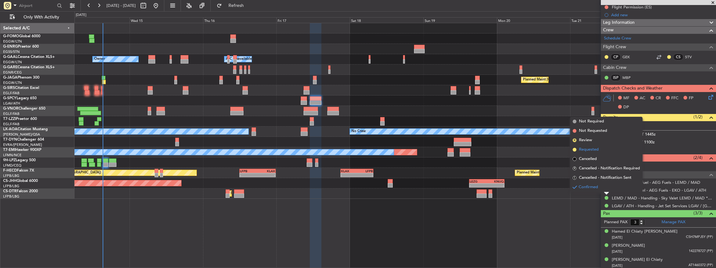
click at [591, 147] on span "Requested" at bounding box center [589, 149] width 20 height 6
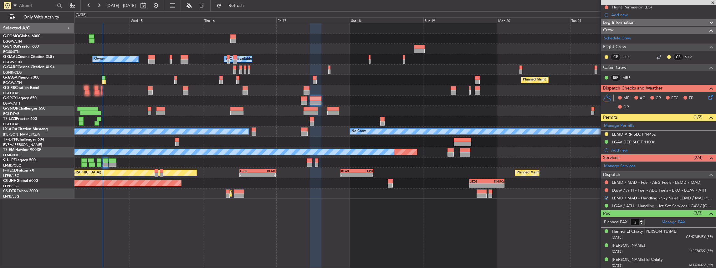
click at [624, 197] on link "LEMD / MAD - Handling - Sky Valet LEMD / MAD **MY HANDLING**" at bounding box center [662, 197] width 101 height 5
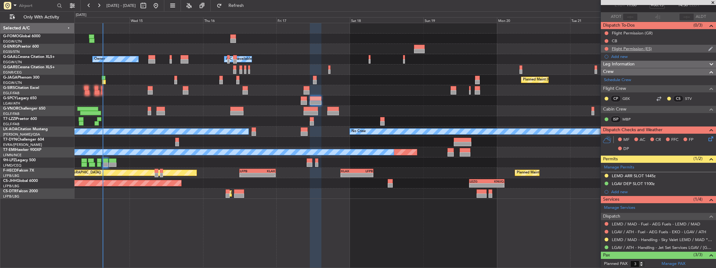
scroll to position [0, 0]
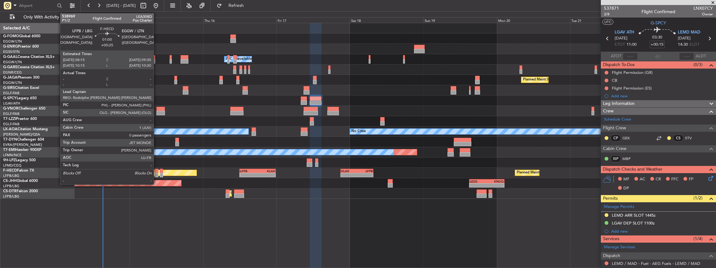
click at [157, 174] on div at bounding box center [157, 175] width 4 height 4
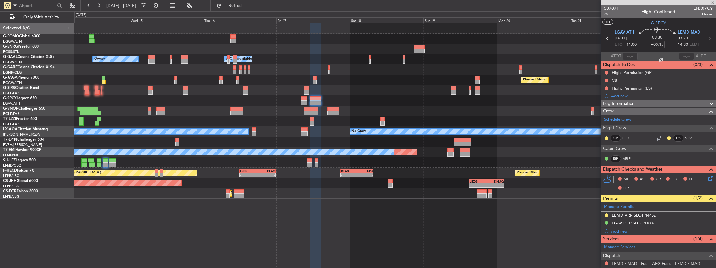
type input "+00:25"
type input "0"
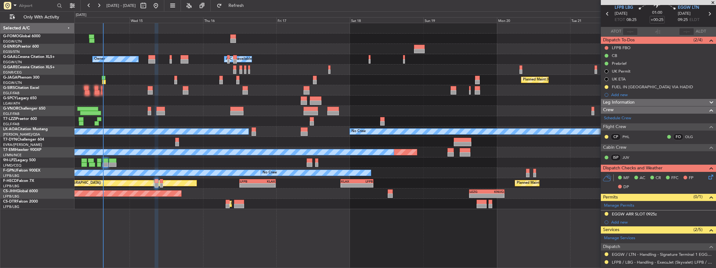
scroll to position [83, 0]
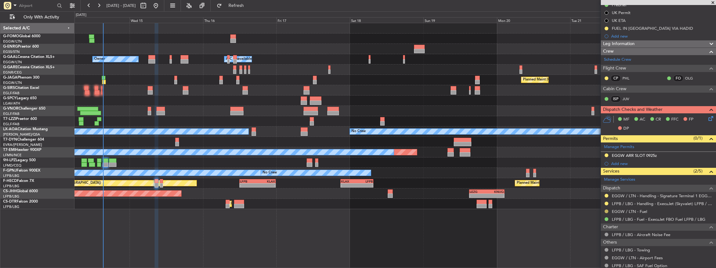
click at [606, 209] on button at bounding box center [606, 211] width 4 height 4
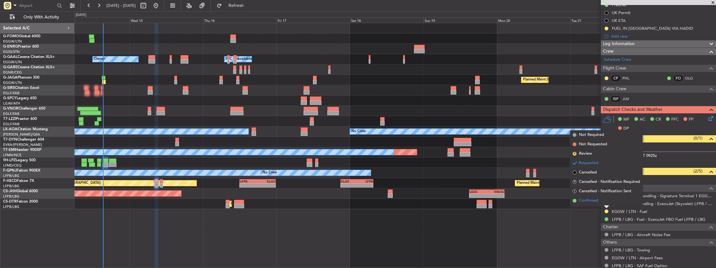
click at [598, 202] on li "Confirmed" at bounding box center [606, 200] width 72 height 9
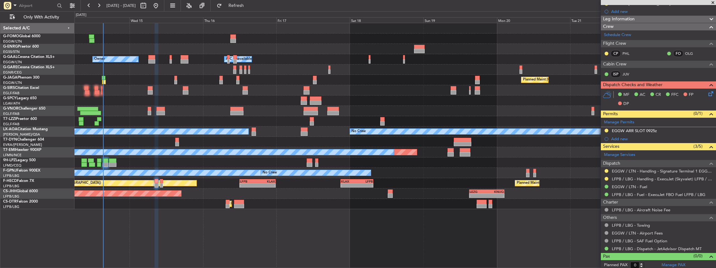
scroll to position [108, 0]
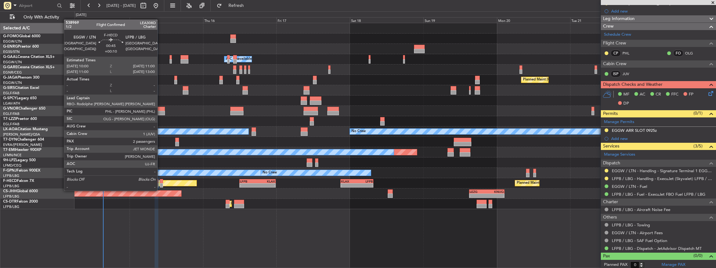
click at [160, 184] on div at bounding box center [161, 185] width 3 height 4
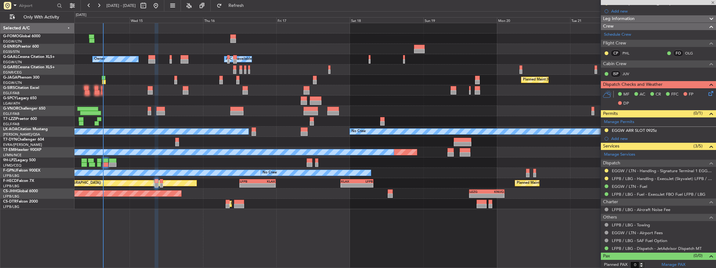
type input "+00:10"
type input "2"
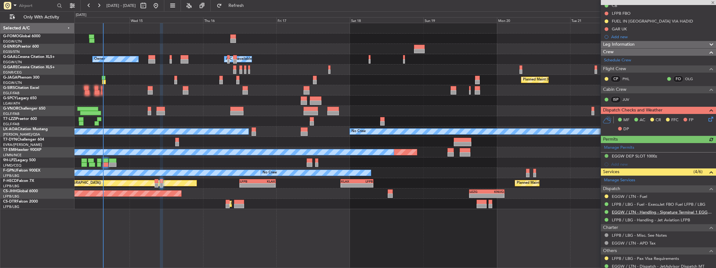
scroll to position [83, 0]
click at [606, 194] on button at bounding box center [606, 196] width 4 height 4
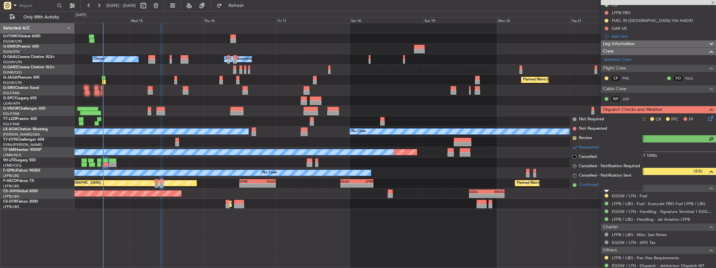
click at [582, 186] on span "Confirmed" at bounding box center [588, 185] width 19 height 6
